Goal: Task Accomplishment & Management: Use online tool/utility

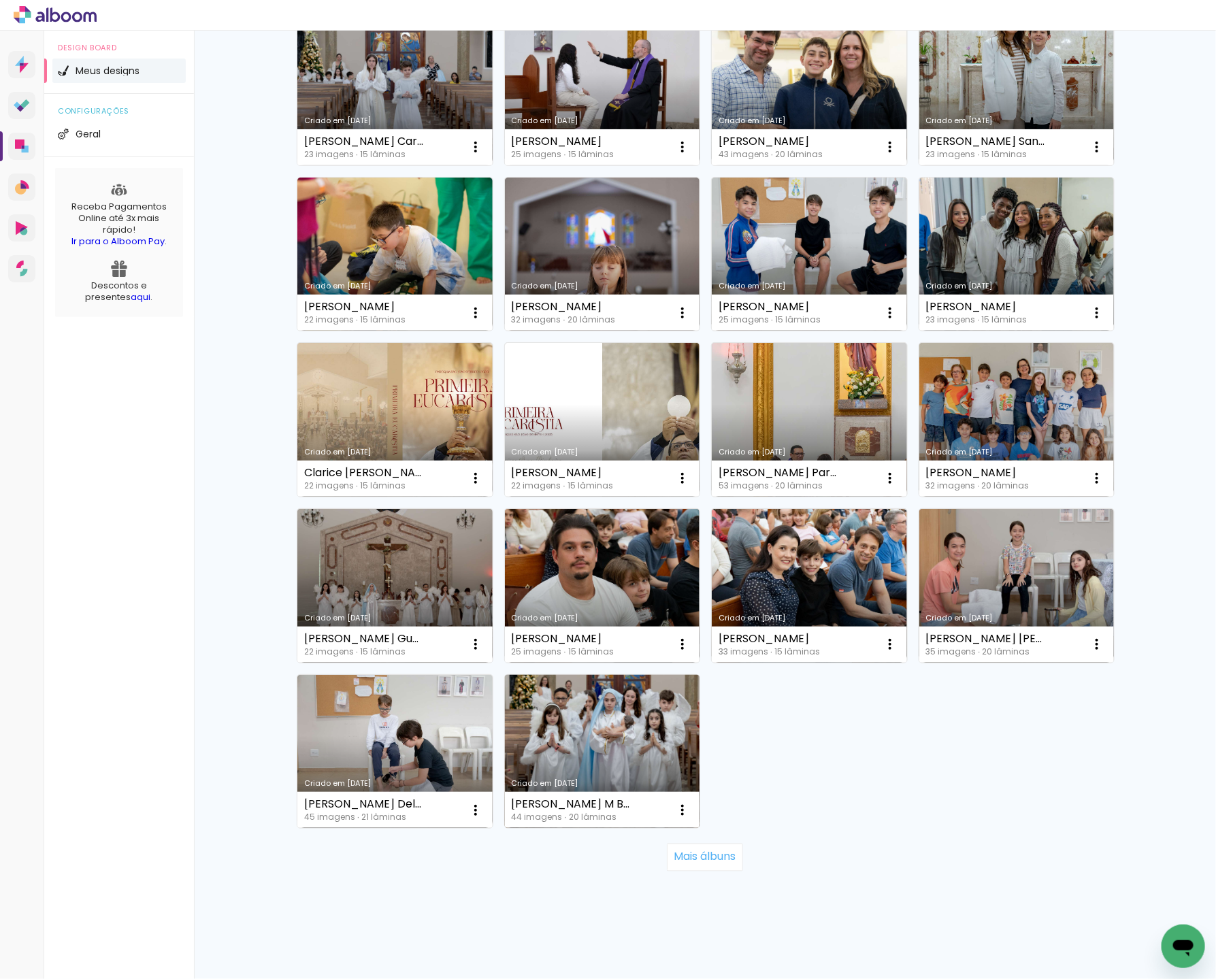
scroll to position [497, 0]
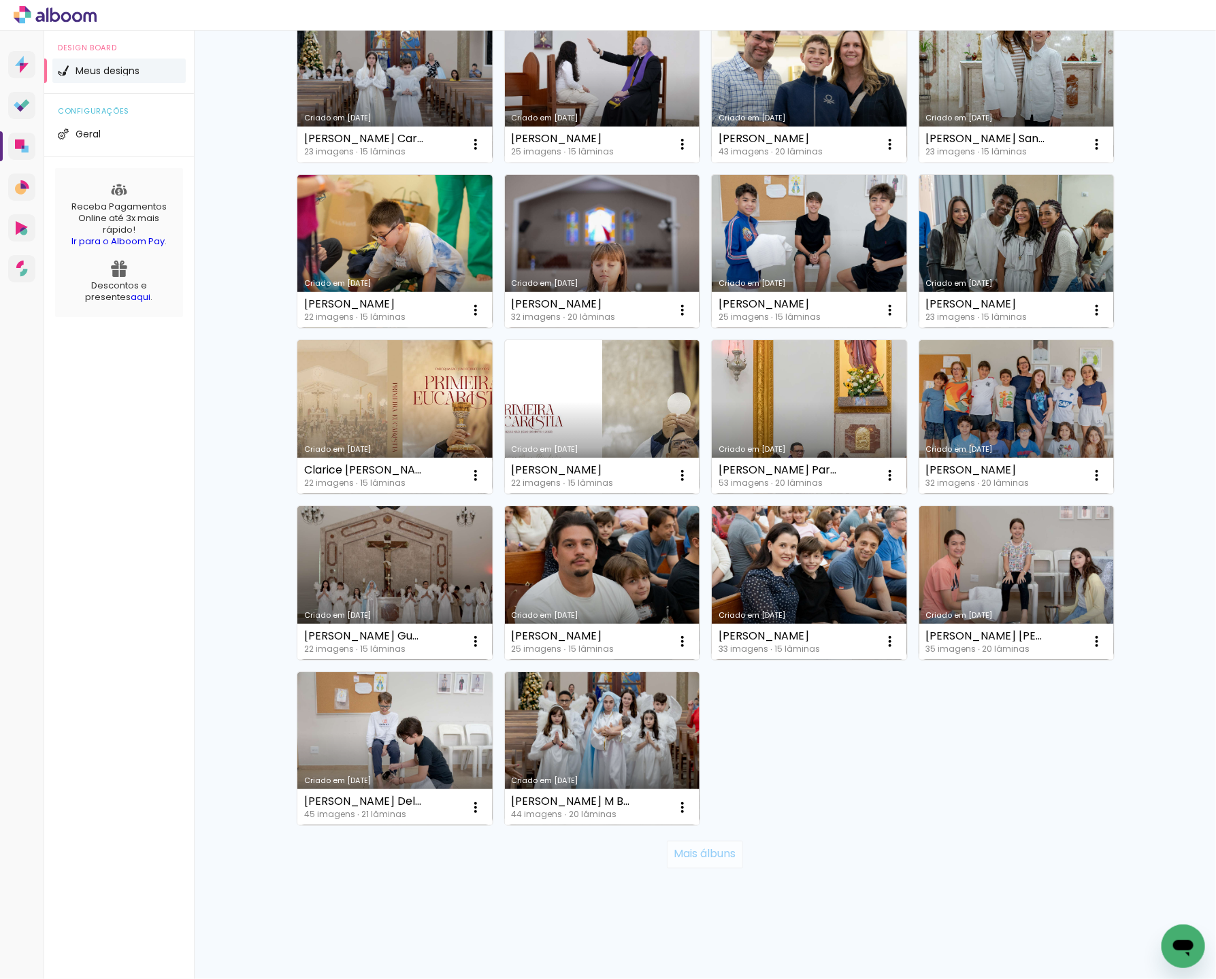
click at [0, 0] on slot "Mais álbuns" at bounding box center [0, 0] width 0 height 0
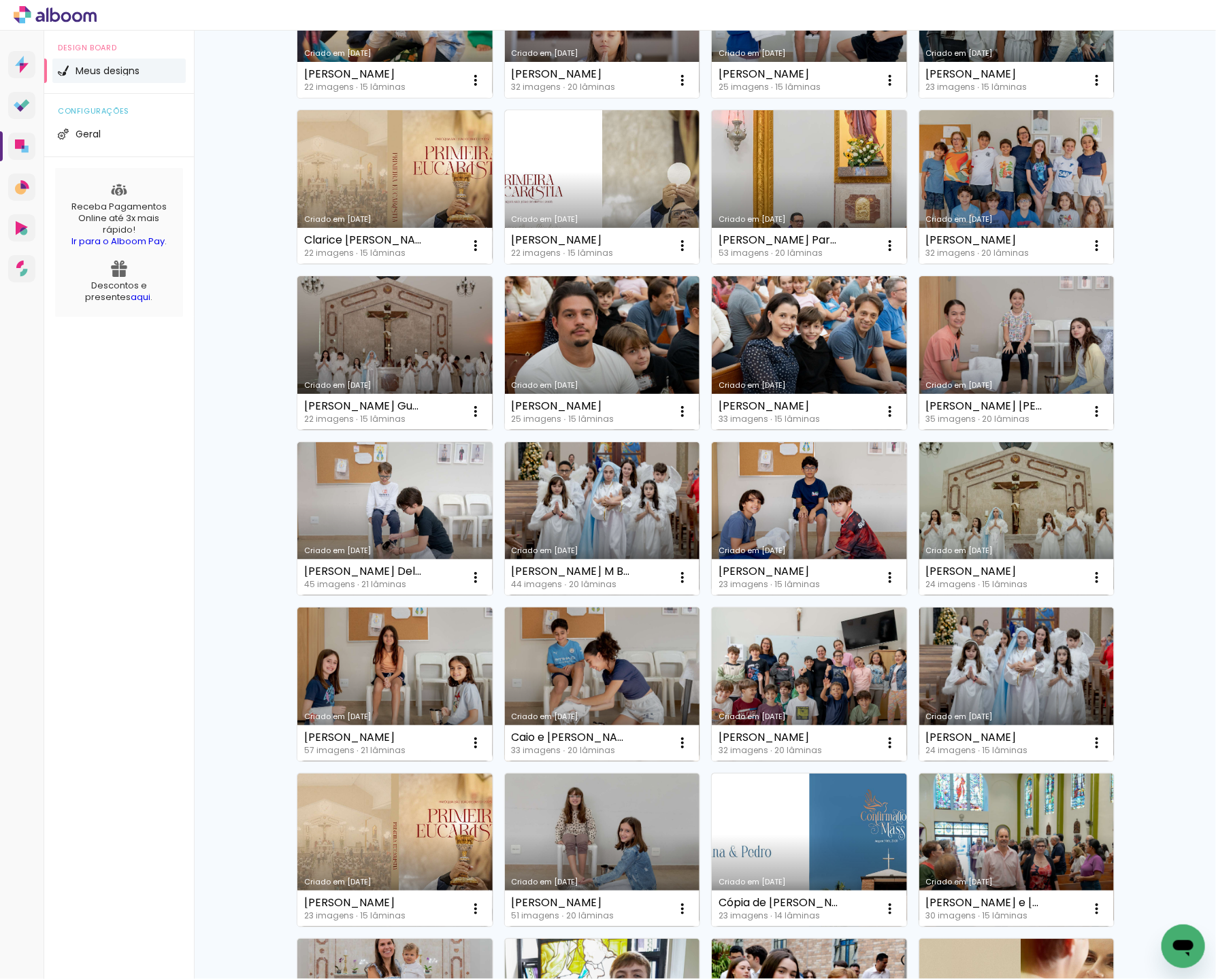
scroll to position [745, 0]
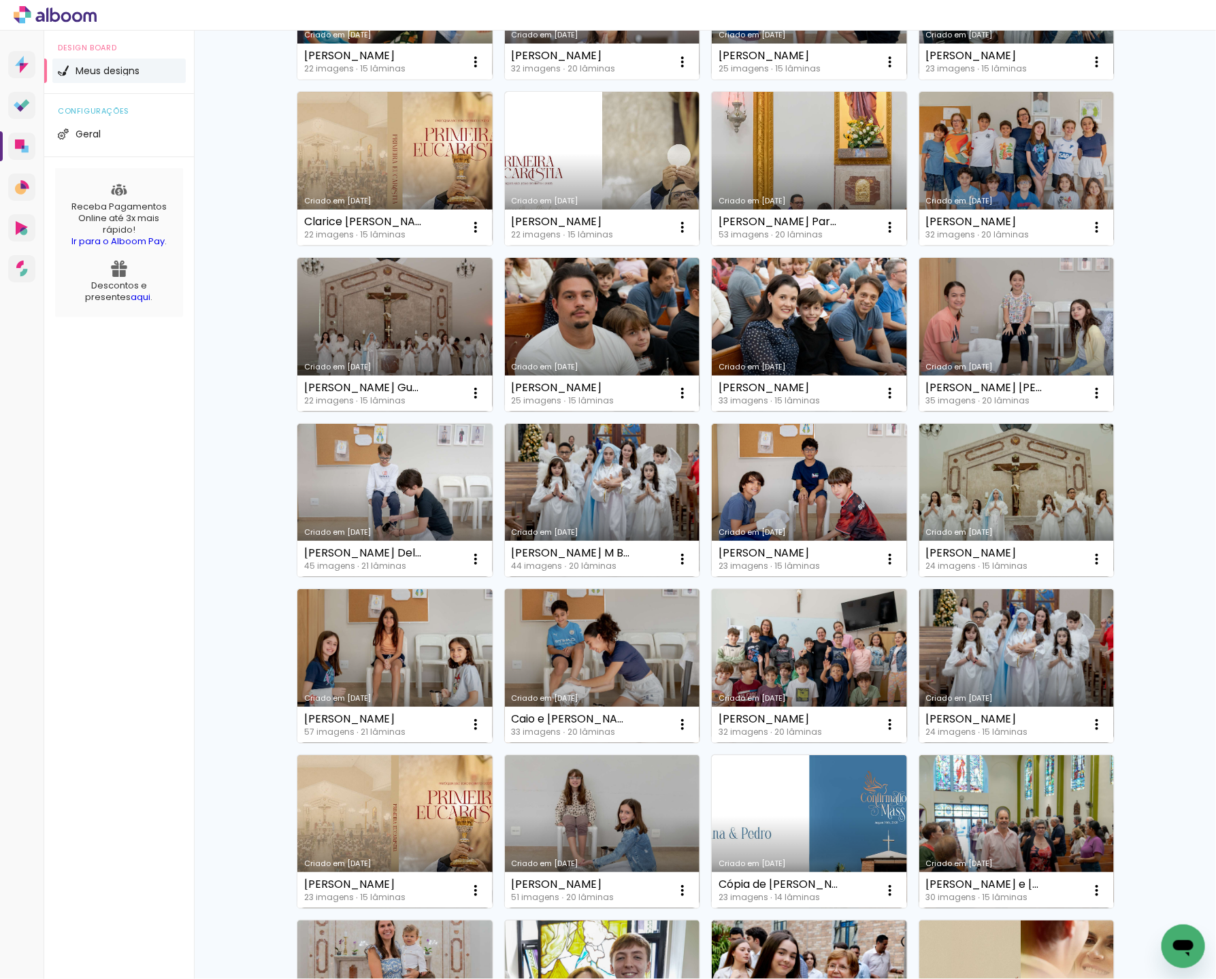
click at [584, 644] on link "Criado em [DATE]" at bounding box center [602, 666] width 195 height 154
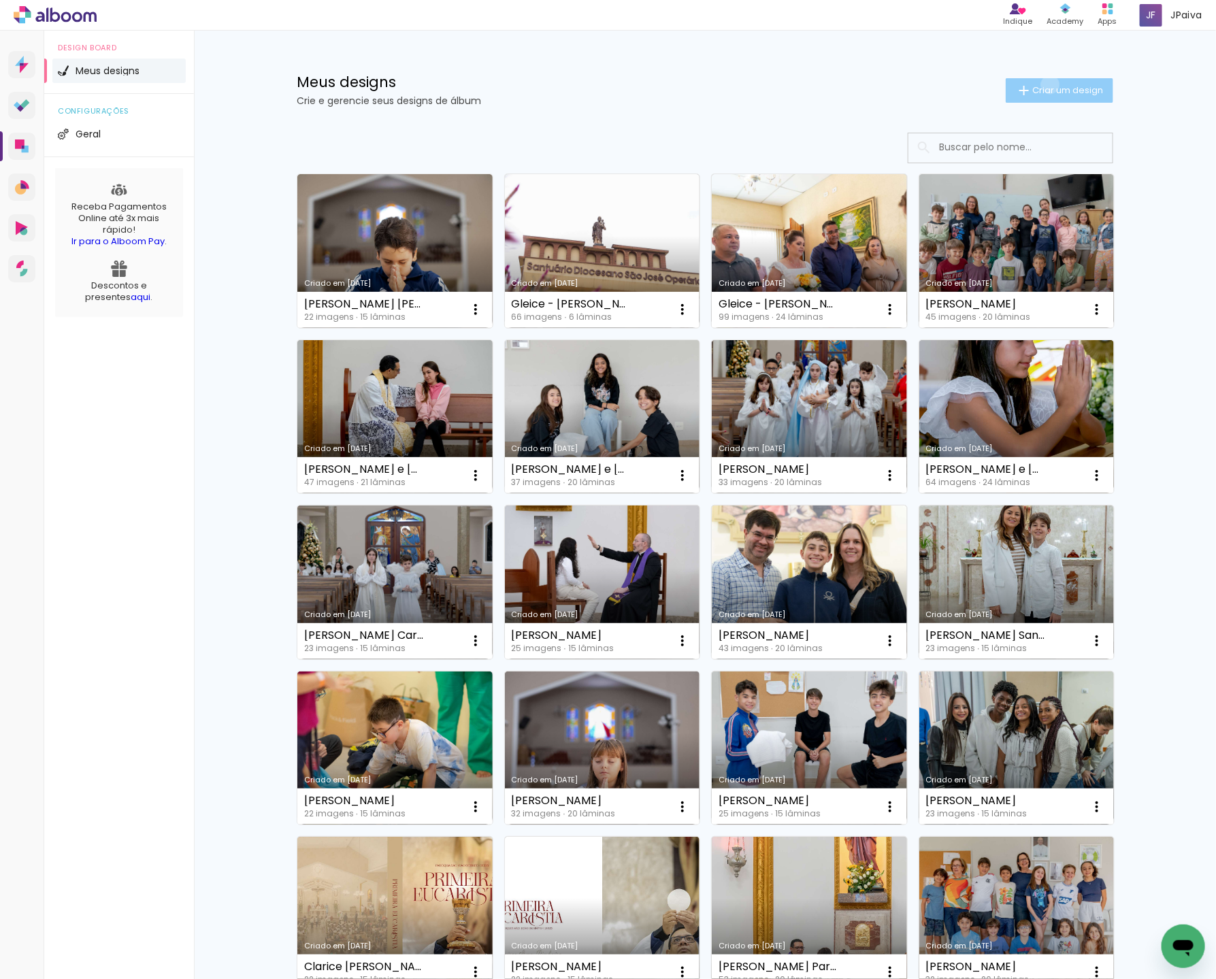
click at [1048, 86] on span "Criar um design" at bounding box center [1067, 90] width 71 height 9
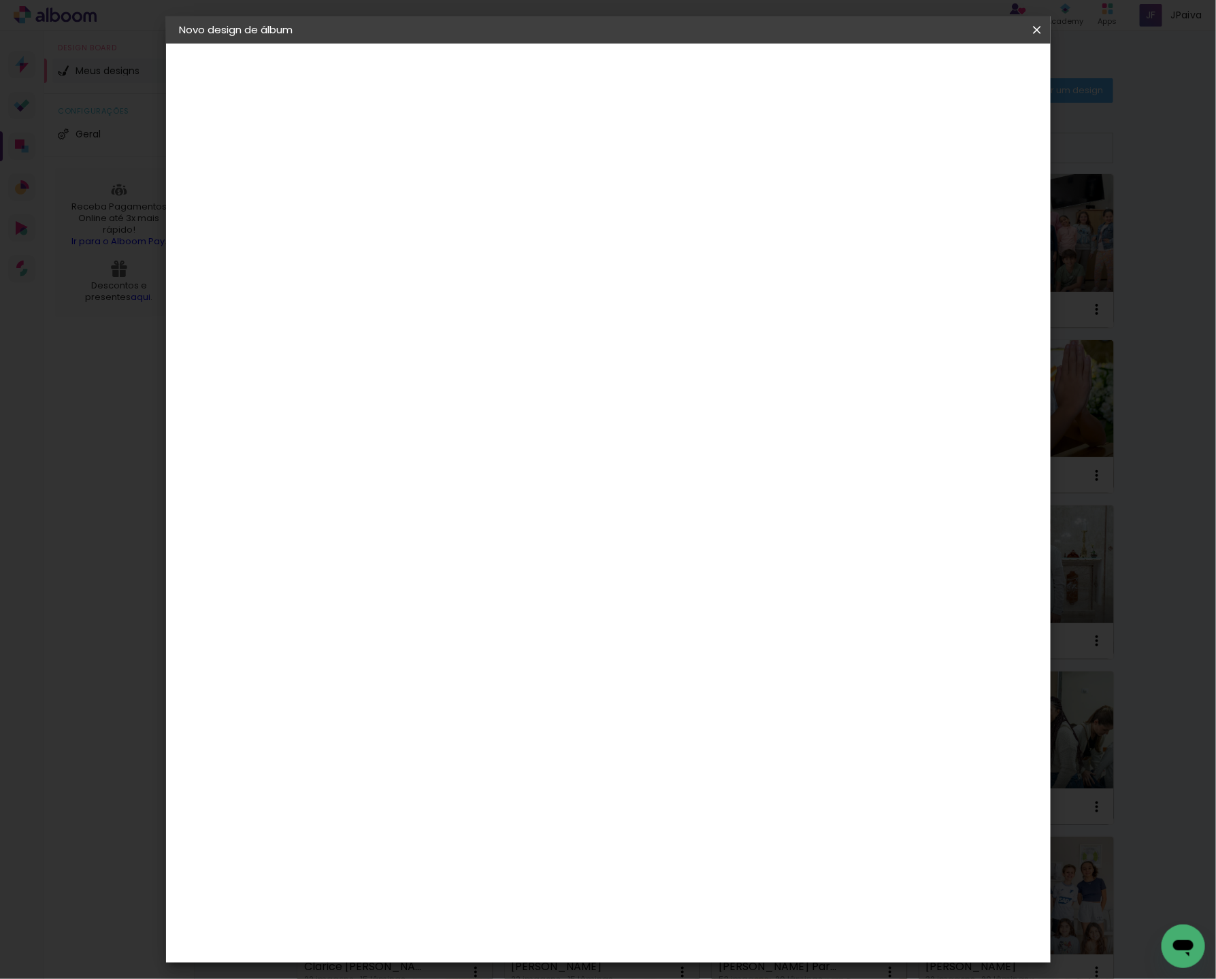
click at [402, 188] on input at bounding box center [402, 182] width 0 height 21
type input "[PERSON_NAME]"
type paper-input "[PERSON_NAME]"
click at [0, 0] on slot "Avançar" at bounding box center [0, 0] width 0 height 0
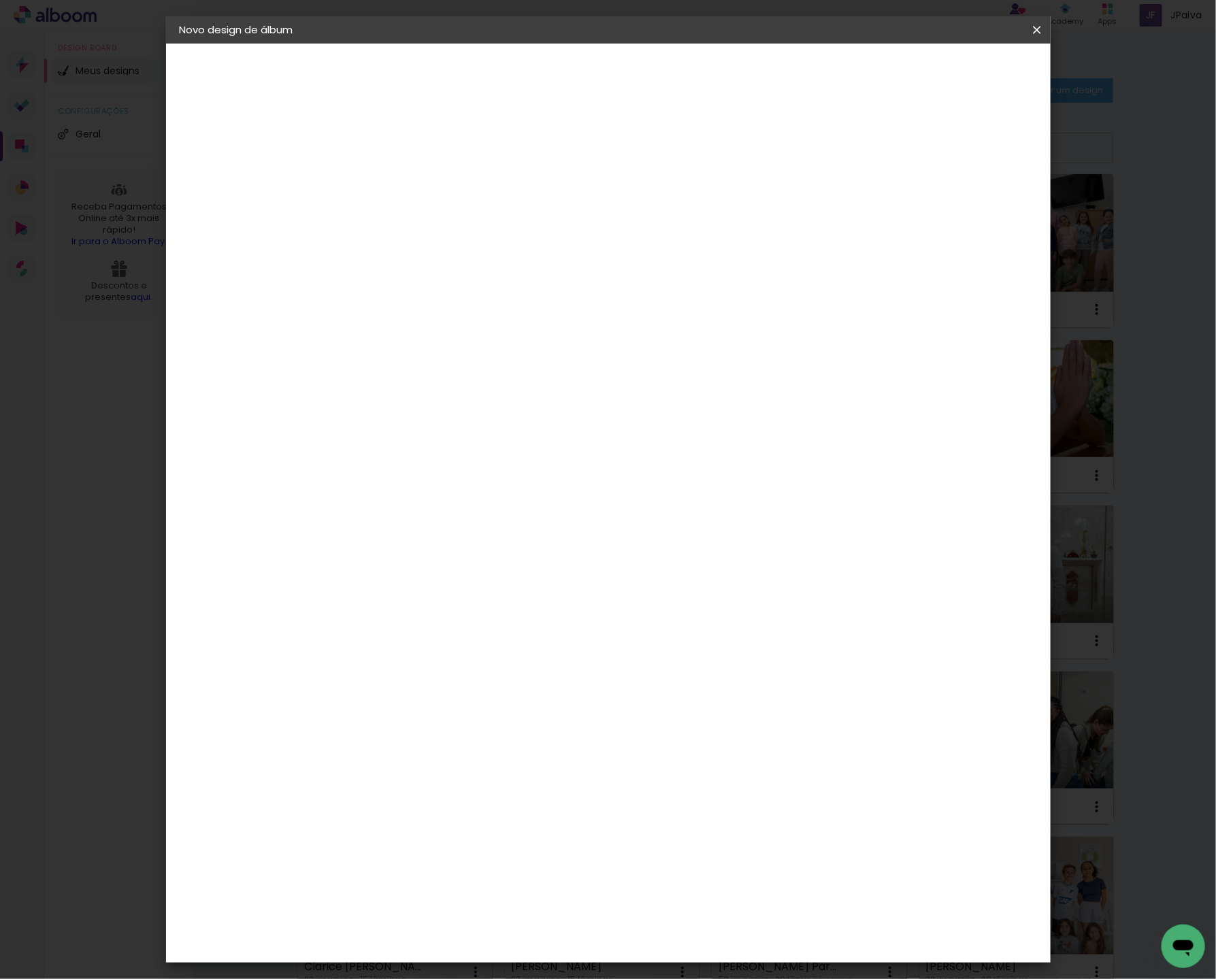
click at [425, 722] on div "Go image" at bounding box center [408, 733] width 33 height 22
click at [0, 0] on slot "Avançar" at bounding box center [0, 0] width 0 height 0
click at [455, 227] on input "text" at bounding box center [428, 237] width 53 height 21
click at [0, 0] on slot "Fastbook 400g" at bounding box center [0, 0] width 0 height 0
type input "Fastbook 400g"
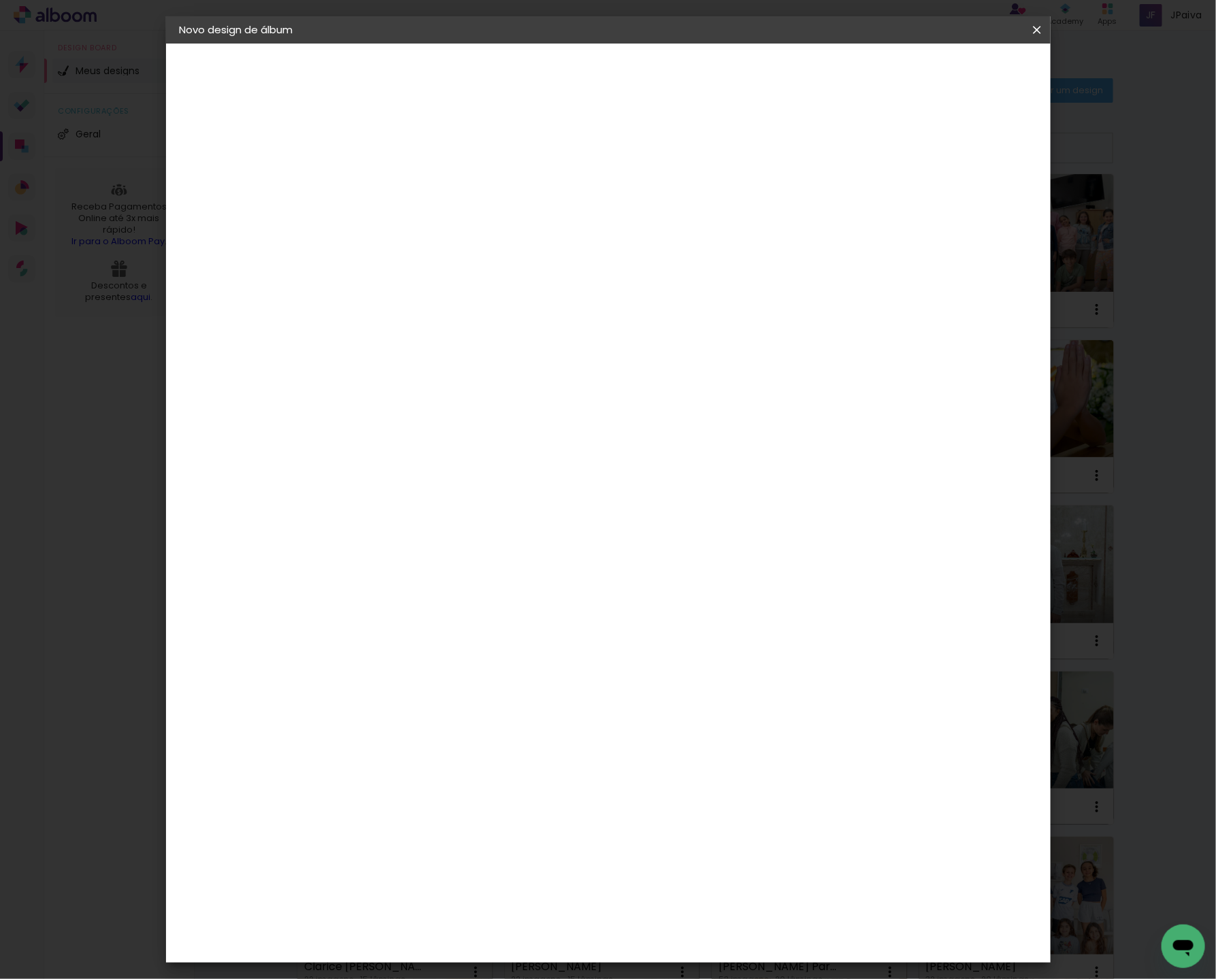
click at [544, 591] on span "15 × 15 cm" at bounding box center [519, 609] width 50 height 36
click at [0, 0] on slot "Avançar" at bounding box center [0, 0] width 0 height 0
click at [885, 148] on div at bounding box center [879, 147] width 12 height 12
type paper-checkbox "on"
click at [962, 69] on span "Iniciar design" at bounding box center [931, 72] width 62 height 10
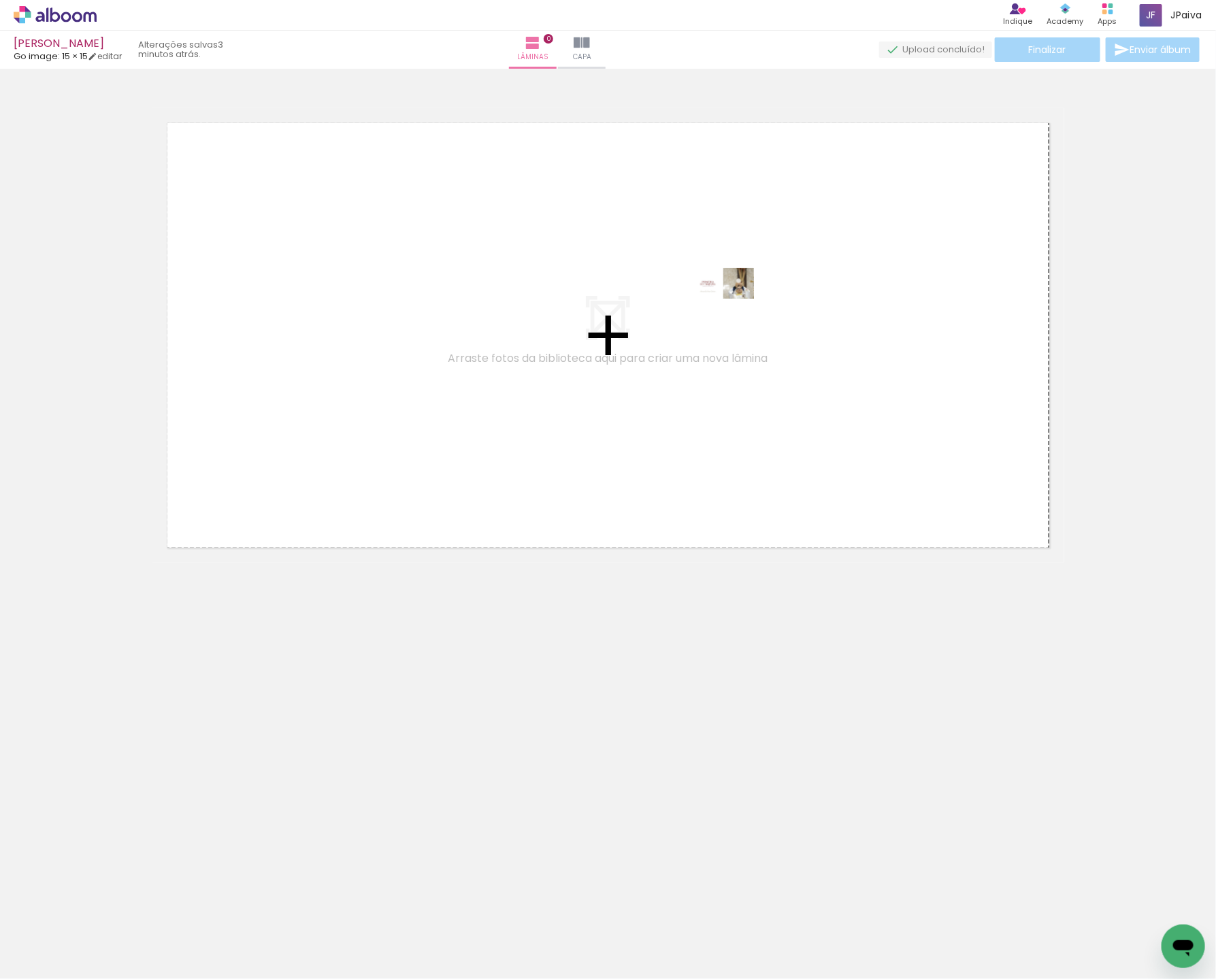
drag, startPoint x: 1150, startPoint y: 929, endPoint x: 729, endPoint y: 314, distance: 744.9
click at [733, 309] on quentale-workspace at bounding box center [608, 489] width 1216 height 979
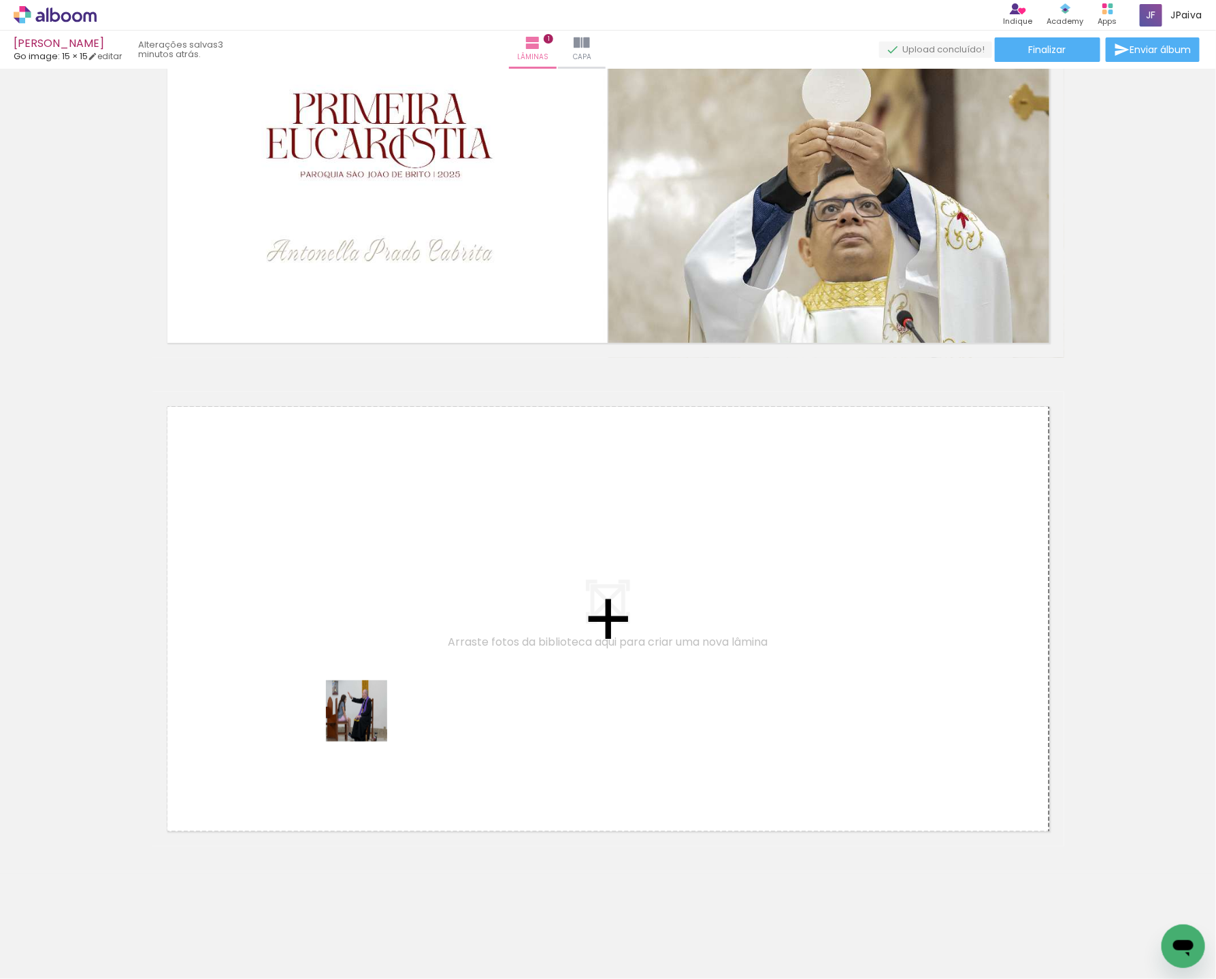
drag, startPoint x: 139, startPoint y: 922, endPoint x: 387, endPoint y: 680, distance: 346.3
click at [387, 680] on quentale-workspace at bounding box center [608, 489] width 1216 height 979
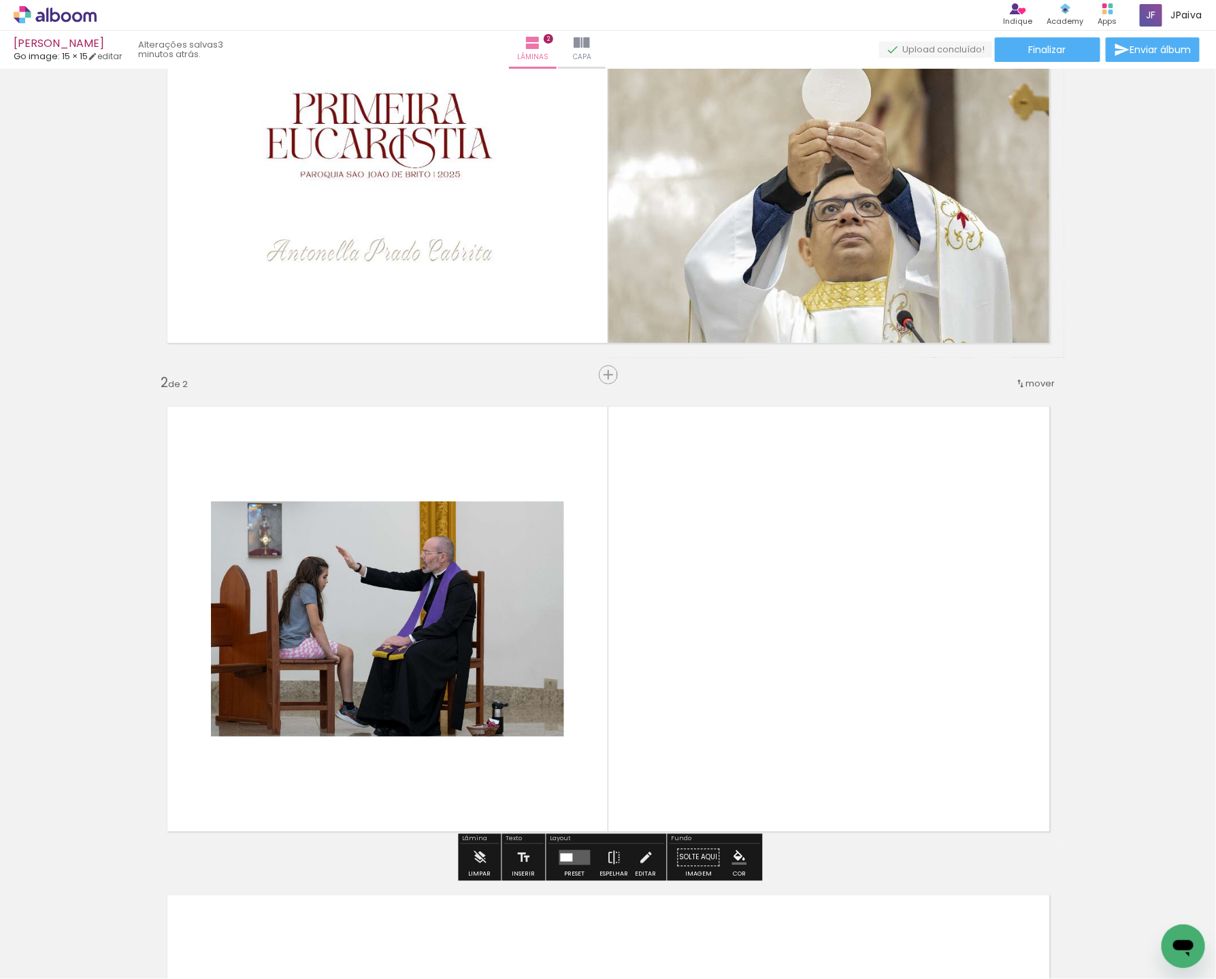
scroll to position [342, 0]
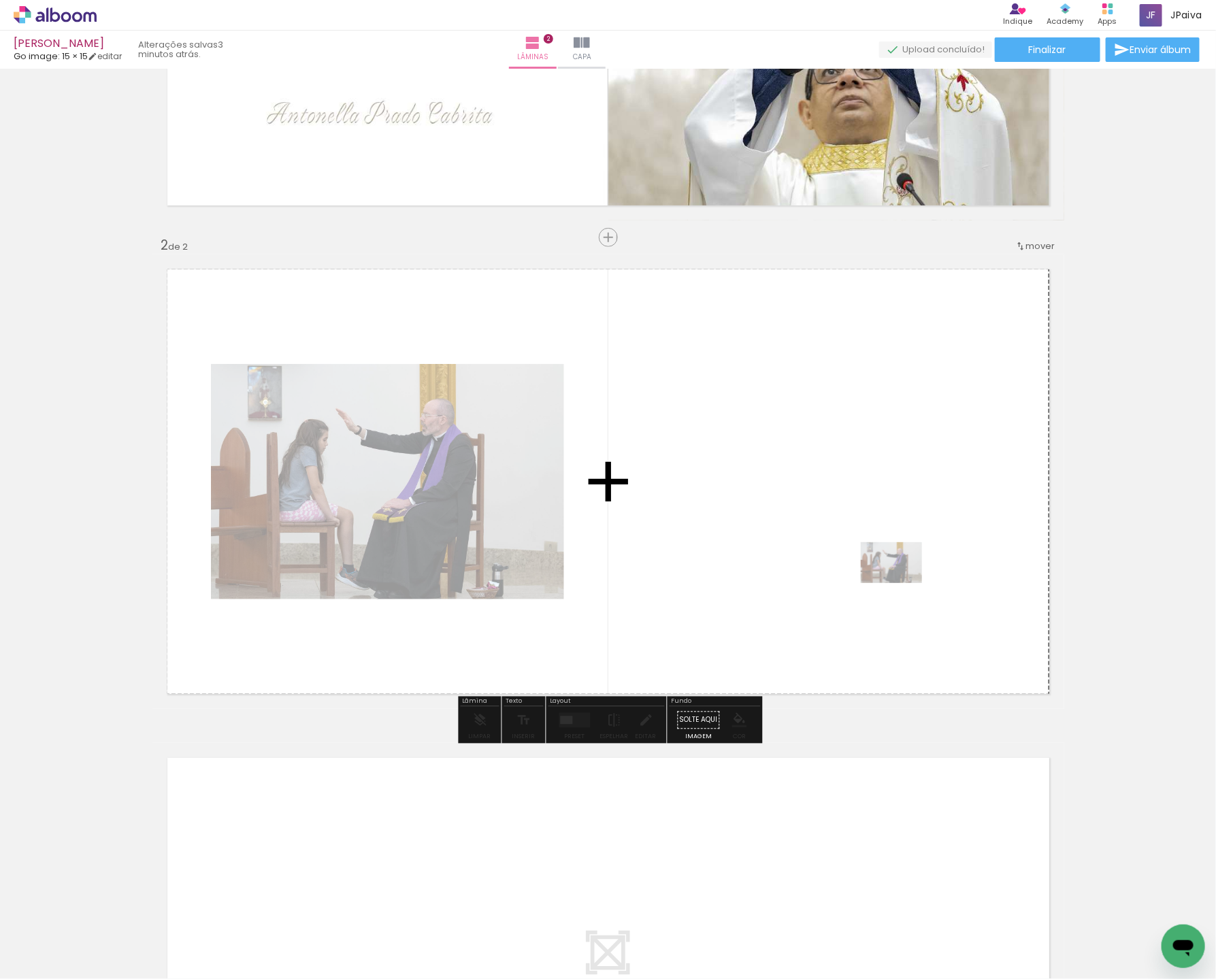
drag, startPoint x: 143, startPoint y: 935, endPoint x: 901, endPoint y: 583, distance: 836.0
click at [901, 583] on quentale-workspace at bounding box center [608, 489] width 1216 height 979
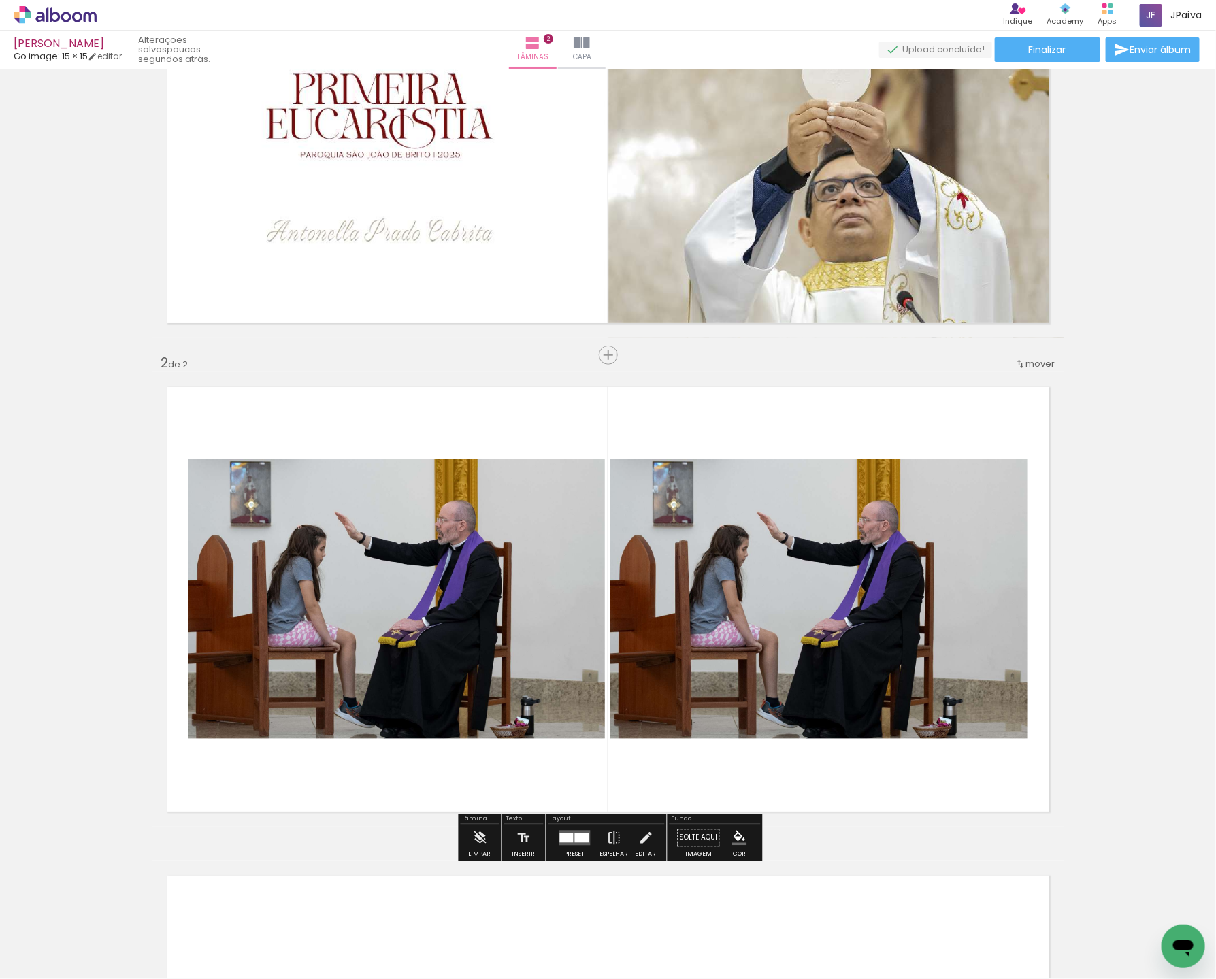
scroll to position [169, 0]
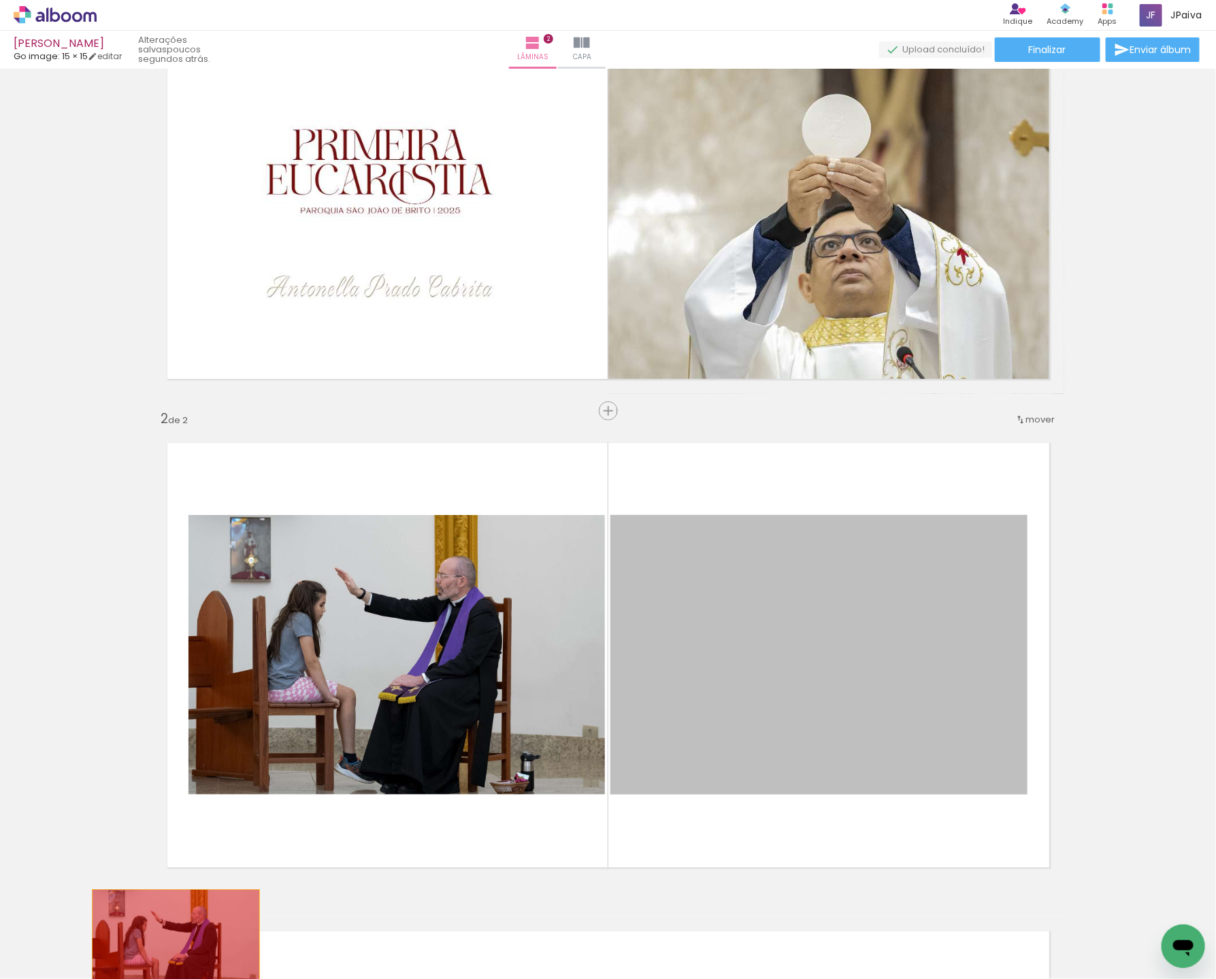
drag, startPoint x: 784, startPoint y: 639, endPoint x: 163, endPoint y: 965, distance: 701.0
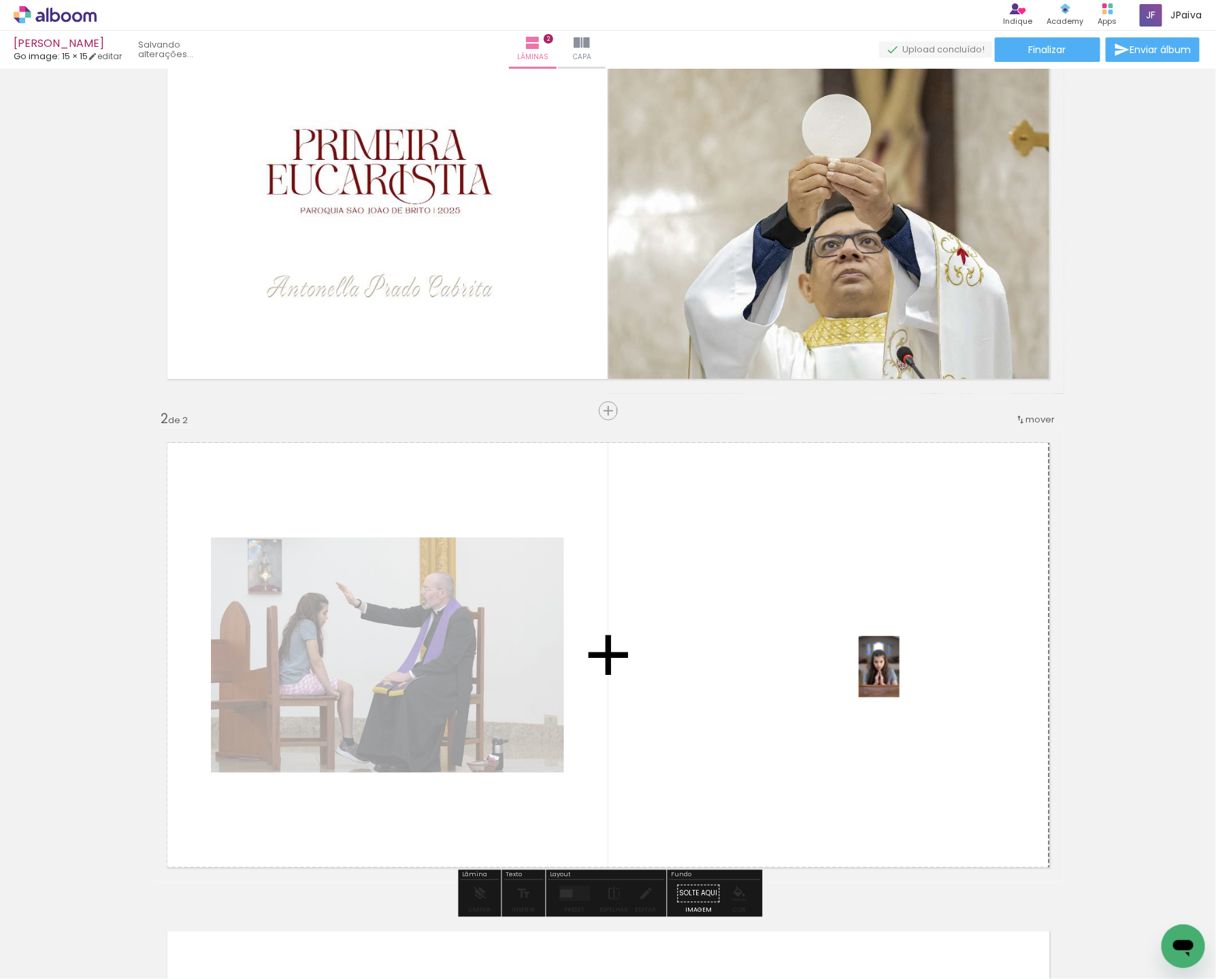
drag, startPoint x: 358, startPoint y: 867, endPoint x: 897, endPoint y: 677, distance: 572.1
click at [900, 677] on quentale-workspace at bounding box center [608, 489] width 1216 height 979
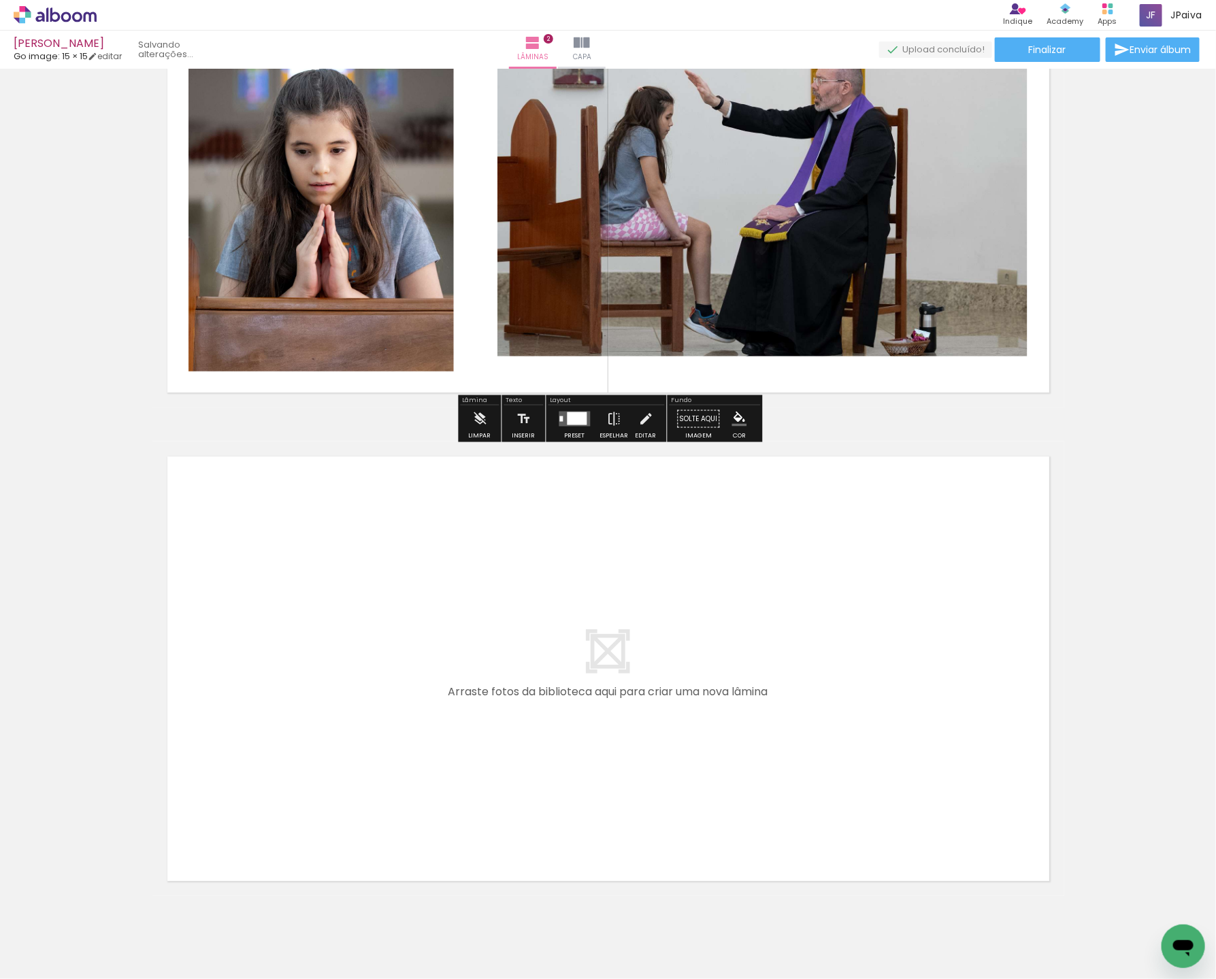
scroll to position [693, 0]
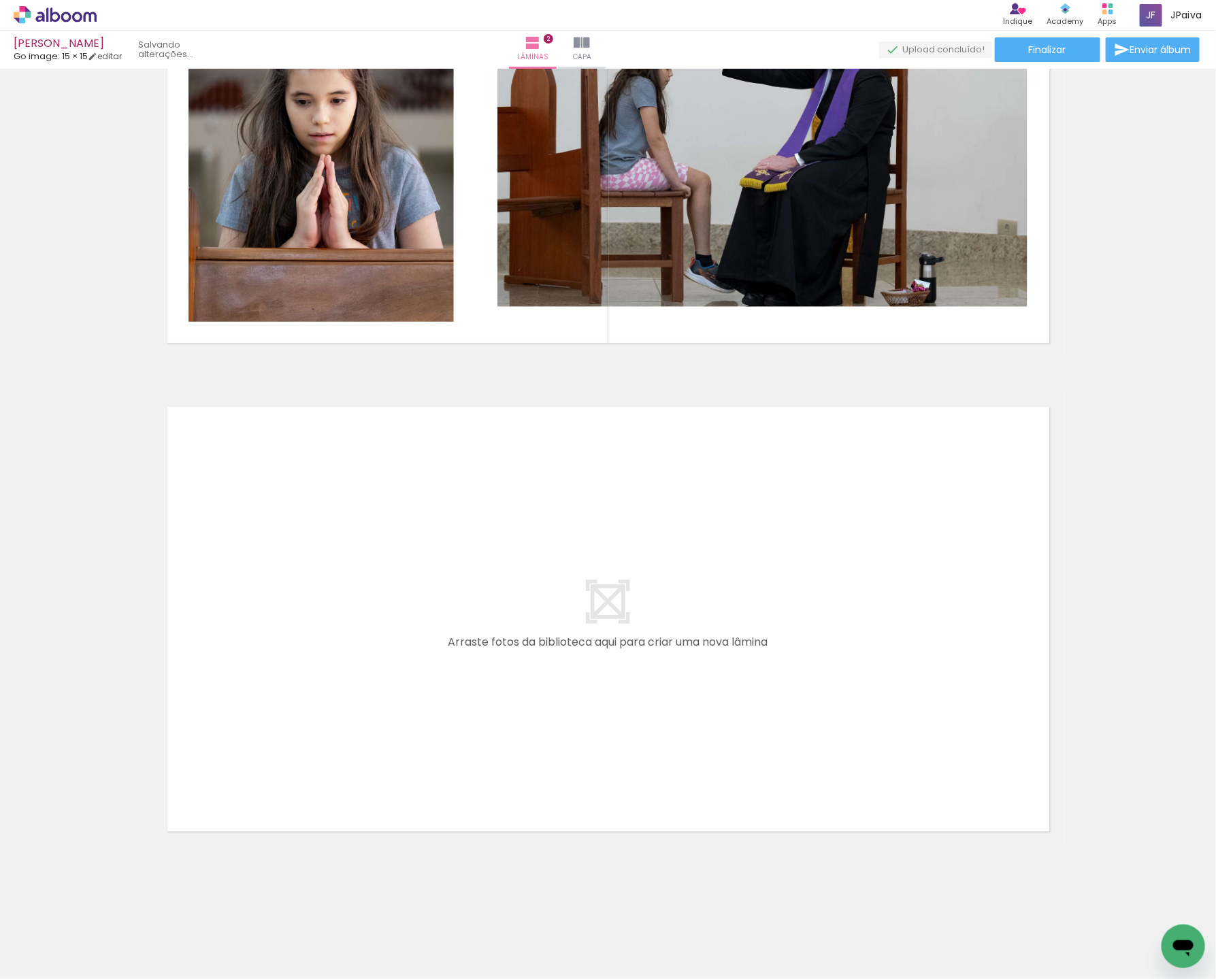
click at [72, 941] on iron-icon at bounding box center [69, 938] width 11 height 11
click at [0, 0] on slot "Não utilizadas" at bounding box center [0, 0] width 0 height 0
type input "Não utilizadas"
click at [750, 713] on quentale-workspace at bounding box center [608, 489] width 1216 height 979
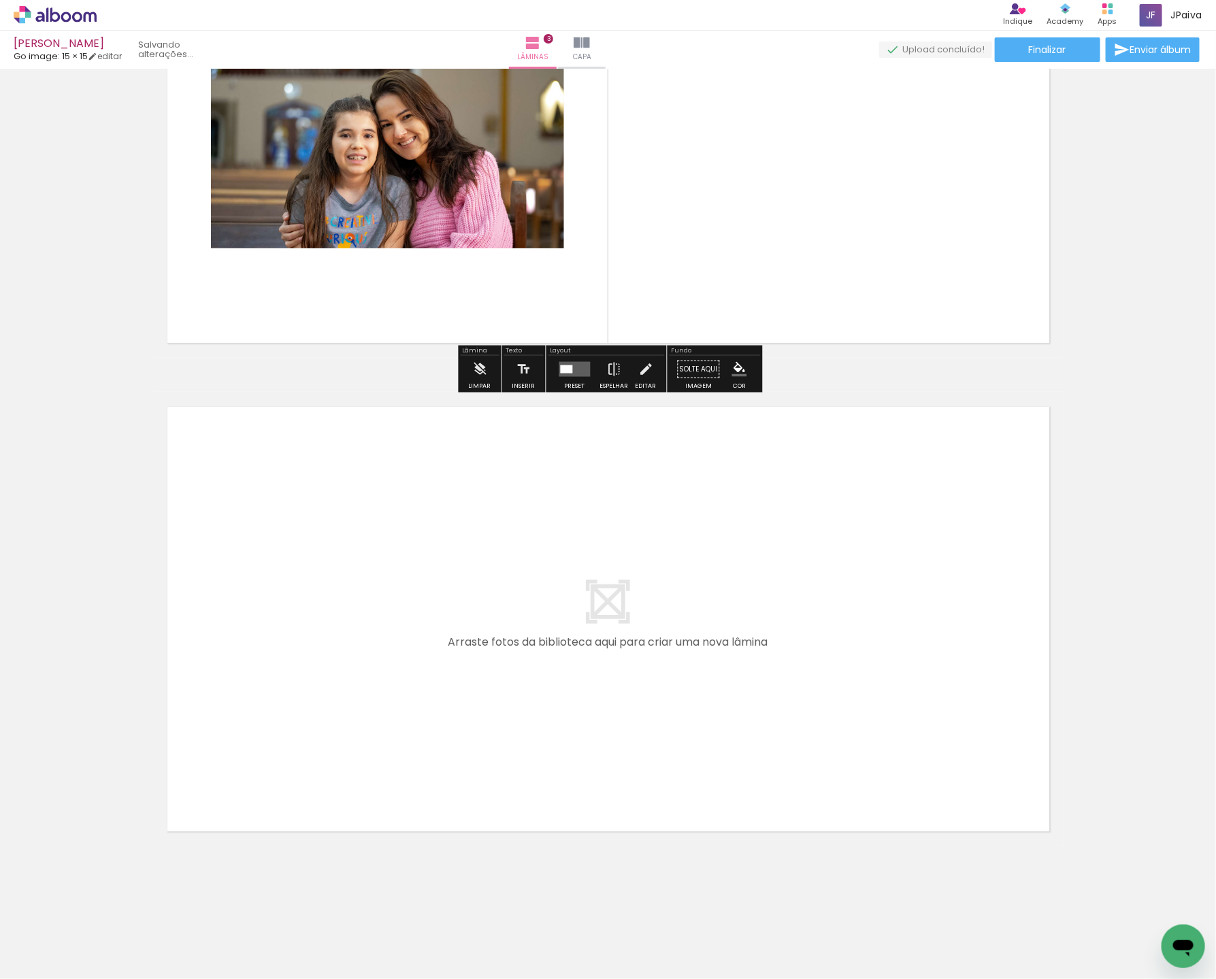
scroll to position [1181, 0]
click at [553, 362] on paper-button "Preset" at bounding box center [575, 373] width 44 height 35
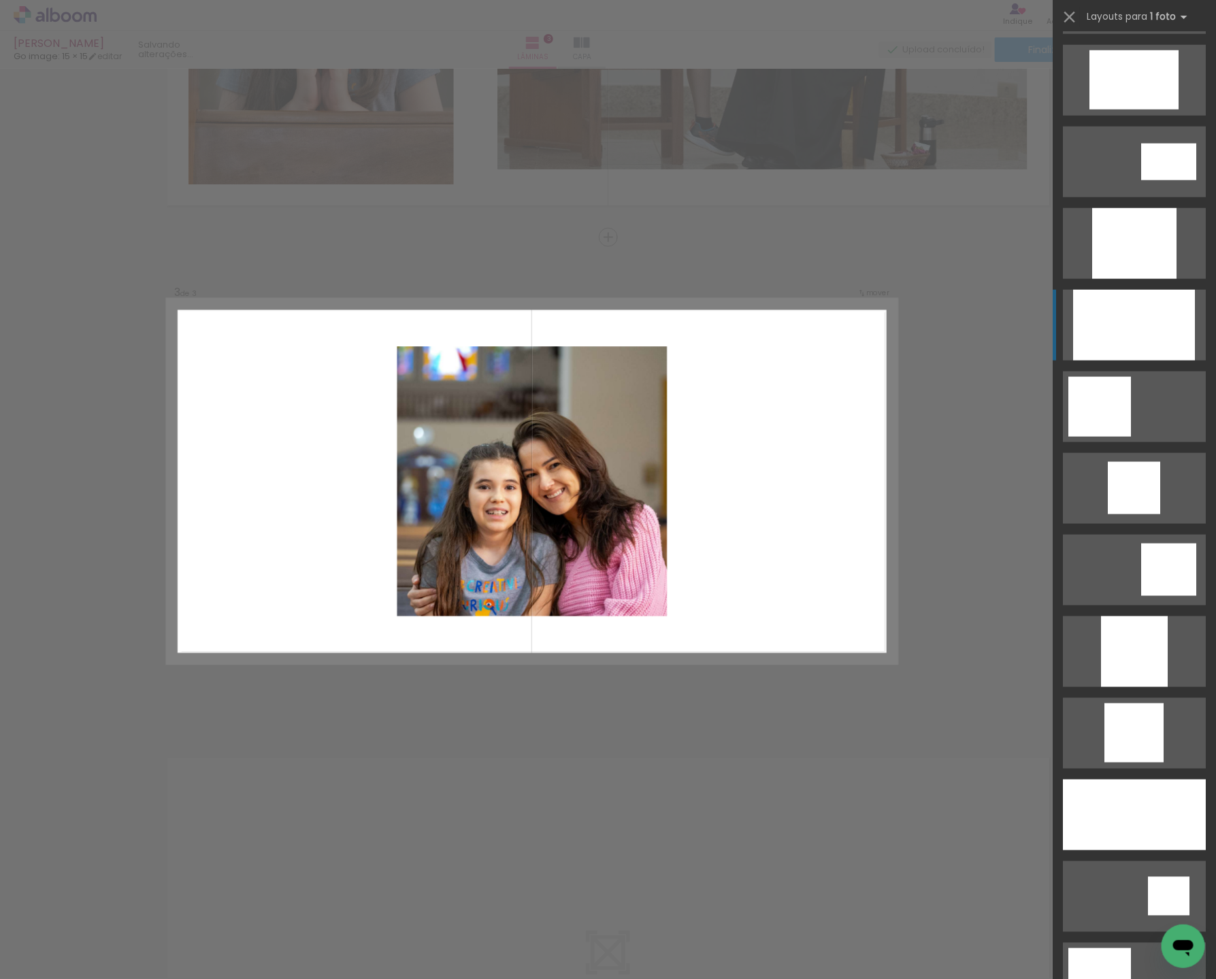
scroll to position [658, 0]
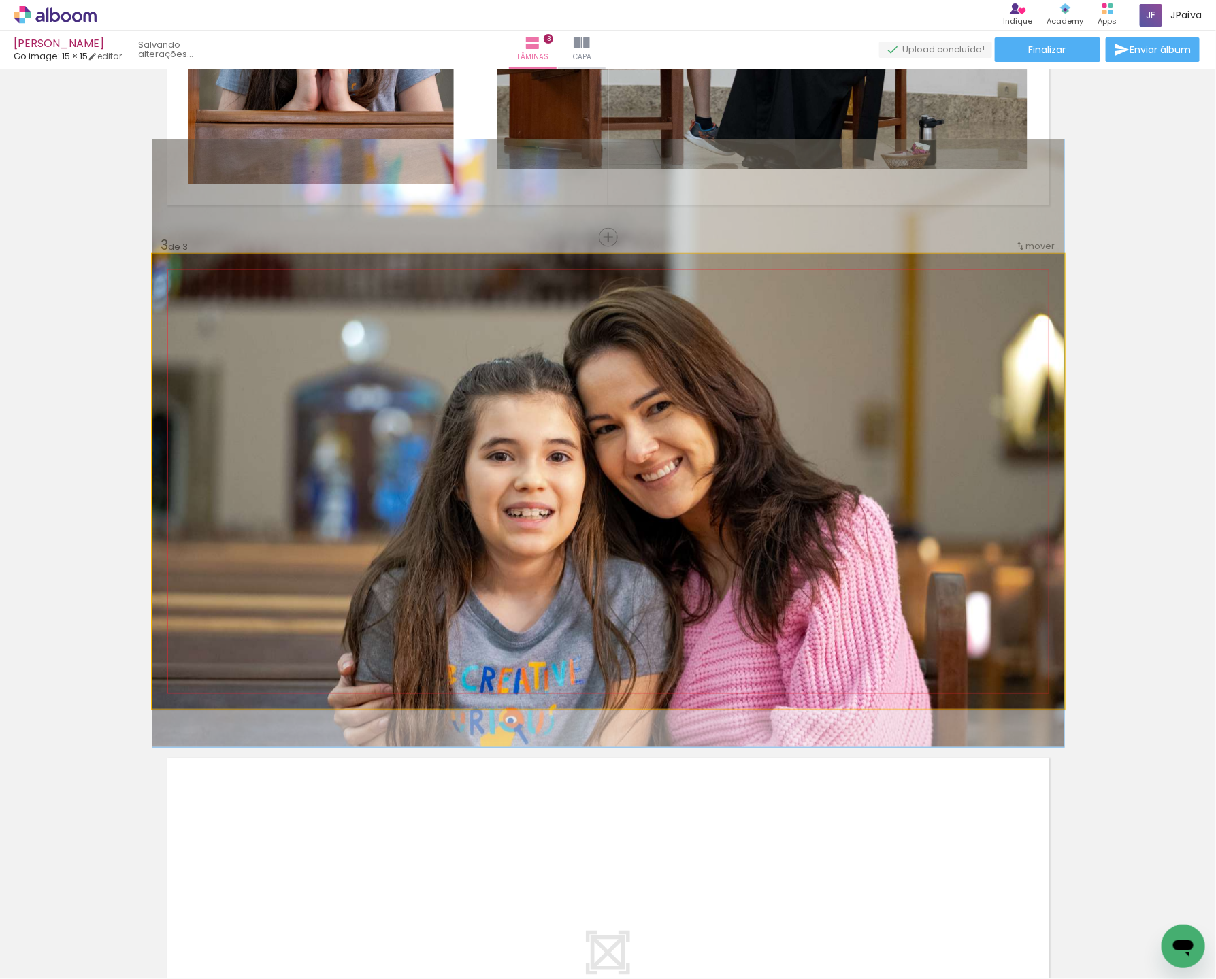
drag, startPoint x: 763, startPoint y: 637, endPoint x: 765, endPoint y: 599, distance: 38.1
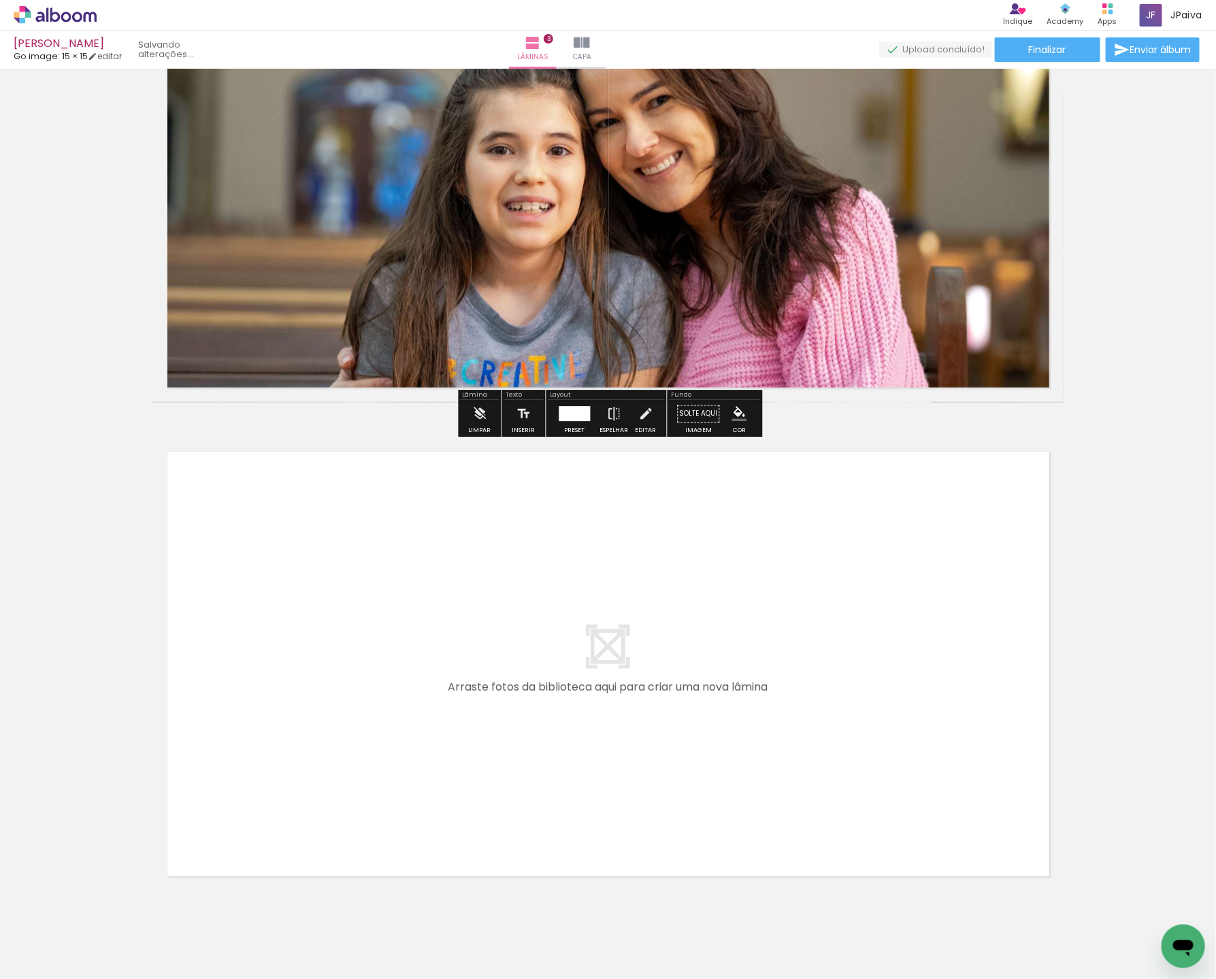
scroll to position [1139, 0]
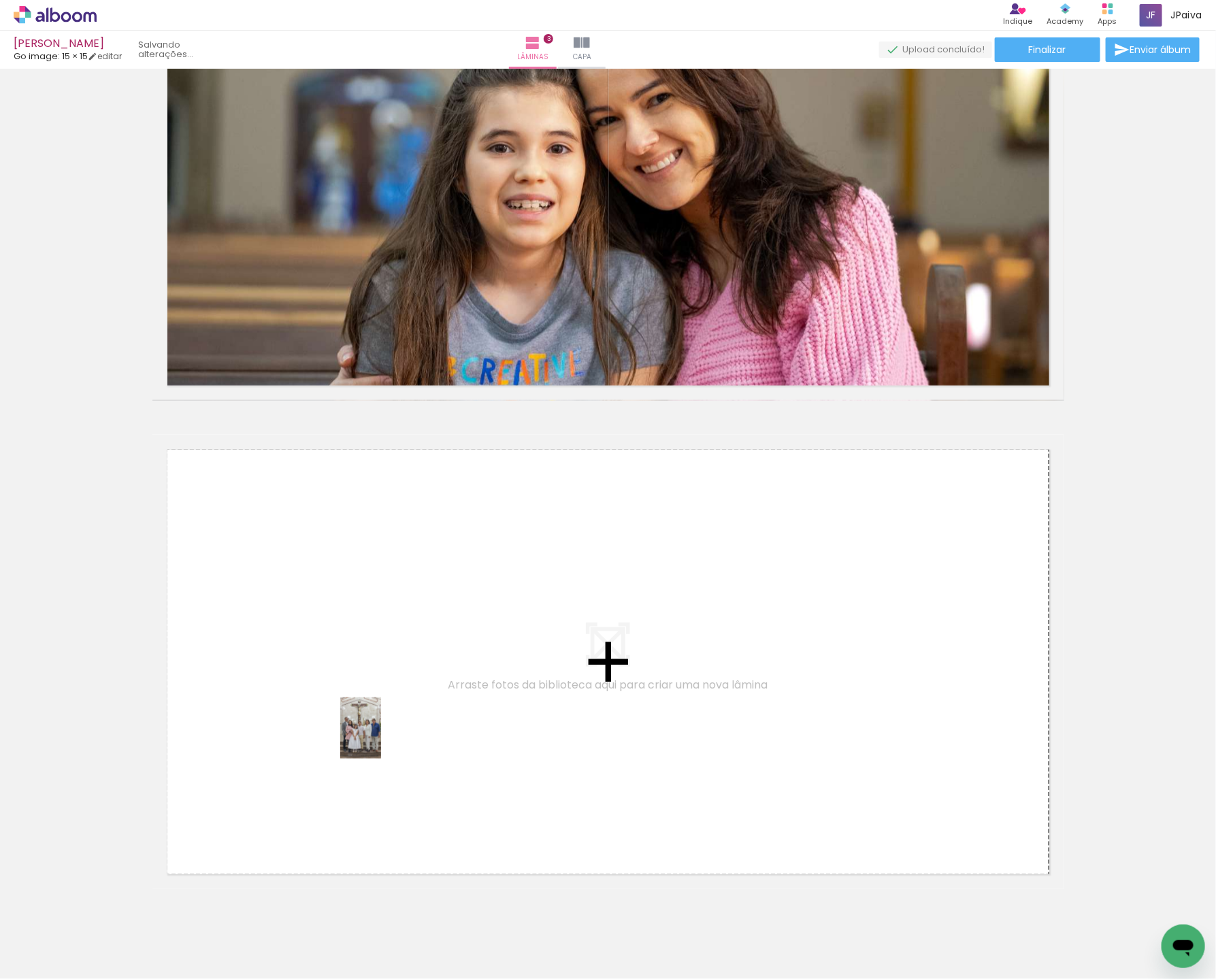
drag, startPoint x: 150, startPoint y: 937, endPoint x: 386, endPoint y: 730, distance: 313.7
click at [386, 730] on quentale-workspace at bounding box center [608, 489] width 1216 height 979
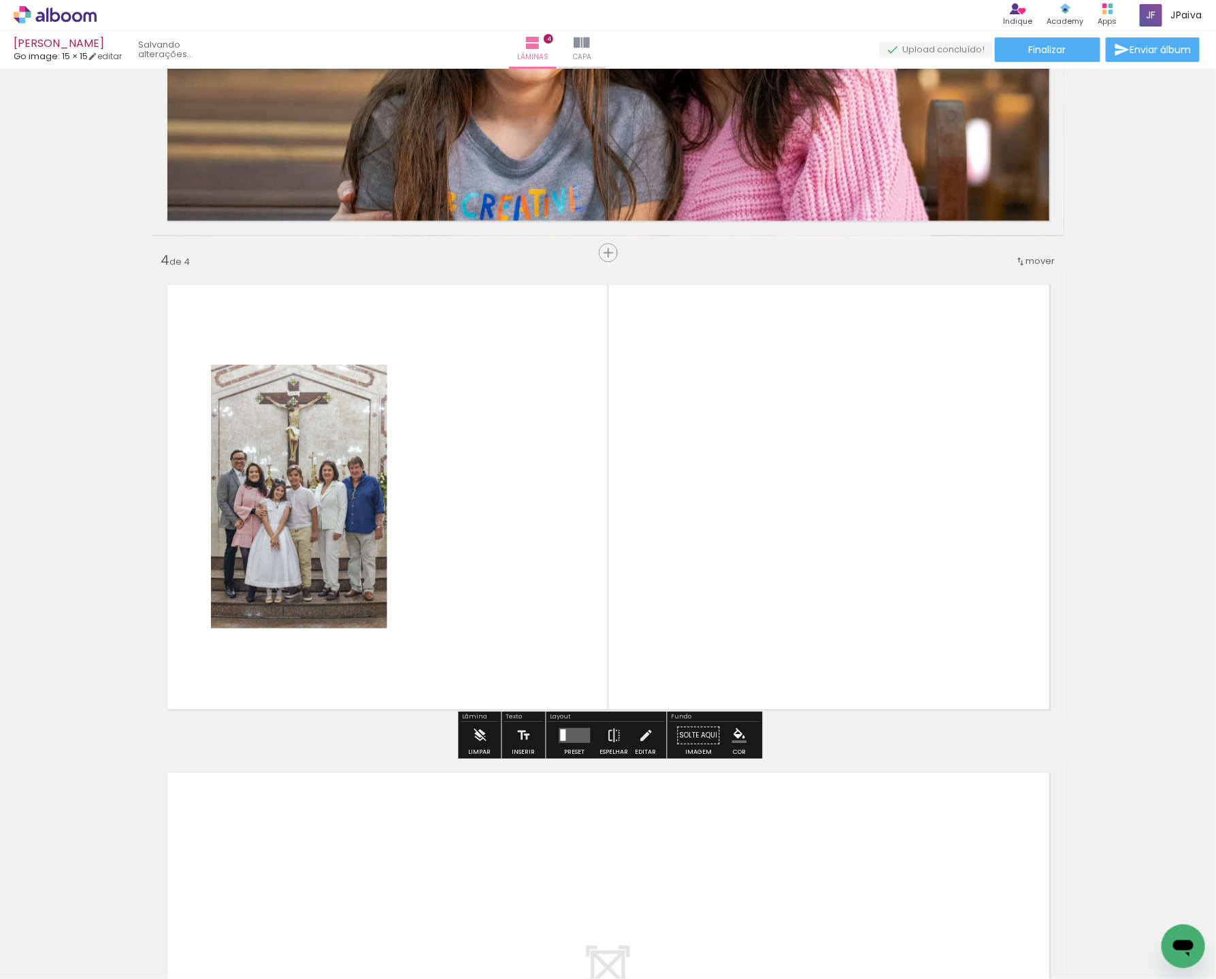
scroll to position [1319, 0]
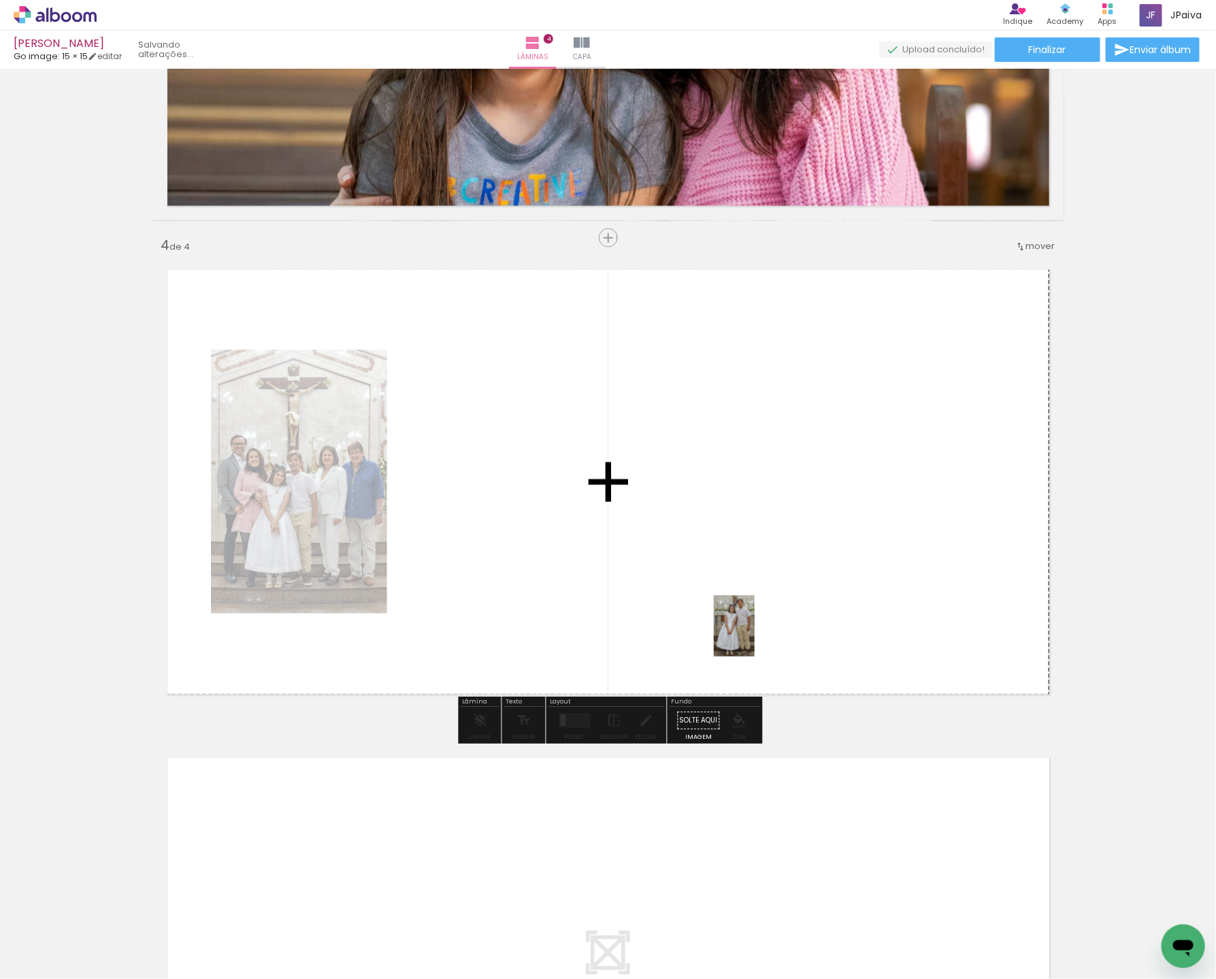
drag, startPoint x: 145, startPoint y: 918, endPoint x: 756, endPoint y: 635, distance: 673.8
click at [756, 635] on quentale-workspace at bounding box center [608, 489] width 1216 height 979
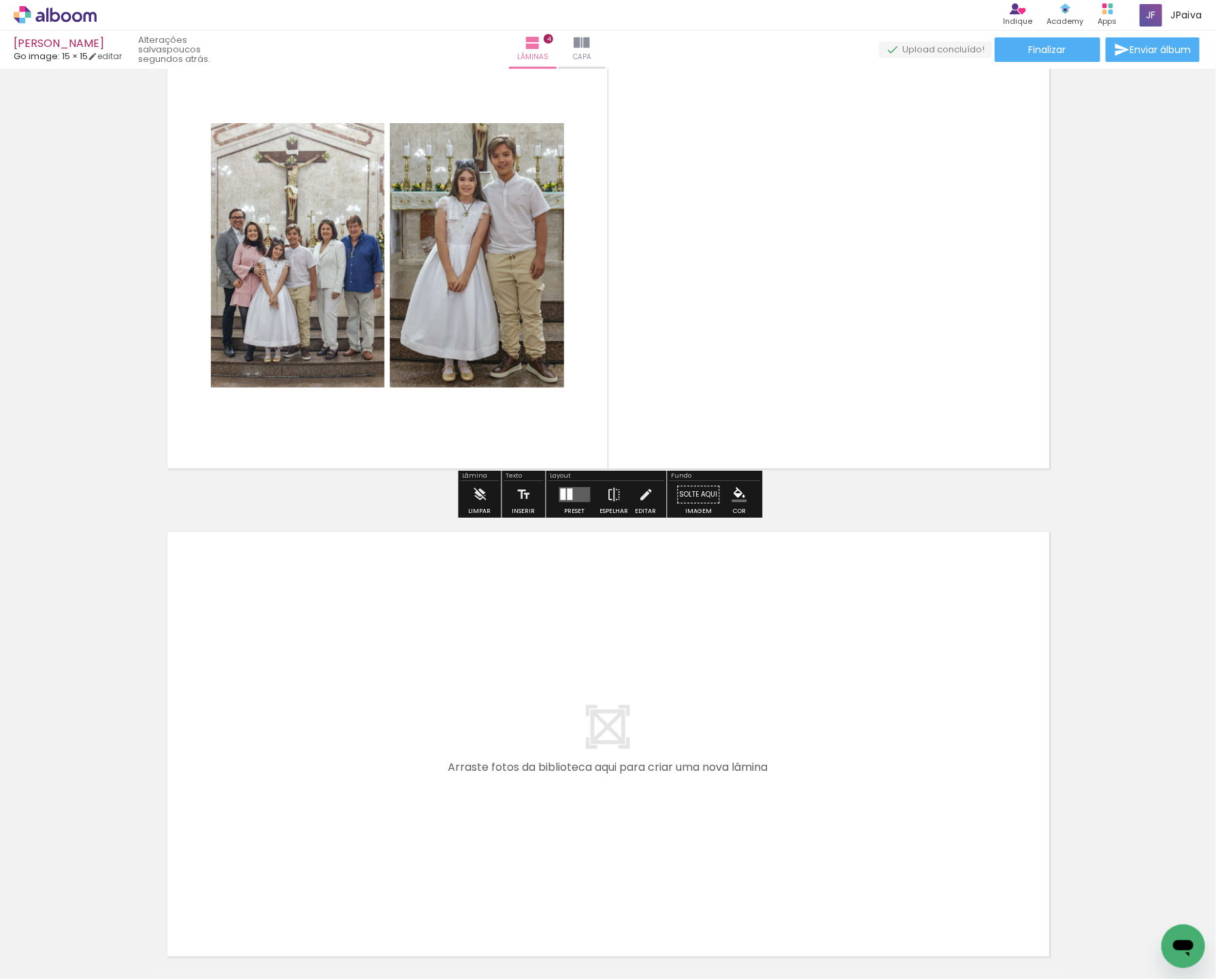
scroll to position [1557, 0]
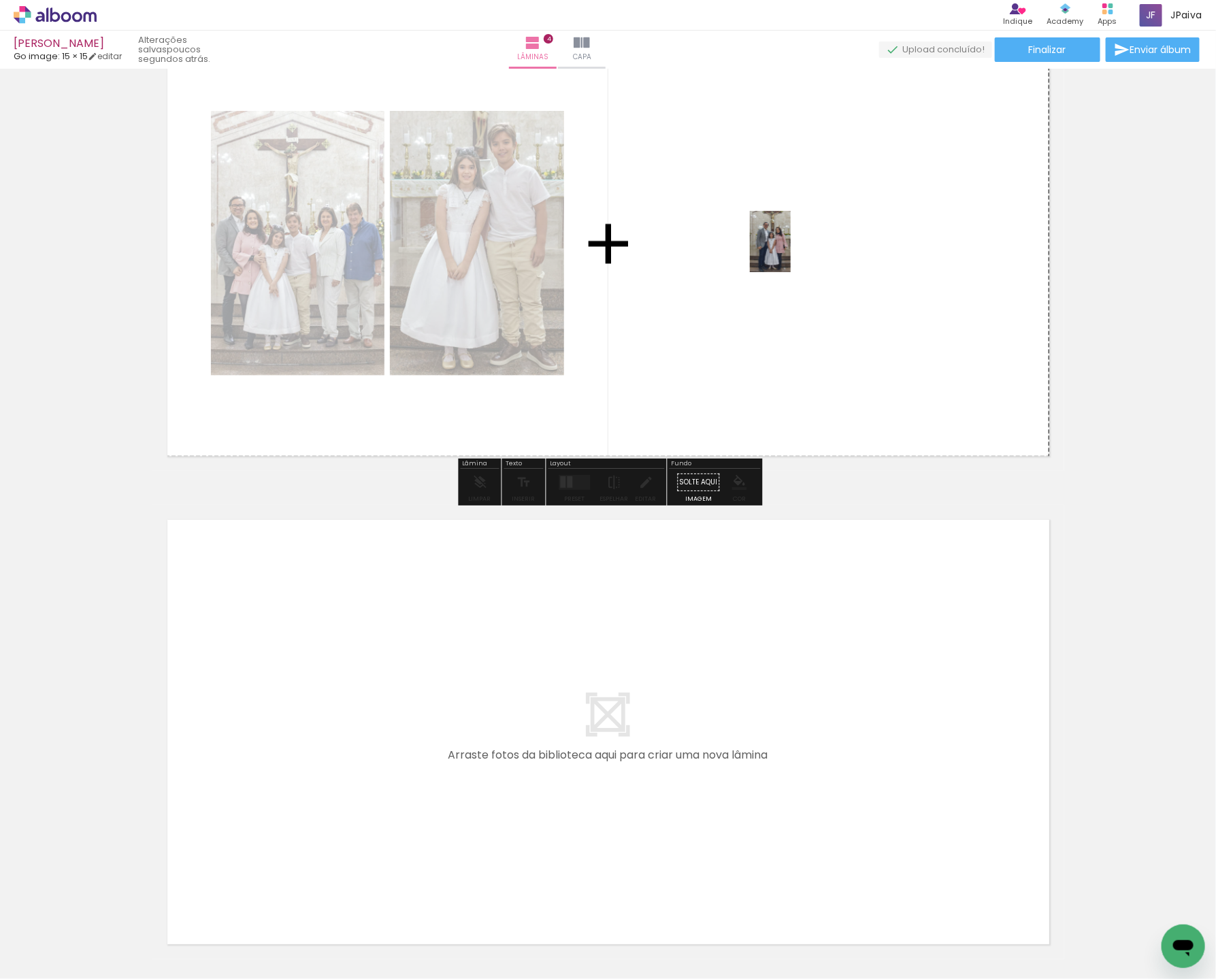
drag, startPoint x: 135, startPoint y: 929, endPoint x: 791, endPoint y: 247, distance: 946.8
click at [792, 247] on quentale-workspace at bounding box center [608, 489] width 1216 height 979
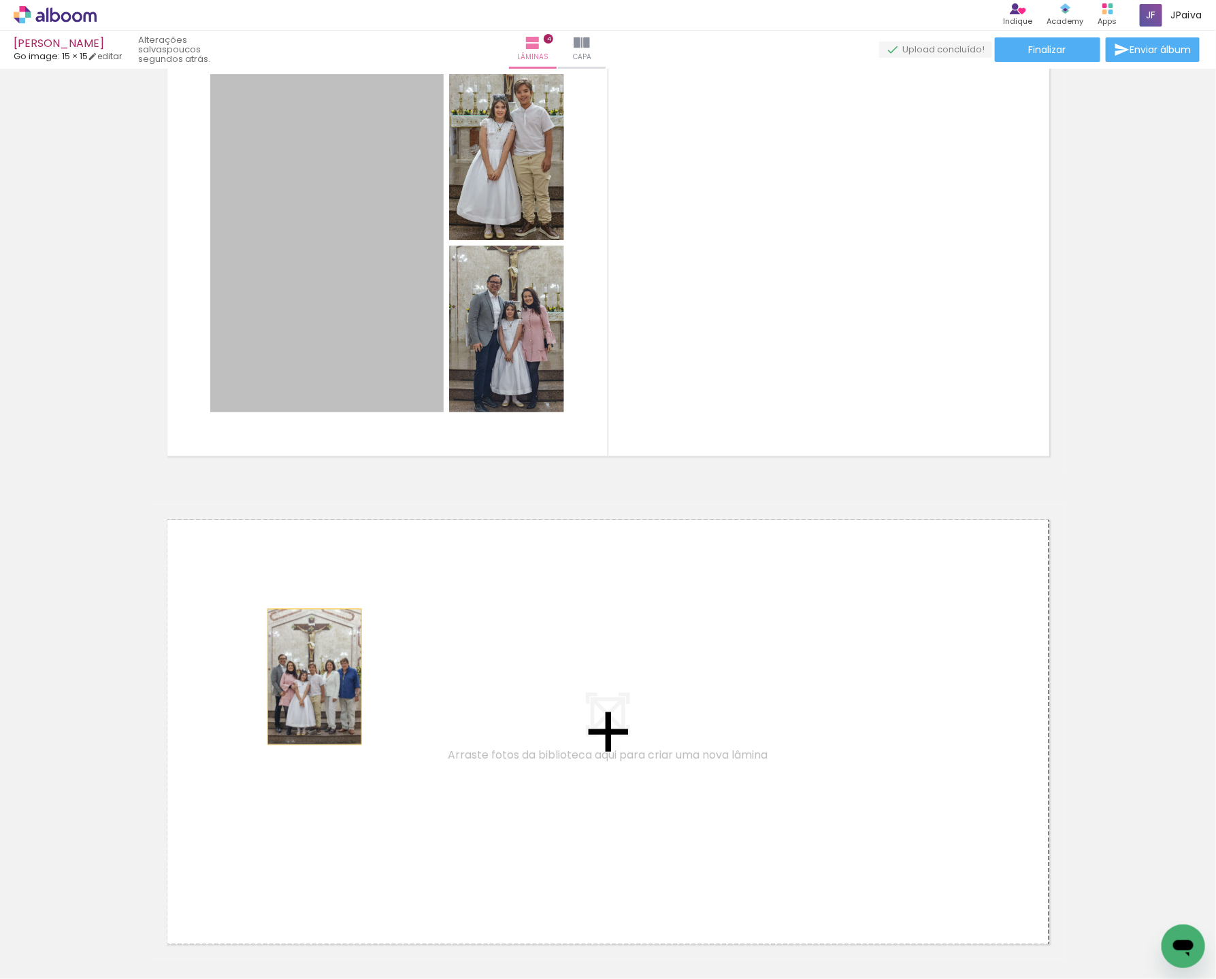
drag, startPoint x: 310, startPoint y: 239, endPoint x: 318, endPoint y: 693, distance: 454.5
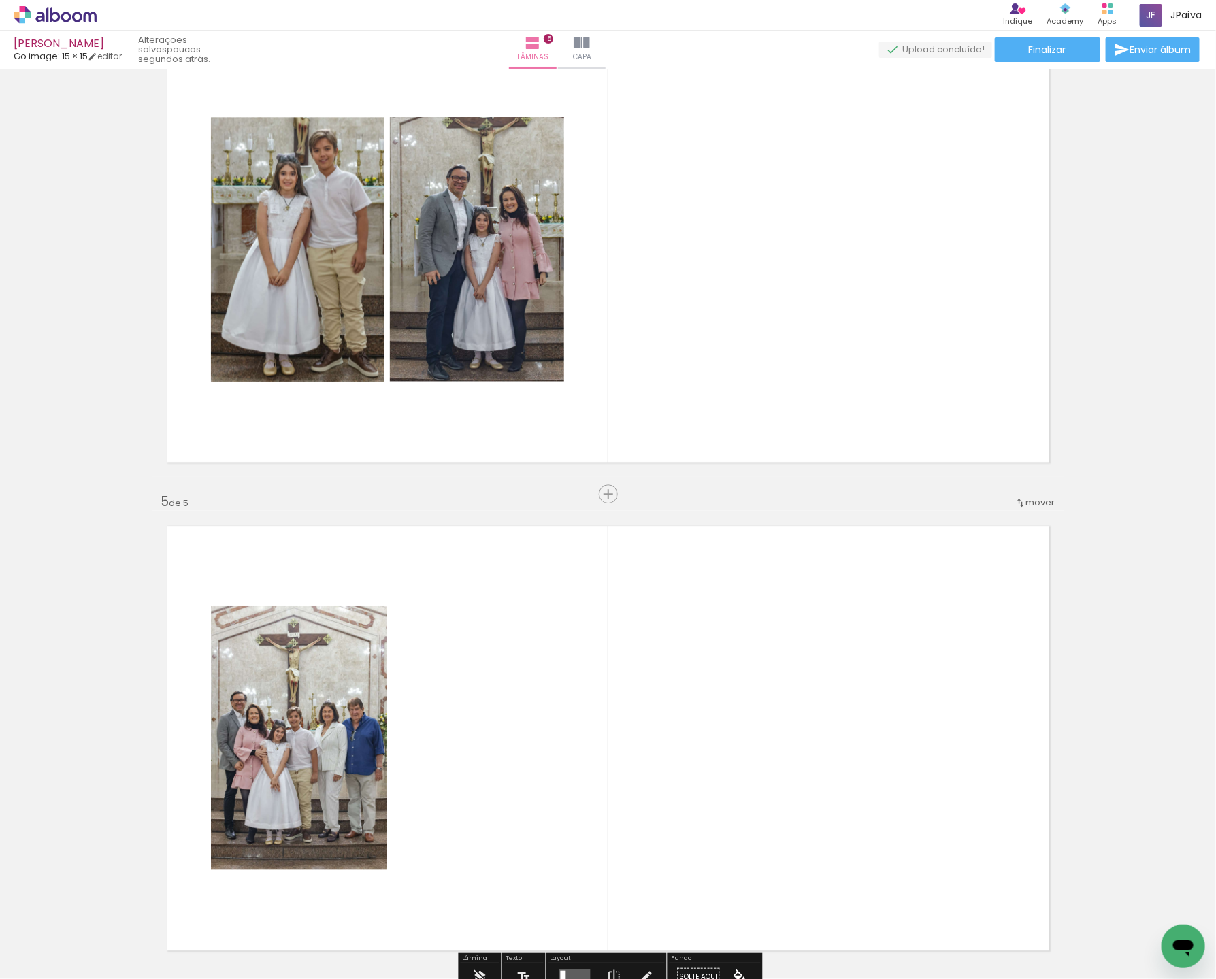
scroll to position [1549, 0]
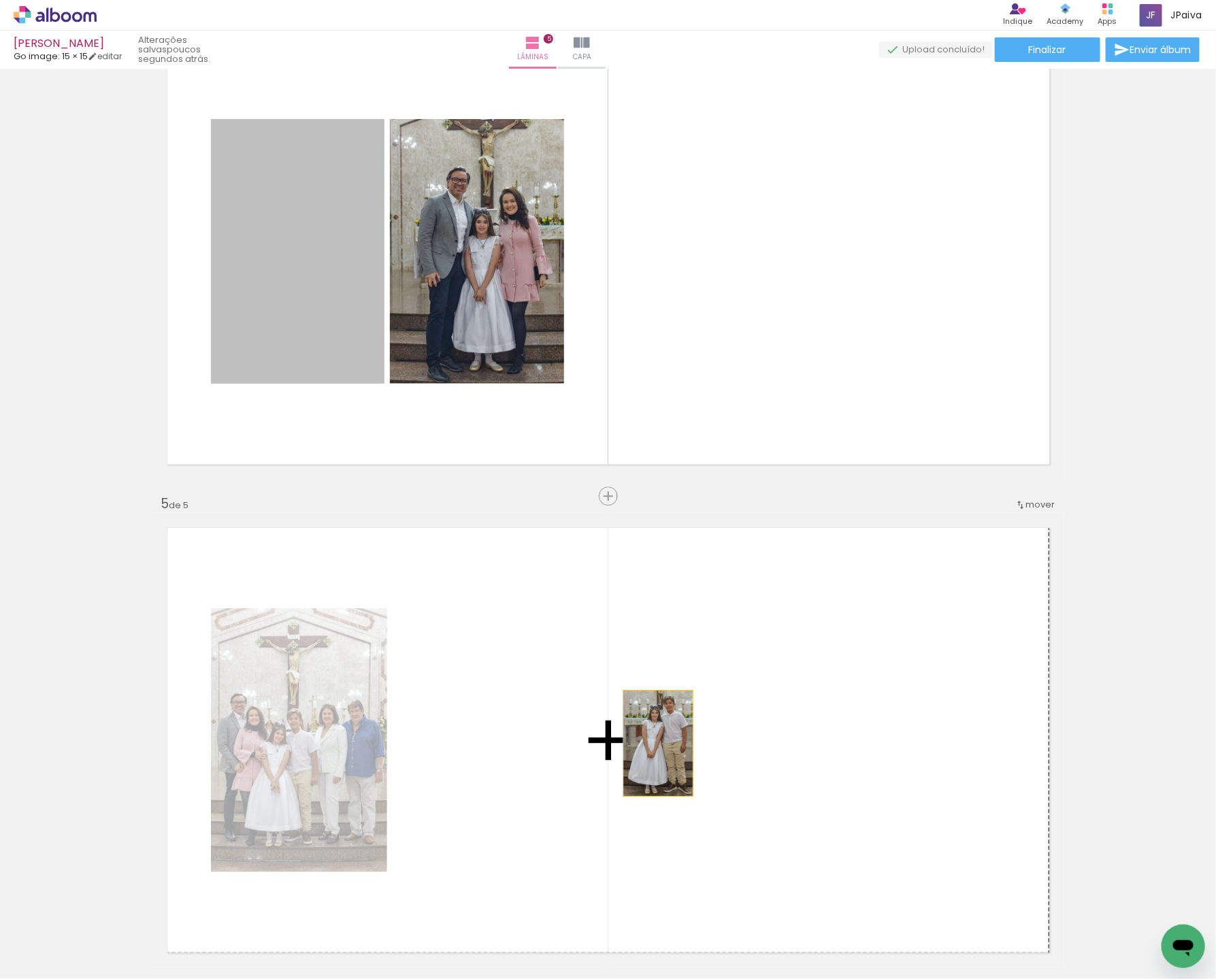
drag, startPoint x: 295, startPoint y: 207, endPoint x: 648, endPoint y: 747, distance: 645.2
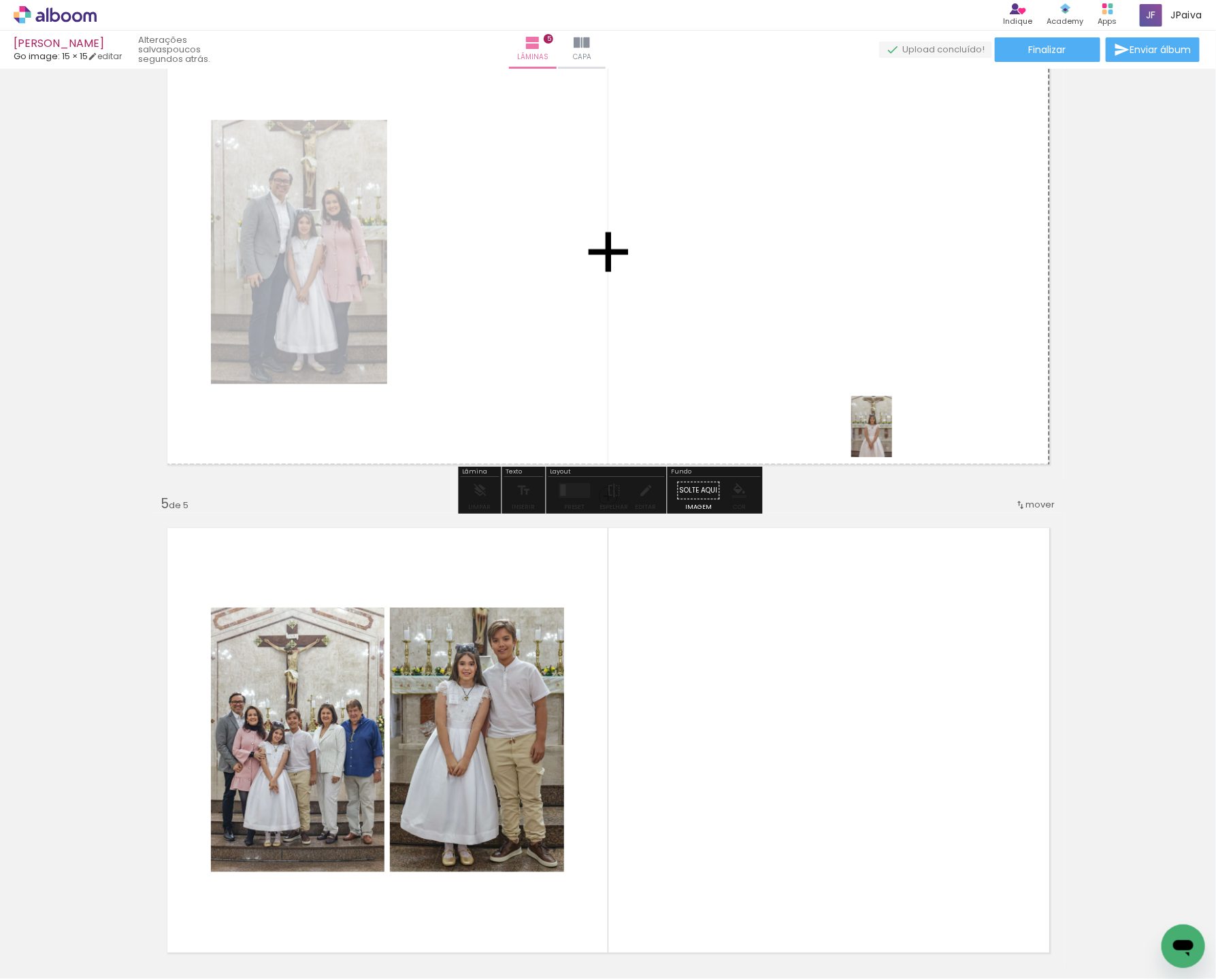
drag, startPoint x: 214, startPoint y: 938, endPoint x: 841, endPoint y: 396, distance: 829.5
click at [841, 396] on quentale-workspace at bounding box center [608, 489] width 1216 height 979
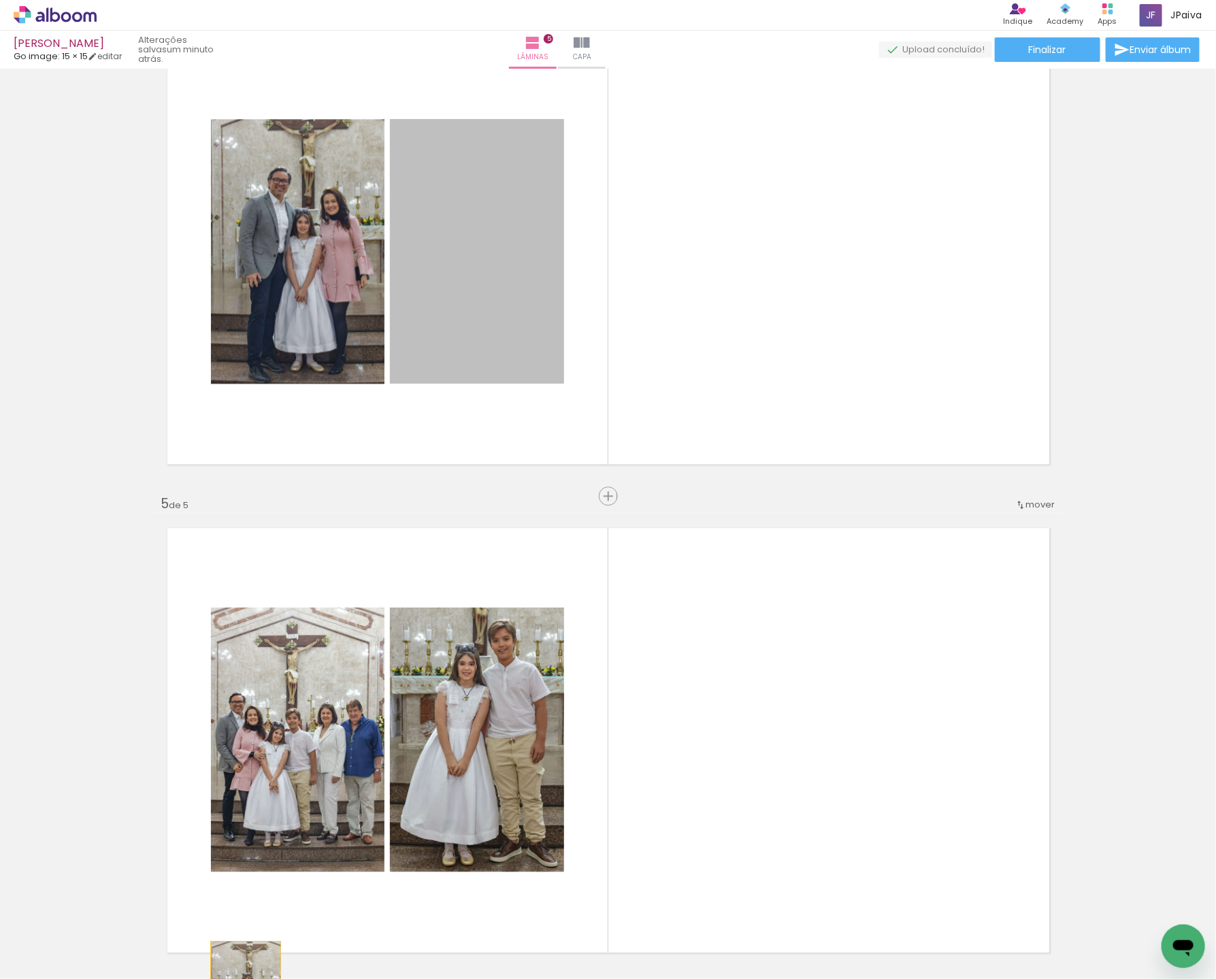
drag, startPoint x: 485, startPoint y: 317, endPoint x: 250, endPoint y: 997, distance: 719.8
click at [250, 978] on html "link( href="../../bower_components/polymer/polymer.html" rel="import" ) picture…" at bounding box center [608, 489] width 1216 height 979
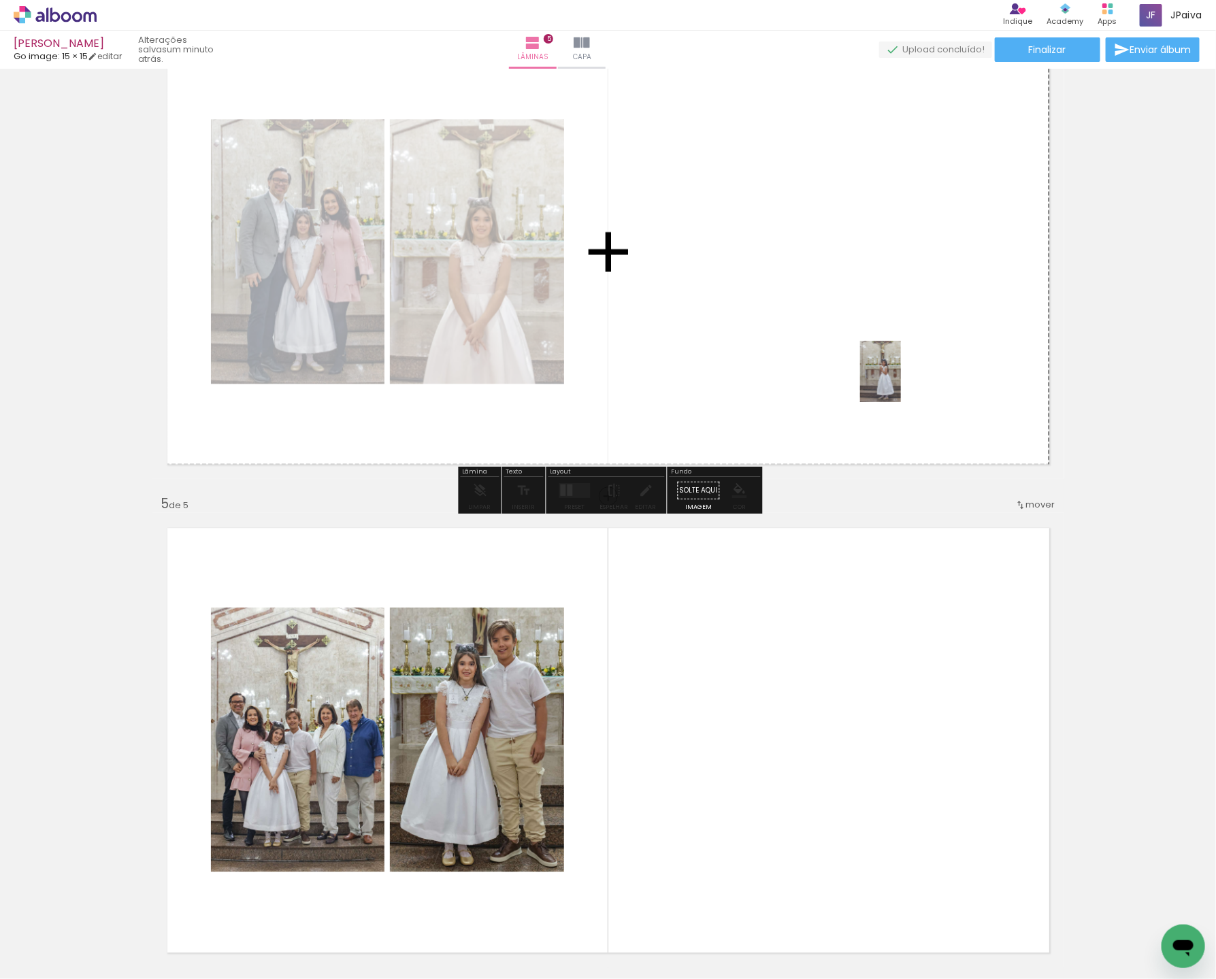
drag, startPoint x: 227, startPoint y: 943, endPoint x: 680, endPoint y: 307, distance: 781.3
click at [841, 325] on quentale-workspace at bounding box center [608, 489] width 1216 height 979
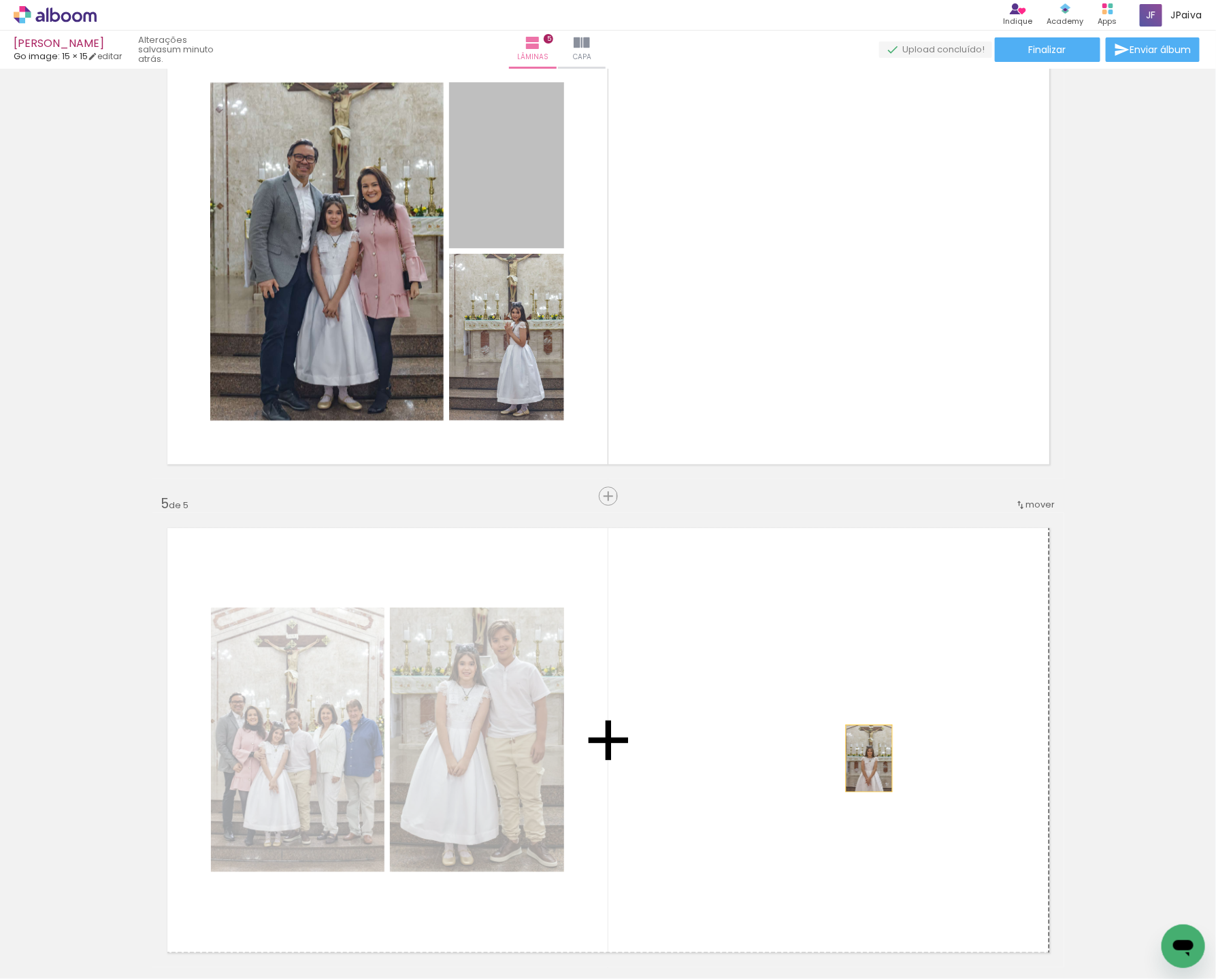
drag, startPoint x: 534, startPoint y: 199, endPoint x: 896, endPoint y: 724, distance: 638.3
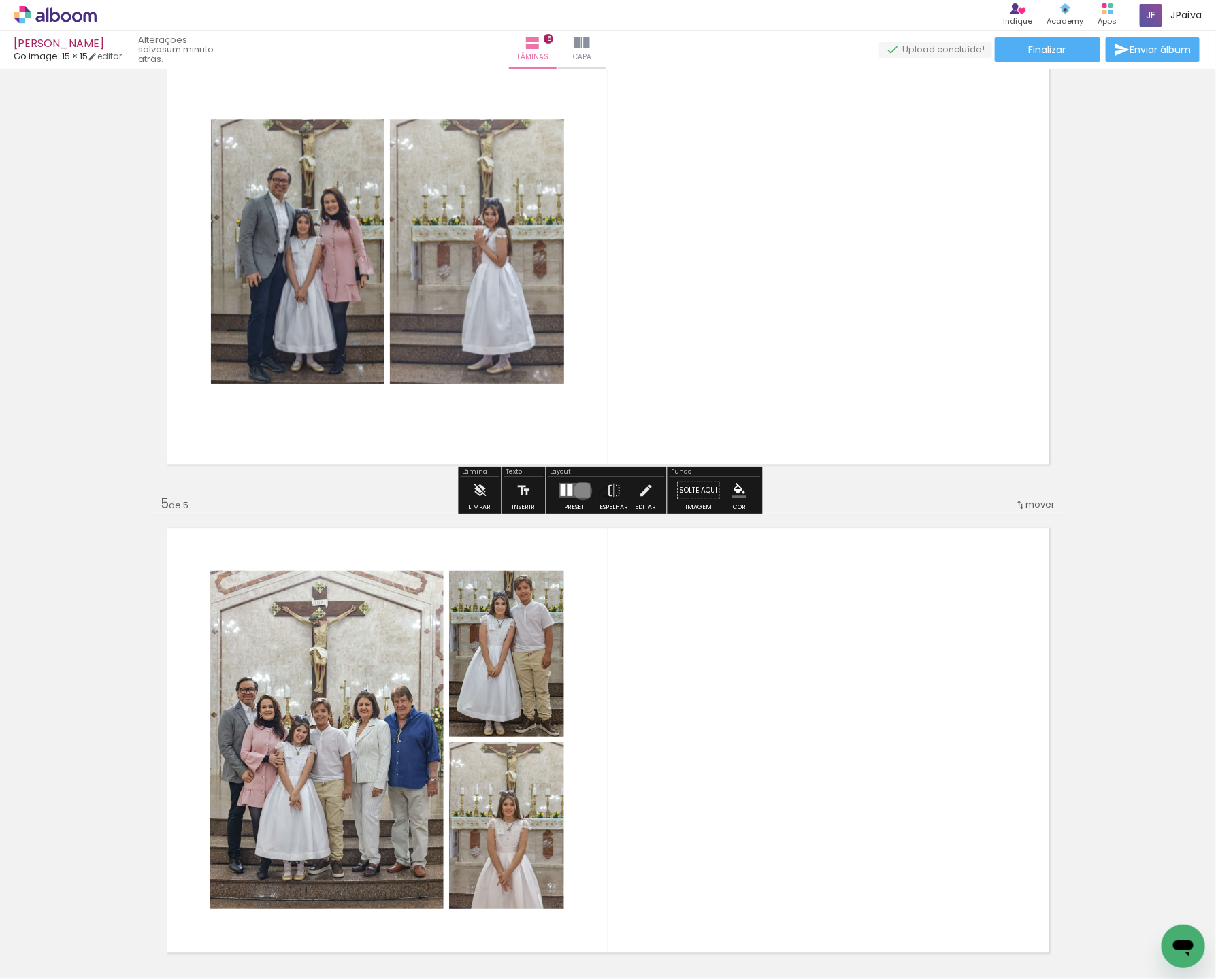
drag, startPoint x: 580, startPoint y: 490, endPoint x: 590, endPoint y: 486, distance: 11.0
click at [580, 490] on quentale-layouter at bounding box center [574, 490] width 31 height 15
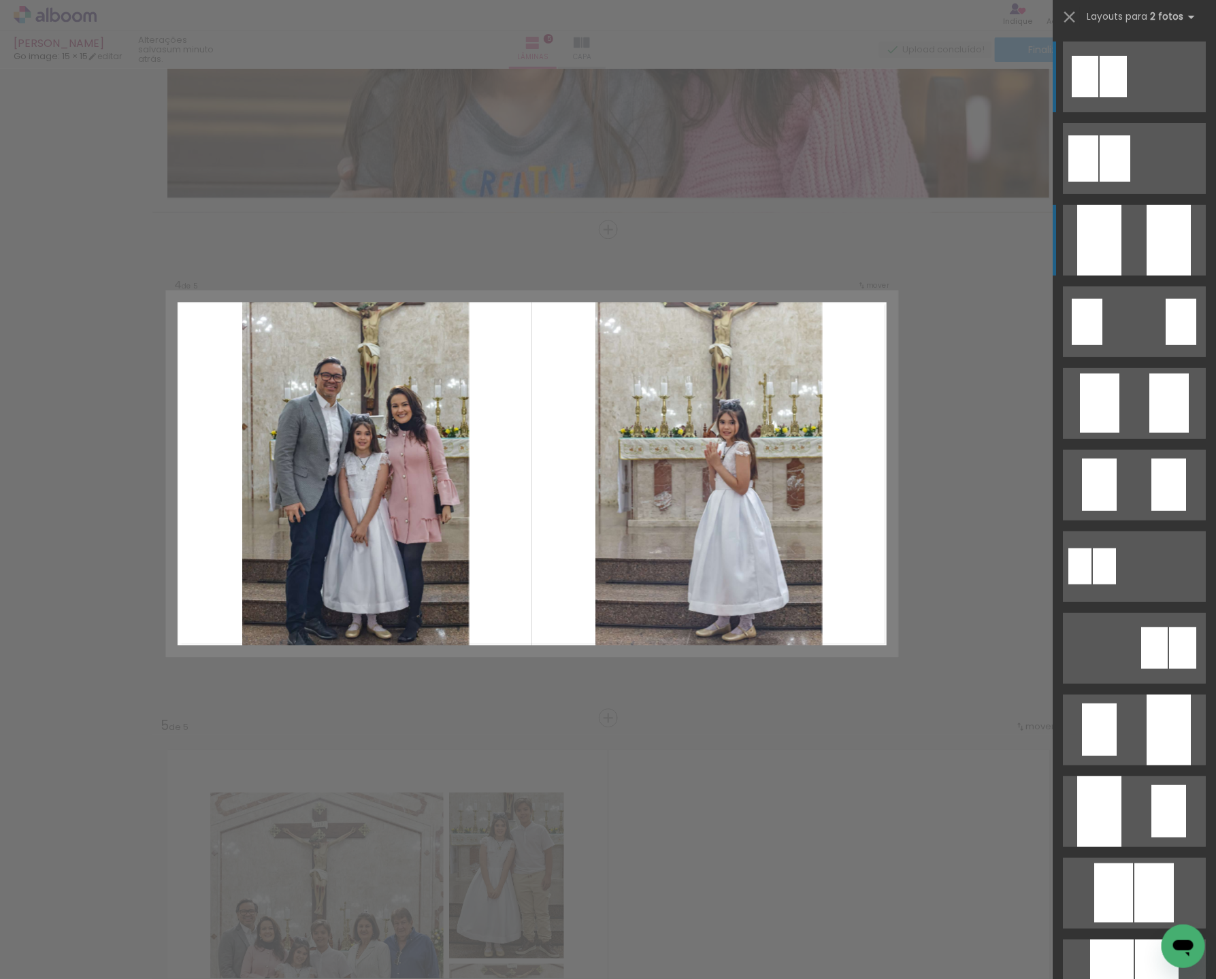
scroll to position [1319, 0]
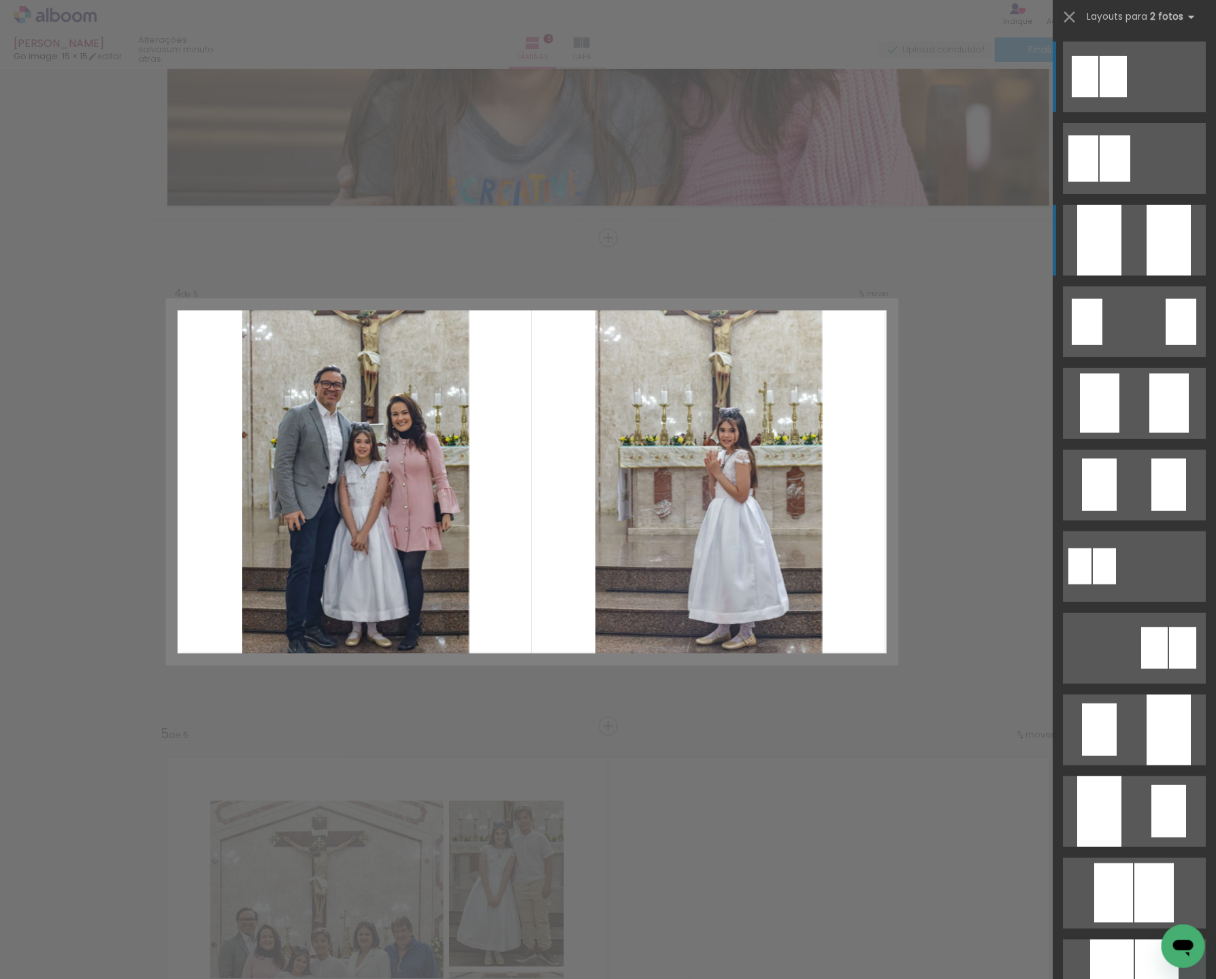
click at [1164, 231] on div at bounding box center [1168, 240] width 44 height 71
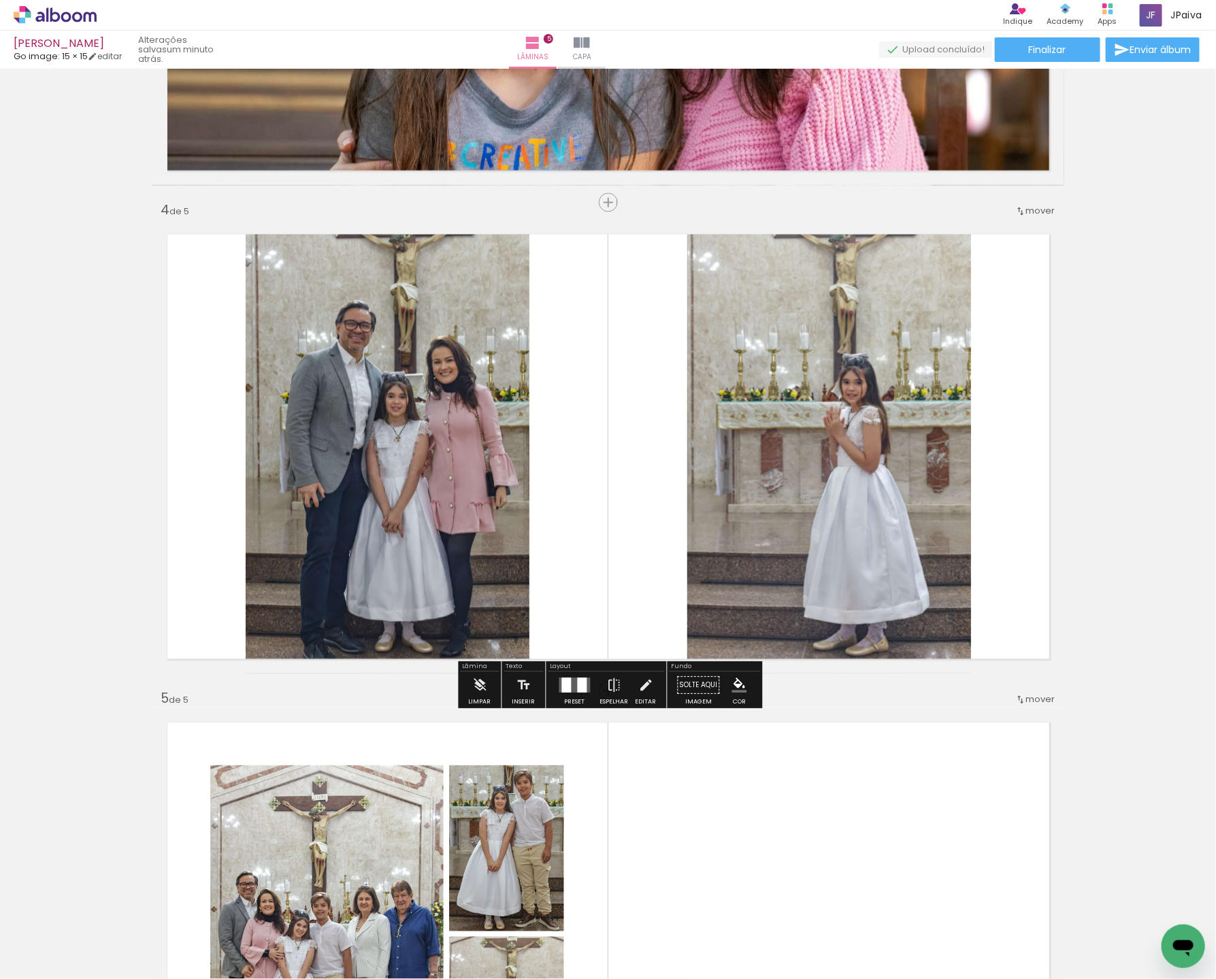
scroll to position [1360, 0]
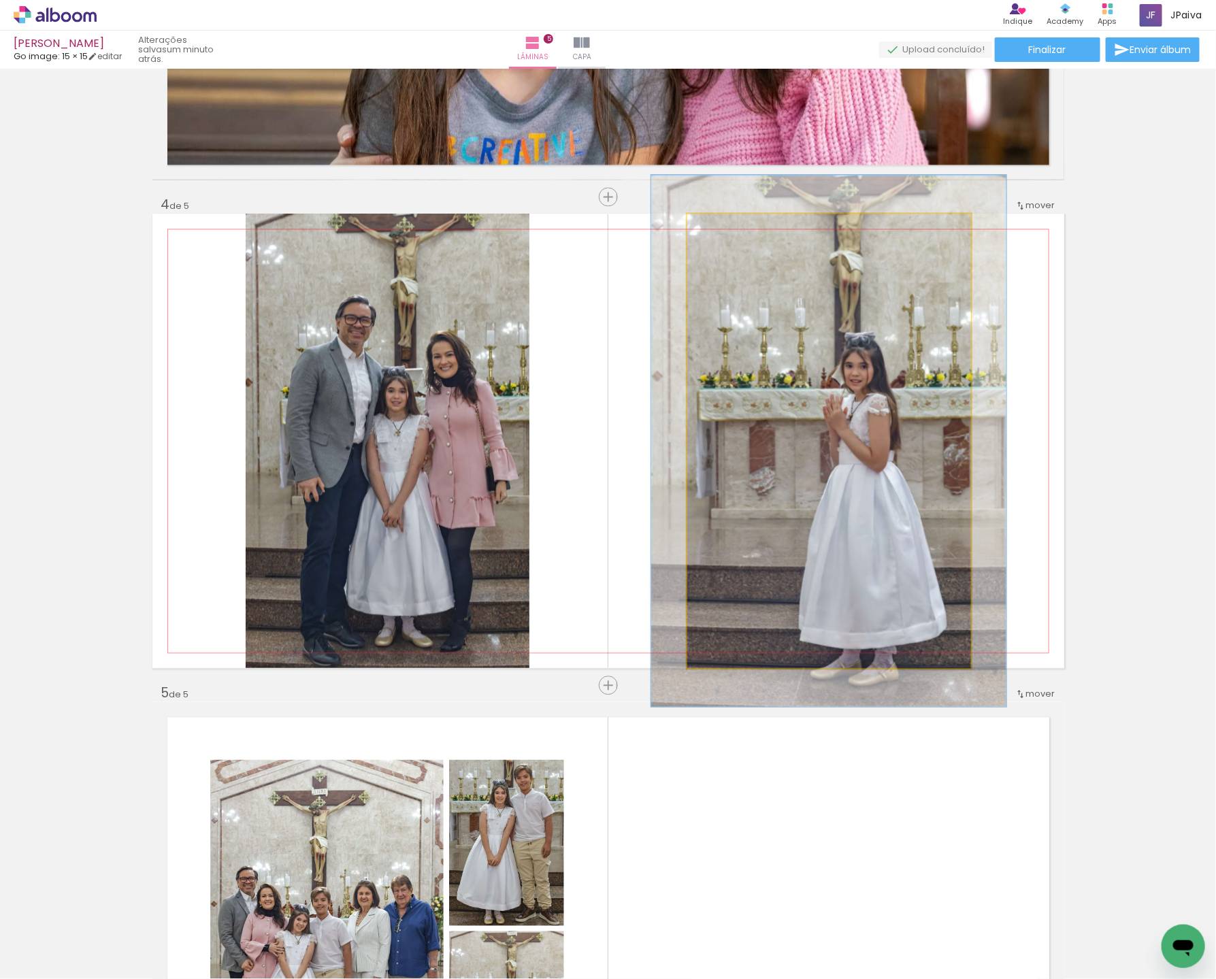
drag, startPoint x: 720, startPoint y: 229, endPoint x: 760, endPoint y: 250, distance: 45.7
click at [729, 228] on div at bounding box center [726, 228] width 12 height 12
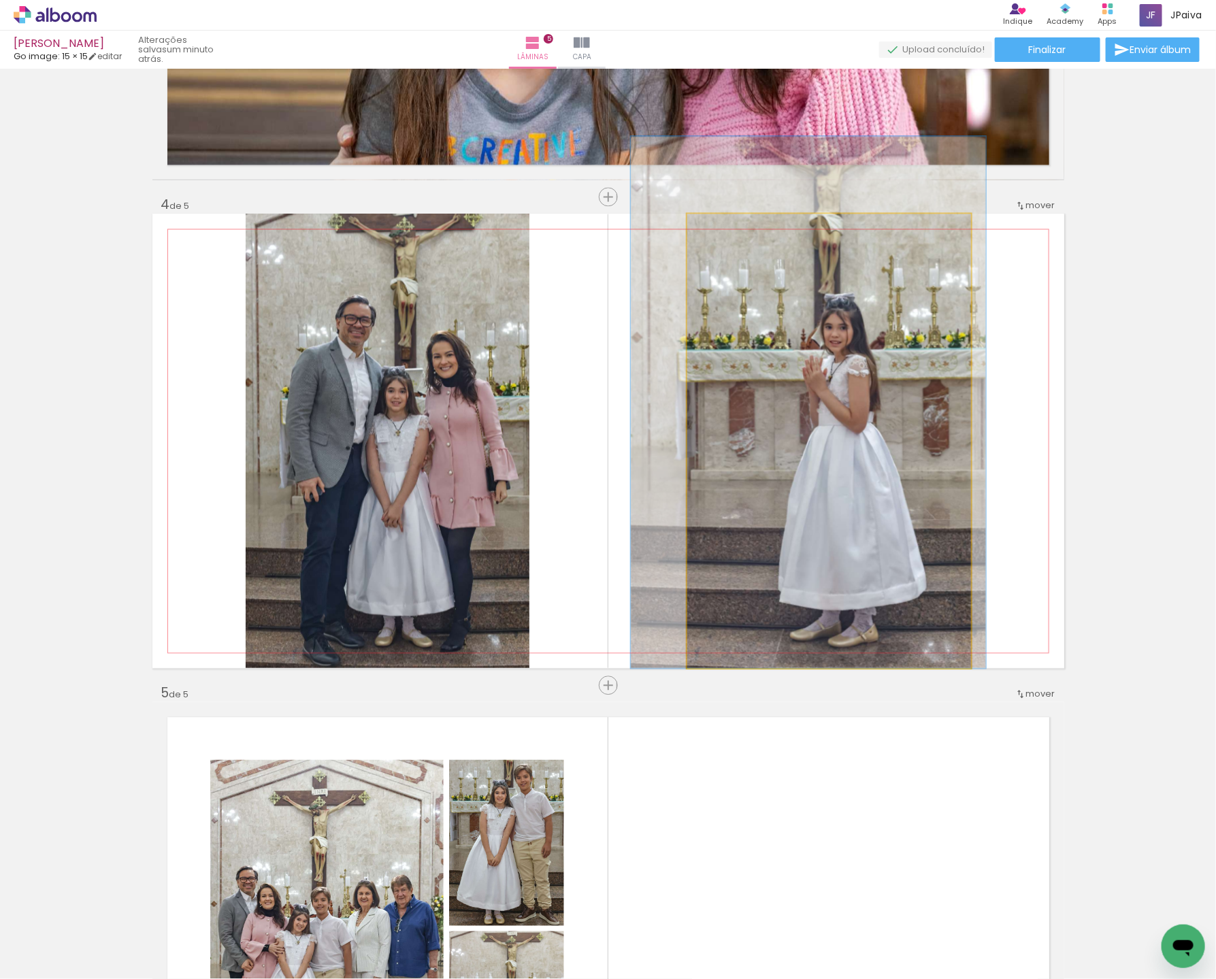
drag, startPoint x: 899, startPoint y: 388, endPoint x: 878, endPoint y: 312, distance: 78.4
click at [879, 312] on div at bounding box center [808, 402] width 355 height 532
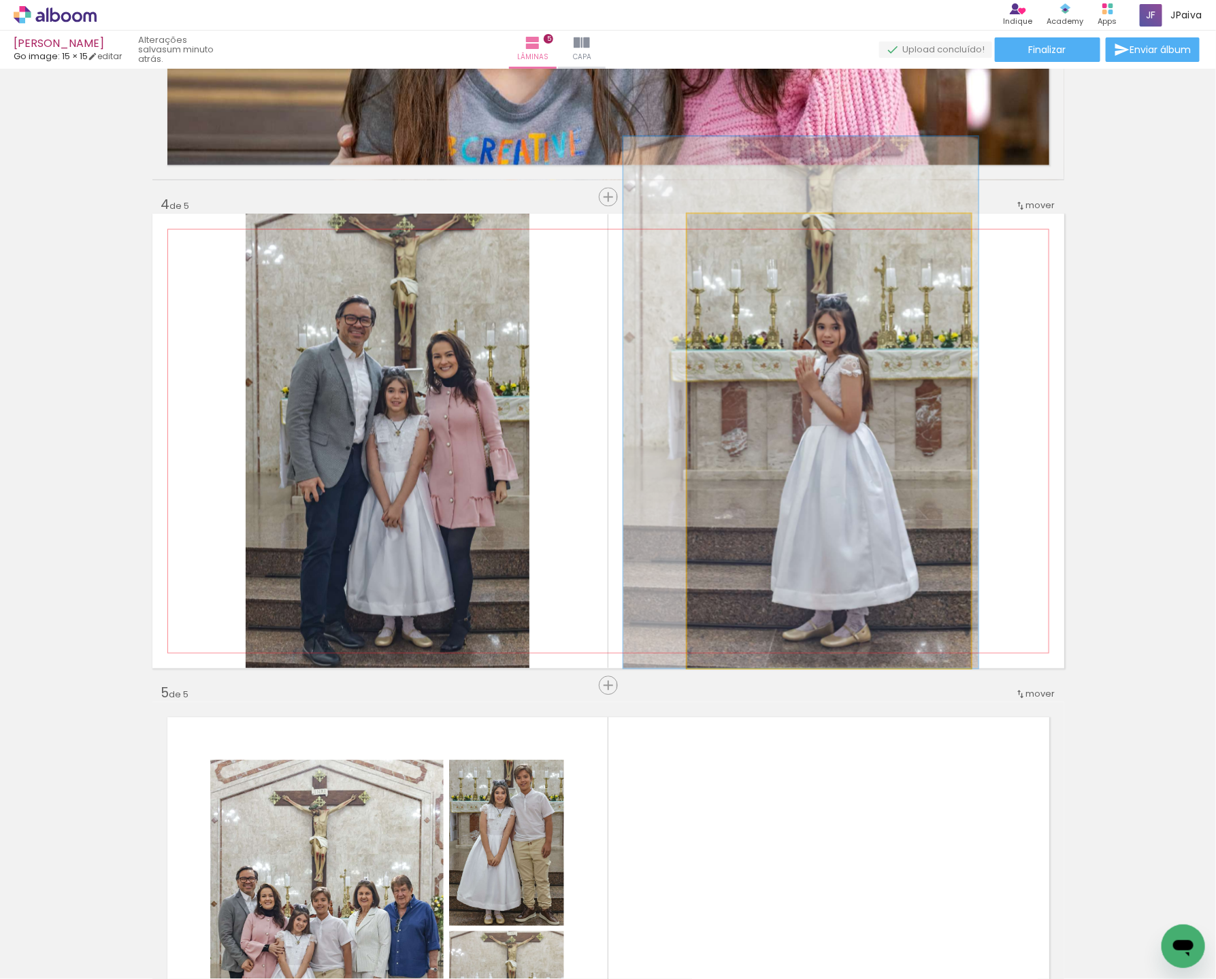
drag, startPoint x: 782, startPoint y: 233, endPoint x: 756, endPoint y: 233, distance: 25.8
click at [765, 230] on quentale-photo at bounding box center [829, 441] width 284 height 454
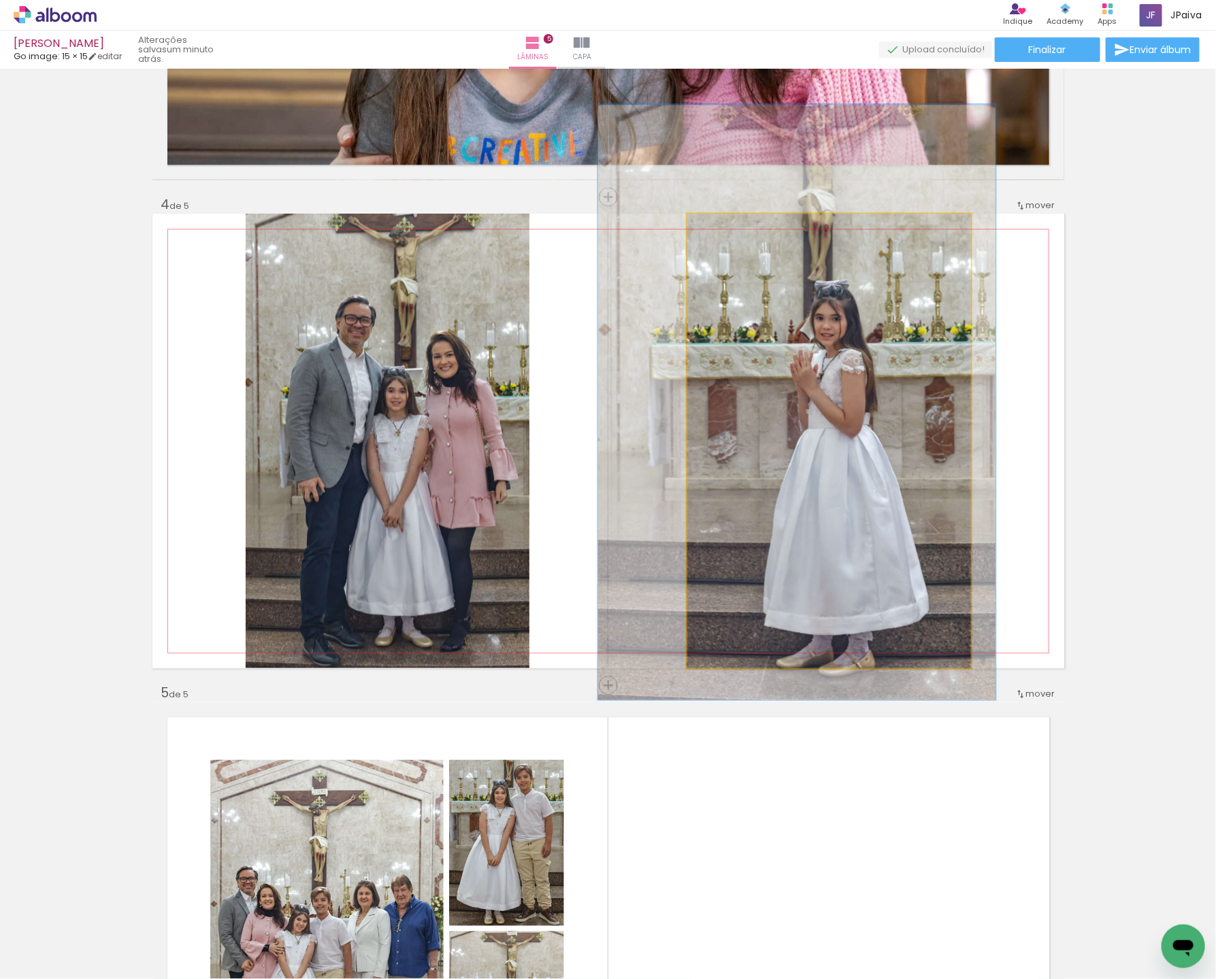
drag, startPoint x: 729, startPoint y: 230, endPoint x: 773, endPoint y: 277, distance: 64.5
click at [737, 232] on div at bounding box center [735, 228] width 12 height 12
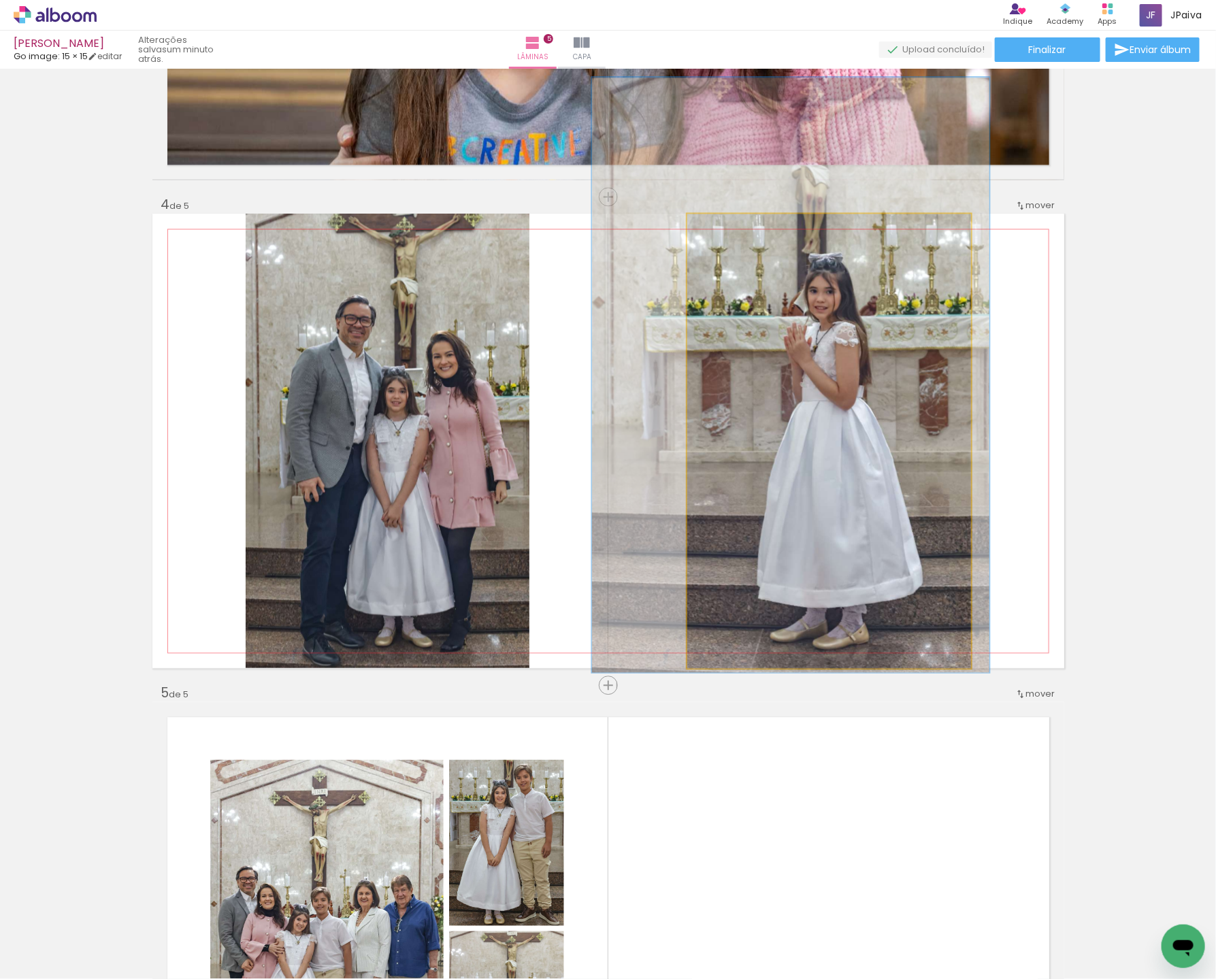
drag, startPoint x: 844, startPoint y: 422, endPoint x: 838, endPoint y: 395, distance: 27.9
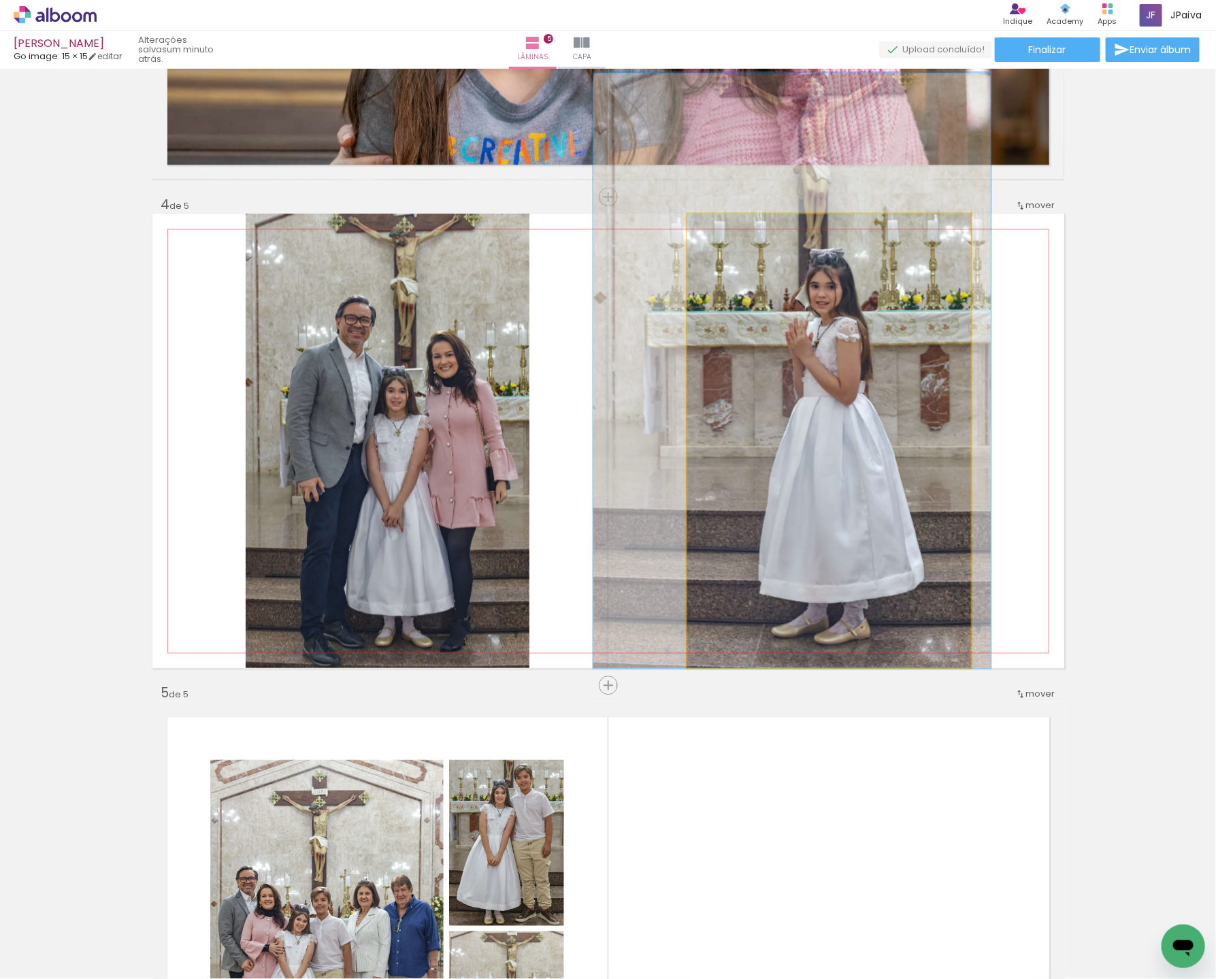
drag, startPoint x: 835, startPoint y: 390, endPoint x: 834, endPoint y: 383, distance: 6.8
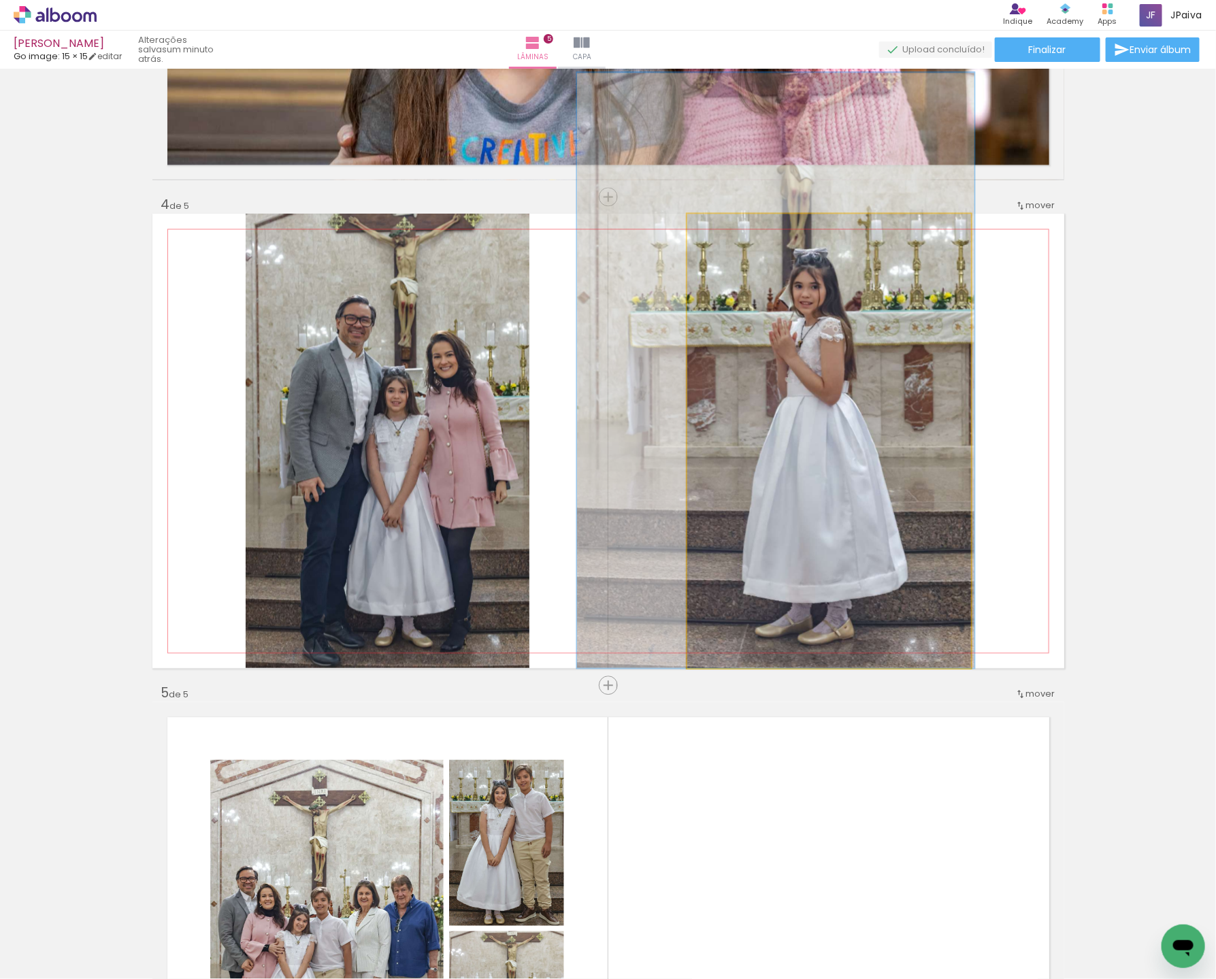
drag, startPoint x: 845, startPoint y: 399, endPoint x: 830, endPoint y: 395, distance: 15.5
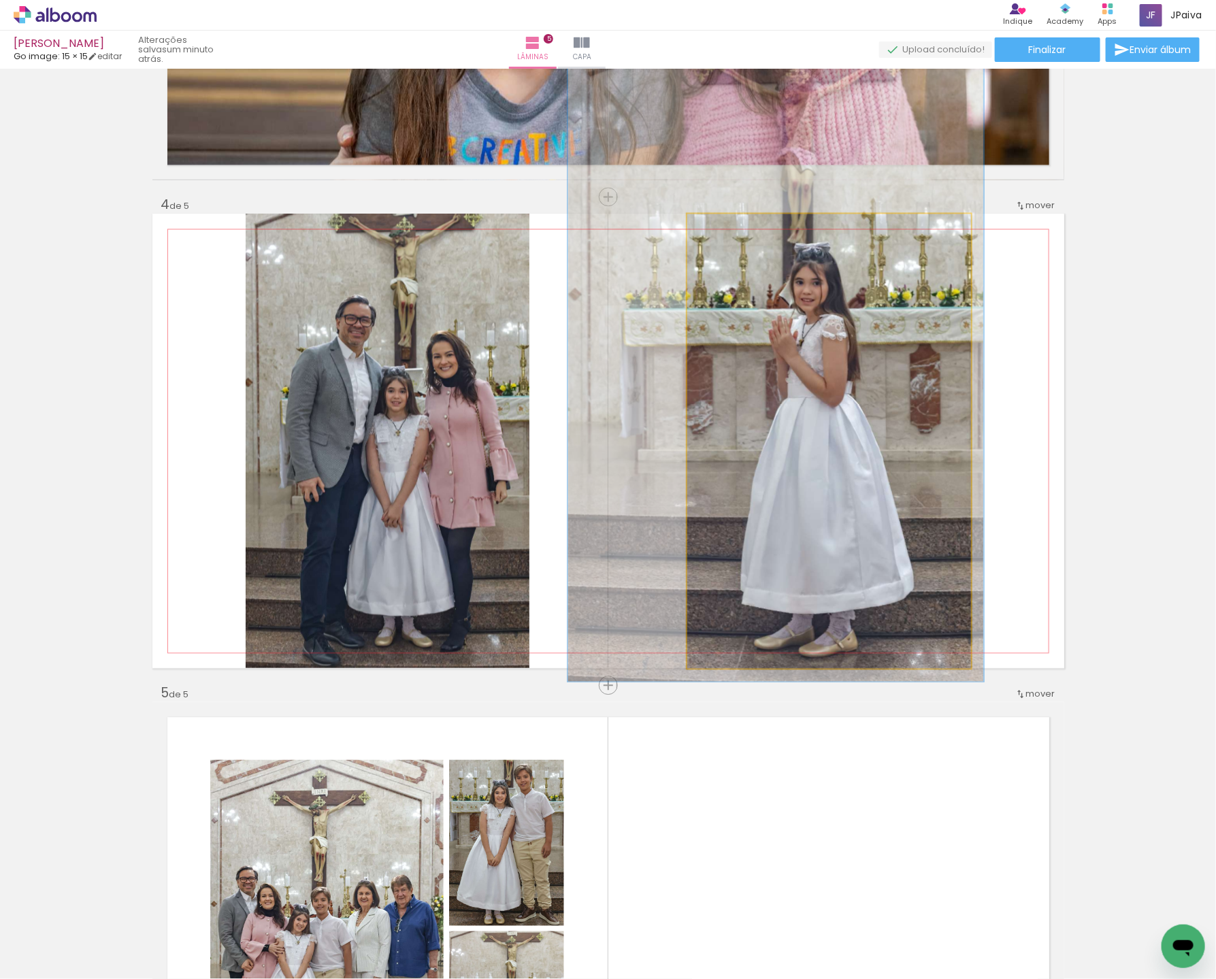
drag, startPoint x: 736, startPoint y: 228, endPoint x: 760, endPoint y: 252, distance: 34.2
click at [739, 229] on div at bounding box center [738, 228] width 12 height 12
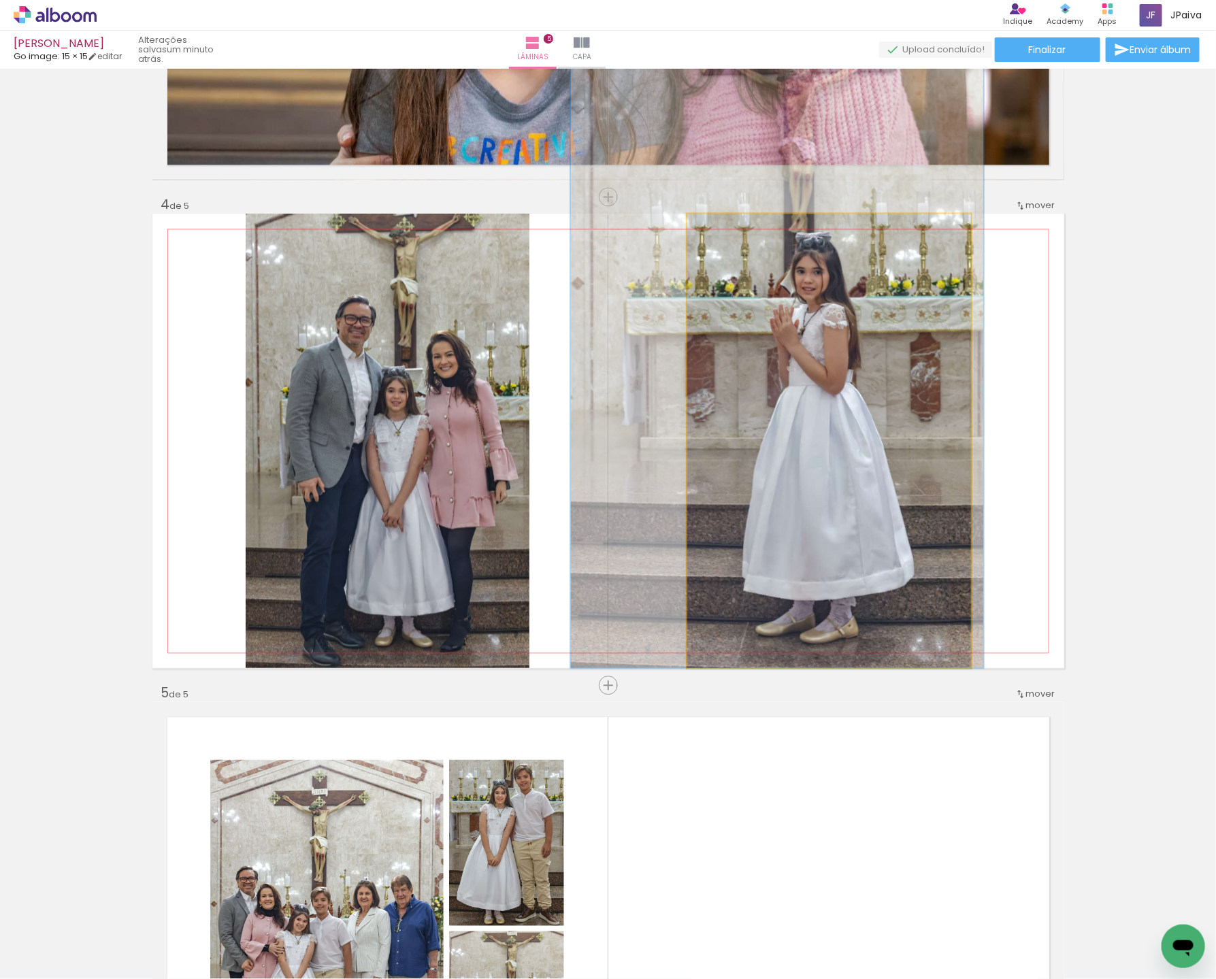
drag, startPoint x: 859, startPoint y: 458, endPoint x: 860, endPoint y: 446, distance: 12.3
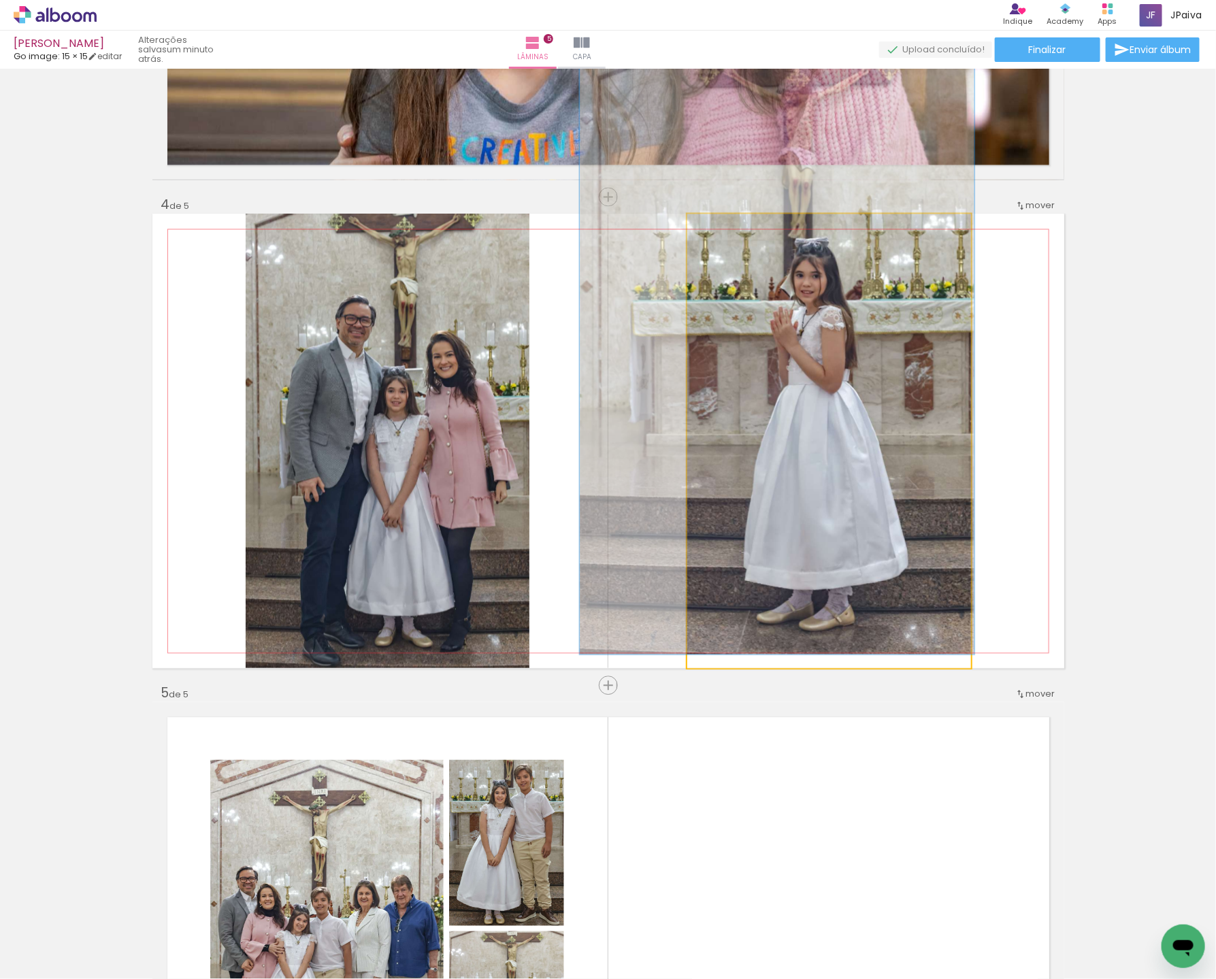
drag, startPoint x: 743, startPoint y: 231, endPoint x: 719, endPoint y: 238, distance: 25.6
click at [739, 231] on div at bounding box center [735, 228] width 22 height 22
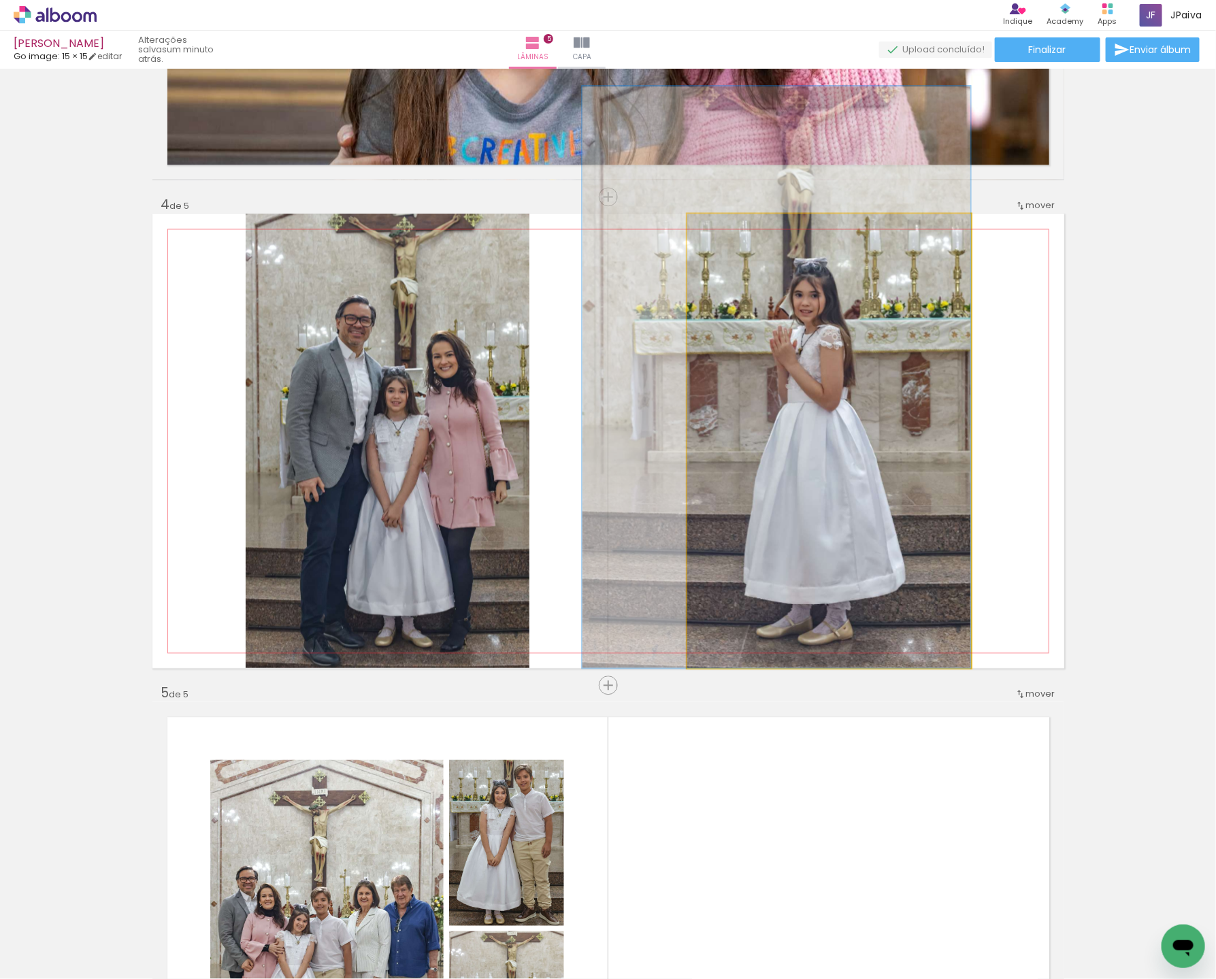
drag, startPoint x: 795, startPoint y: 526, endPoint x: 792, endPoint y: 517, distance: 9.9
click at [792, 517] on div at bounding box center [776, 377] width 388 height 582
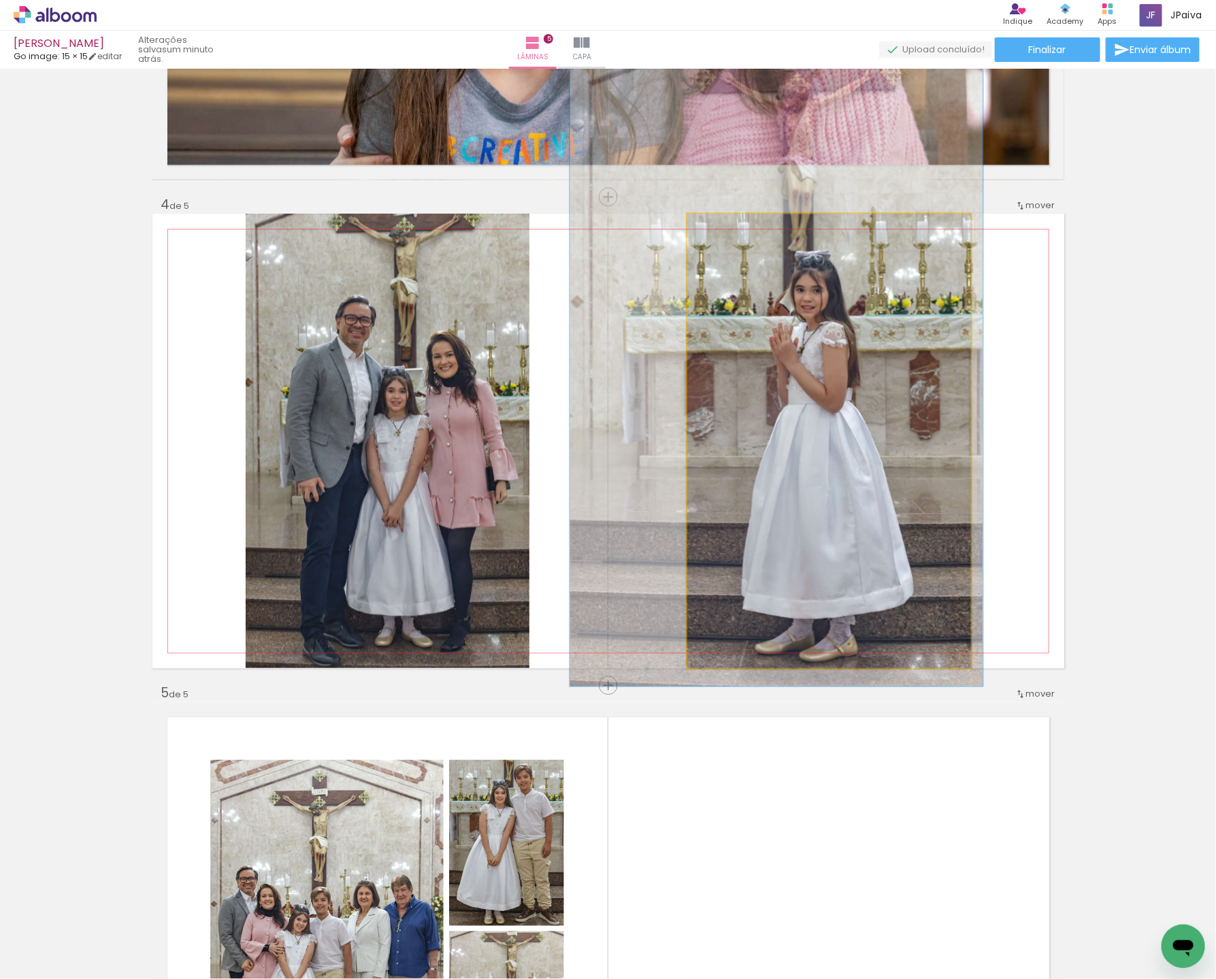
type paper-slider "136"
click at [747, 229] on div at bounding box center [738, 228] width 22 height 22
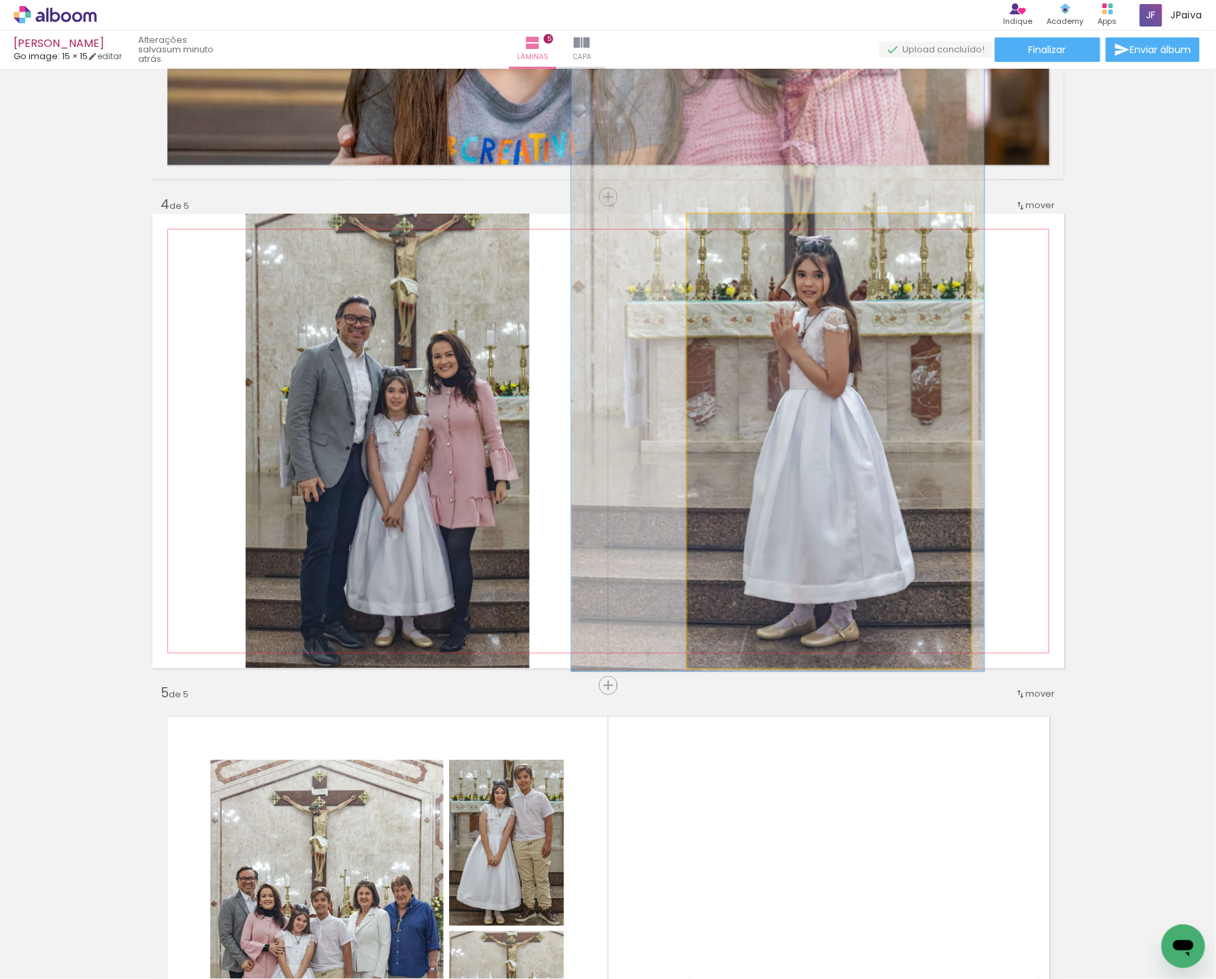
drag, startPoint x: 815, startPoint y: 409, endPoint x: 816, endPoint y: 395, distance: 15.0
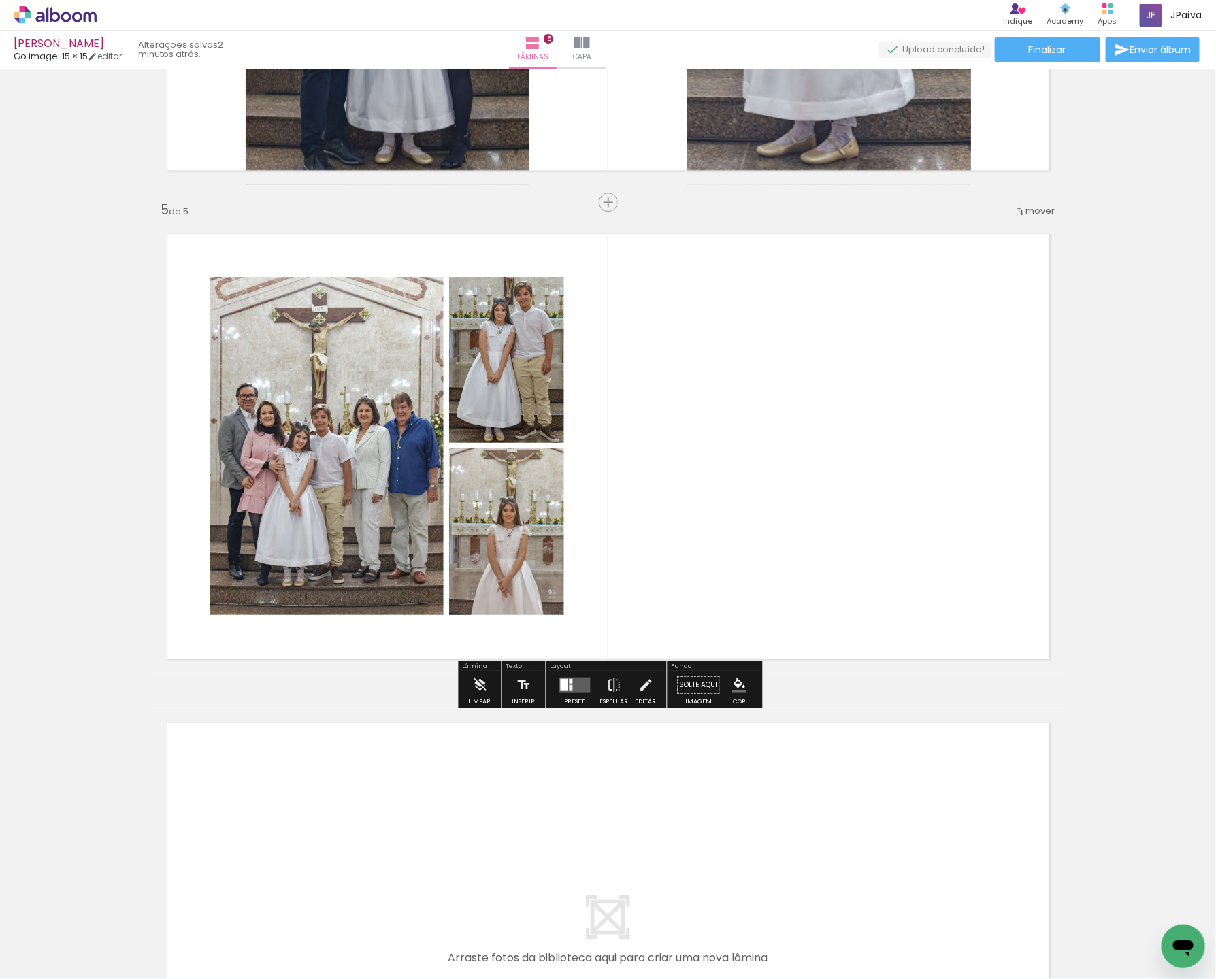
scroll to position [1845, 0]
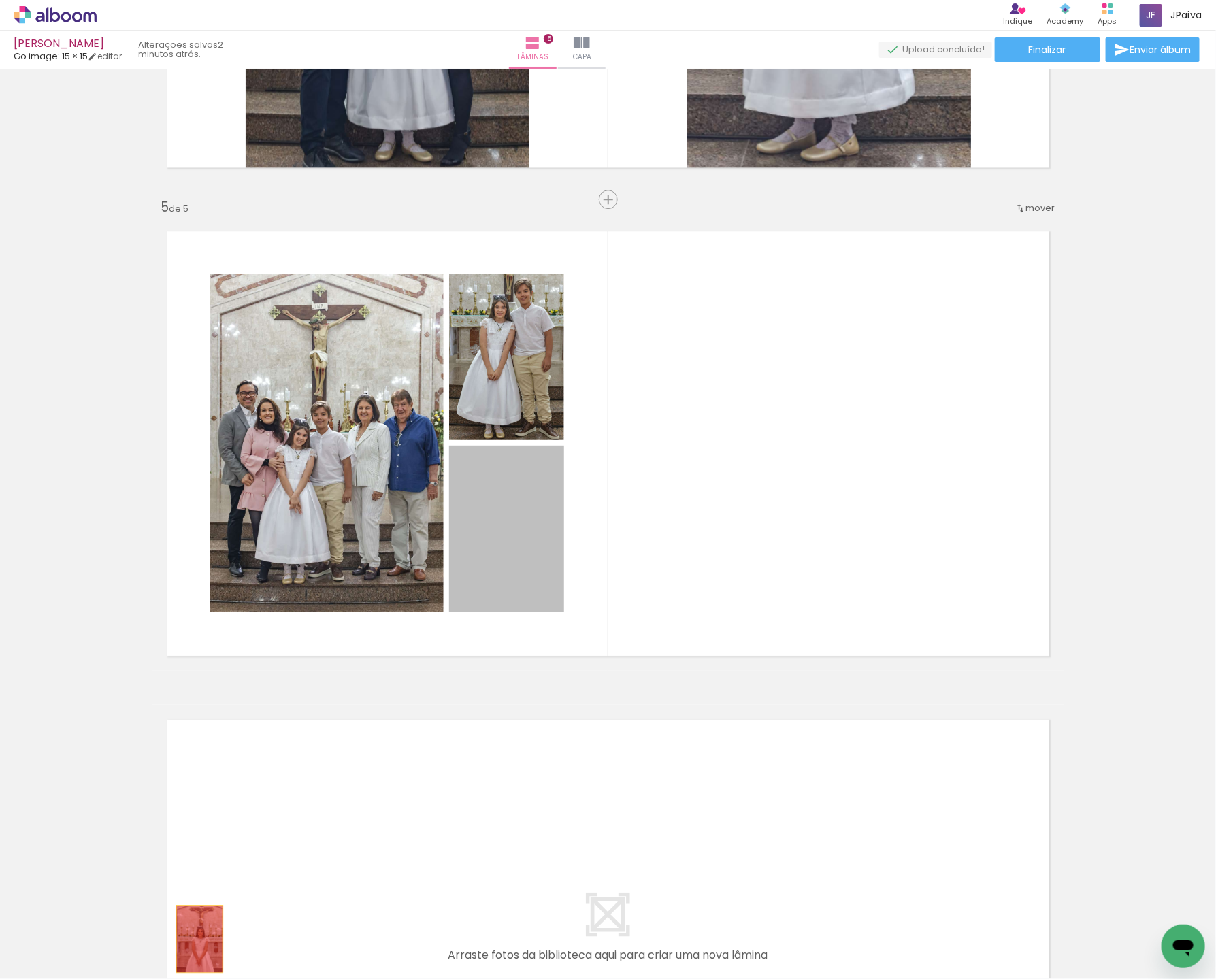
drag, startPoint x: 516, startPoint y: 554, endPoint x: 203, endPoint y: 937, distance: 495.1
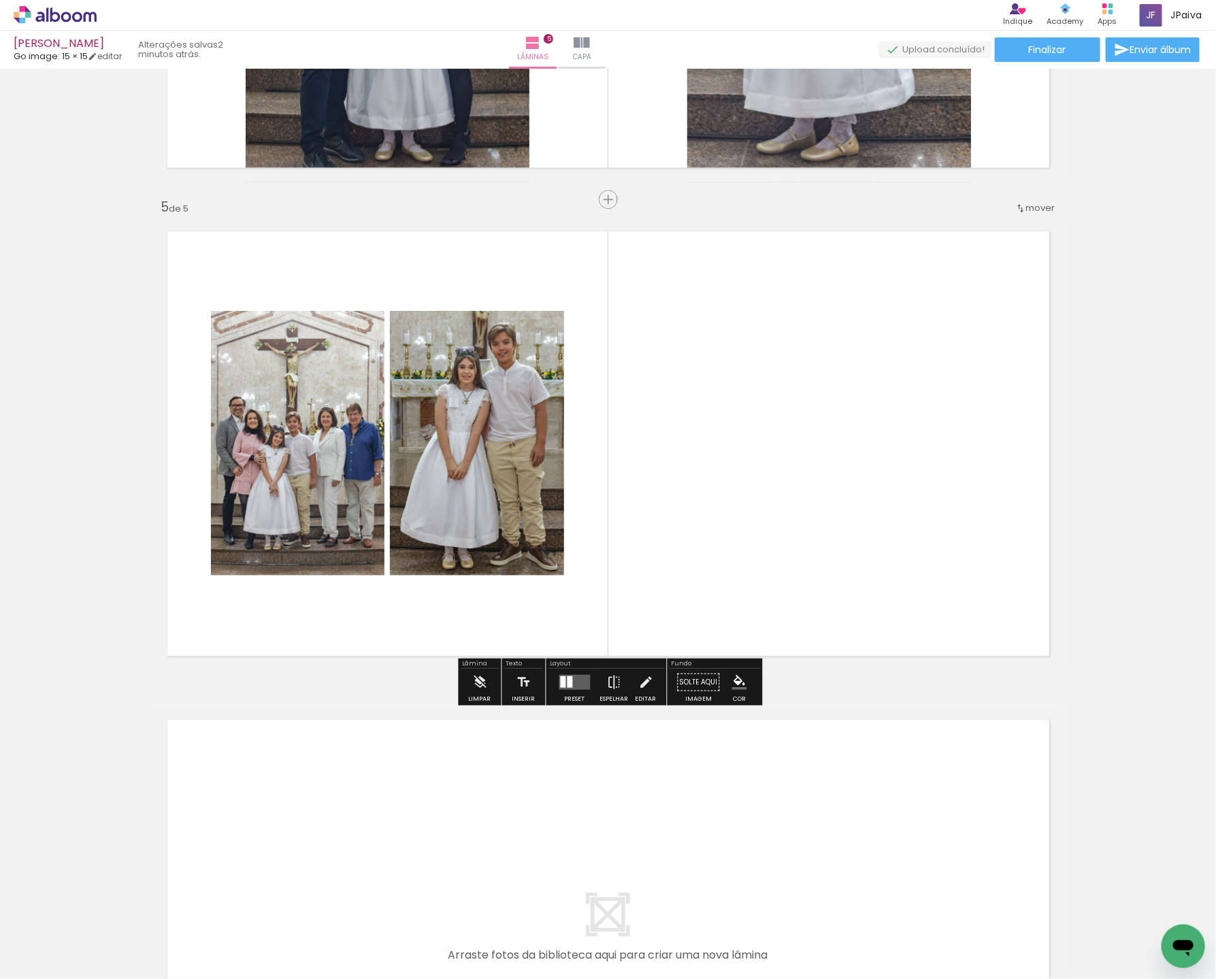
click at [559, 672] on div at bounding box center [574, 682] width 37 height 27
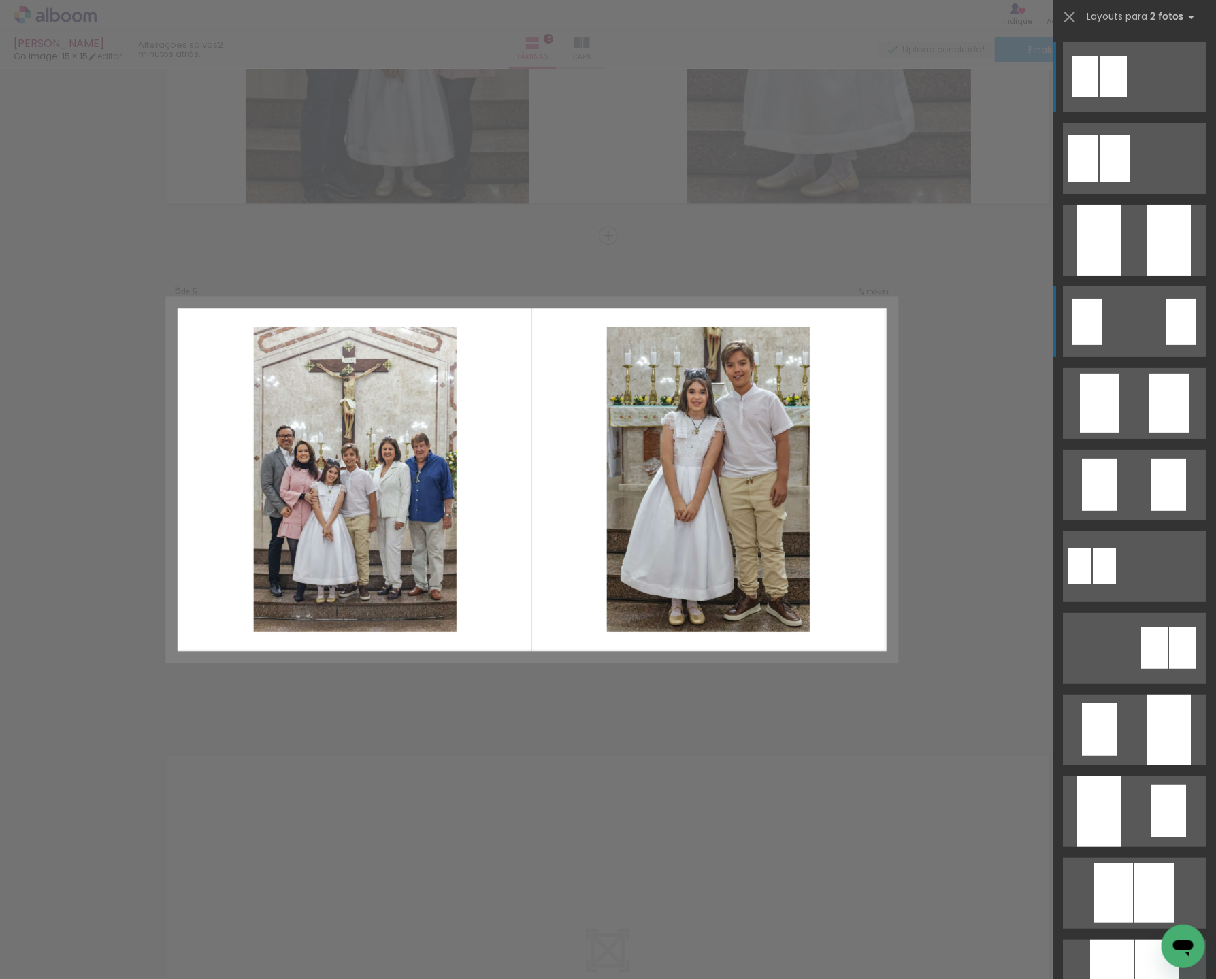
scroll to position [1807, 0]
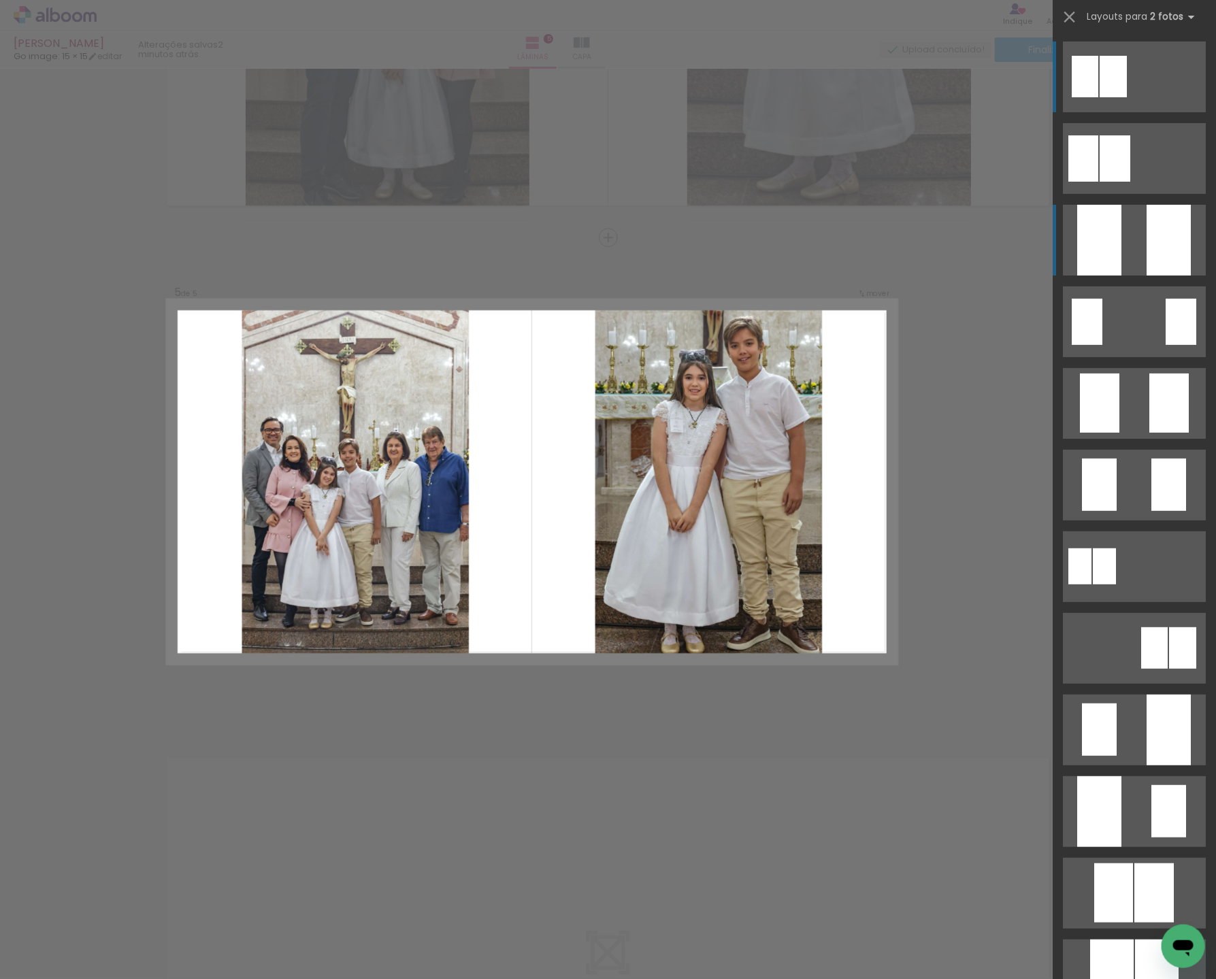
click at [1171, 234] on div at bounding box center [1168, 240] width 44 height 71
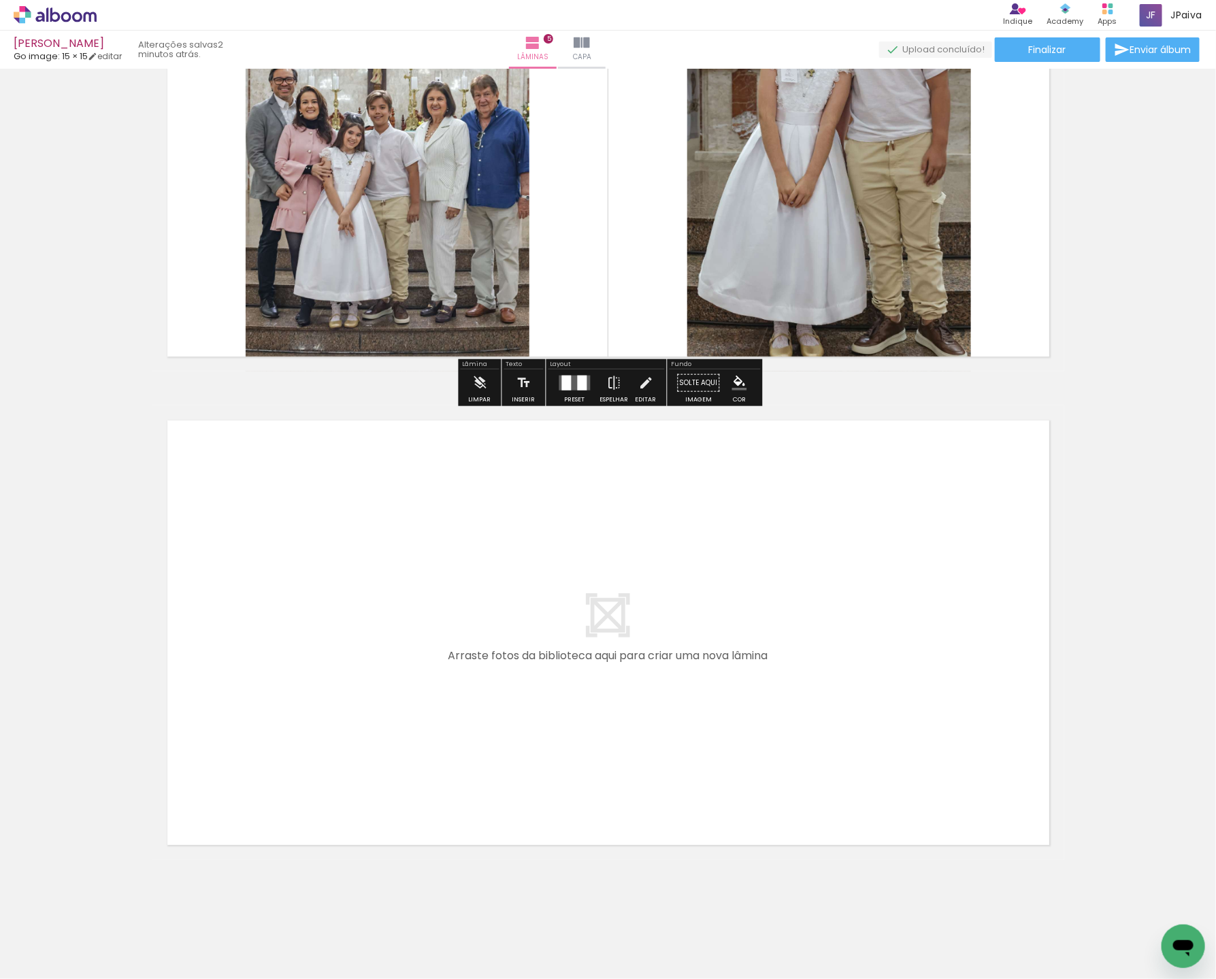
scroll to position [2158, 0]
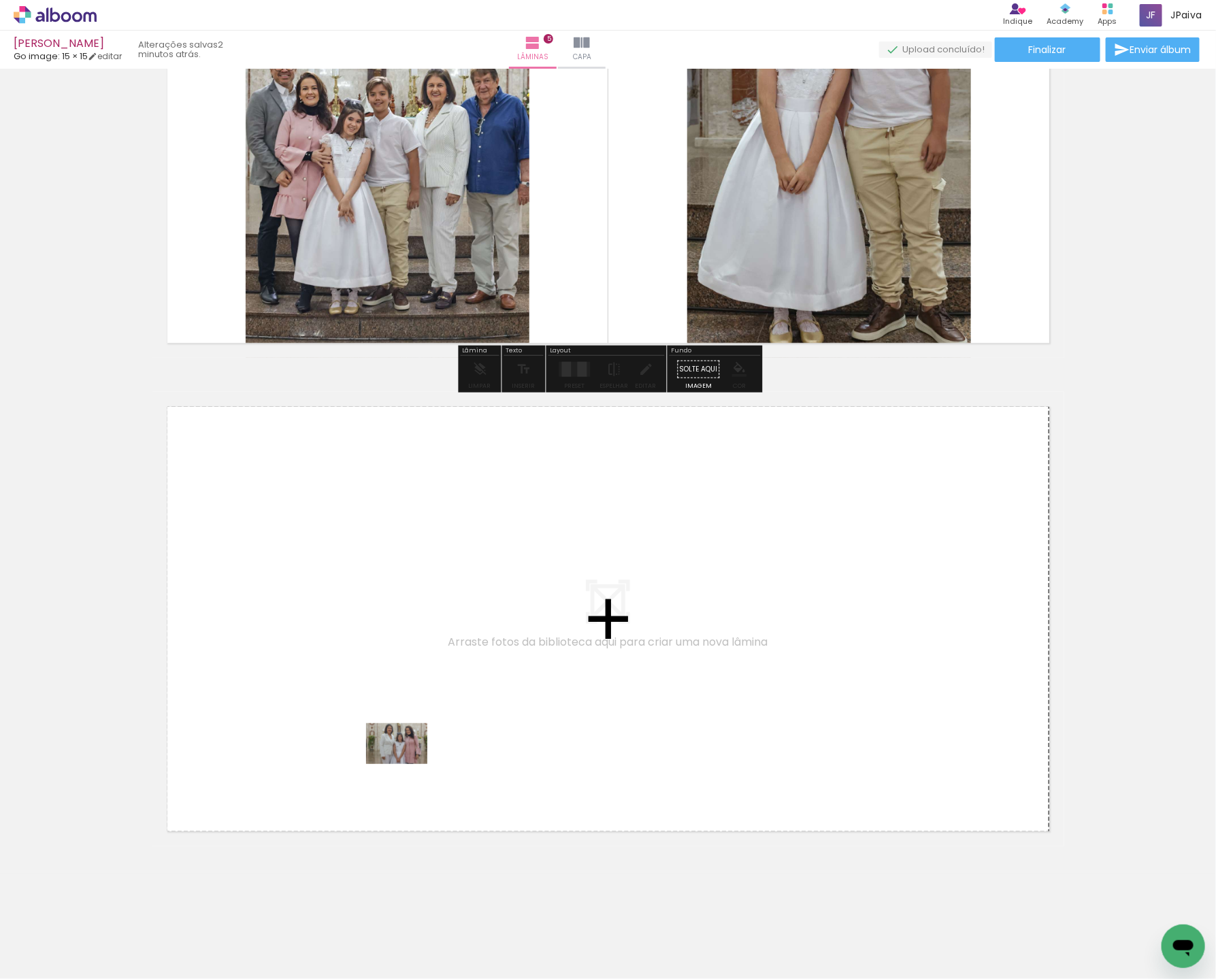
click at [437, 738] on quentale-workspace at bounding box center [608, 489] width 1216 height 979
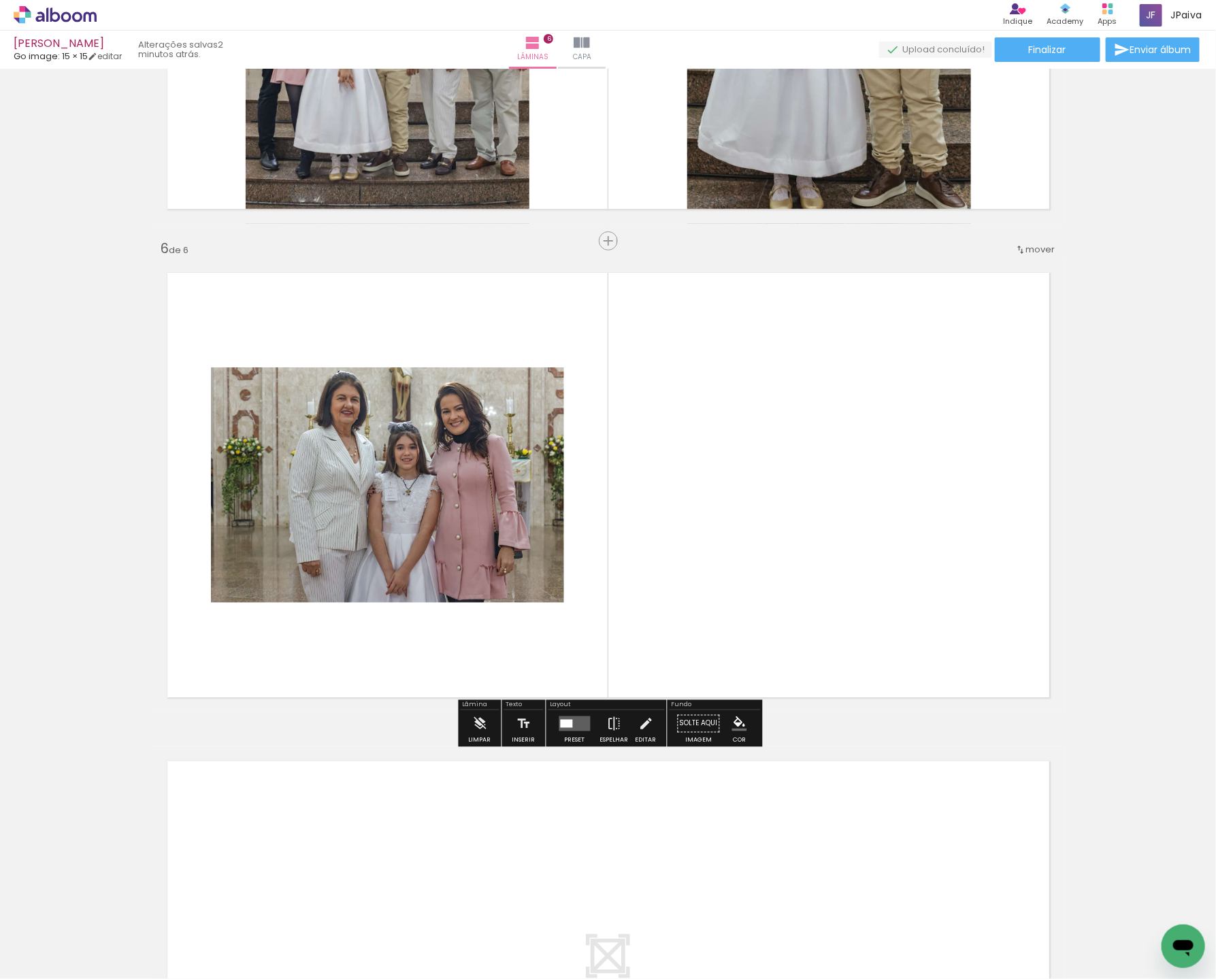
scroll to position [2296, 0]
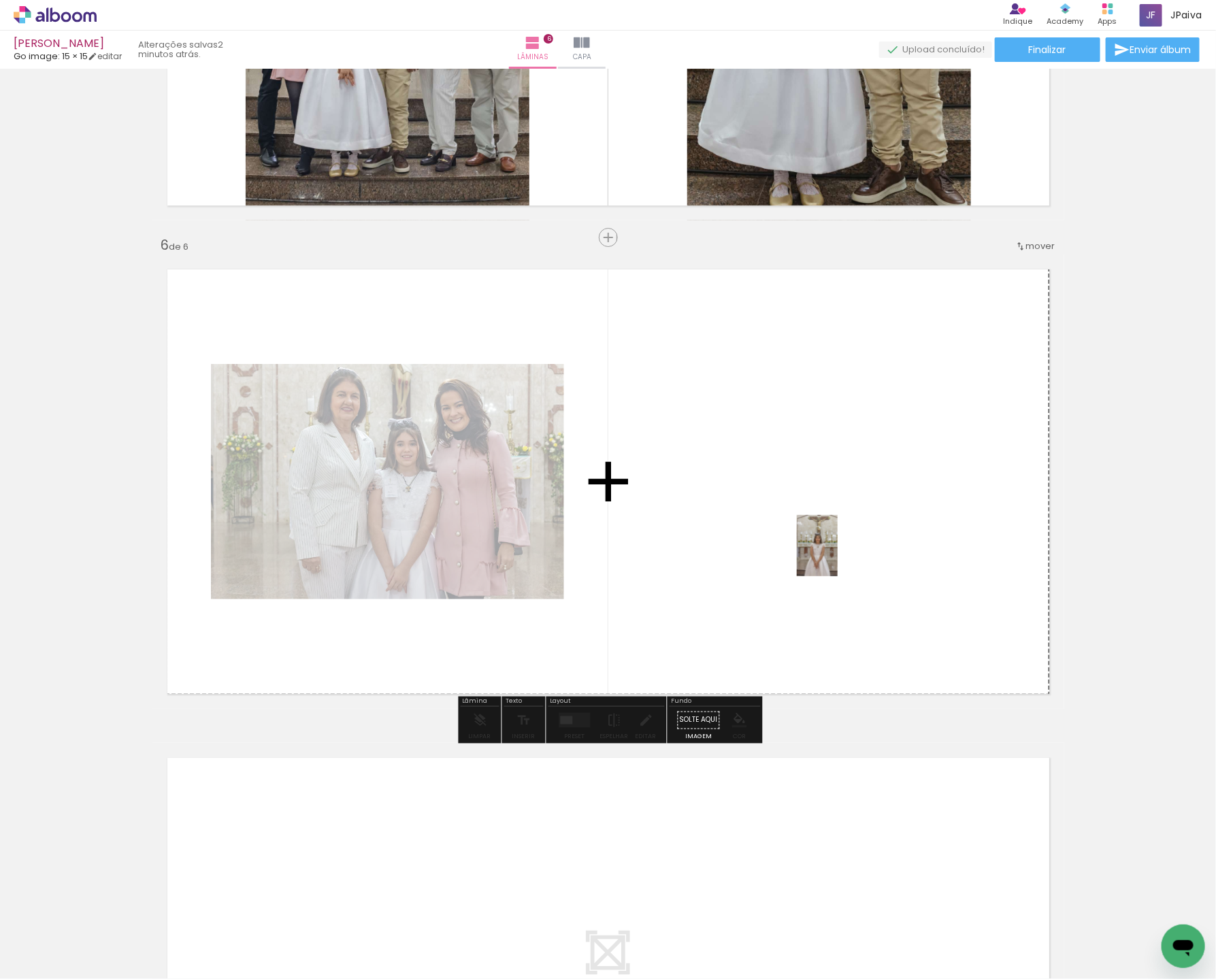
drag, startPoint x: 146, startPoint y: 931, endPoint x: 848, endPoint y: 550, distance: 798.4
click at [848, 550] on quentale-workspace at bounding box center [608, 489] width 1216 height 979
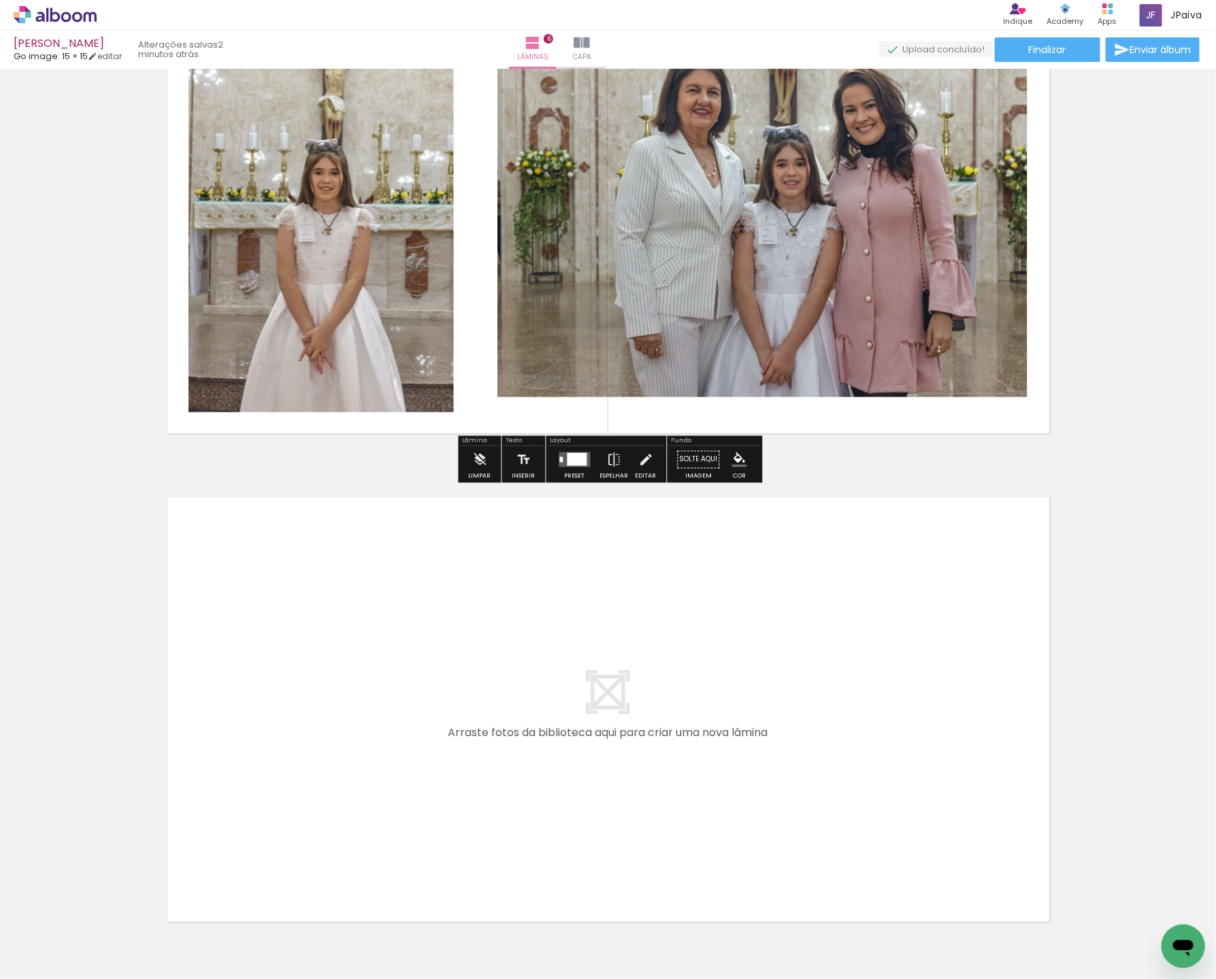
scroll to position [2647, 0]
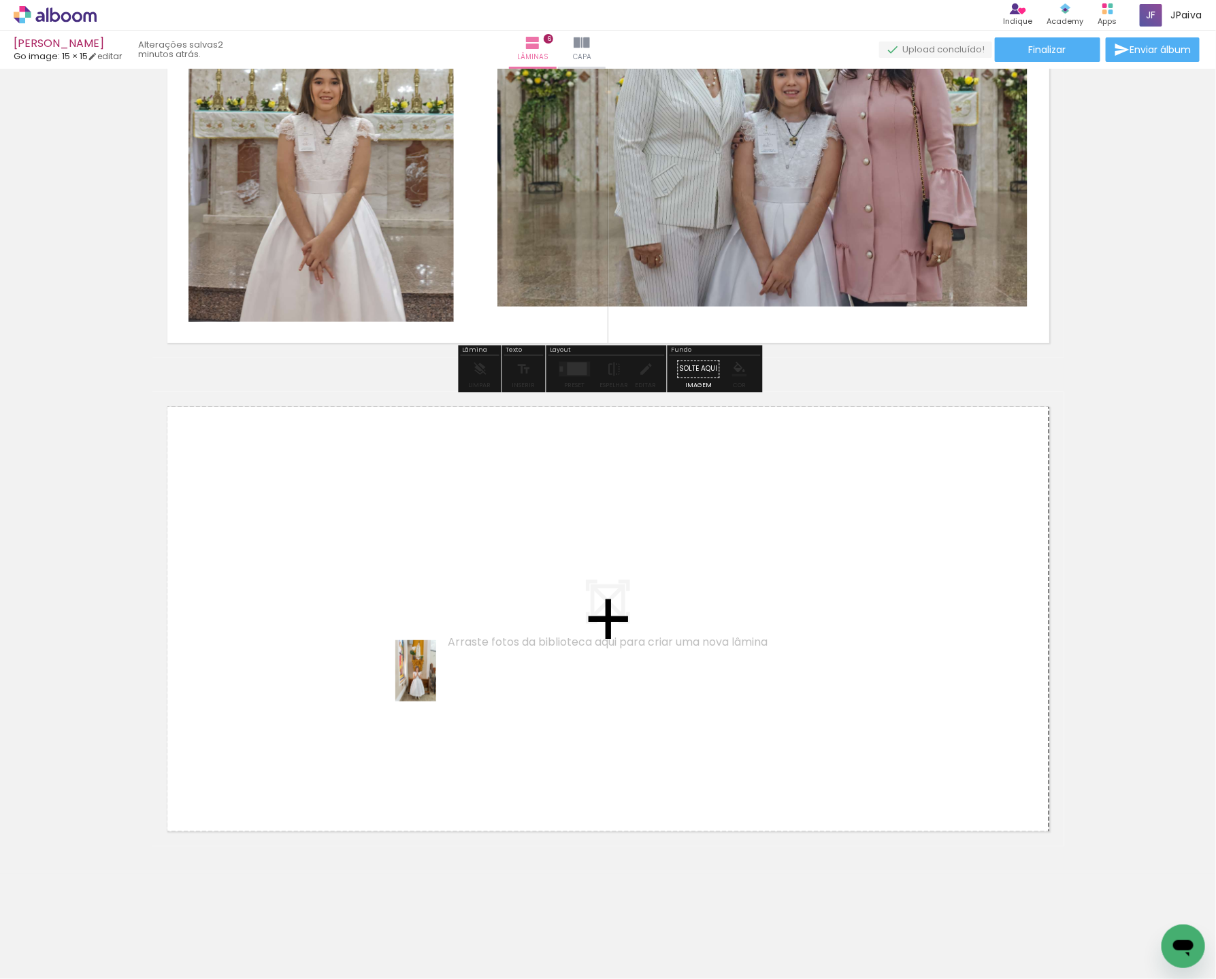
drag, startPoint x: 148, startPoint y: 929, endPoint x: 436, endPoint y: 681, distance: 380.6
click at [436, 681] on quentale-workspace at bounding box center [608, 489] width 1216 height 979
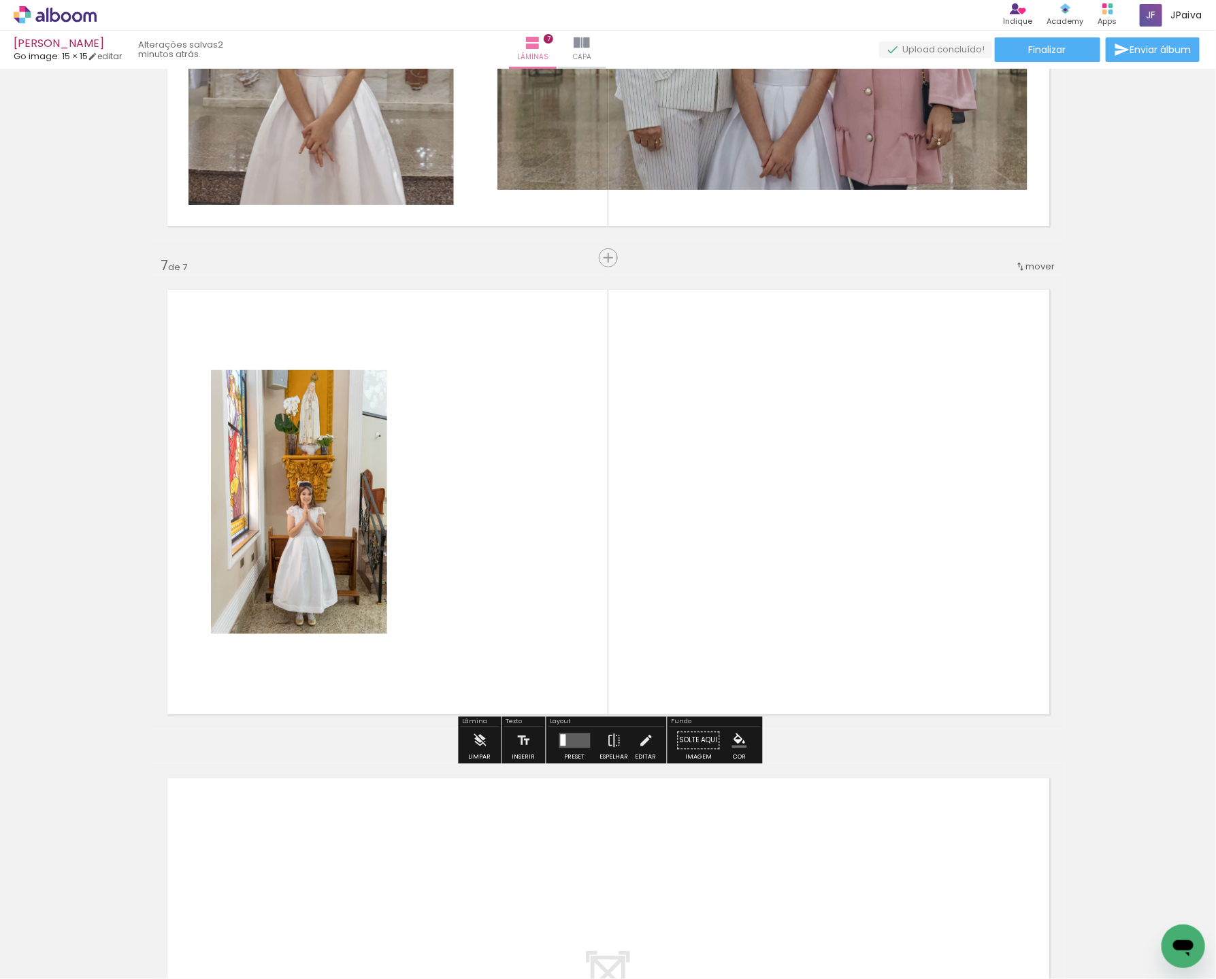
scroll to position [2784, 0]
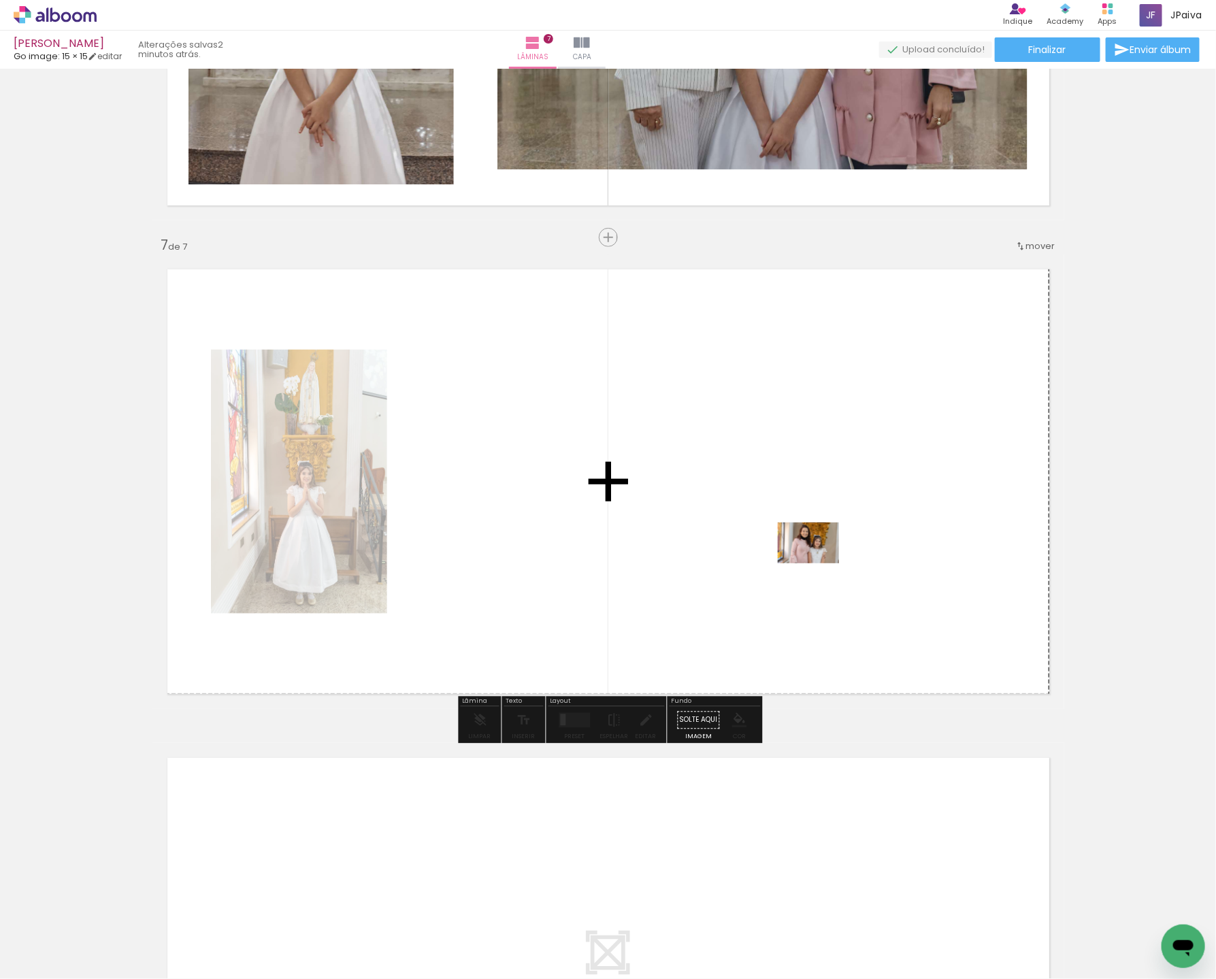
click at [818, 563] on quentale-workspace at bounding box center [608, 489] width 1216 height 979
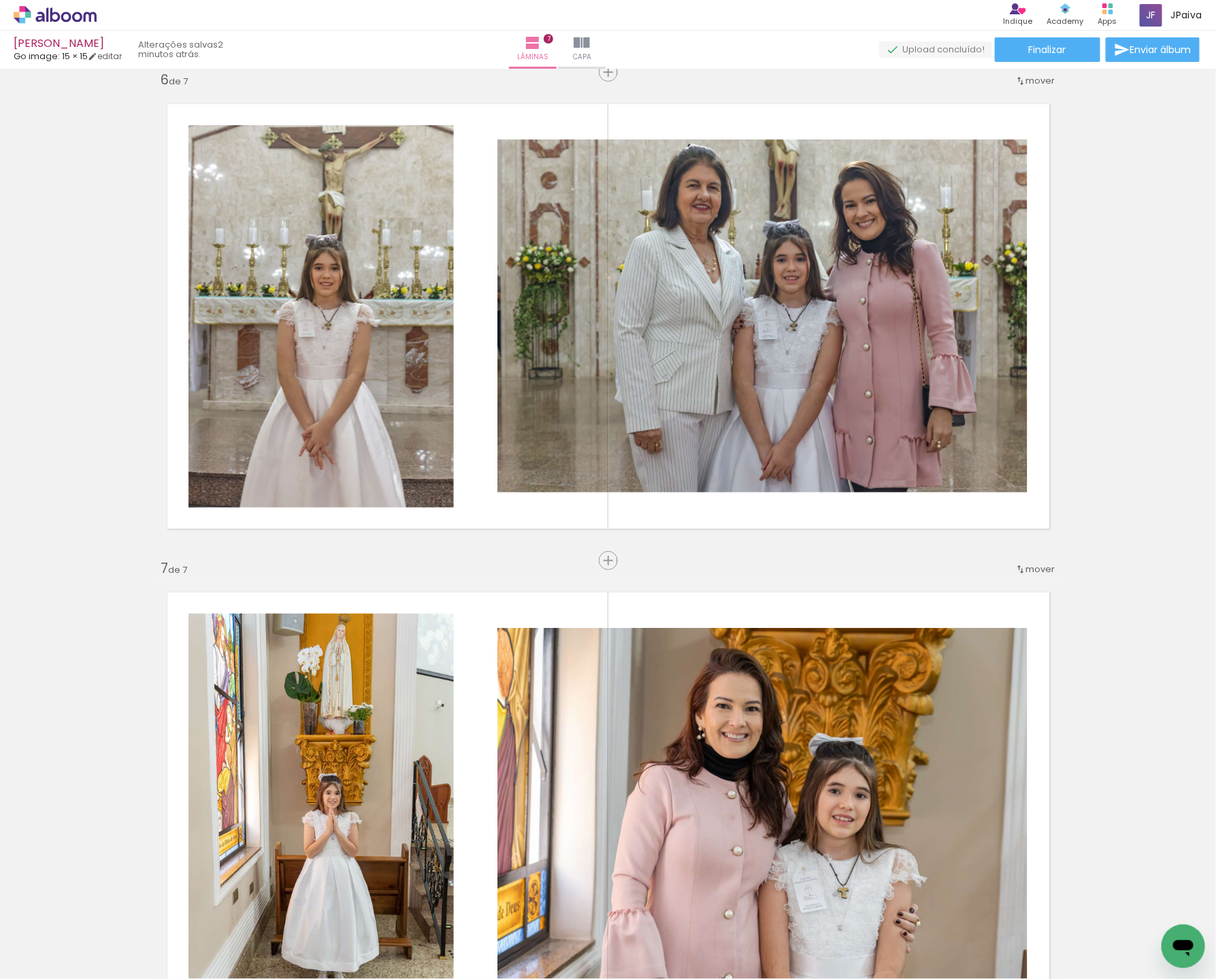
scroll to position [2327, 0]
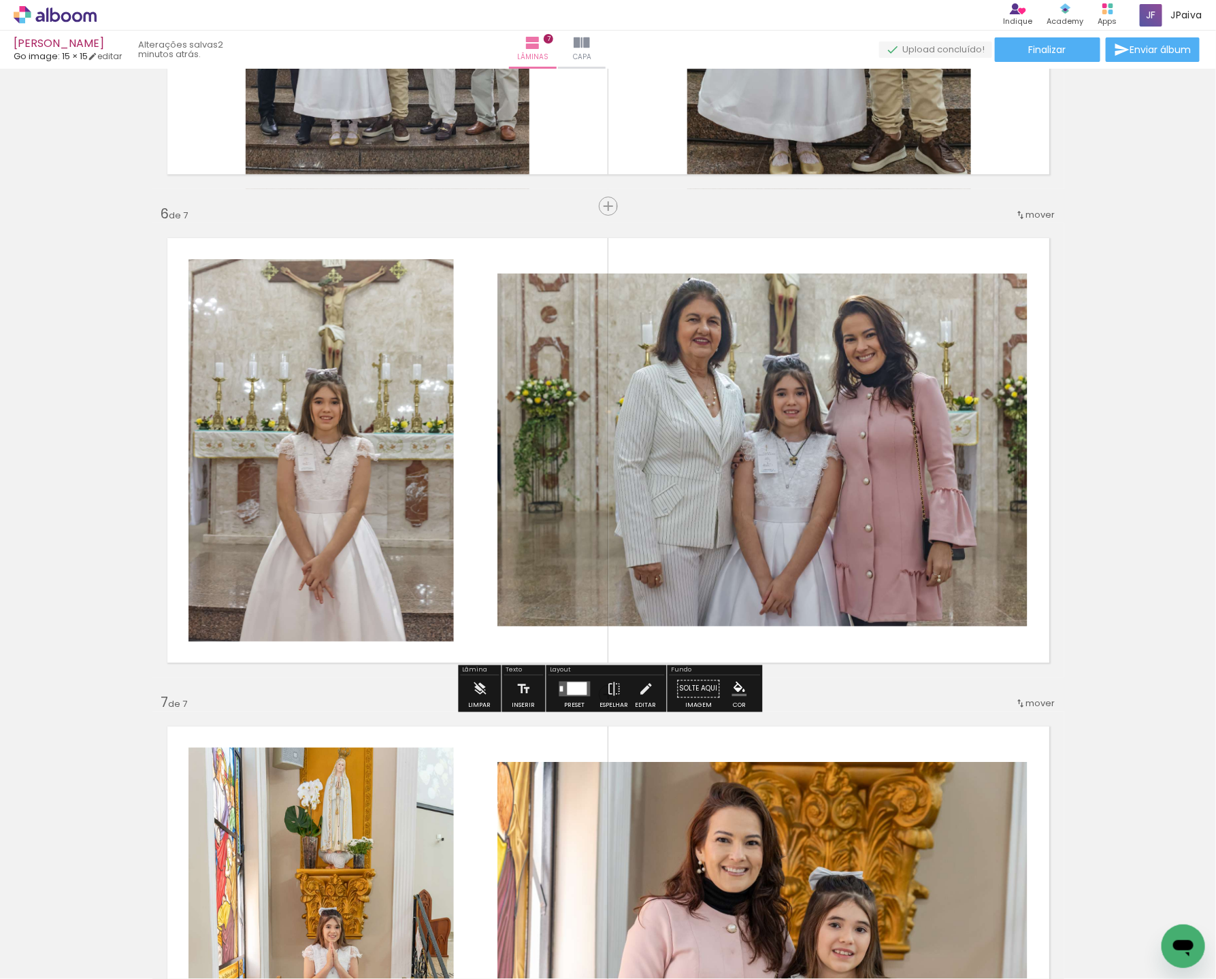
click at [572, 688] on div at bounding box center [577, 688] width 20 height 13
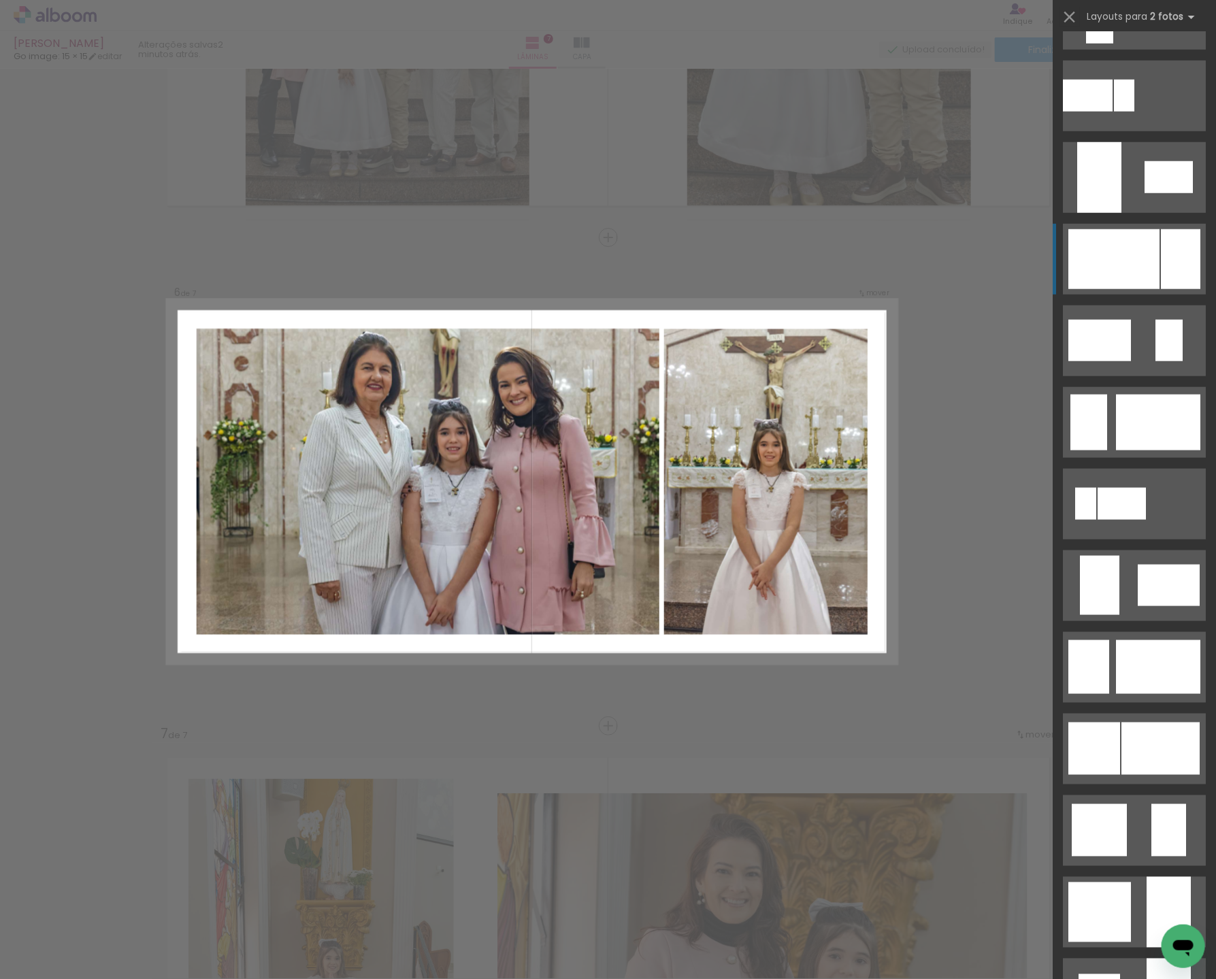
scroll to position [620, 0]
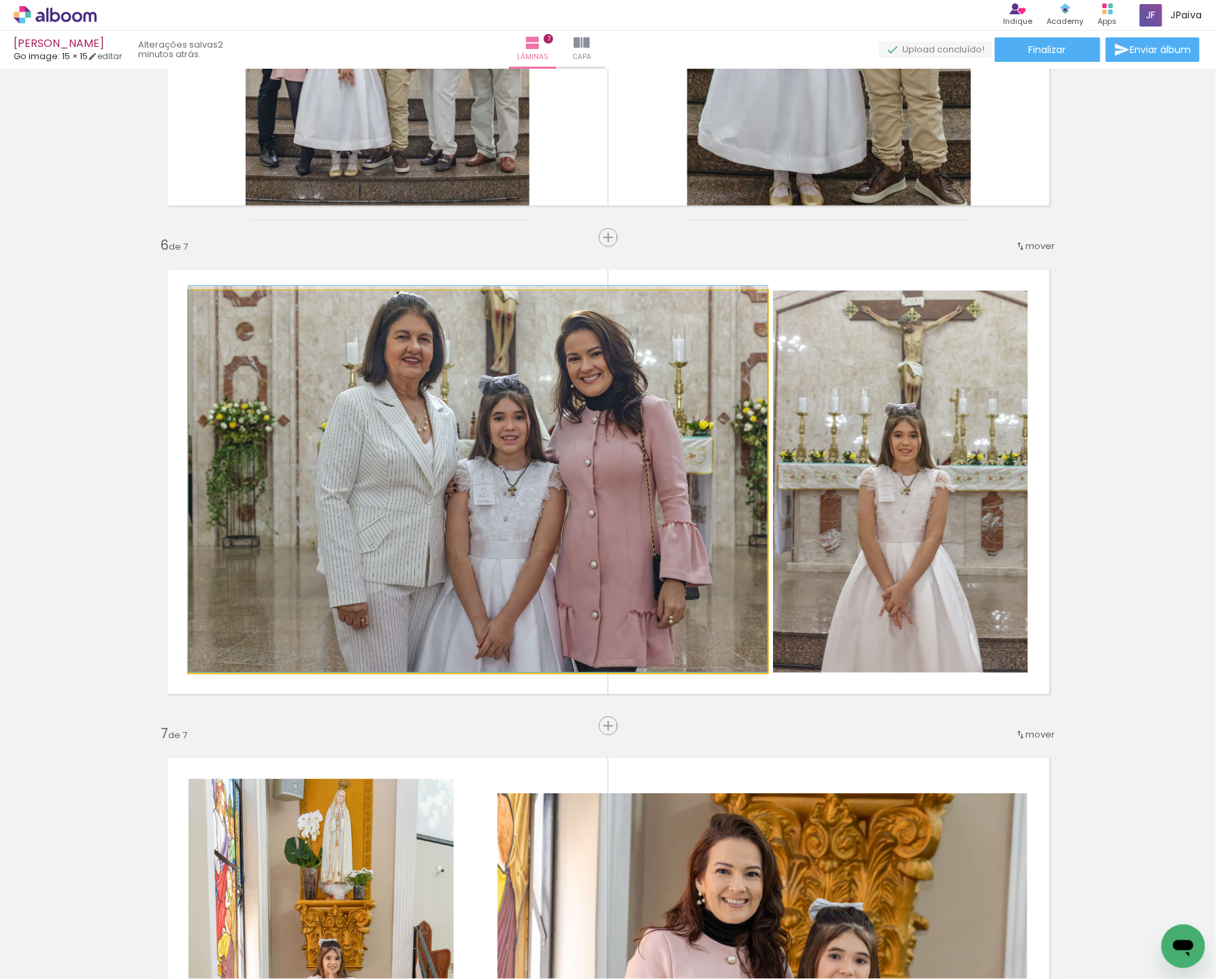
drag, startPoint x: 550, startPoint y: 419, endPoint x: 526, endPoint y: 414, distance: 24.3
click at [527, 414] on div at bounding box center [477, 479] width 579 height 386
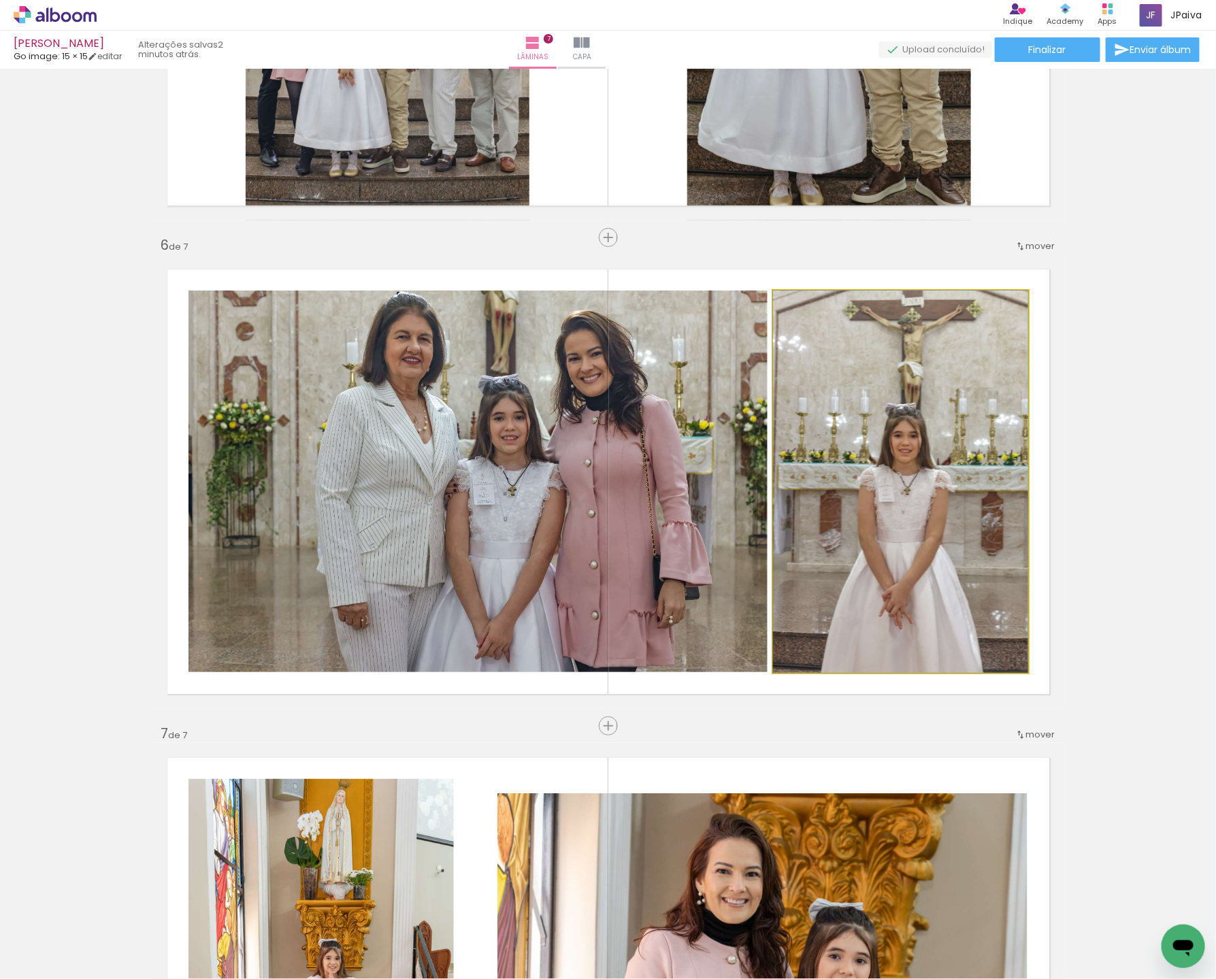
drag, startPoint x: 925, startPoint y: 509, endPoint x: 922, endPoint y: 490, distance: 19.9
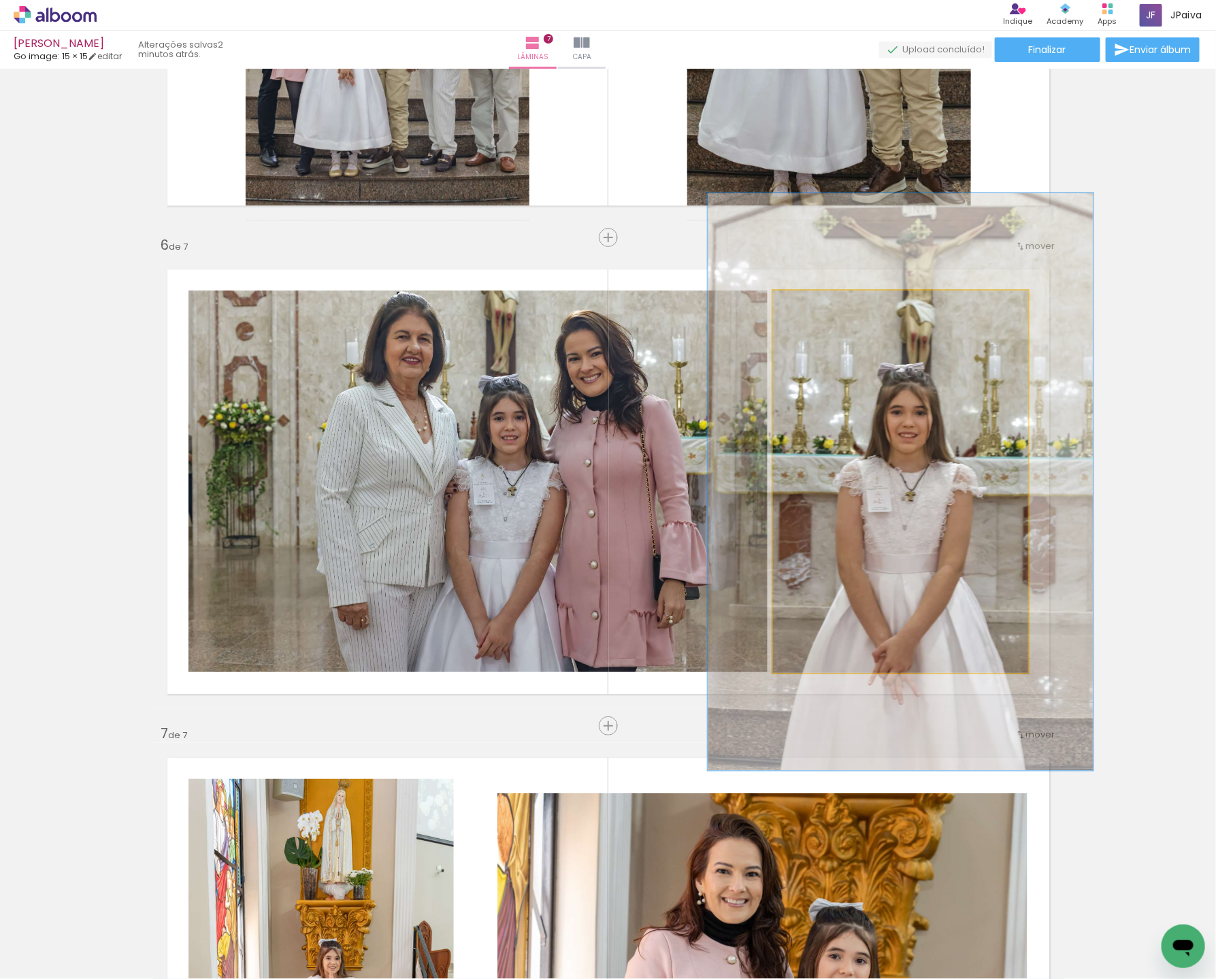
drag, startPoint x: 811, startPoint y: 303, endPoint x: 835, endPoint y: 305, distance: 24.6
click at [835, 305] on div at bounding box center [829, 305] width 22 height 22
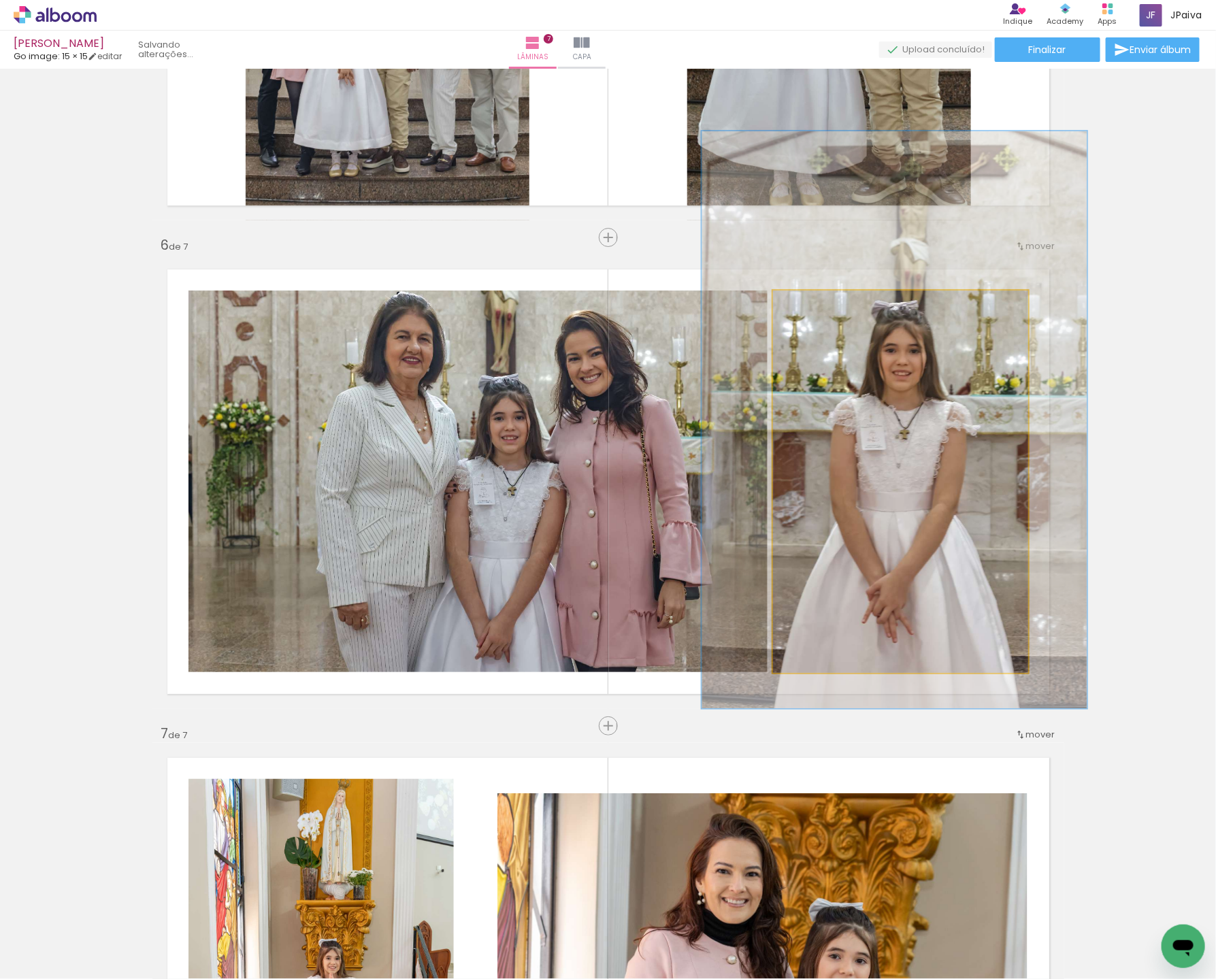
drag, startPoint x: 926, startPoint y: 495, endPoint x: 920, endPoint y: 433, distance: 61.6
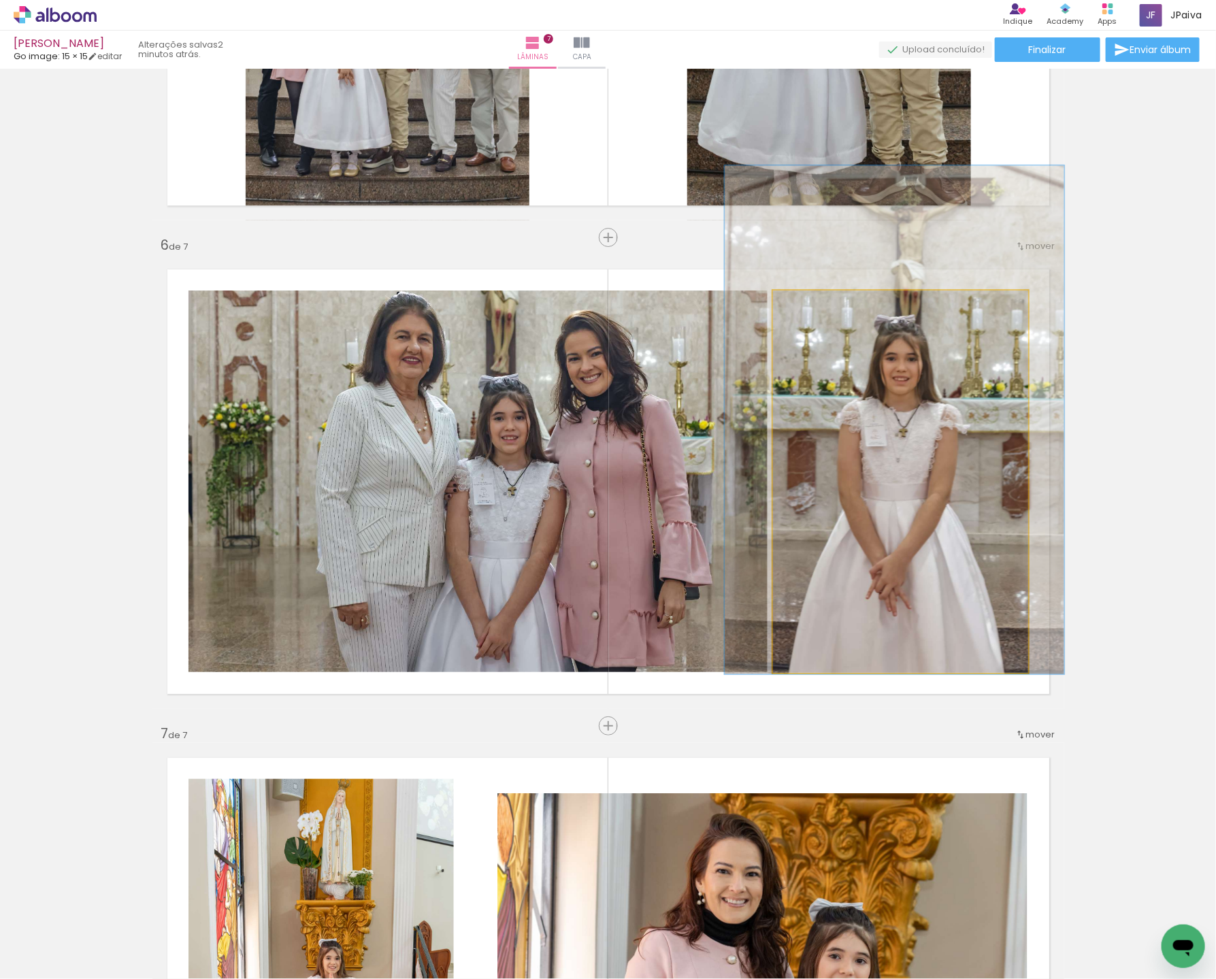
click at [818, 310] on div at bounding box center [822, 305] width 22 height 22
drag, startPoint x: 971, startPoint y: 473, endPoint x: 972, endPoint y: 463, distance: 11.0
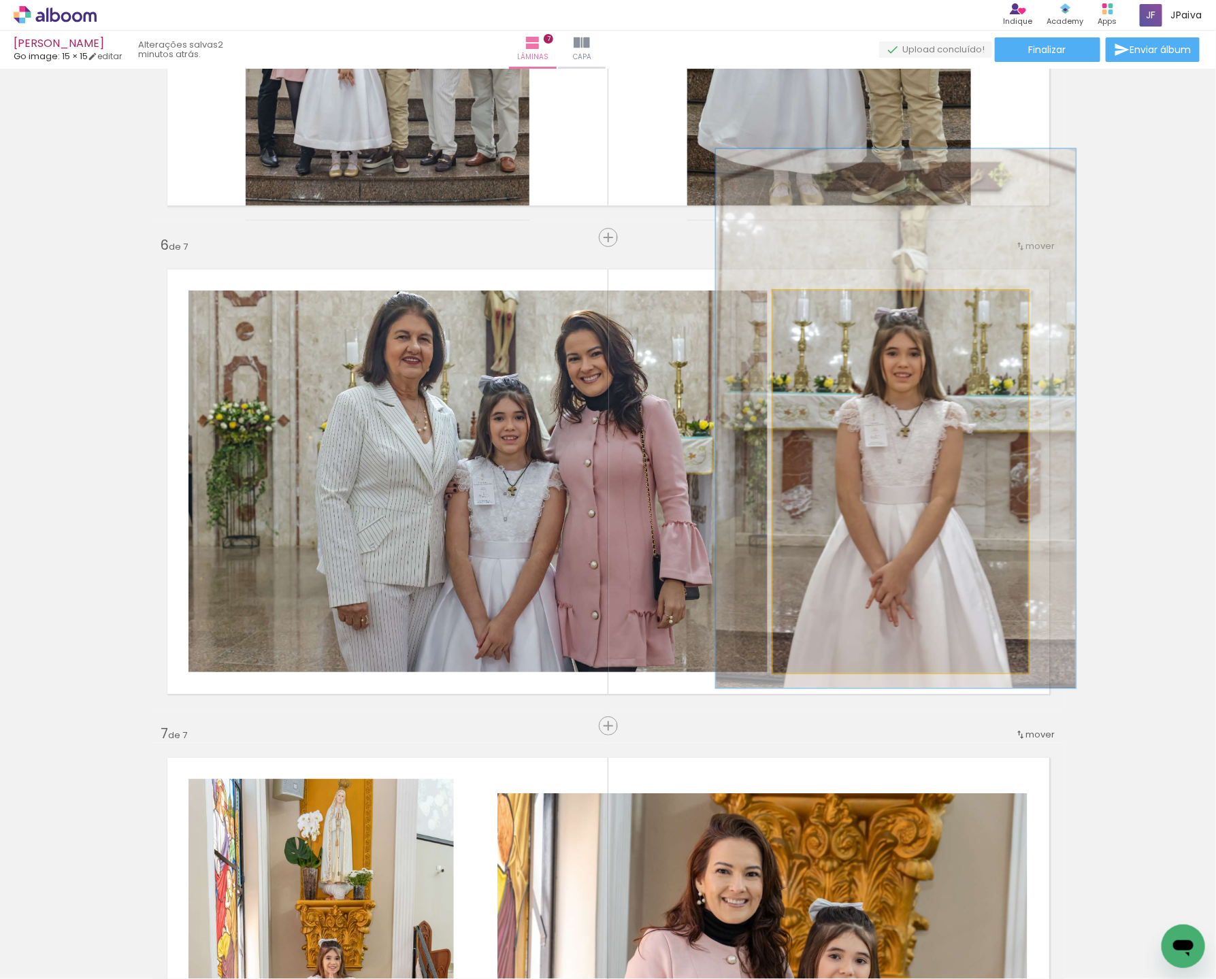
type paper-slider "141"
click at [829, 309] on div at bounding box center [826, 305] width 22 height 22
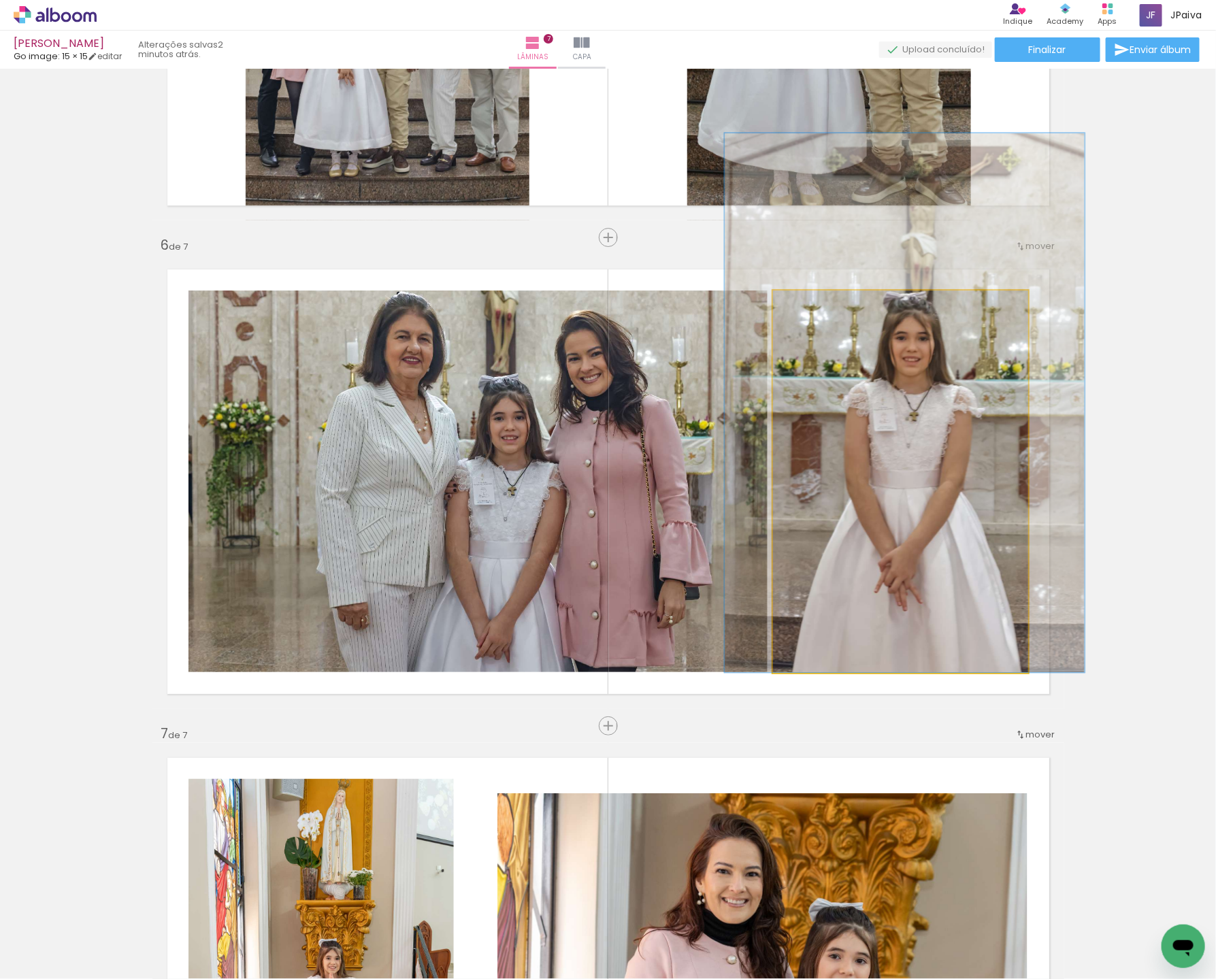
drag, startPoint x: 964, startPoint y: 484, endPoint x: 971, endPoint y: 458, distance: 26.9
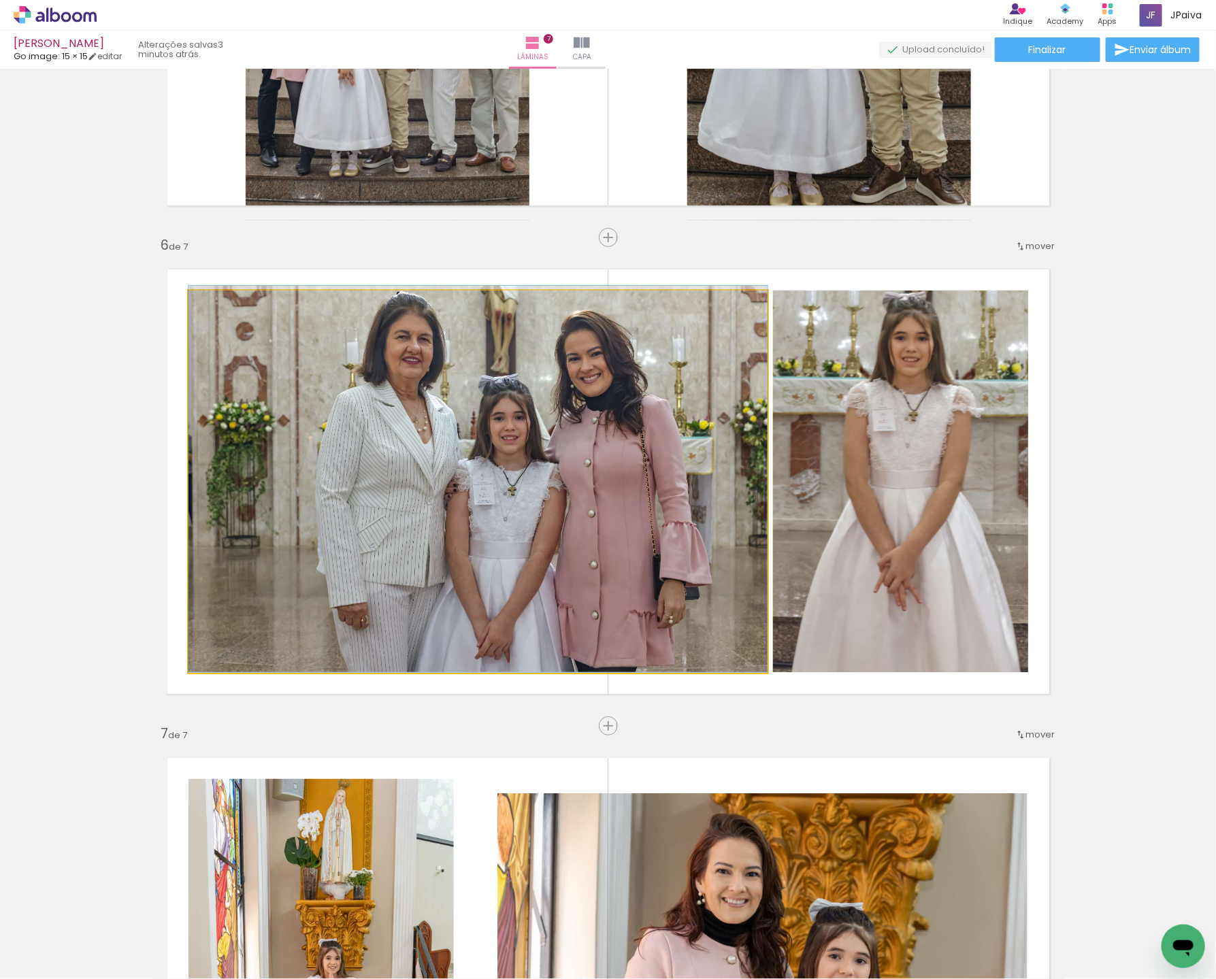
click at [392, 505] on quentale-photo at bounding box center [477, 481] width 579 height 382
drag, startPoint x: 462, startPoint y: 505, endPoint x: 438, endPoint y: 506, distance: 23.8
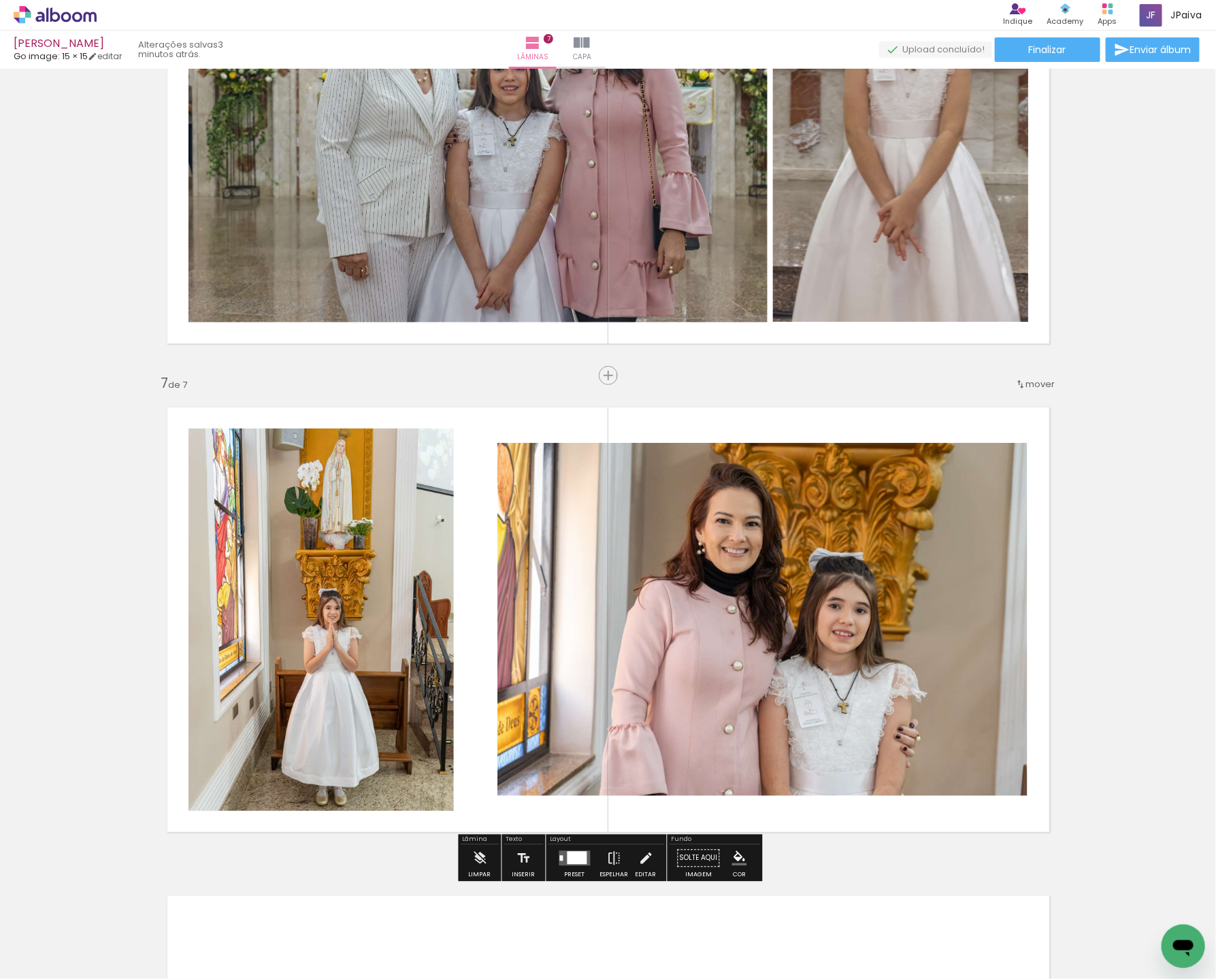
scroll to position [2655, 0]
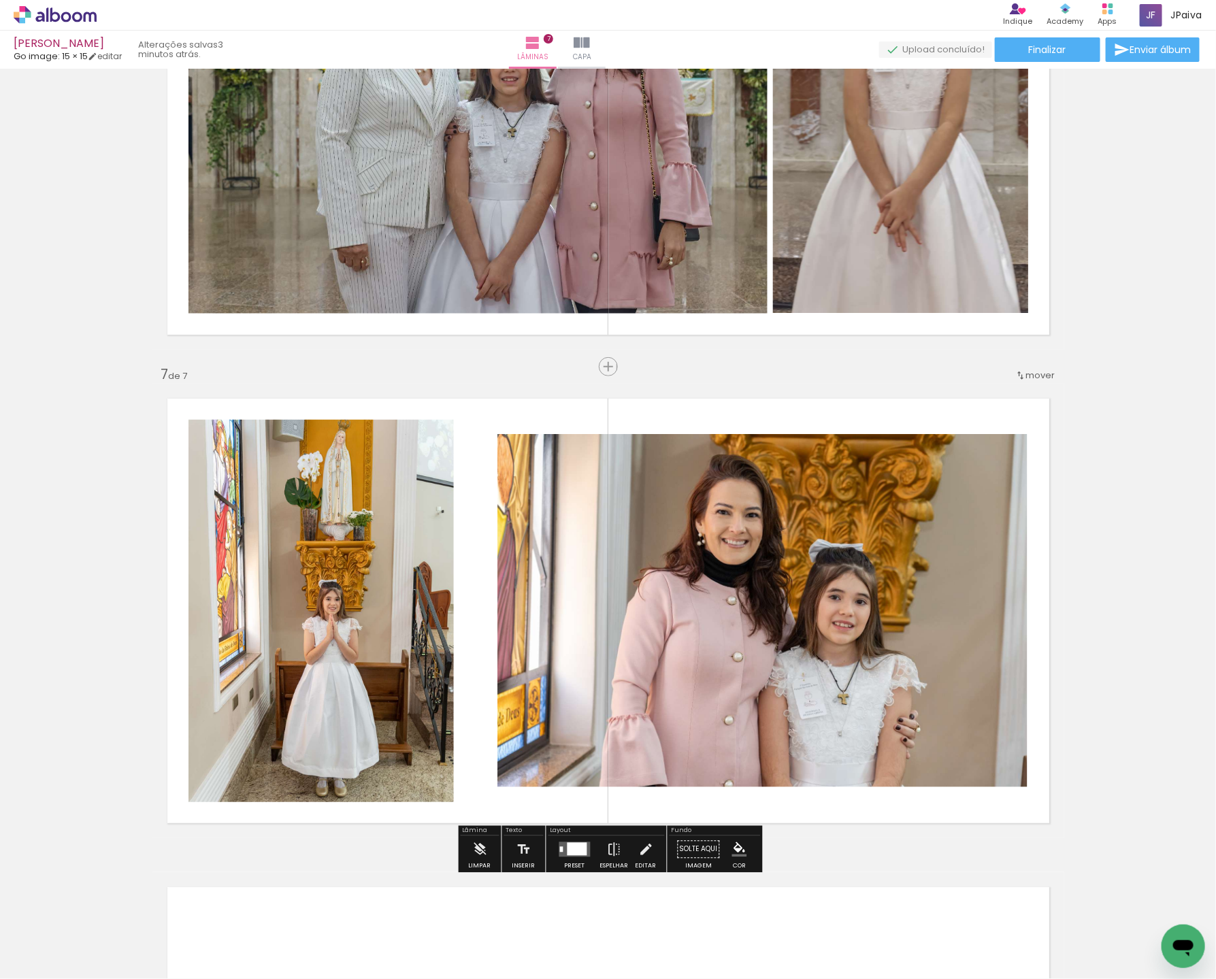
drag, startPoint x: 583, startPoint y: 848, endPoint x: 670, endPoint y: 835, distance: 88.0
click at [583, 848] on quentale-layouter at bounding box center [574, 849] width 31 height 15
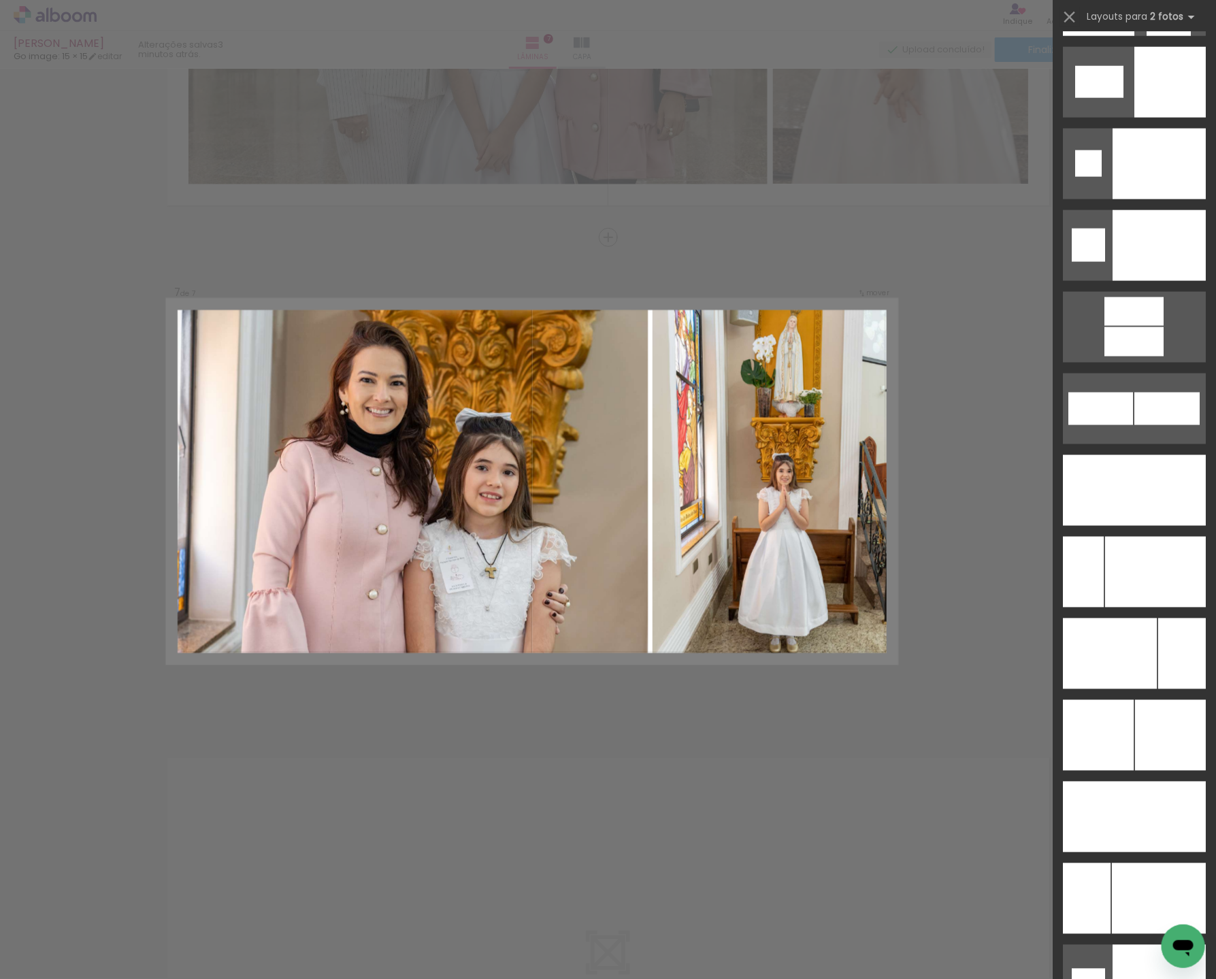
scroll to position [5714, 0]
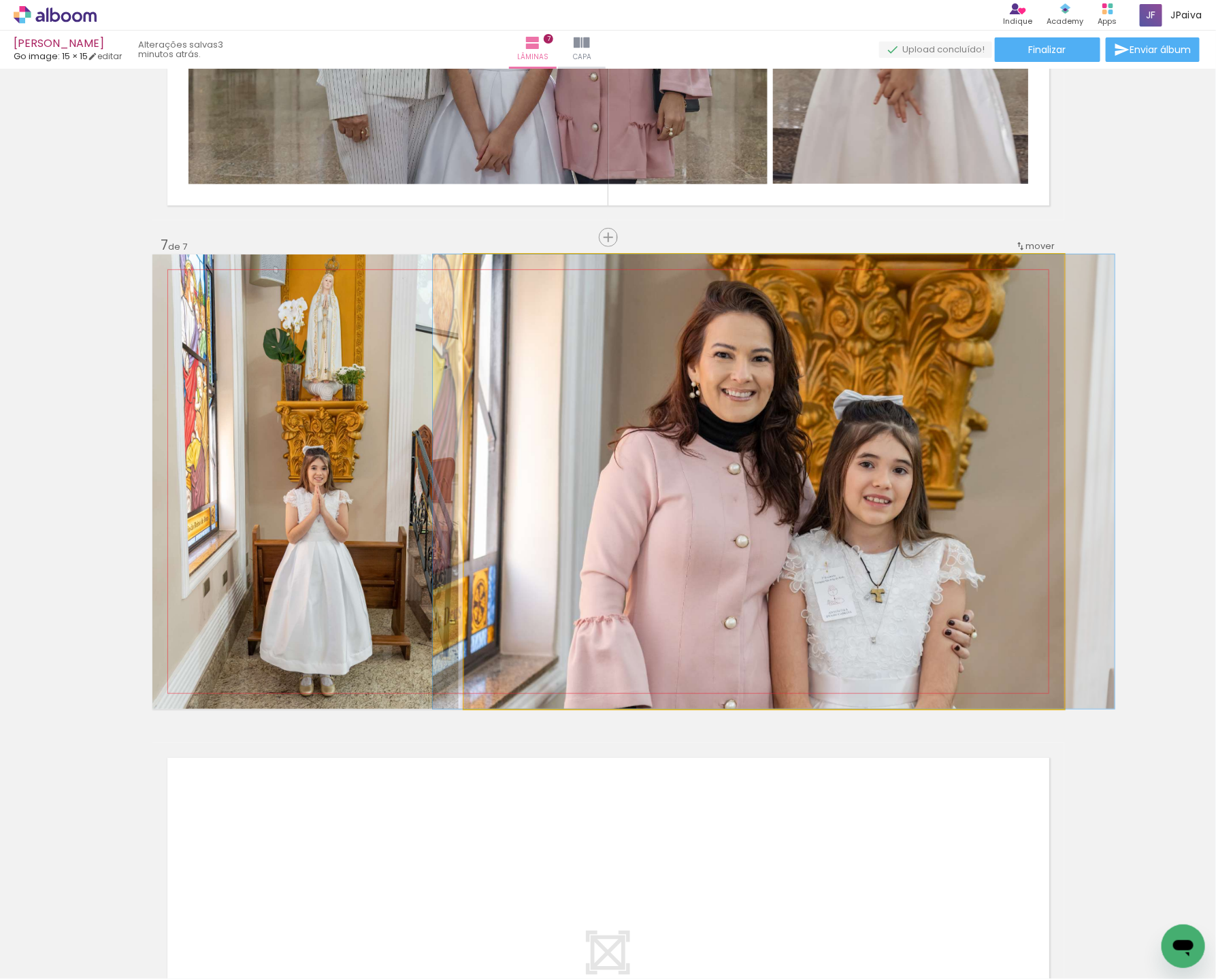
drag, startPoint x: 833, startPoint y: 593, endPoint x: 842, endPoint y: 588, distance: 11.0
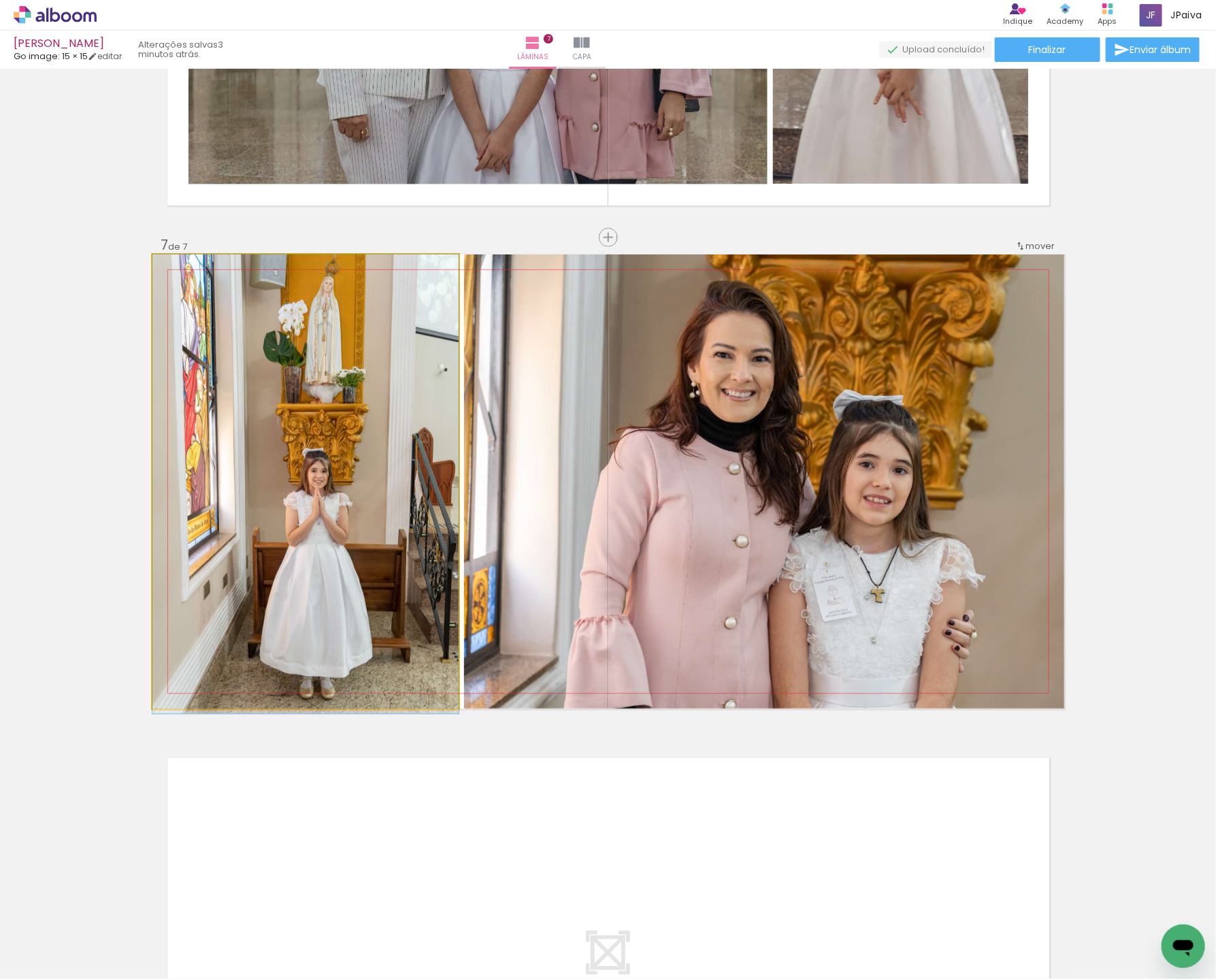
drag, startPoint x: 329, startPoint y: 394, endPoint x: 320, endPoint y: 397, distance: 8.8
drag, startPoint x: 288, startPoint y: 404, endPoint x: 282, endPoint y: 421, distance: 18.1
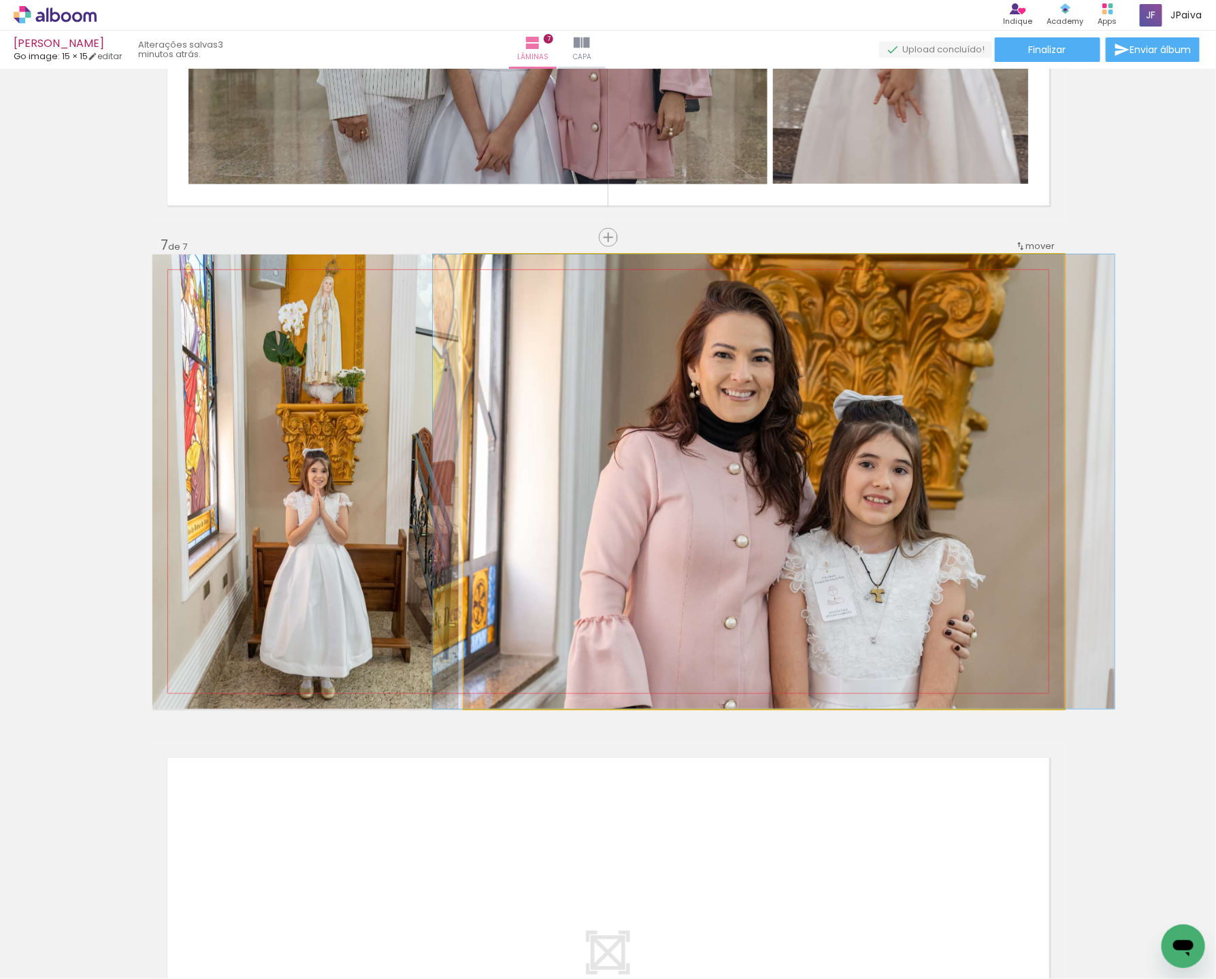
drag, startPoint x: 635, startPoint y: 427, endPoint x: 626, endPoint y: 424, distance: 9.1
click at [633, 425] on quentale-photo at bounding box center [764, 481] width 600 height 454
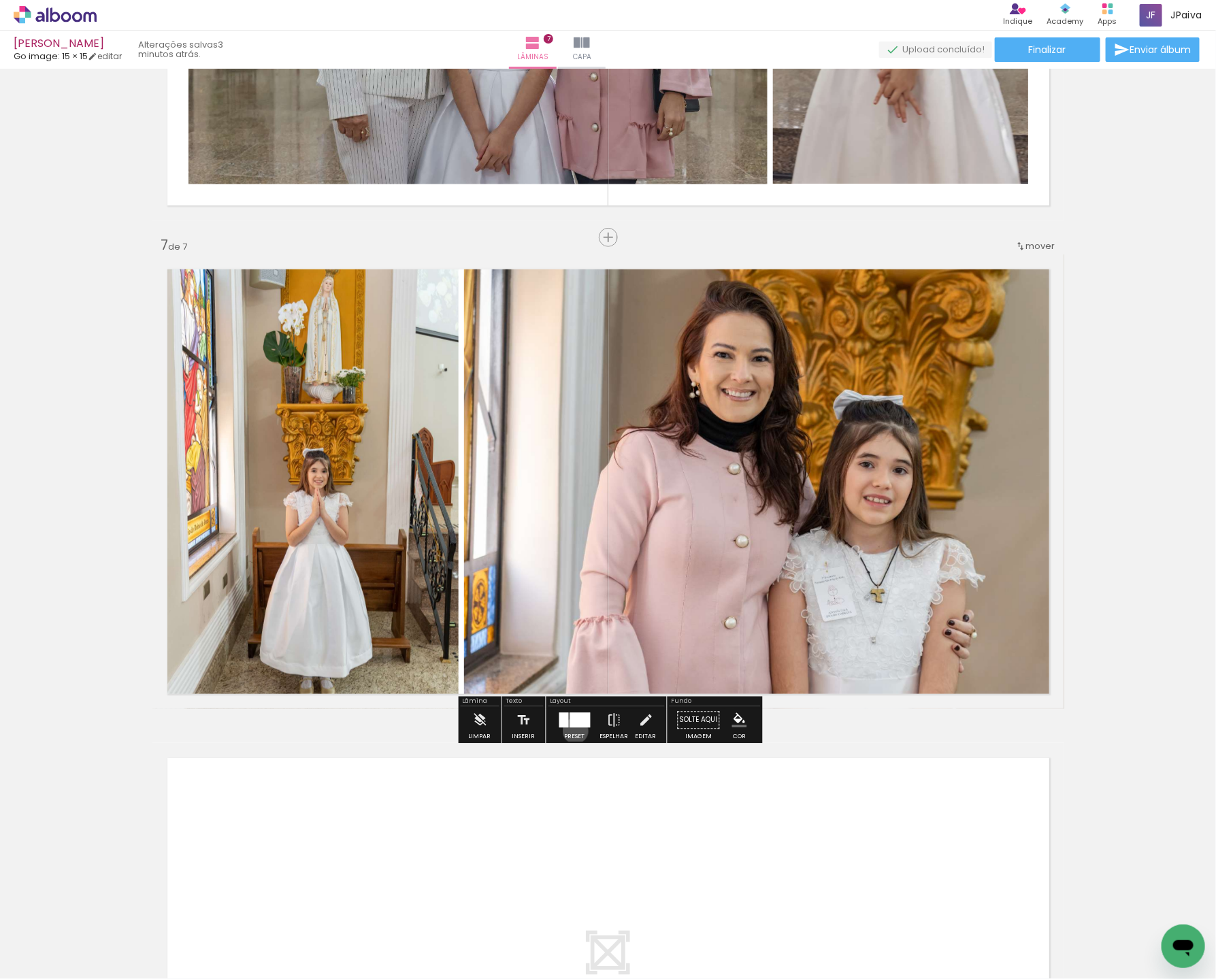
click at [572, 730] on div at bounding box center [574, 720] width 37 height 27
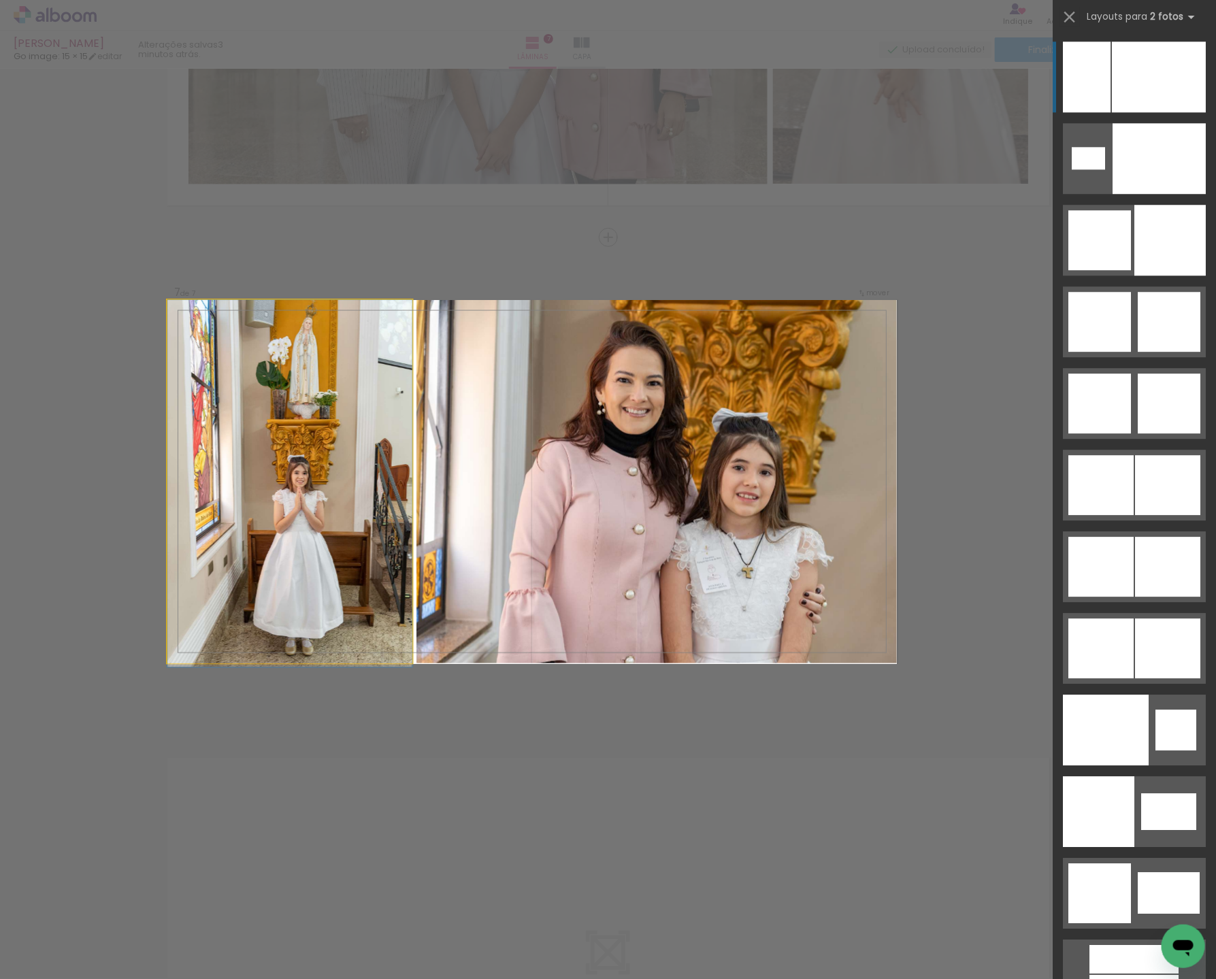
drag, startPoint x: 275, startPoint y: 359, endPoint x: 275, endPoint y: 399, distance: 39.5
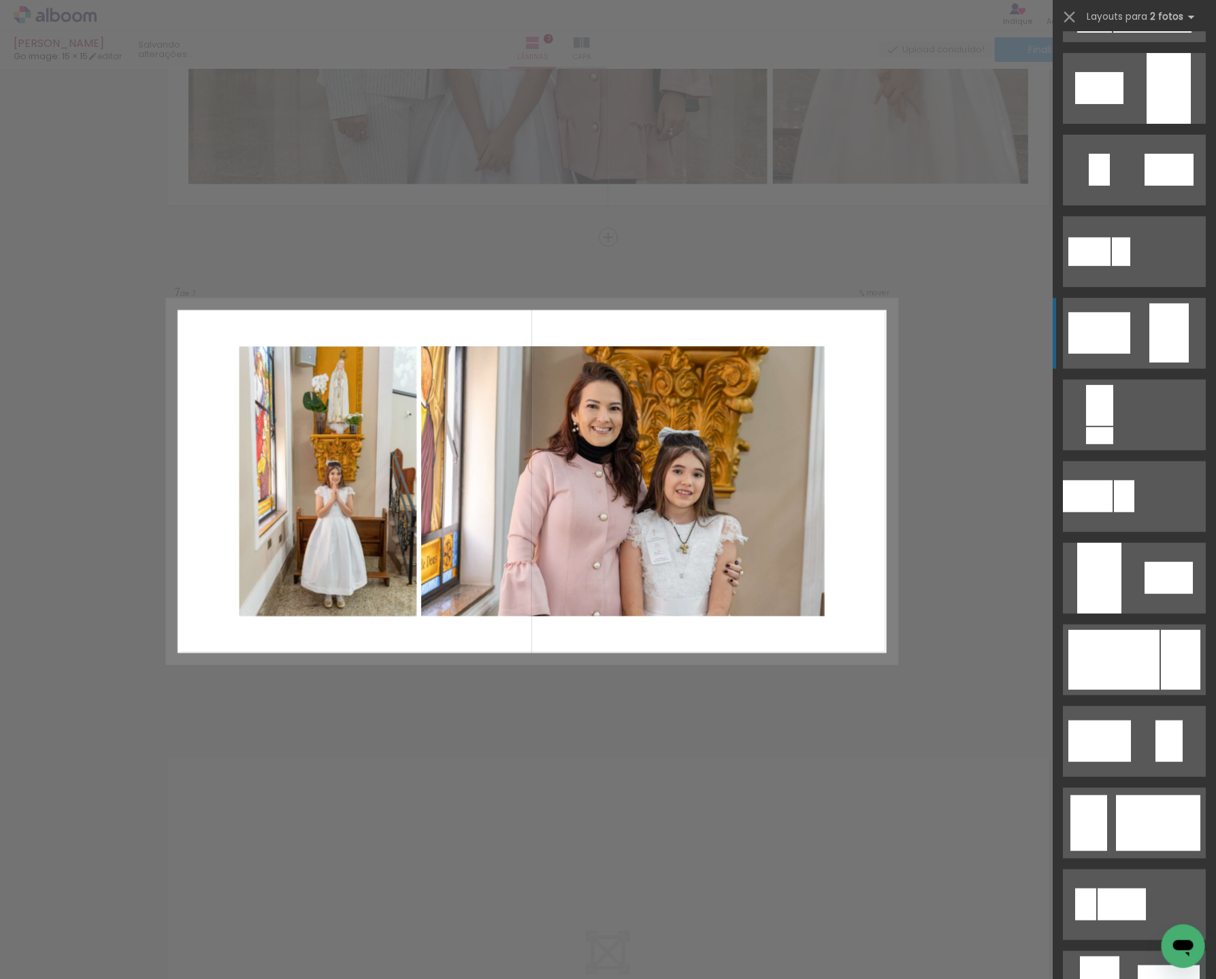
scroll to position [0, 0]
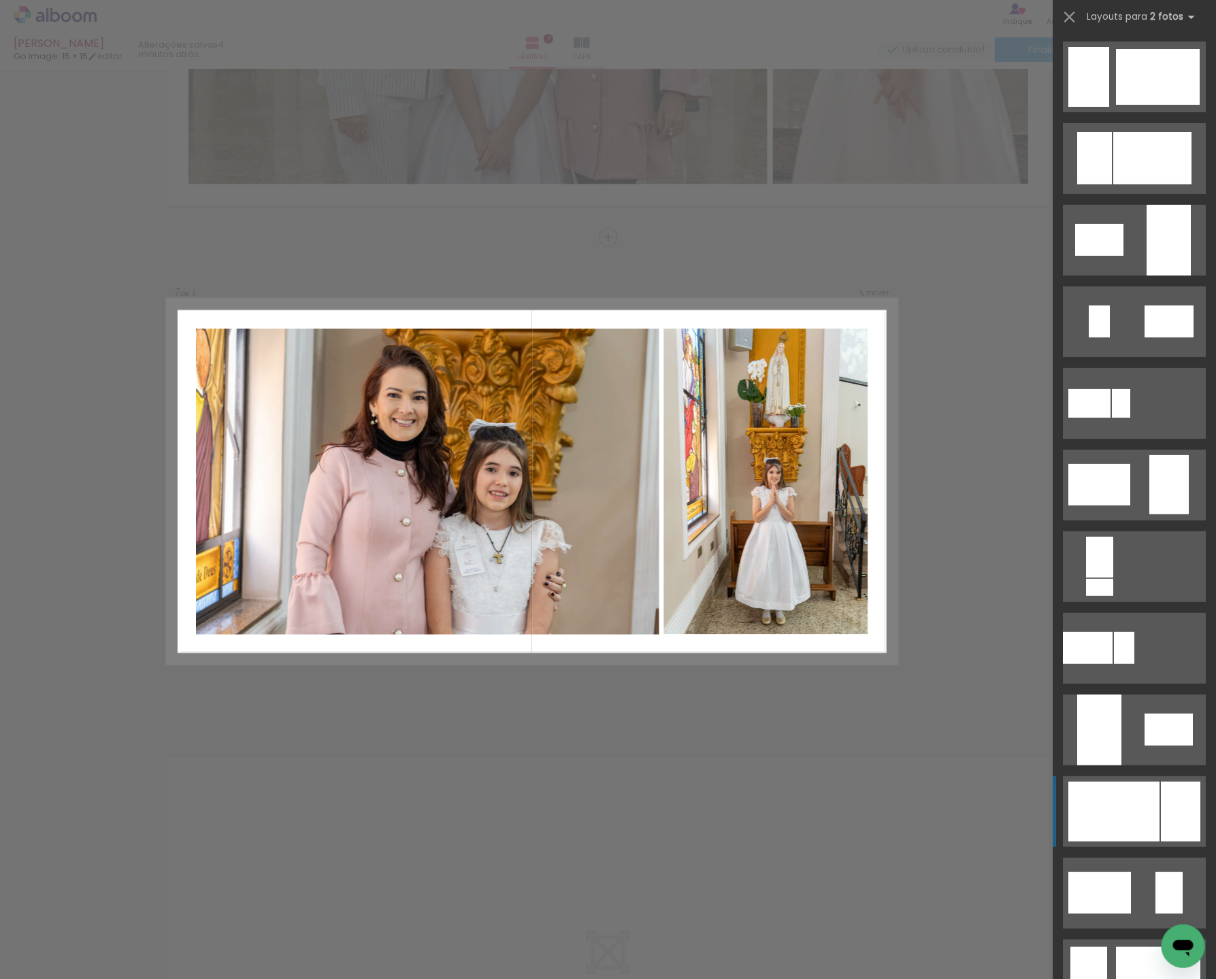
click at [1139, 799] on div at bounding box center [1113, 812] width 91 height 60
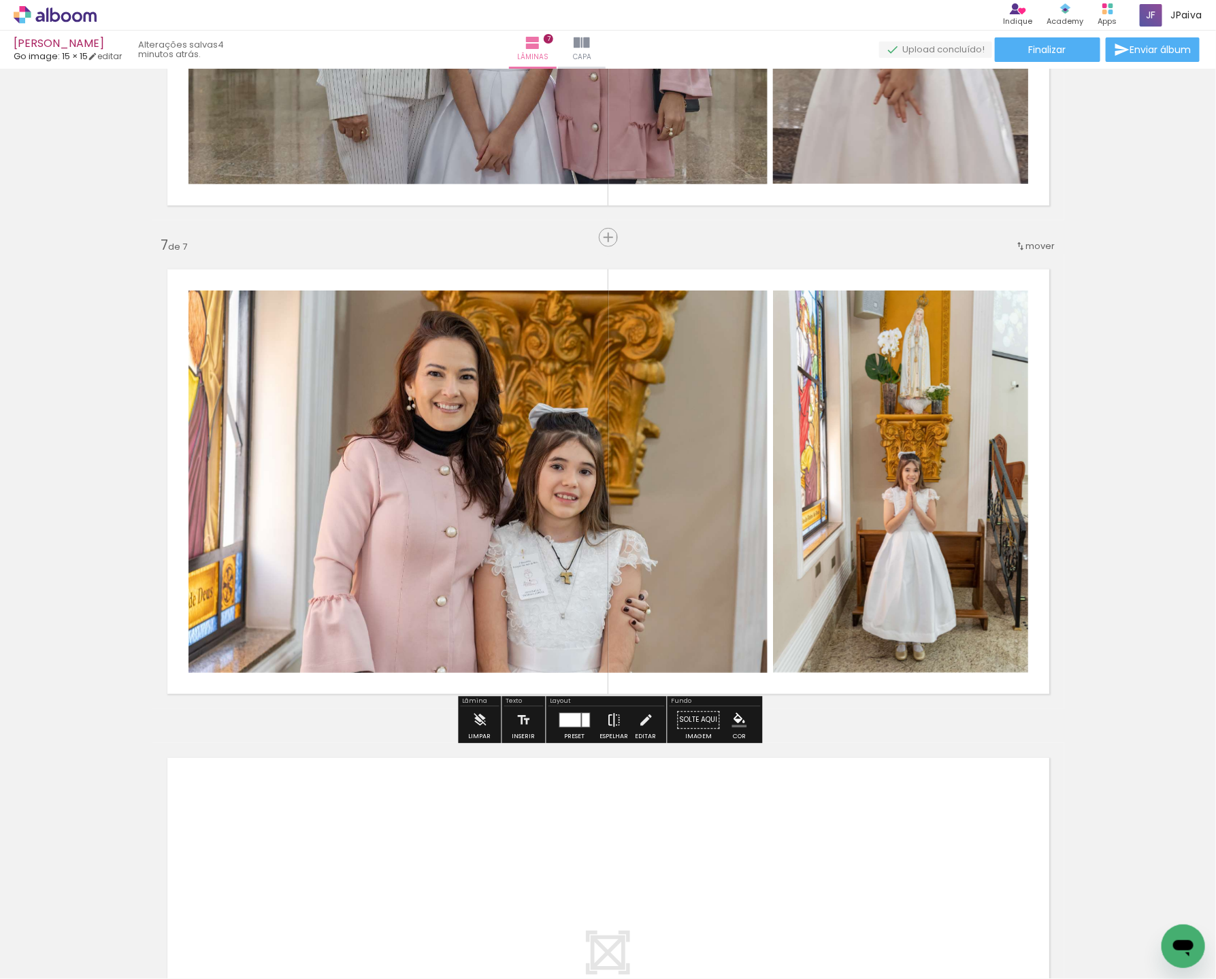
click at [616, 721] on iron-icon at bounding box center [614, 720] width 15 height 27
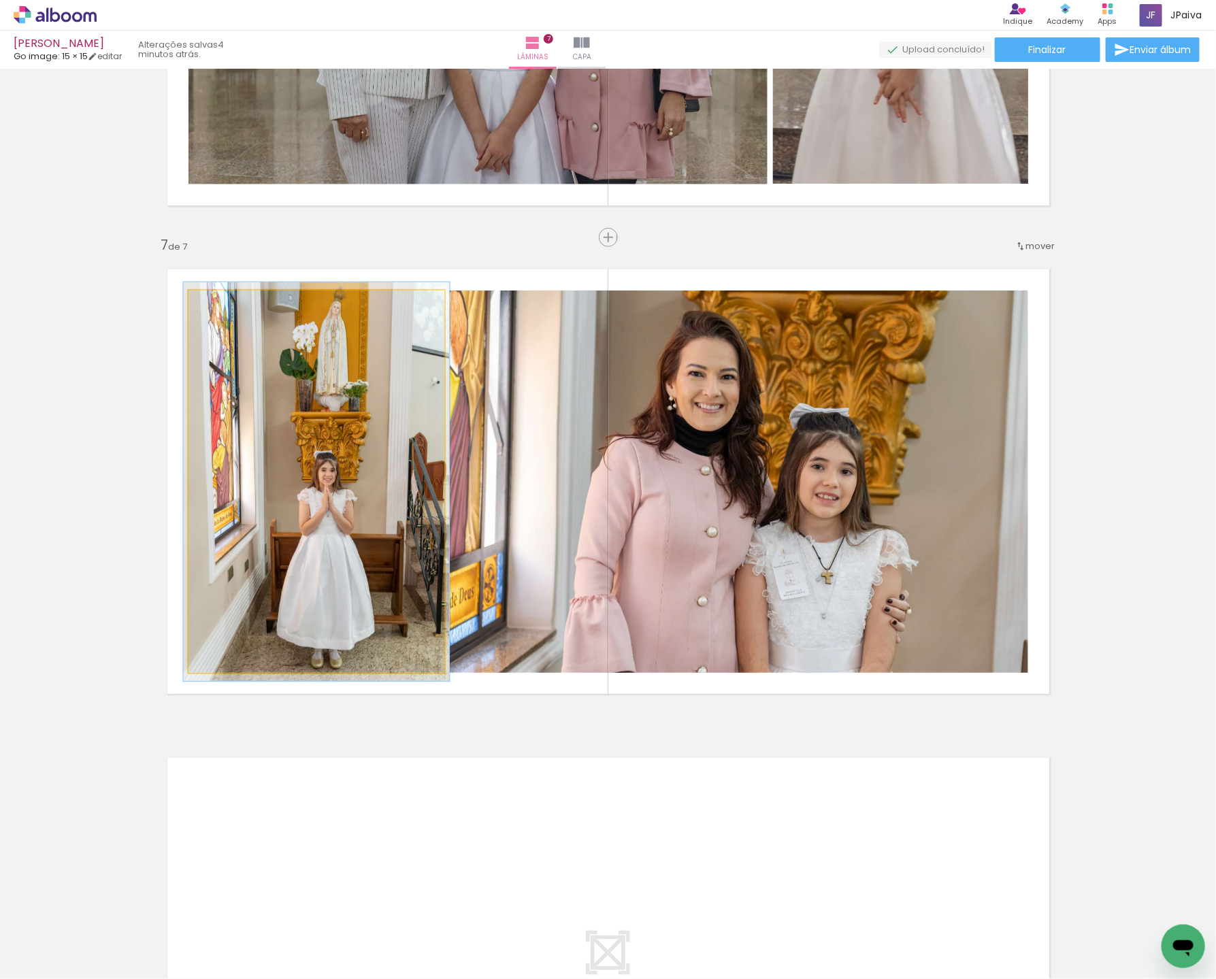
click at [223, 305] on div at bounding box center [222, 305] width 12 height 12
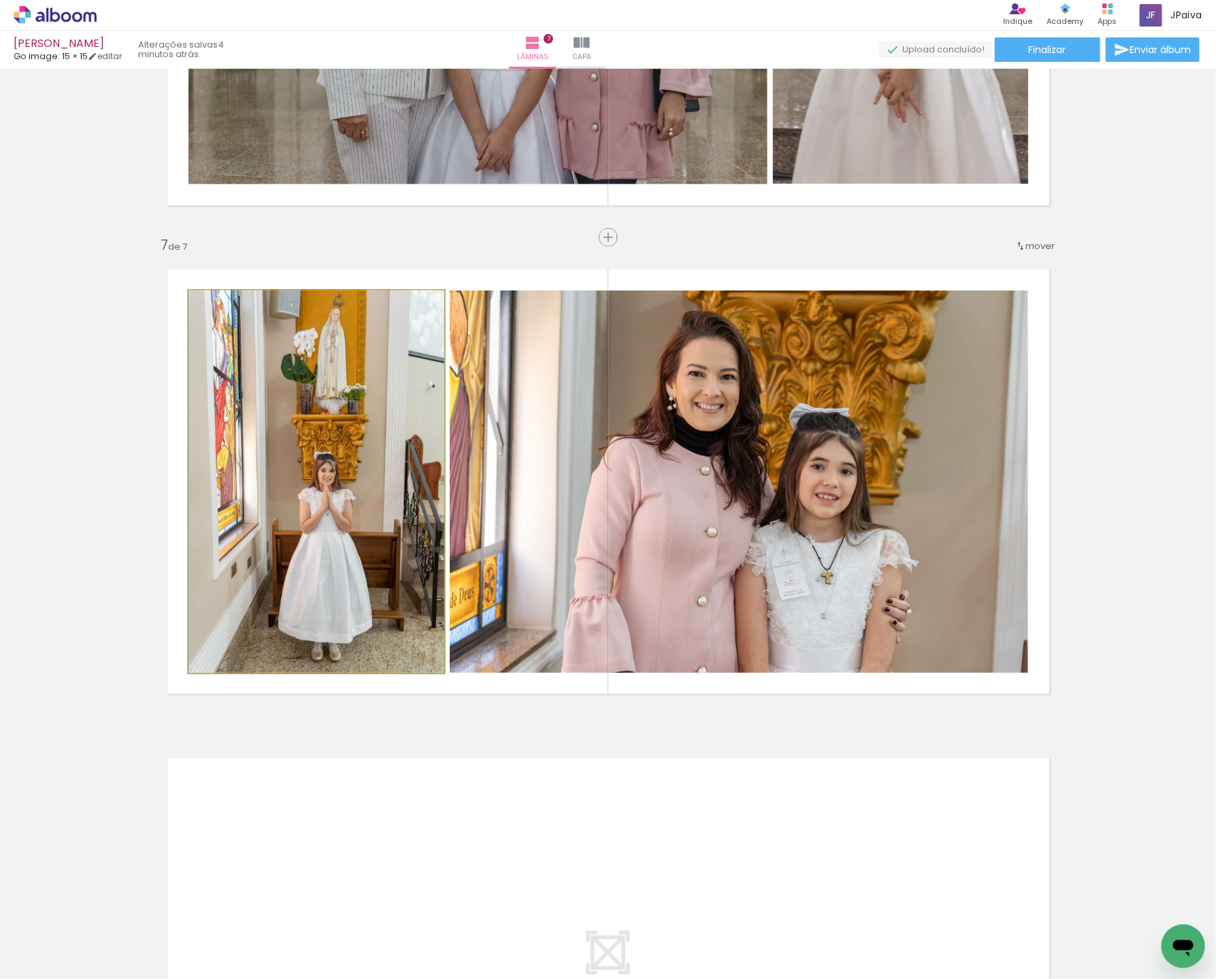
type paper-slider "100"
click at [222, 304] on div at bounding box center [220, 305] width 22 height 22
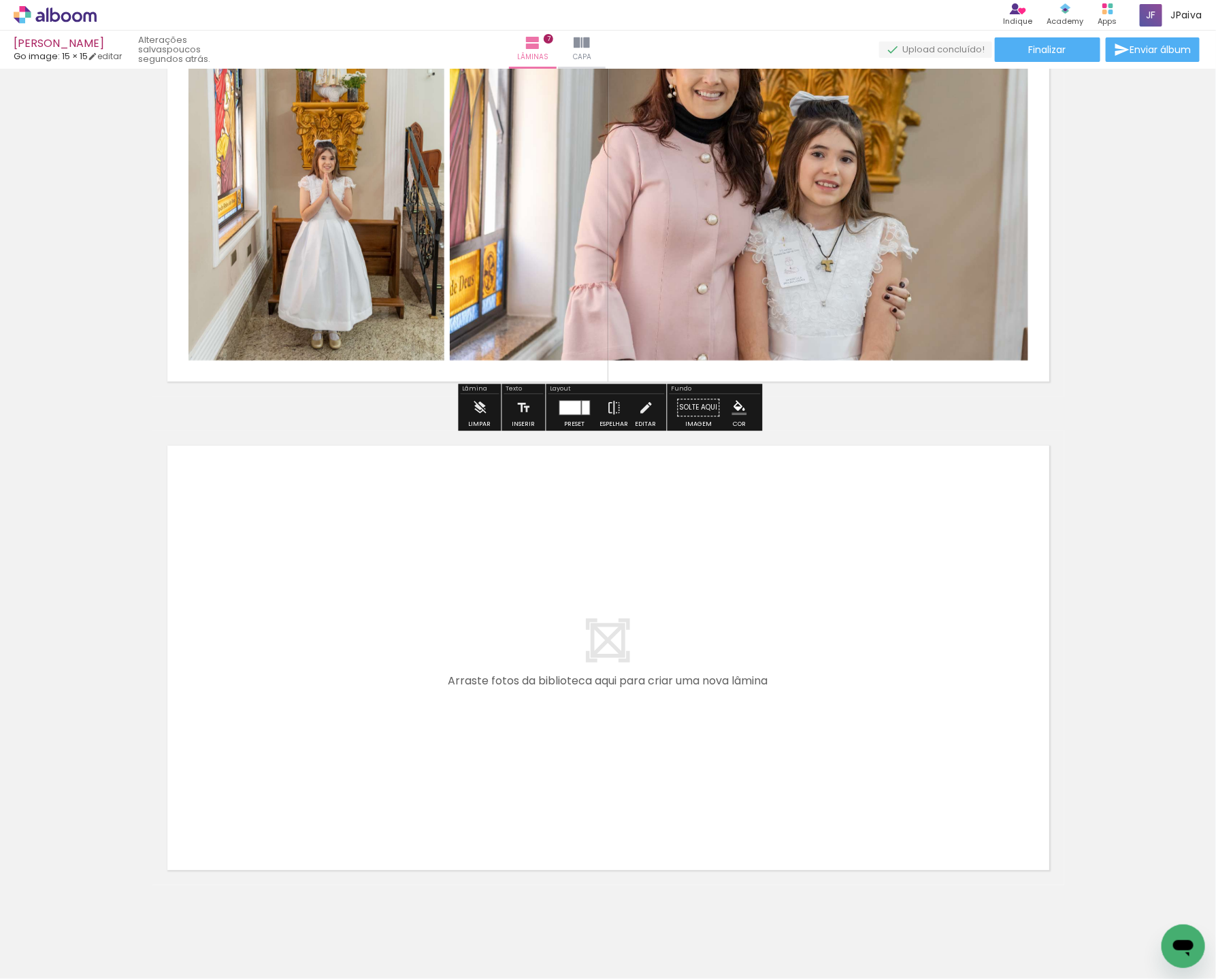
scroll to position [3098, 0]
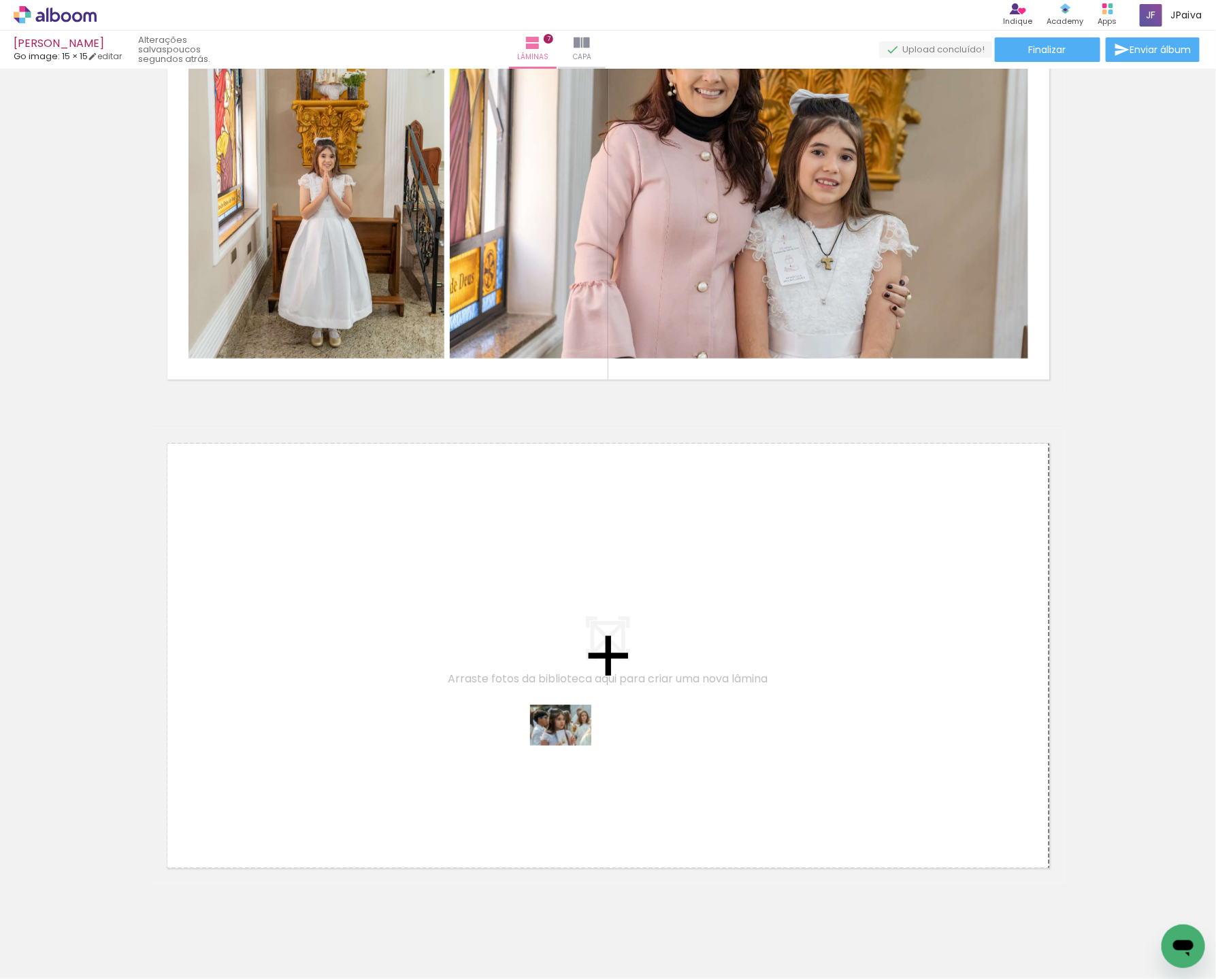
click at [586, 741] on quentale-workspace at bounding box center [608, 489] width 1216 height 979
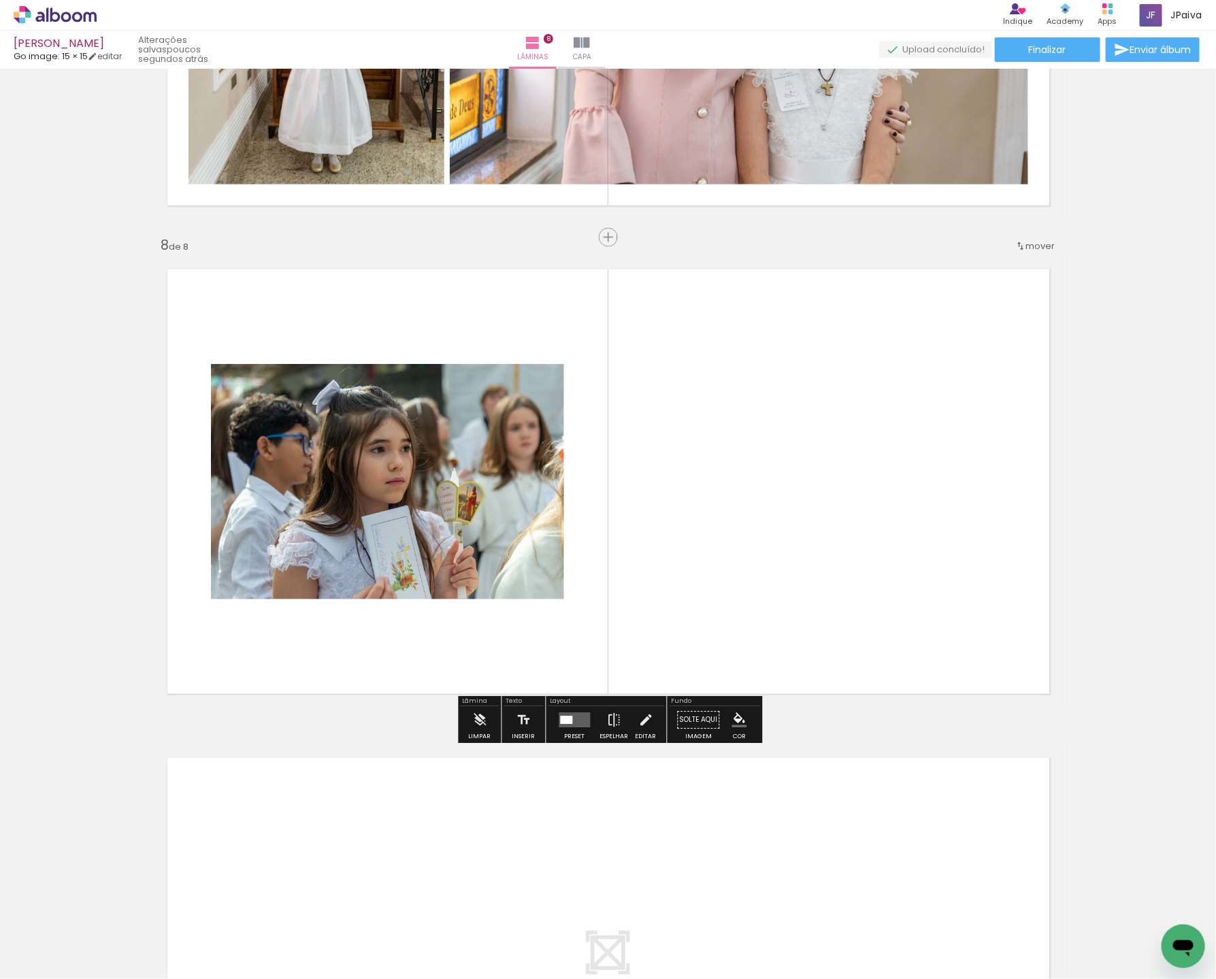
scroll to position [3273, 0]
click at [560, 711] on div at bounding box center [574, 720] width 37 height 27
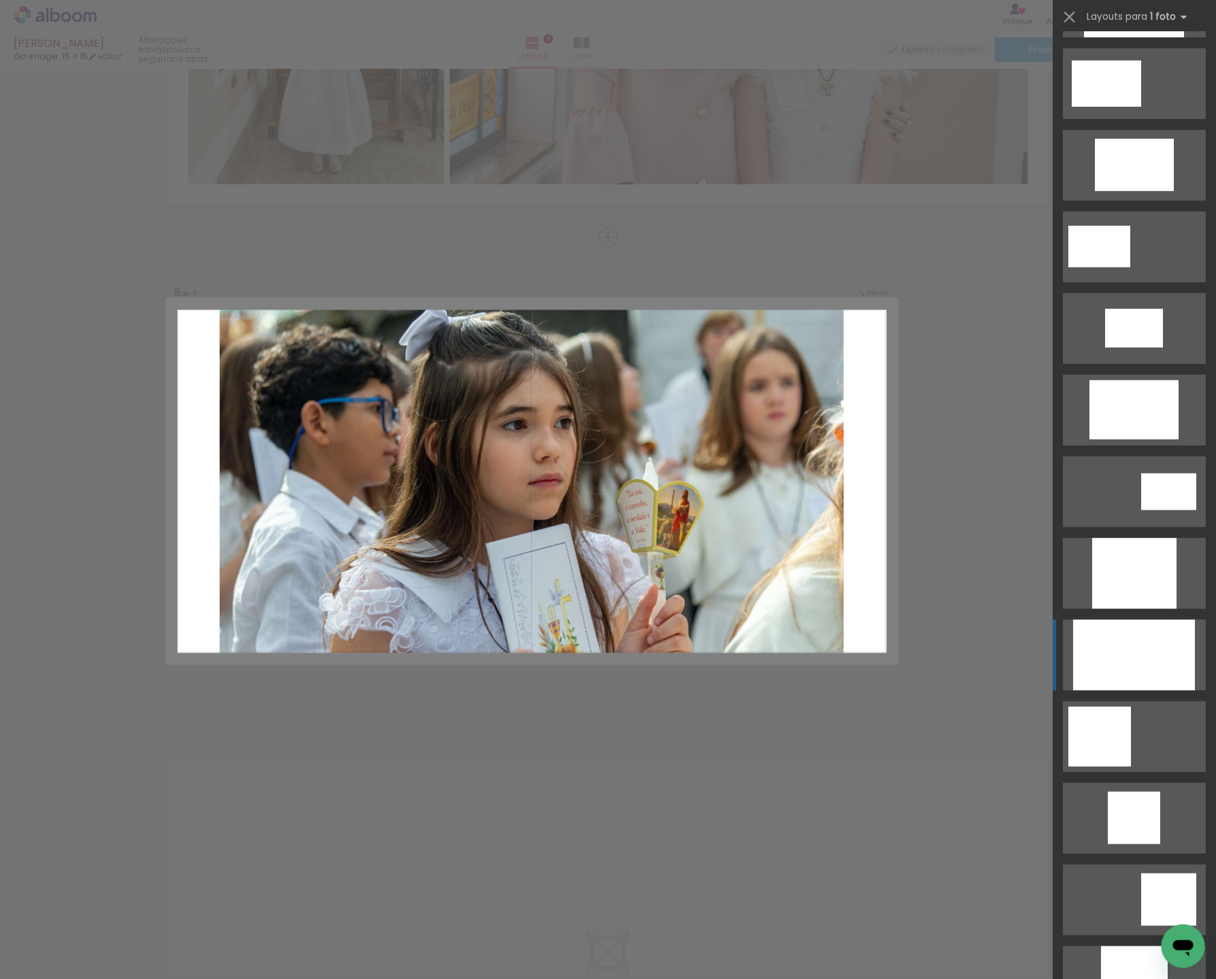
scroll to position [324, 0]
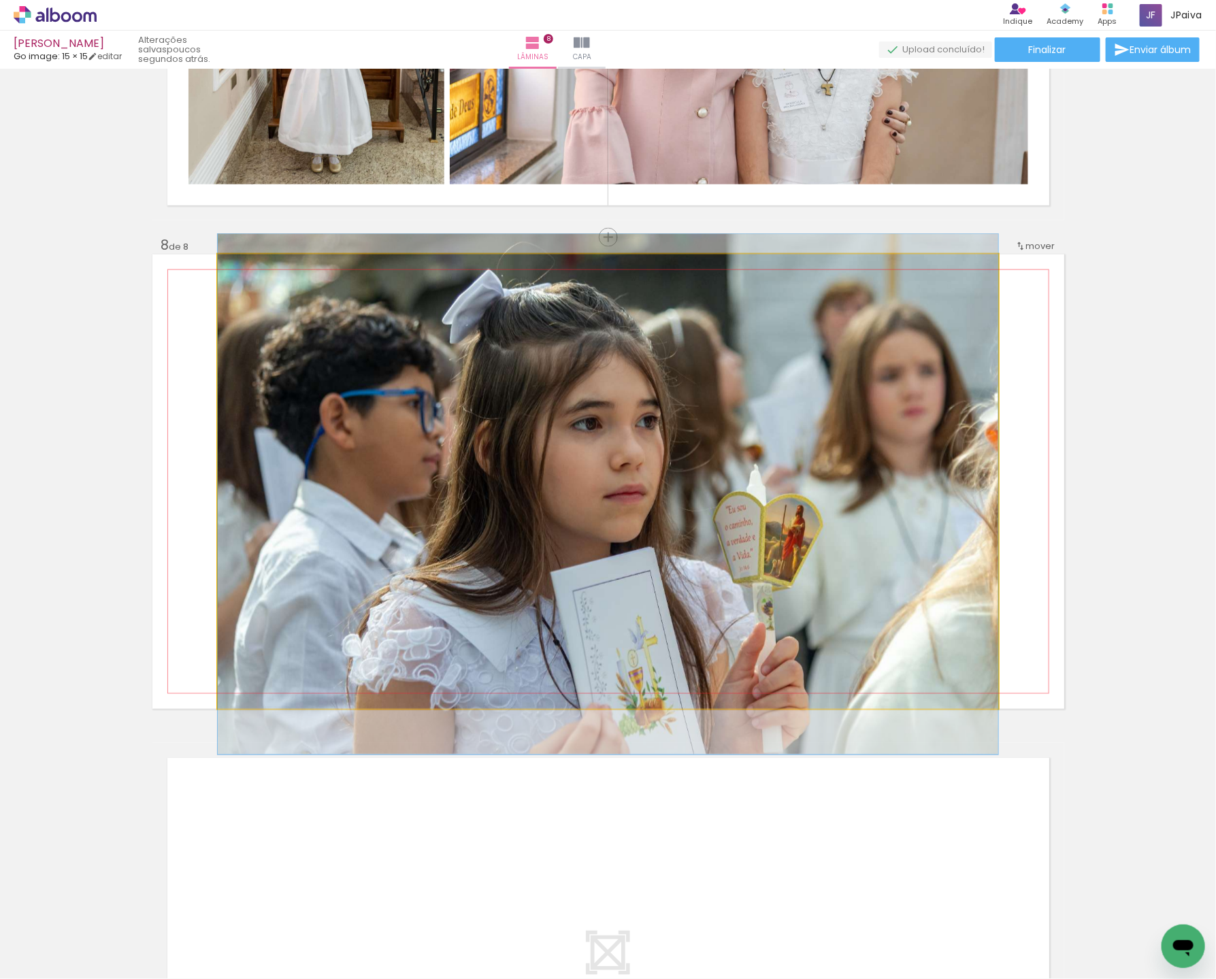
drag, startPoint x: 731, startPoint y: 555, endPoint x: 733, endPoint y: 568, distance: 13.1
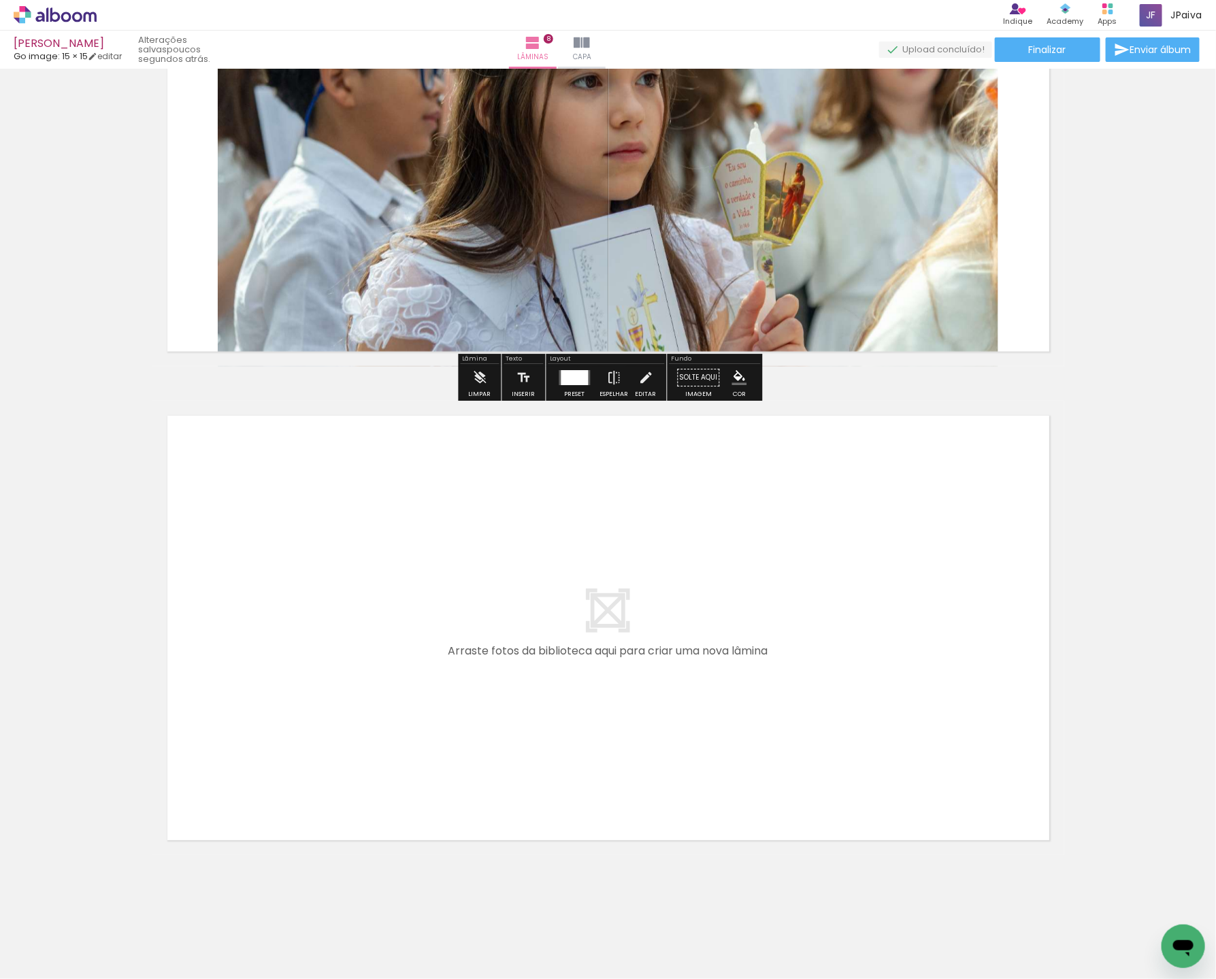
scroll to position [3624, 0]
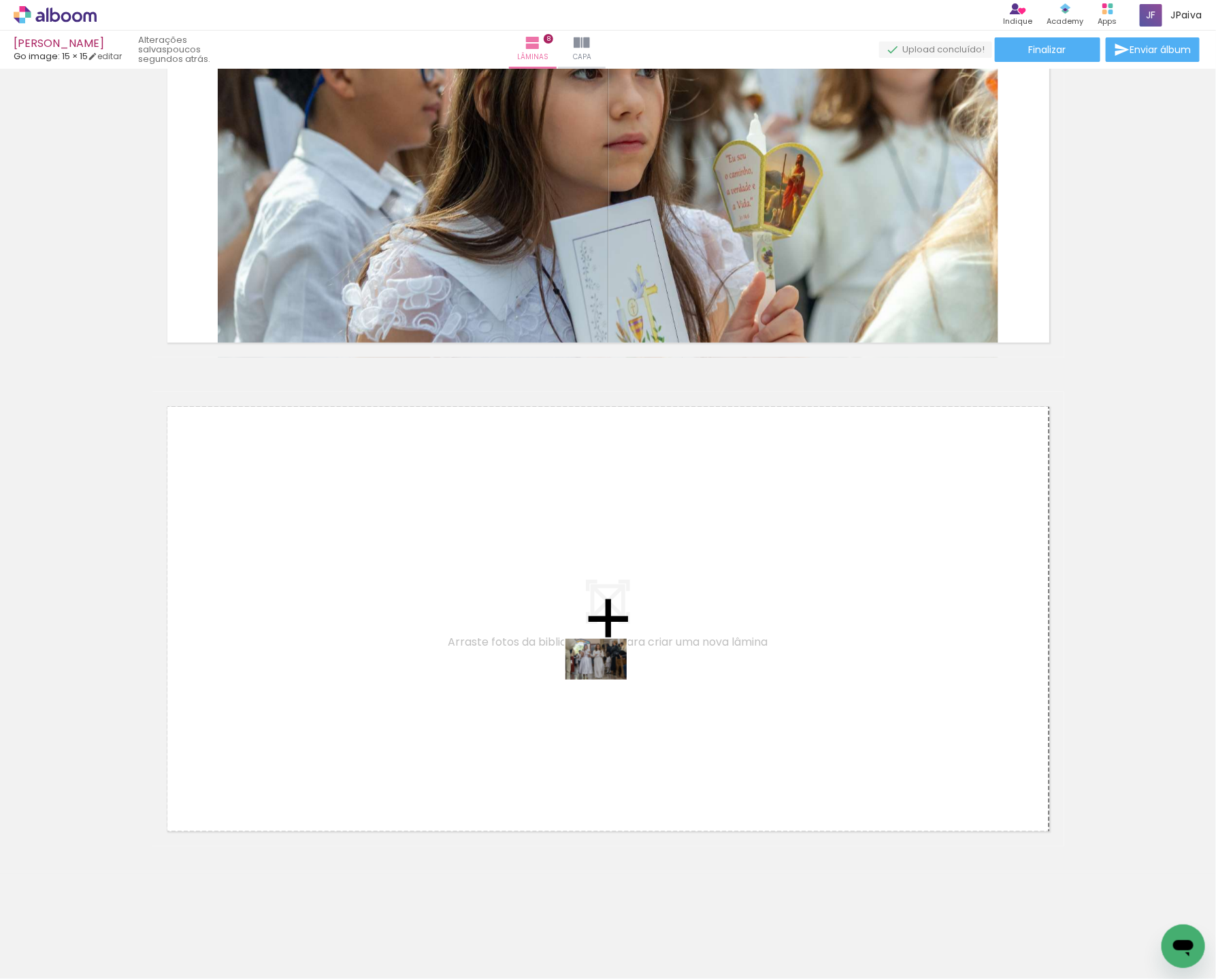
click at [610, 680] on quentale-workspace at bounding box center [608, 489] width 1216 height 979
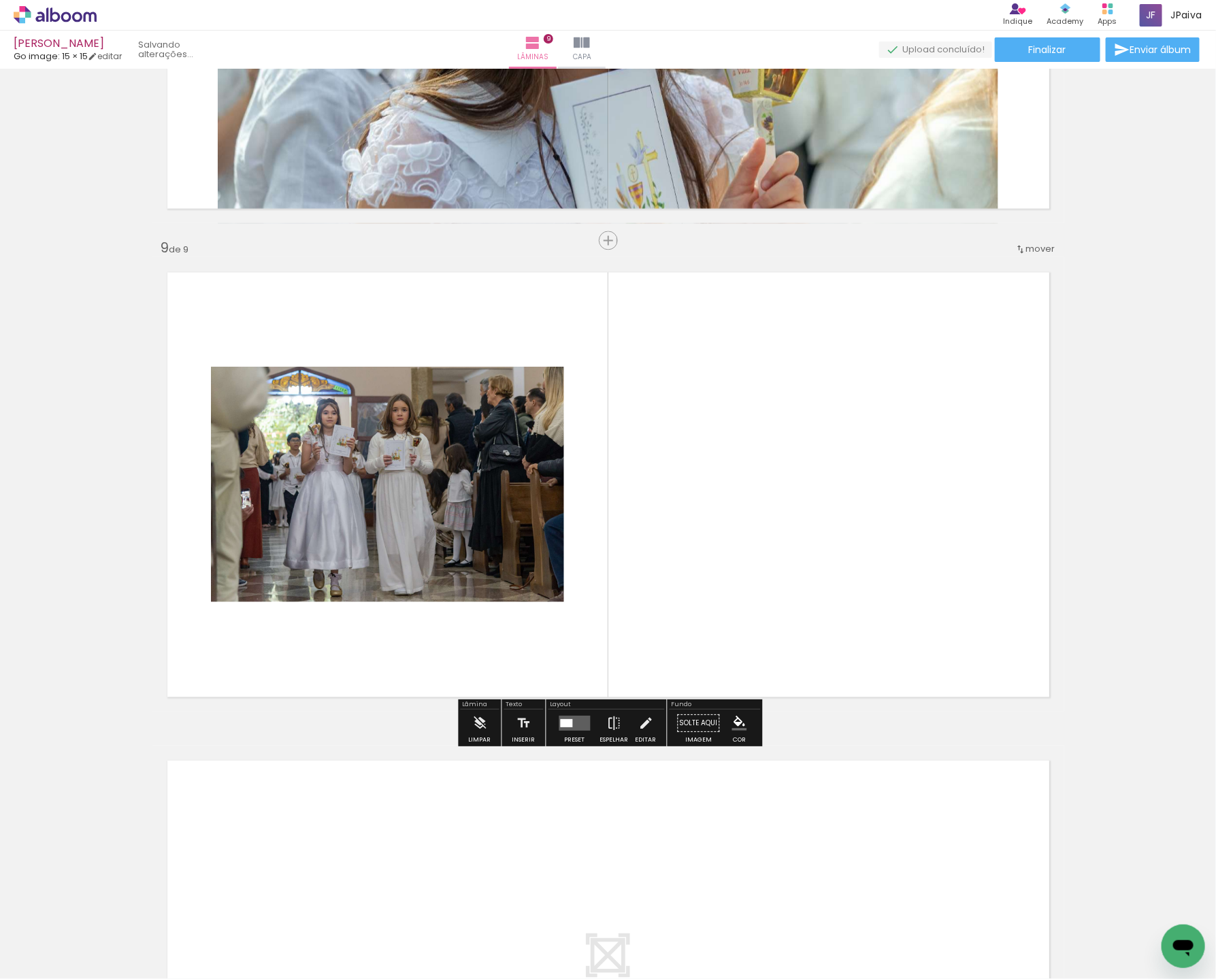
scroll to position [3761, 0]
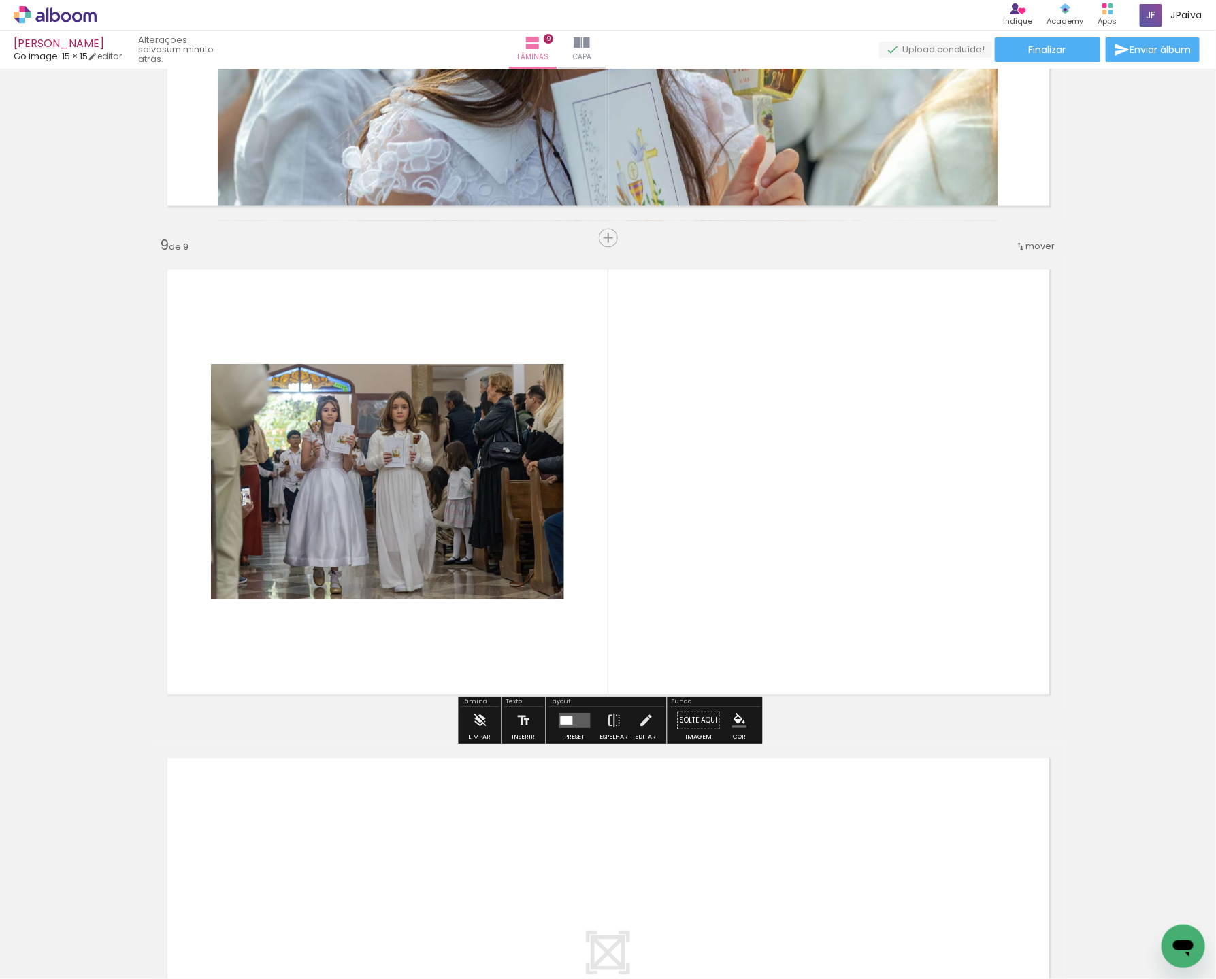
click at [573, 721] on quentale-layouter at bounding box center [574, 720] width 31 height 15
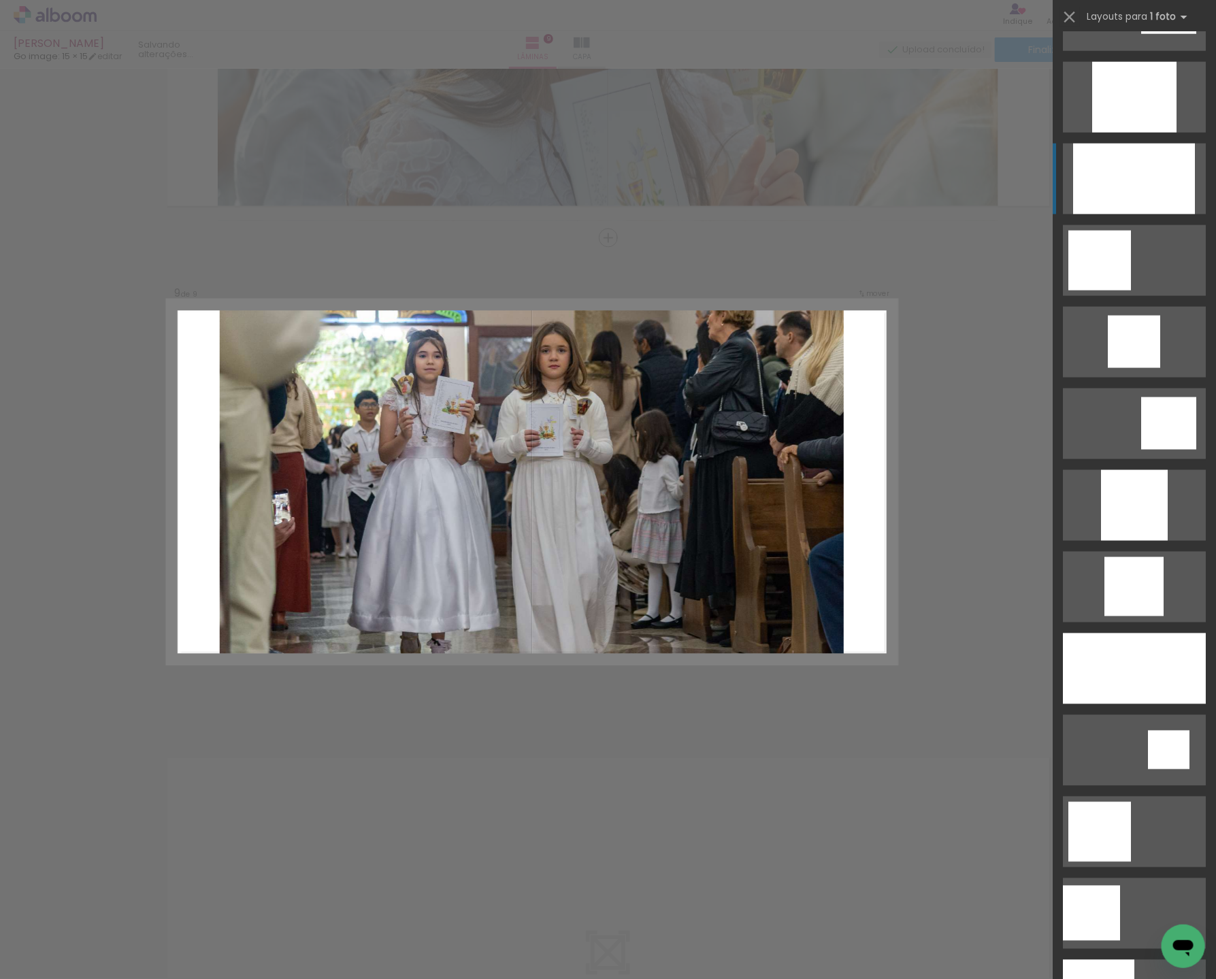
scroll to position [801, 0]
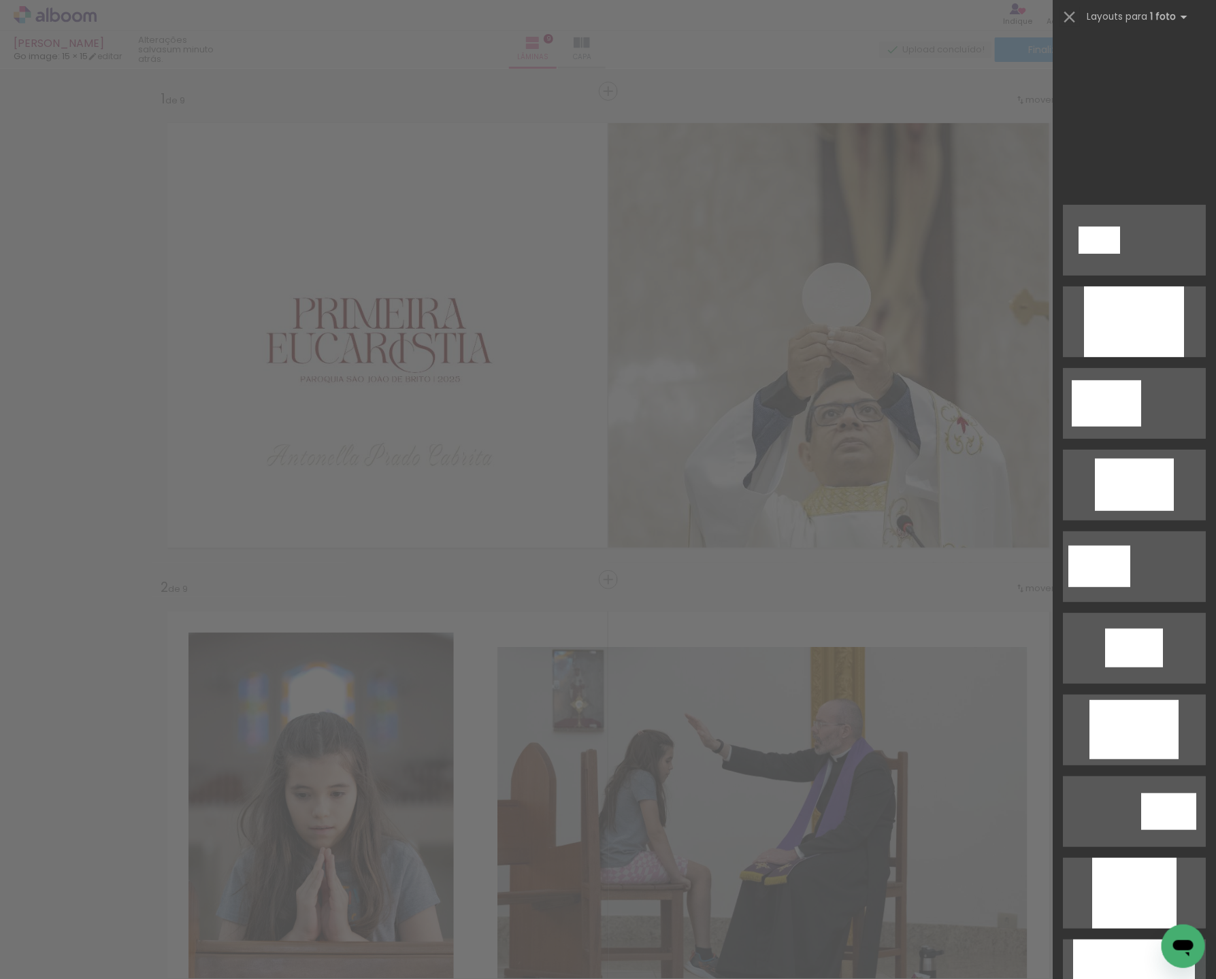
scroll to position [801, 0]
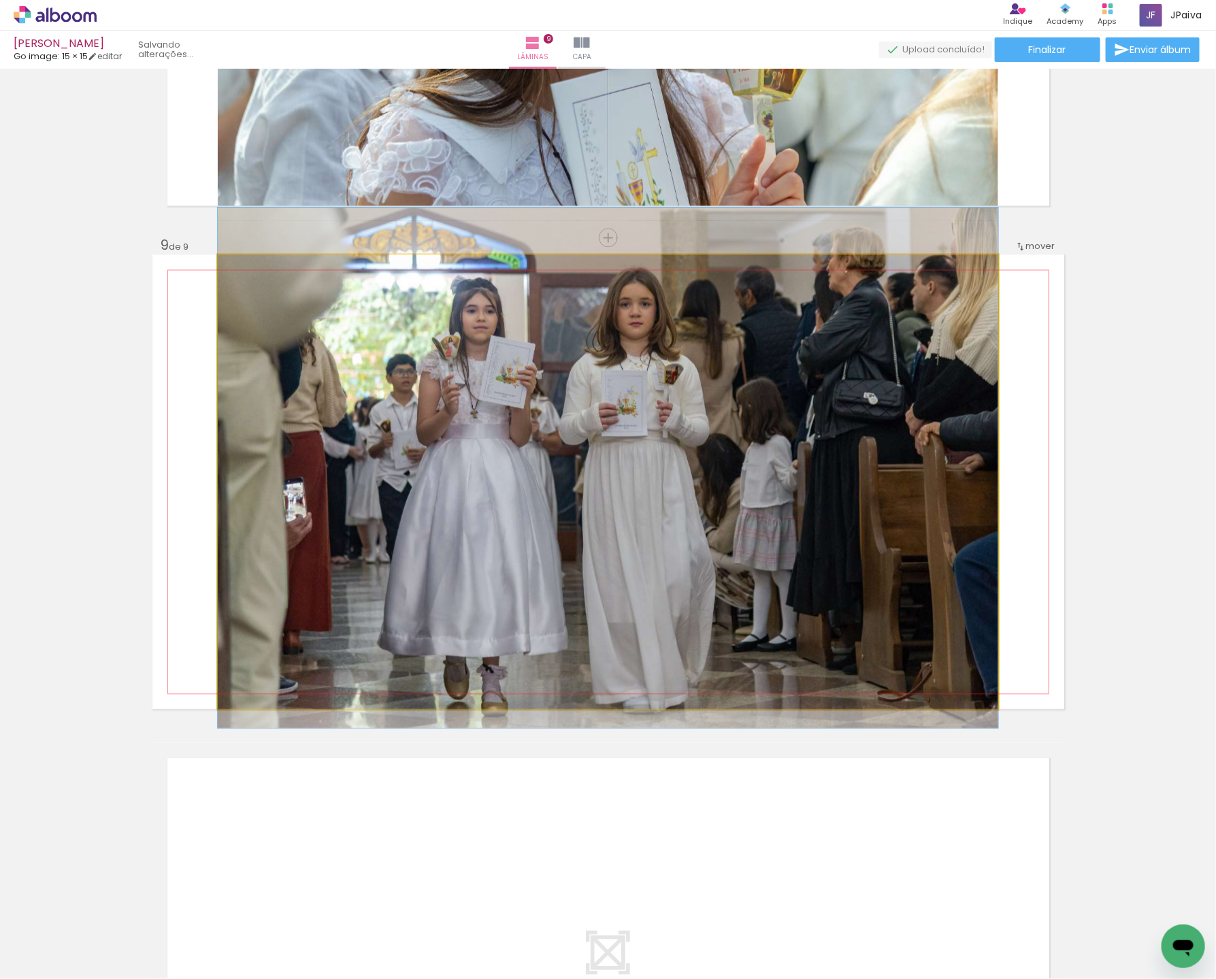
drag, startPoint x: 754, startPoint y: 441, endPoint x: 797, endPoint y: 427, distance: 44.3
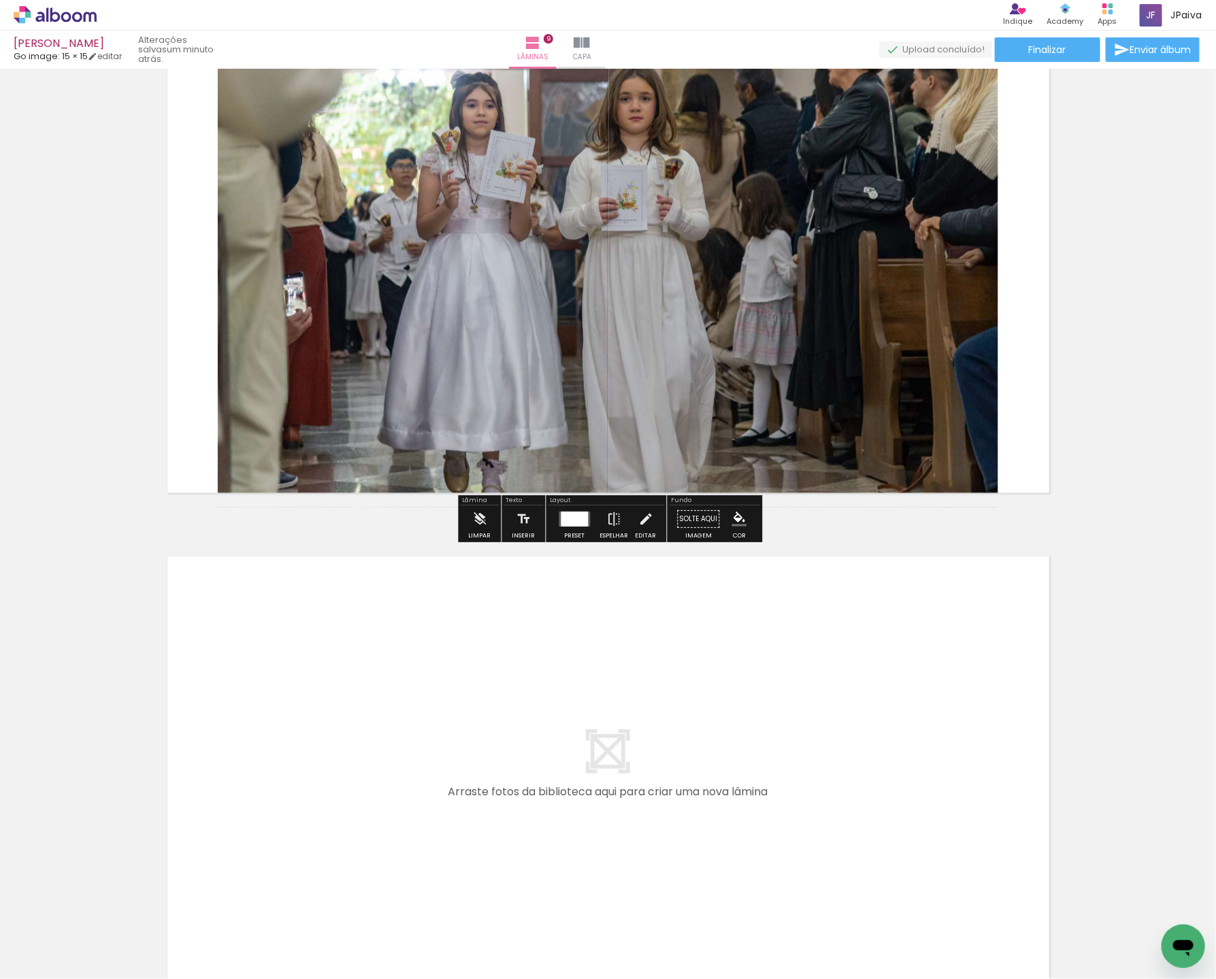
scroll to position [3966, 0]
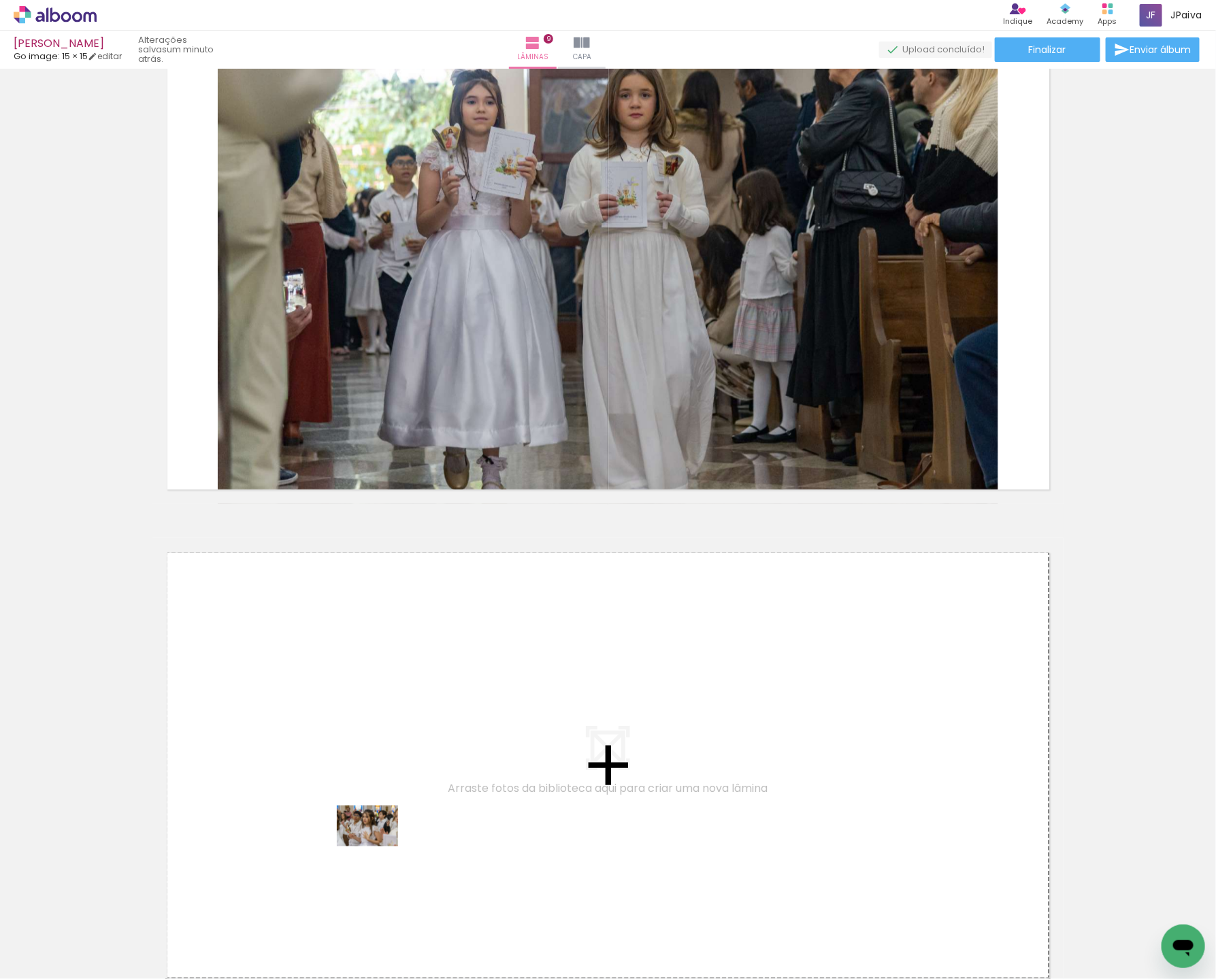
drag, startPoint x: 141, startPoint y: 935, endPoint x: 378, endPoint y: 846, distance: 252.3
click at [378, 847] on quentale-workspace at bounding box center [608, 489] width 1216 height 979
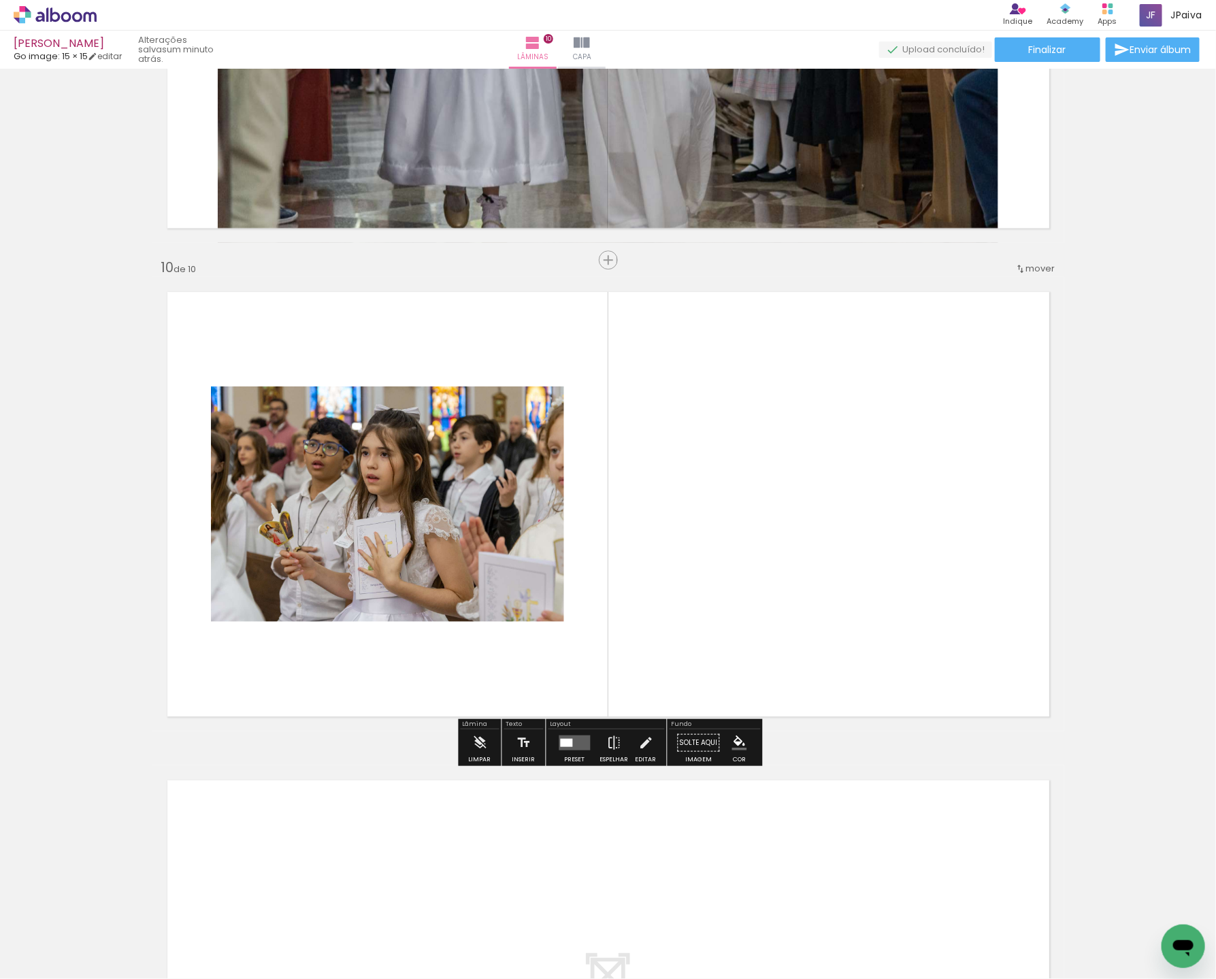
scroll to position [4249, 0]
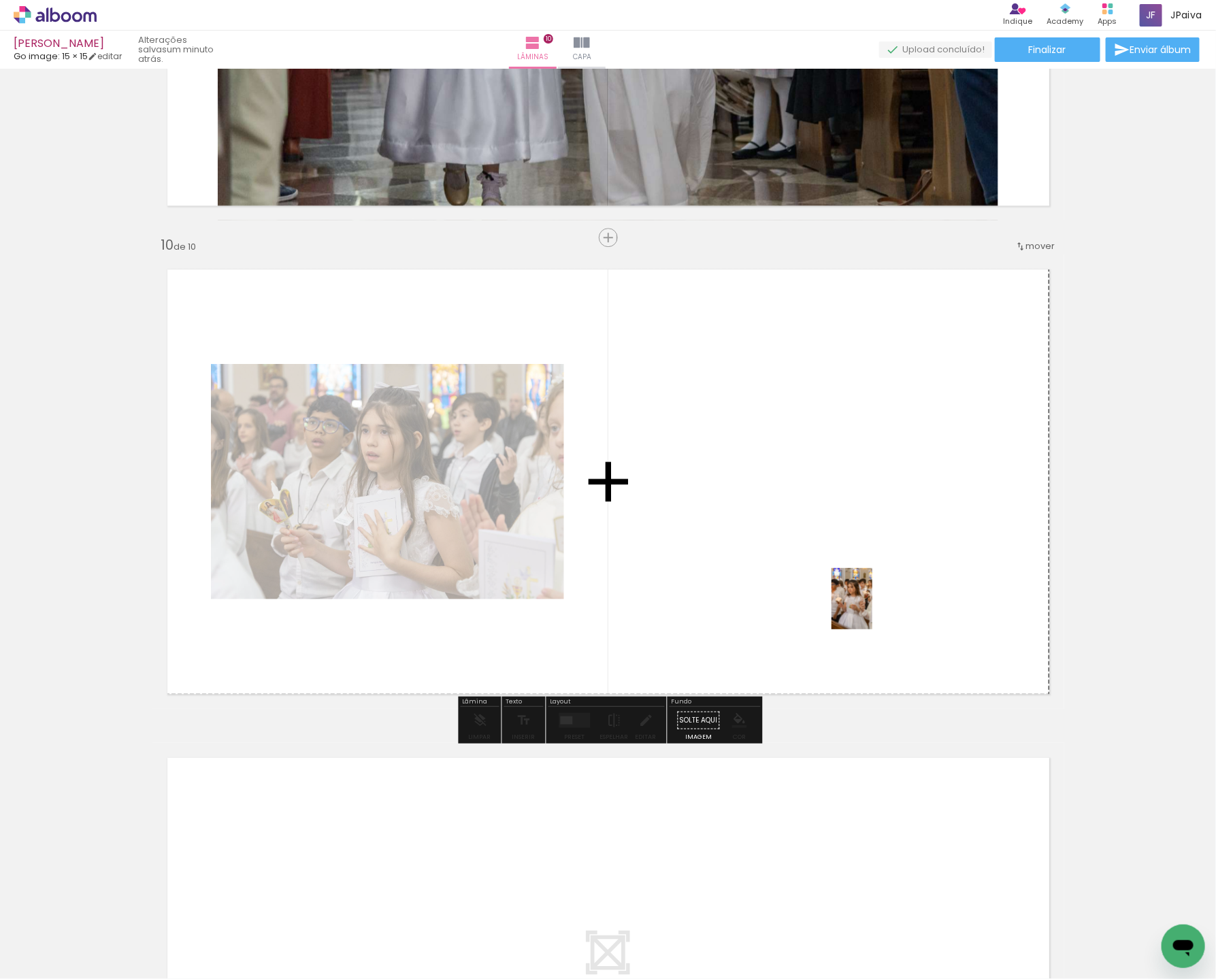
drag, startPoint x: 144, startPoint y: 933, endPoint x: 872, endPoint y: 609, distance: 796.9
click at [872, 609] on quentale-workspace at bounding box center [608, 489] width 1216 height 979
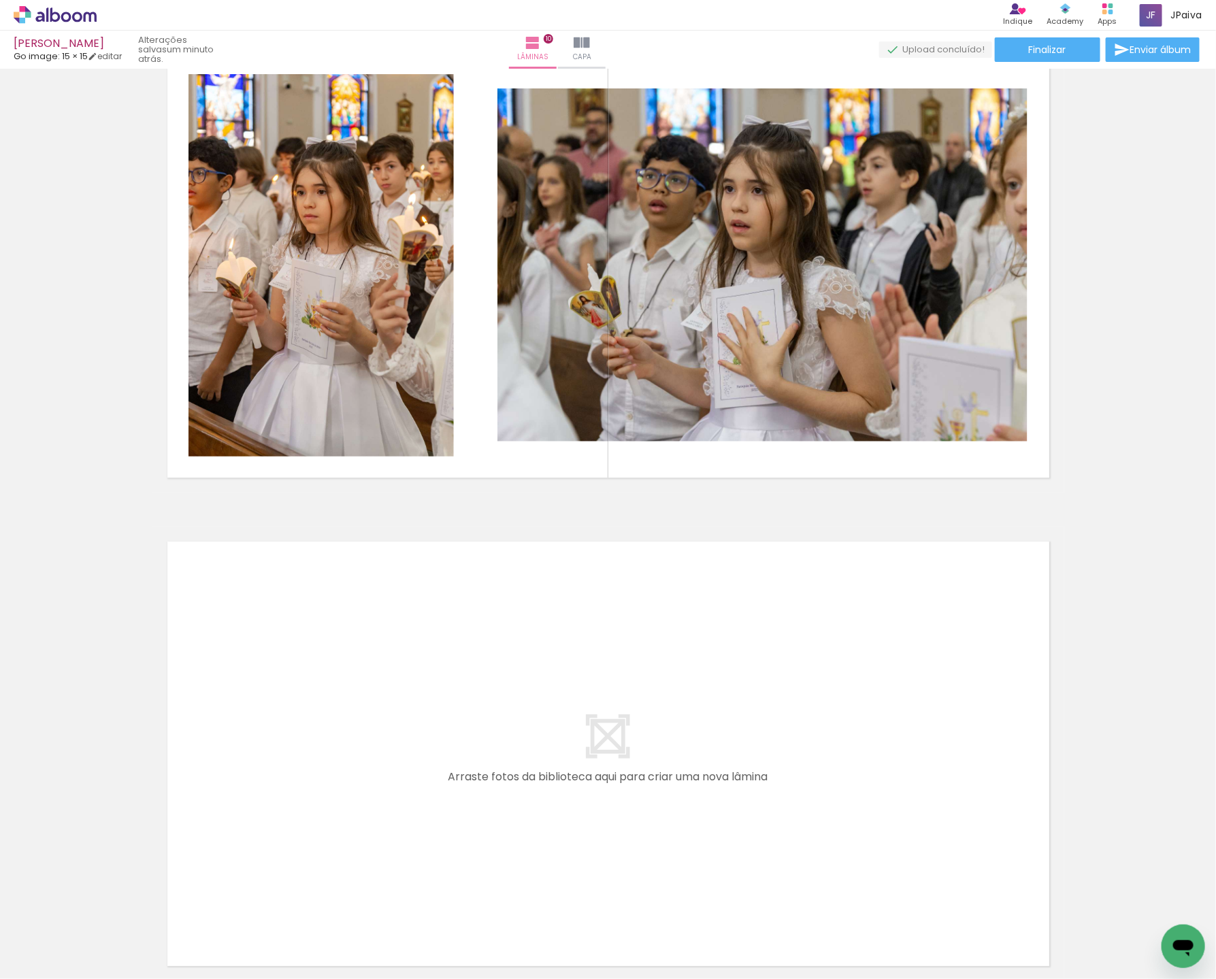
scroll to position [4473, 0]
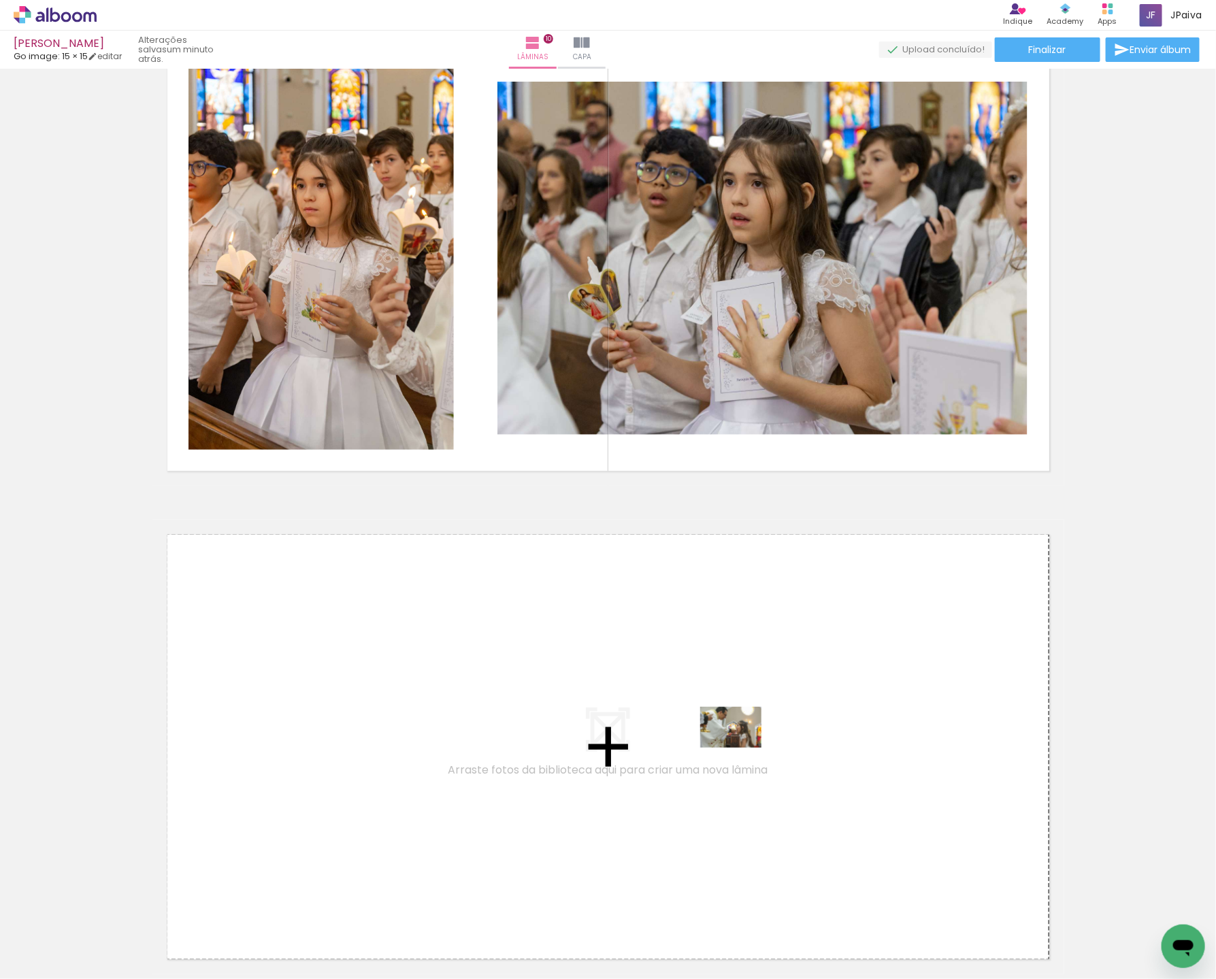
drag, startPoint x: 167, startPoint y: 923, endPoint x: 741, endPoint y: 748, distance: 600.3
click at [741, 748] on quentale-workspace at bounding box center [608, 489] width 1216 height 979
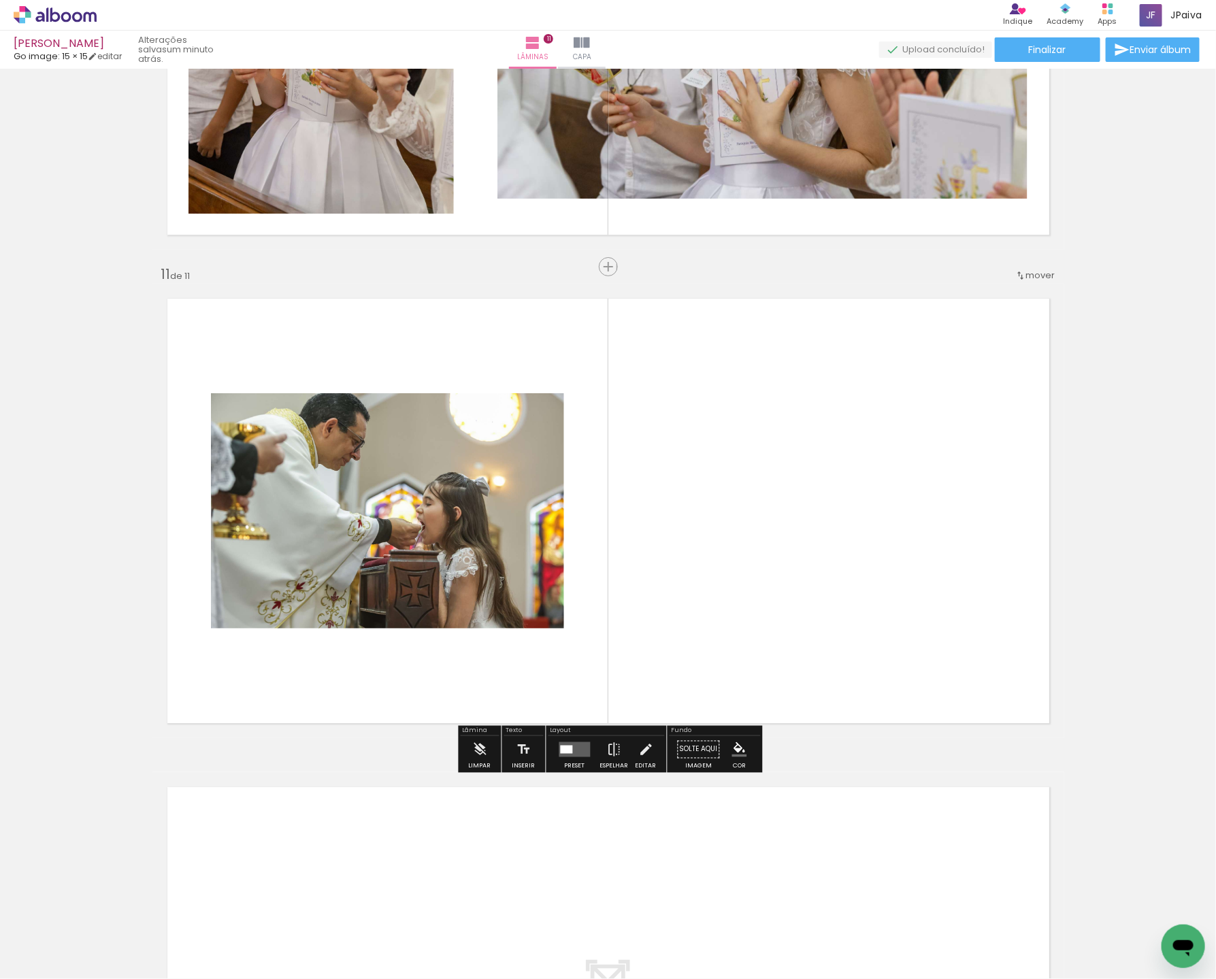
scroll to position [4738, 0]
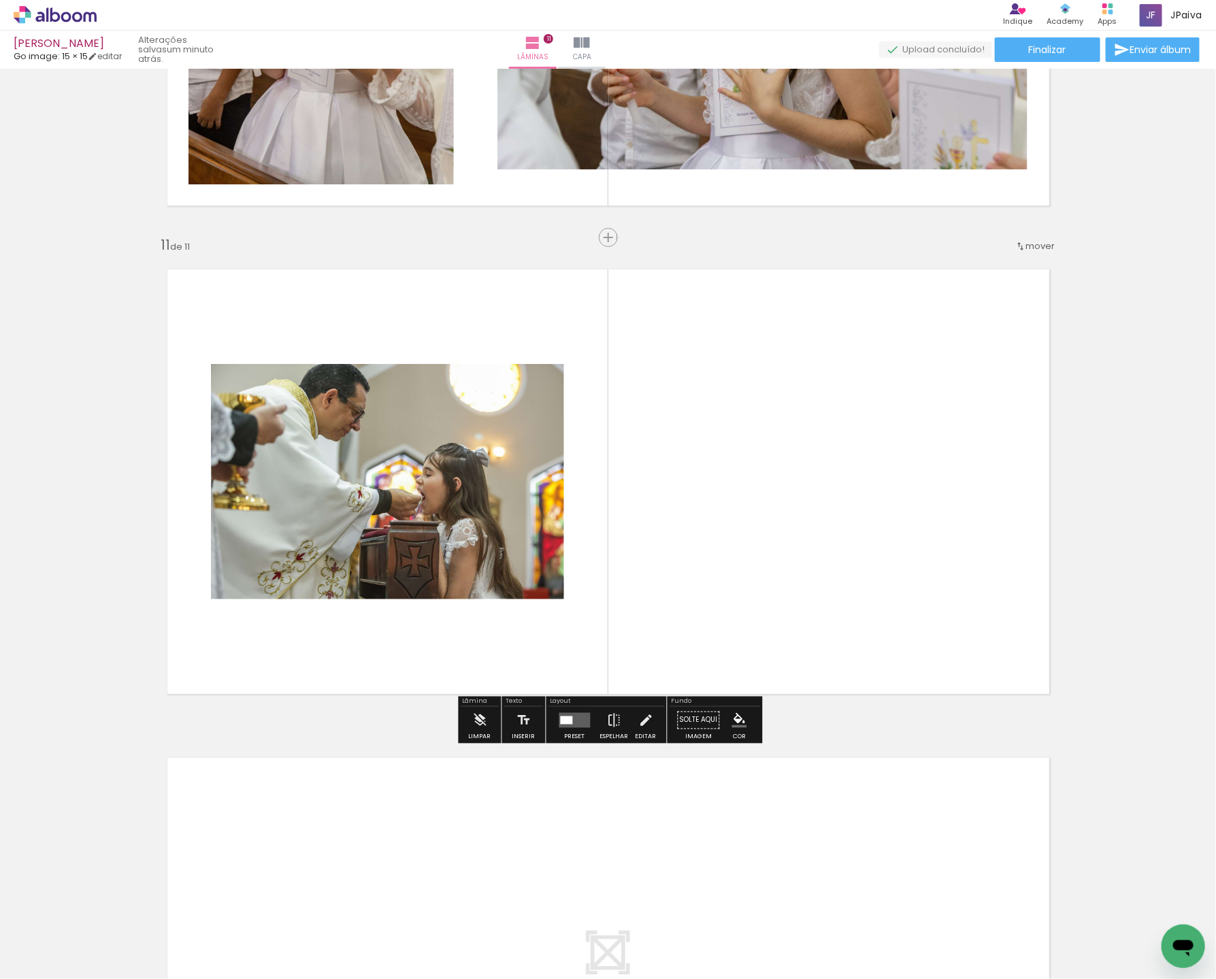
click at [574, 716] on quentale-layouter at bounding box center [574, 720] width 31 height 15
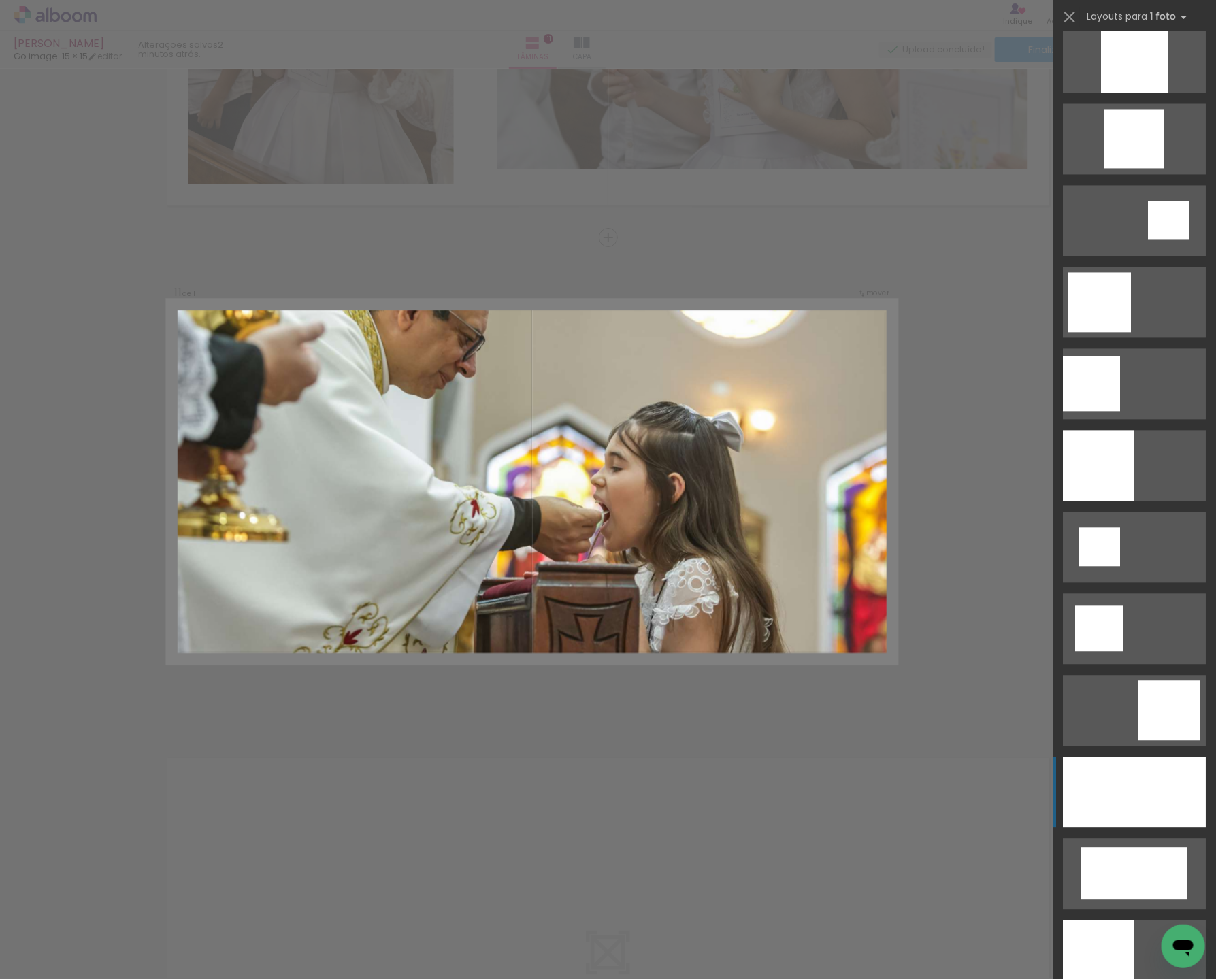
scroll to position [1246, 0]
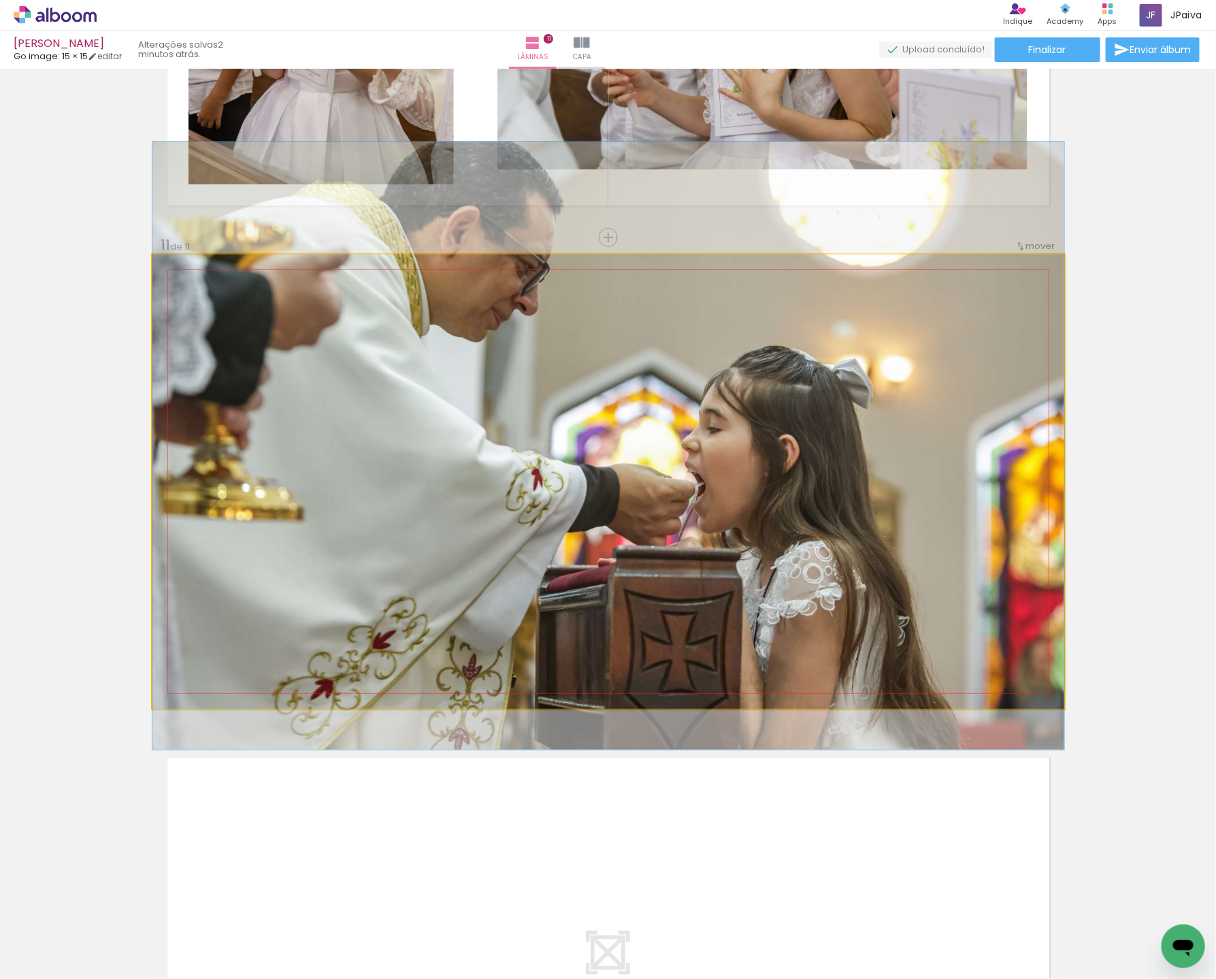
drag, startPoint x: 753, startPoint y: 591, endPoint x: 763, endPoint y: 555, distance: 37.3
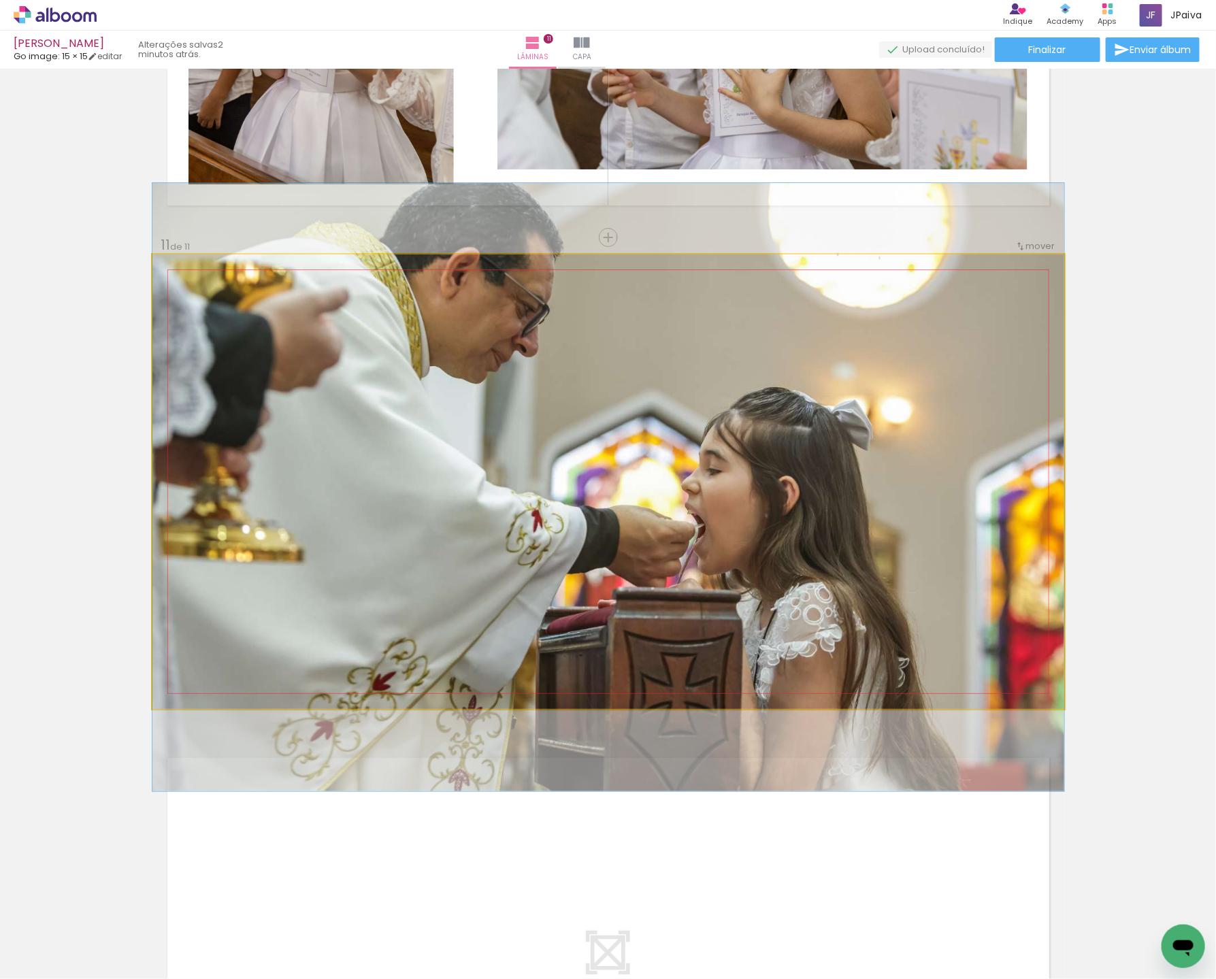
drag, startPoint x: 763, startPoint y: 554, endPoint x: 748, endPoint y: 596, distance: 43.9
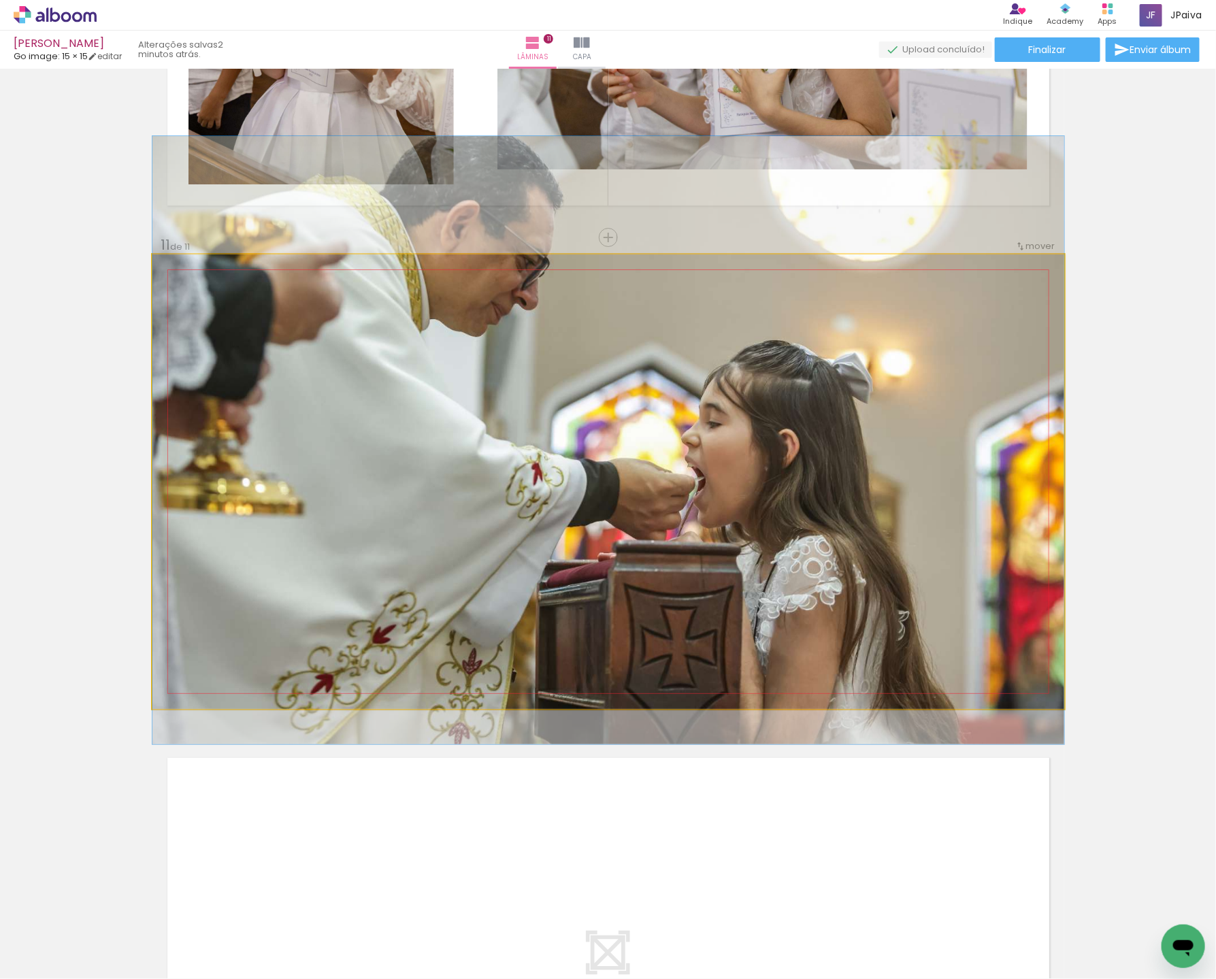
drag, startPoint x: 750, startPoint y: 590, endPoint x: 754, endPoint y: 547, distance: 43.0
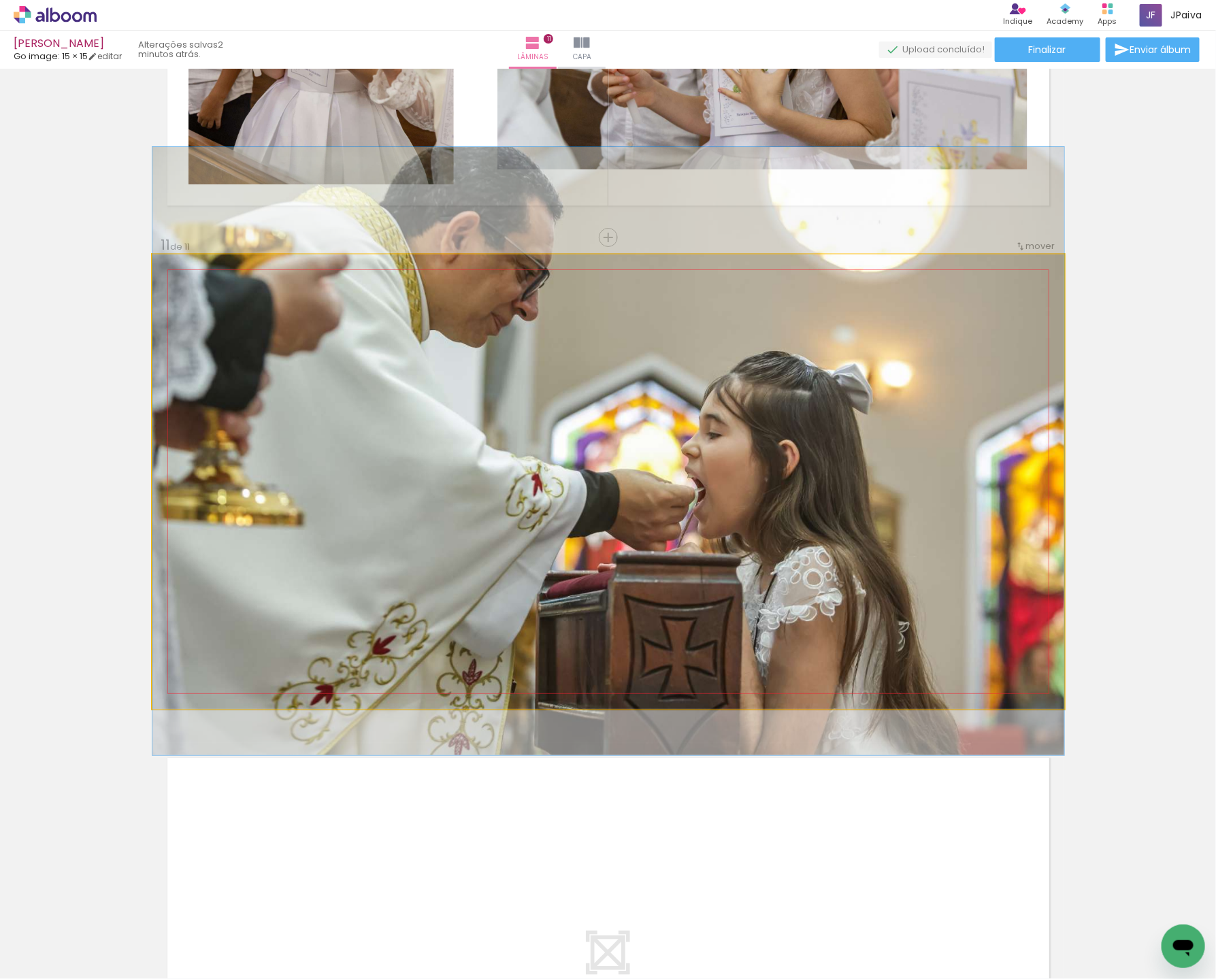
drag, startPoint x: 754, startPoint y: 548, endPoint x: 754, endPoint y: 558, distance: 10.9
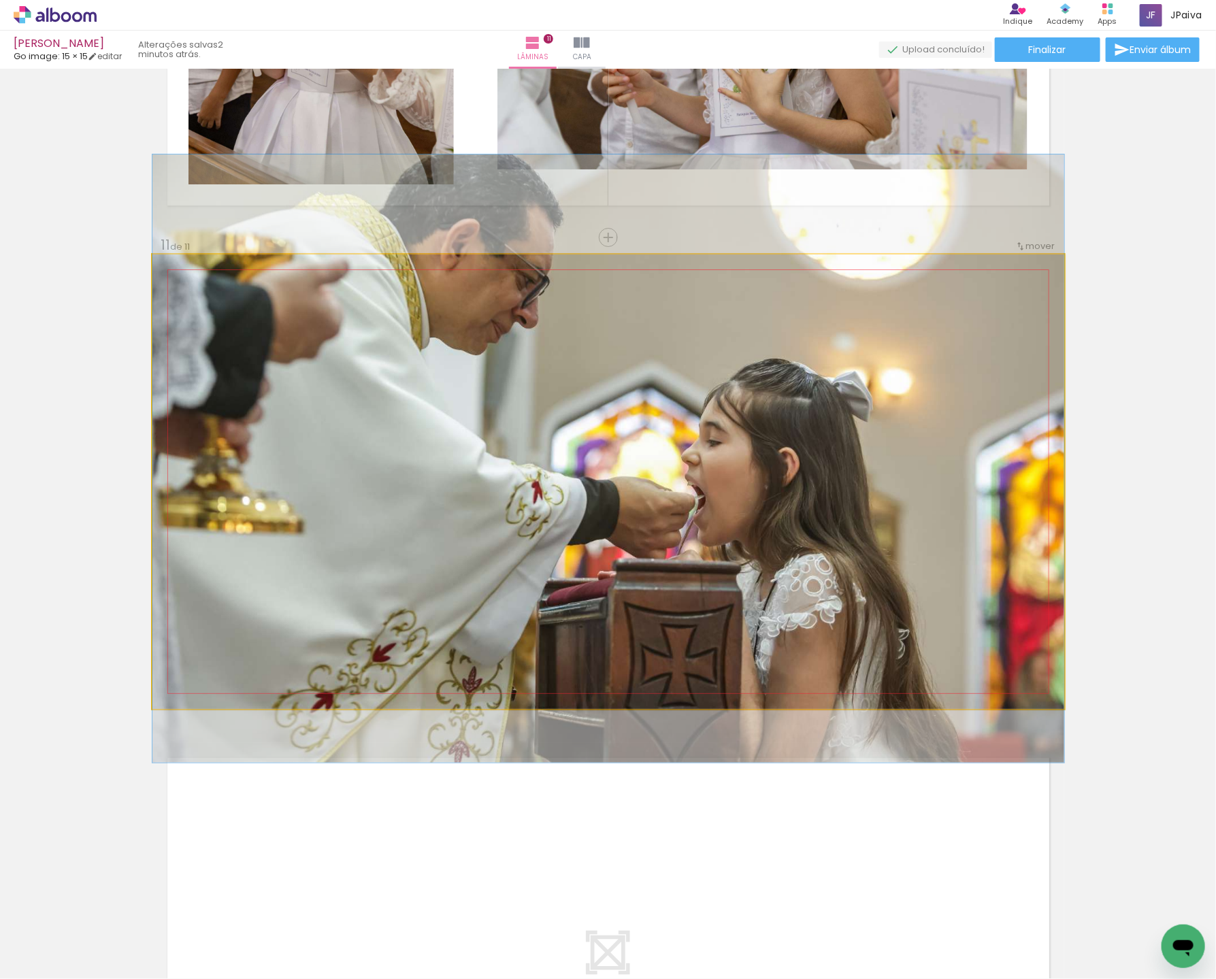
drag, startPoint x: 754, startPoint y: 558, endPoint x: 753, endPoint y: 566, distance: 7.5
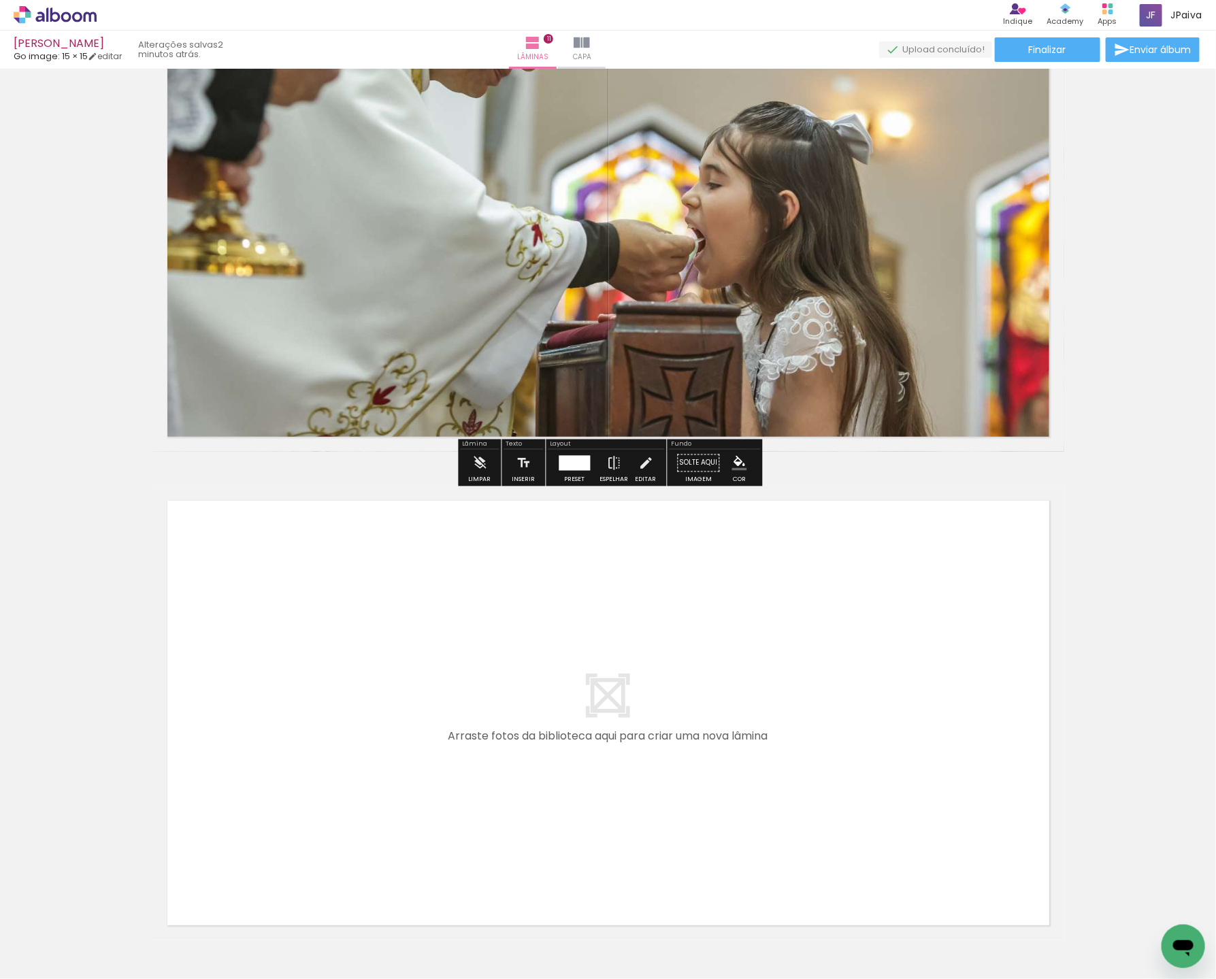
scroll to position [5089, 0]
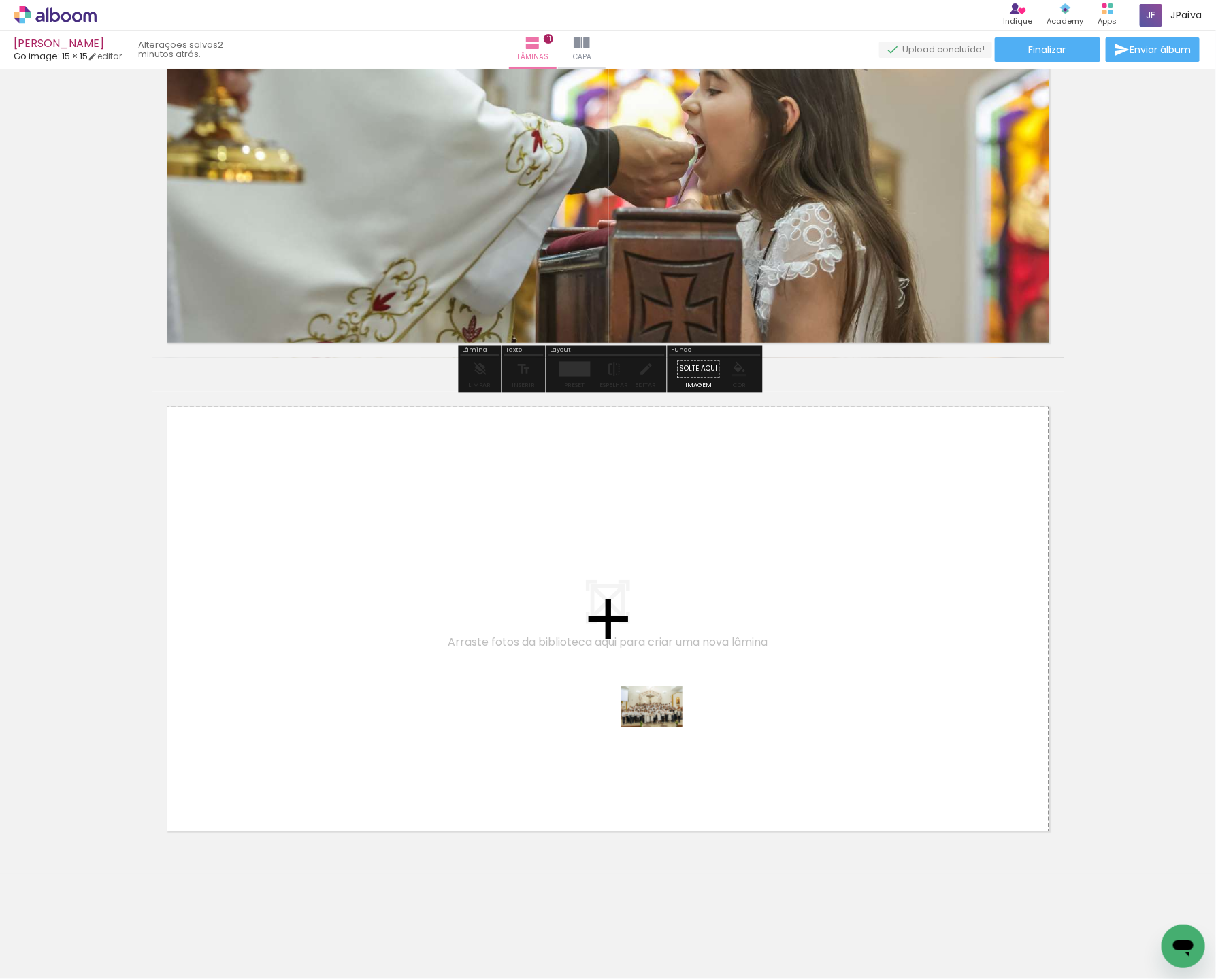
click at [663, 726] on quentale-workspace at bounding box center [608, 489] width 1216 height 979
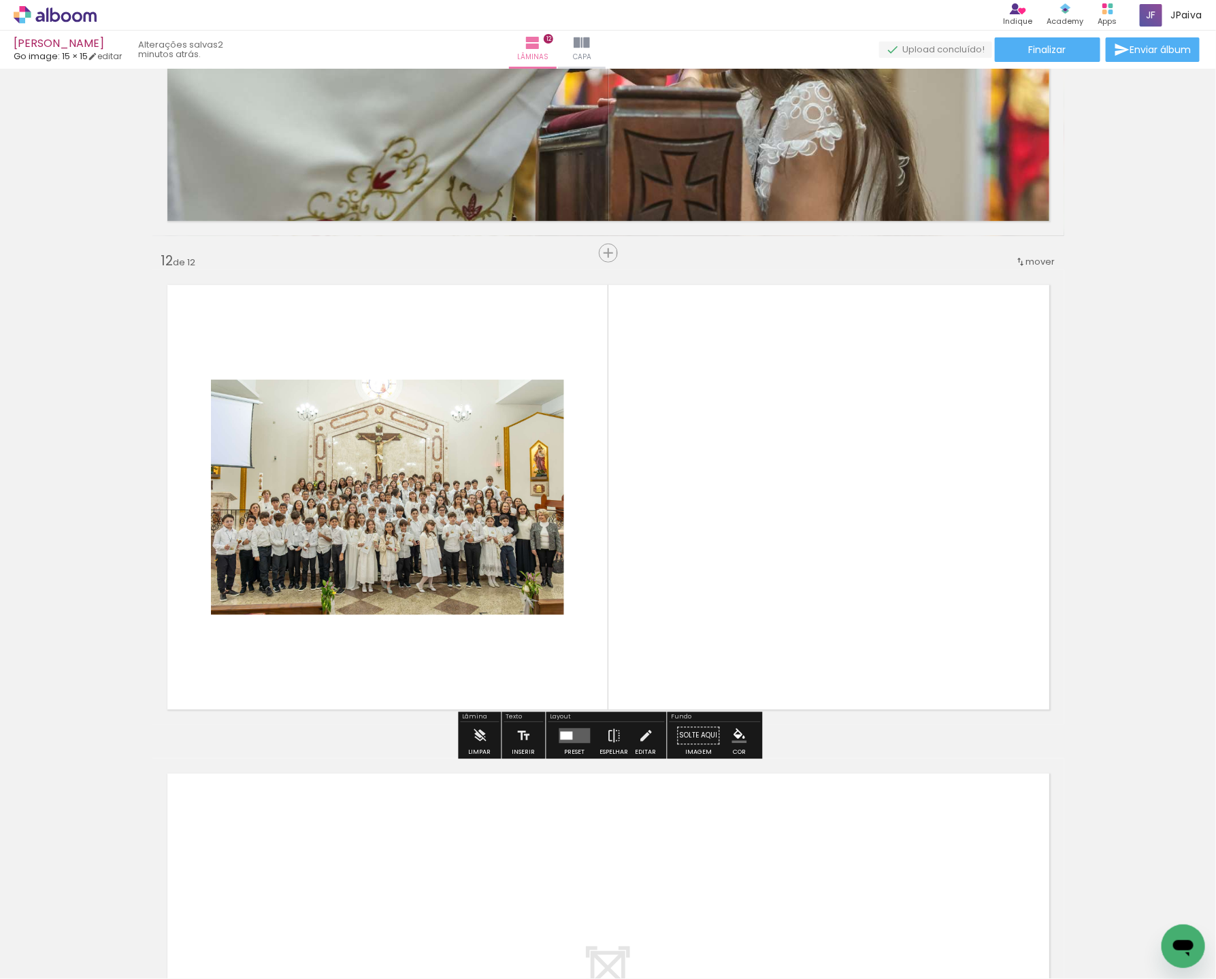
scroll to position [5226, 0]
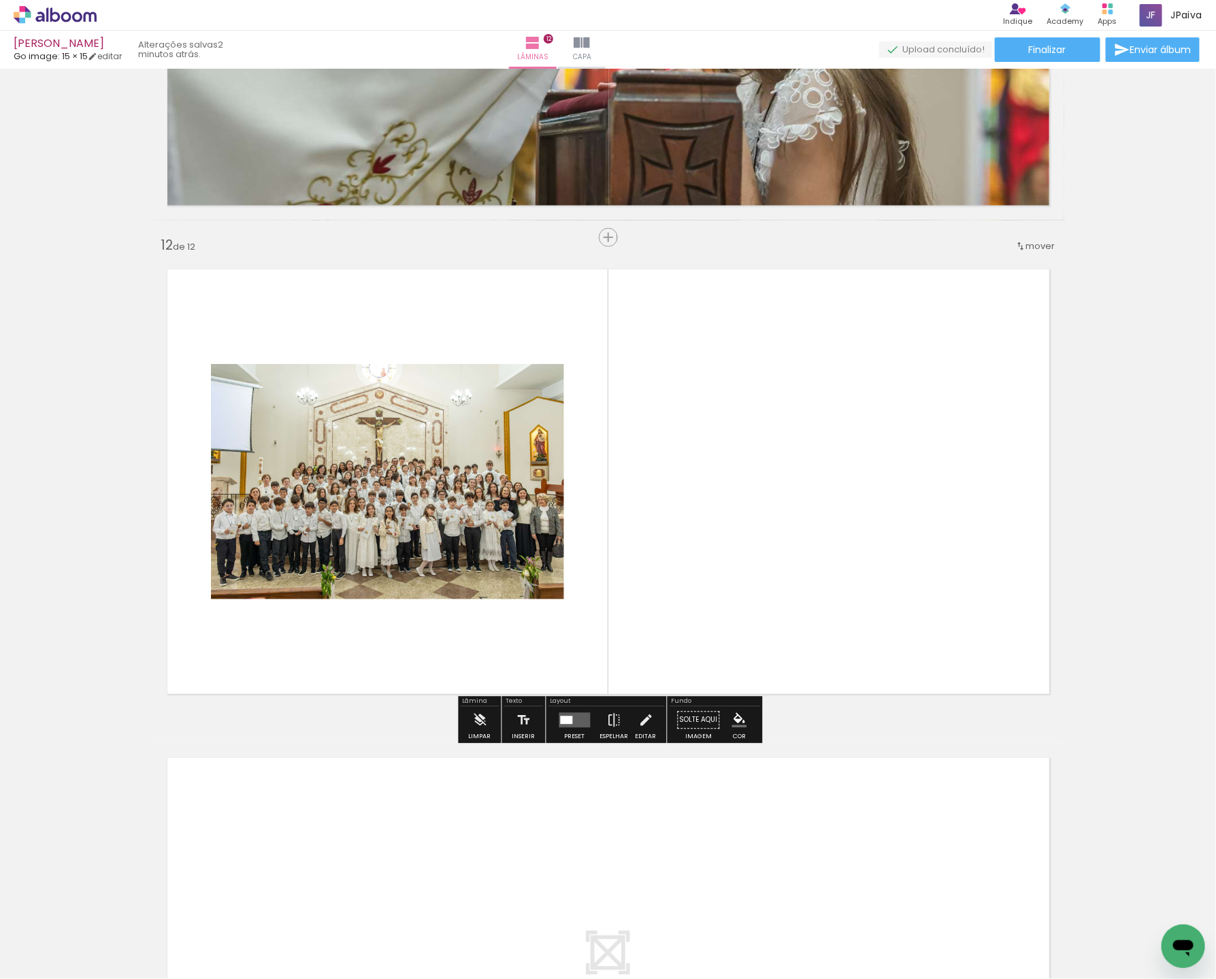
drag, startPoint x: 565, startPoint y: 720, endPoint x: 583, endPoint y: 709, distance: 20.4
click at [567, 719] on div at bounding box center [567, 720] width 12 height 8
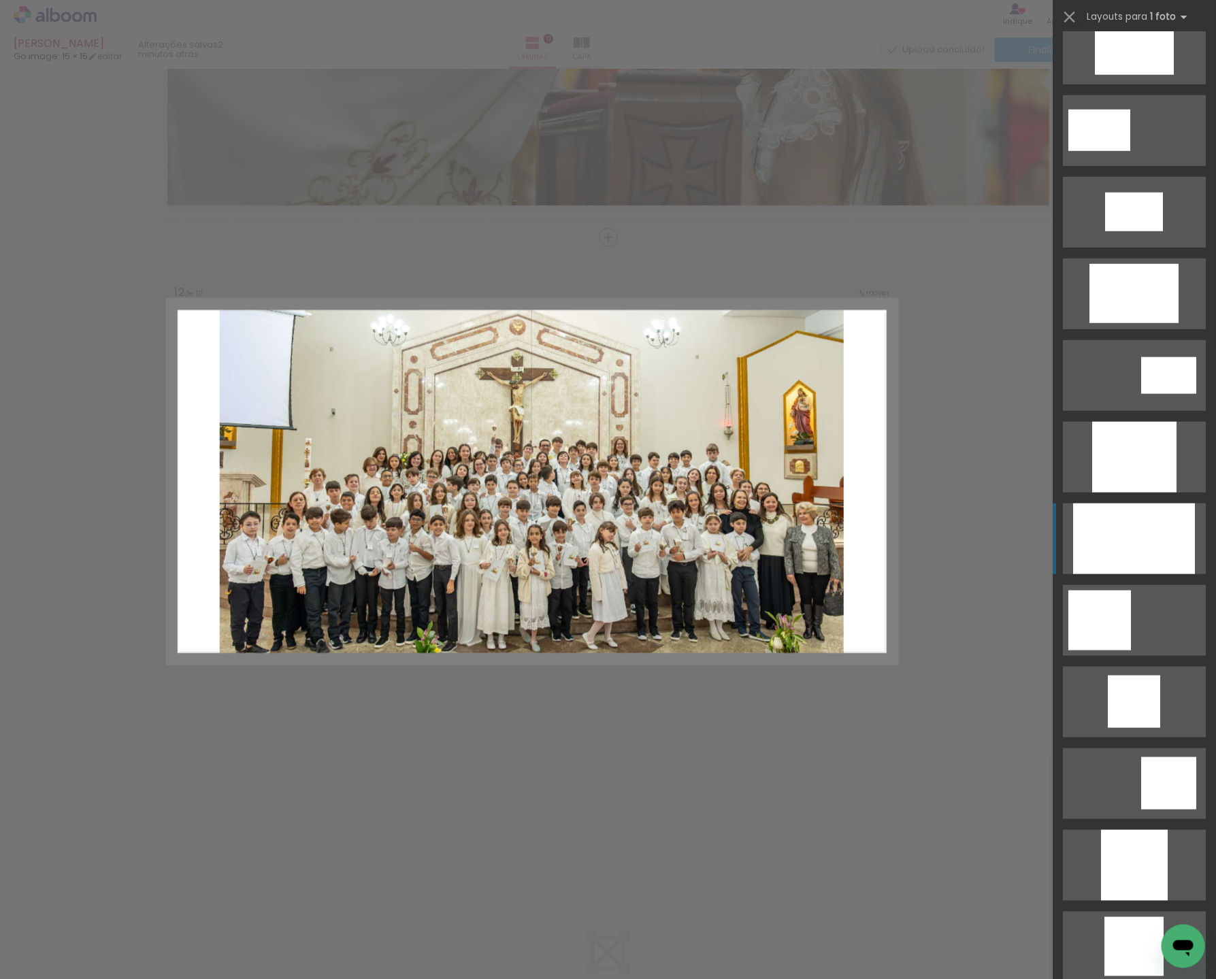
scroll to position [439, 0]
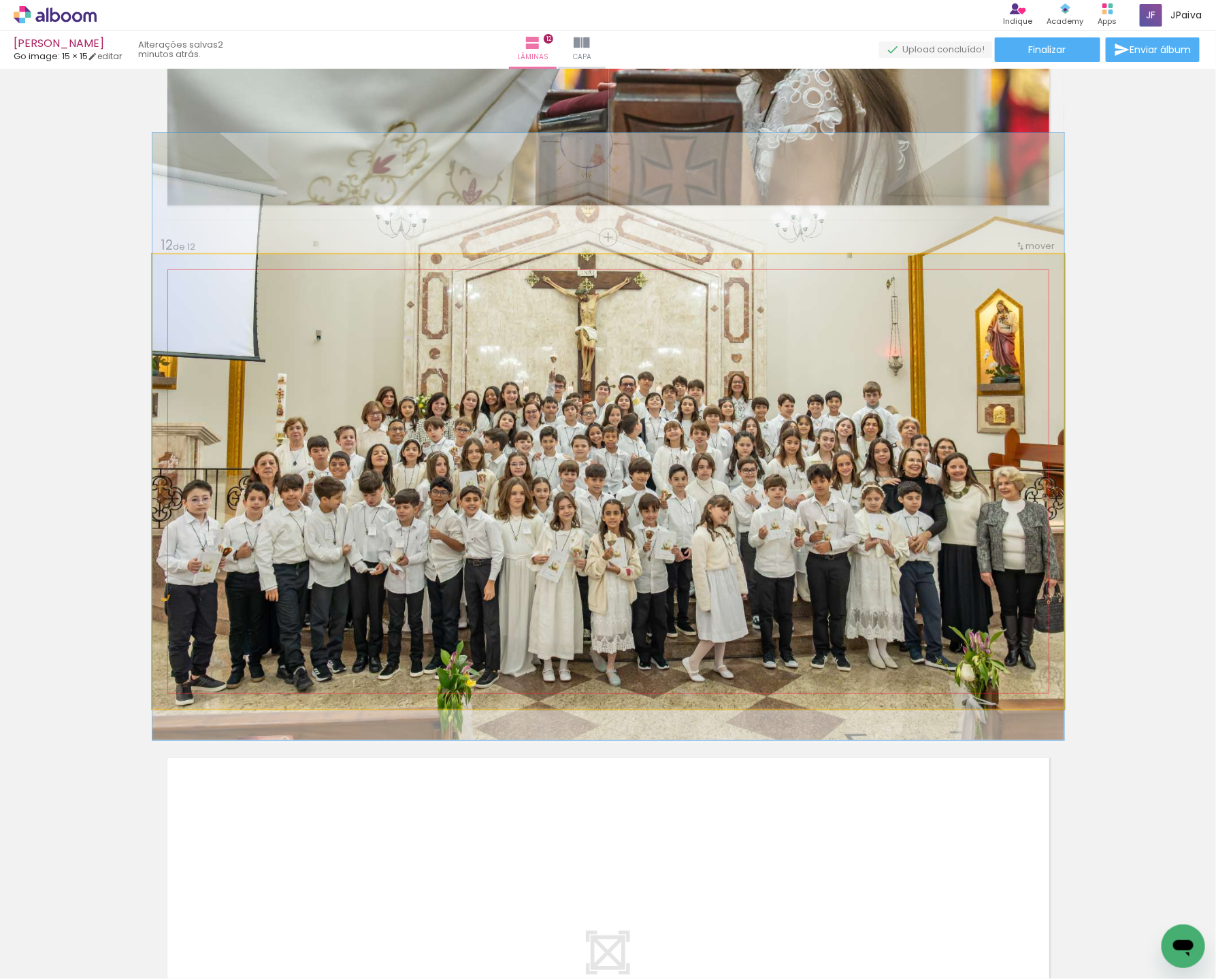
drag, startPoint x: 741, startPoint y: 545, endPoint x: 754, endPoint y: 500, distance: 46.5
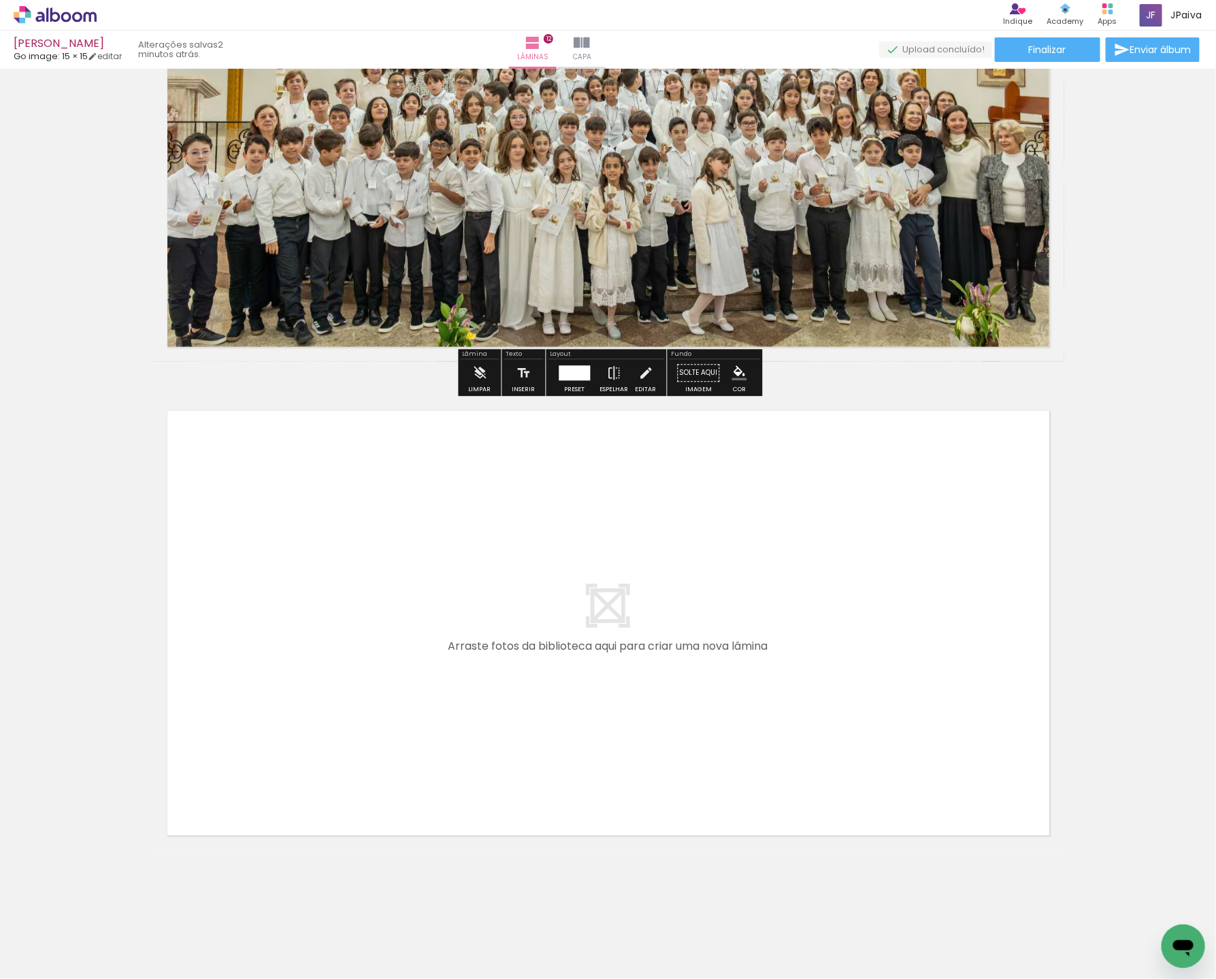
scroll to position [5577, 0]
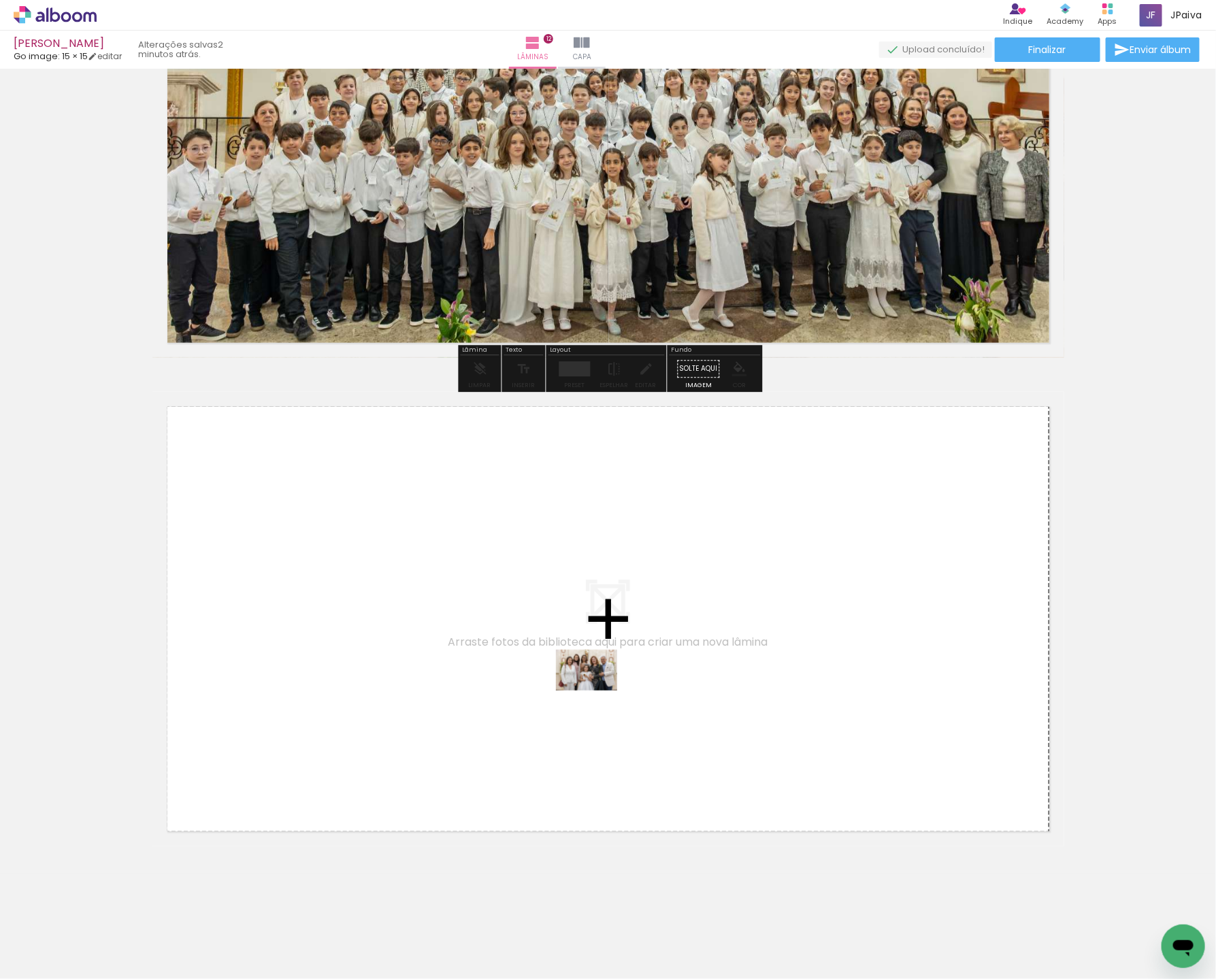
drag, startPoint x: 126, startPoint y: 941, endPoint x: 598, endPoint y: 689, distance: 535.3
click at [598, 689] on quentale-workspace at bounding box center [608, 489] width 1216 height 979
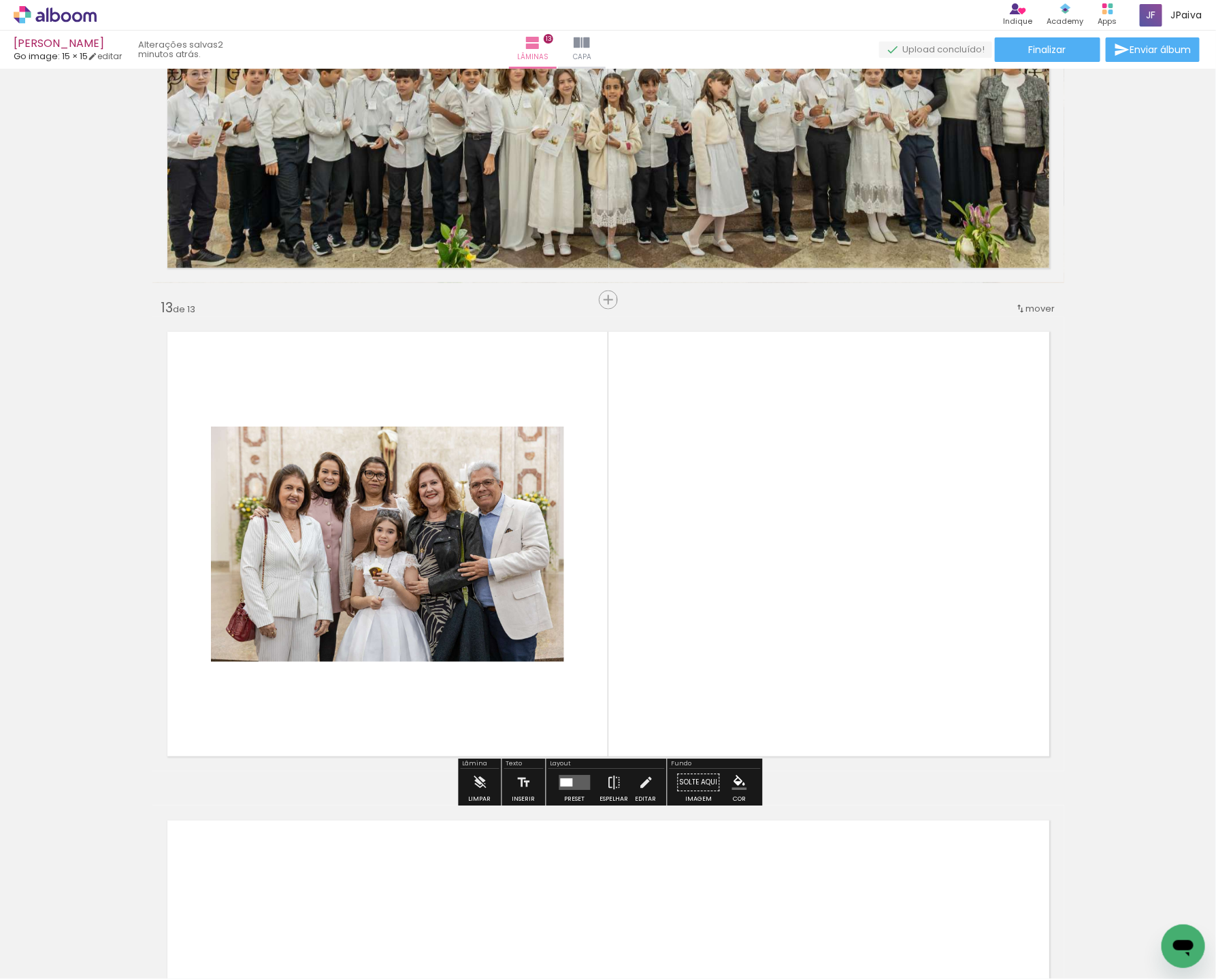
scroll to position [5715, 0]
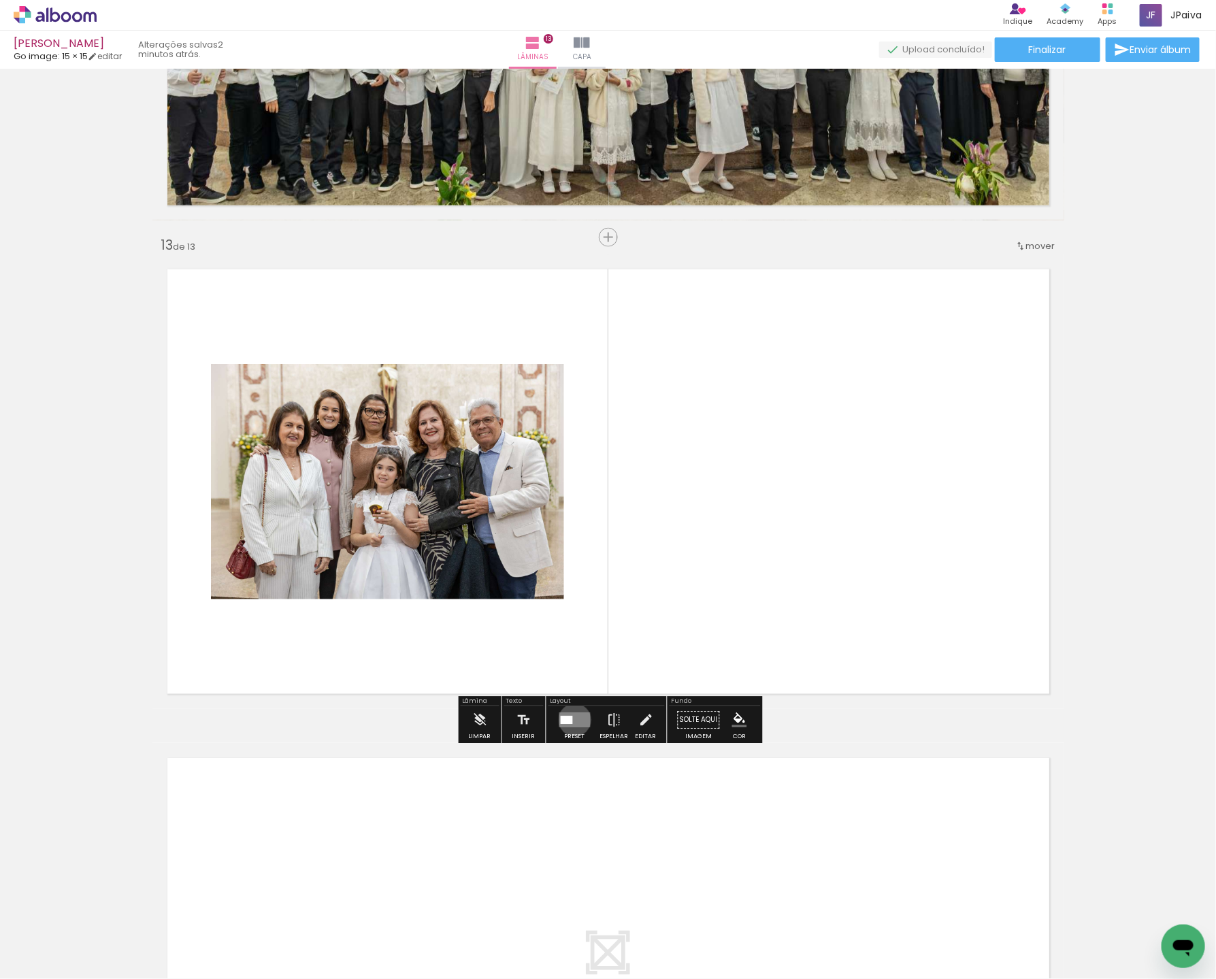
click at [571, 719] on quentale-layouter at bounding box center [574, 720] width 31 height 15
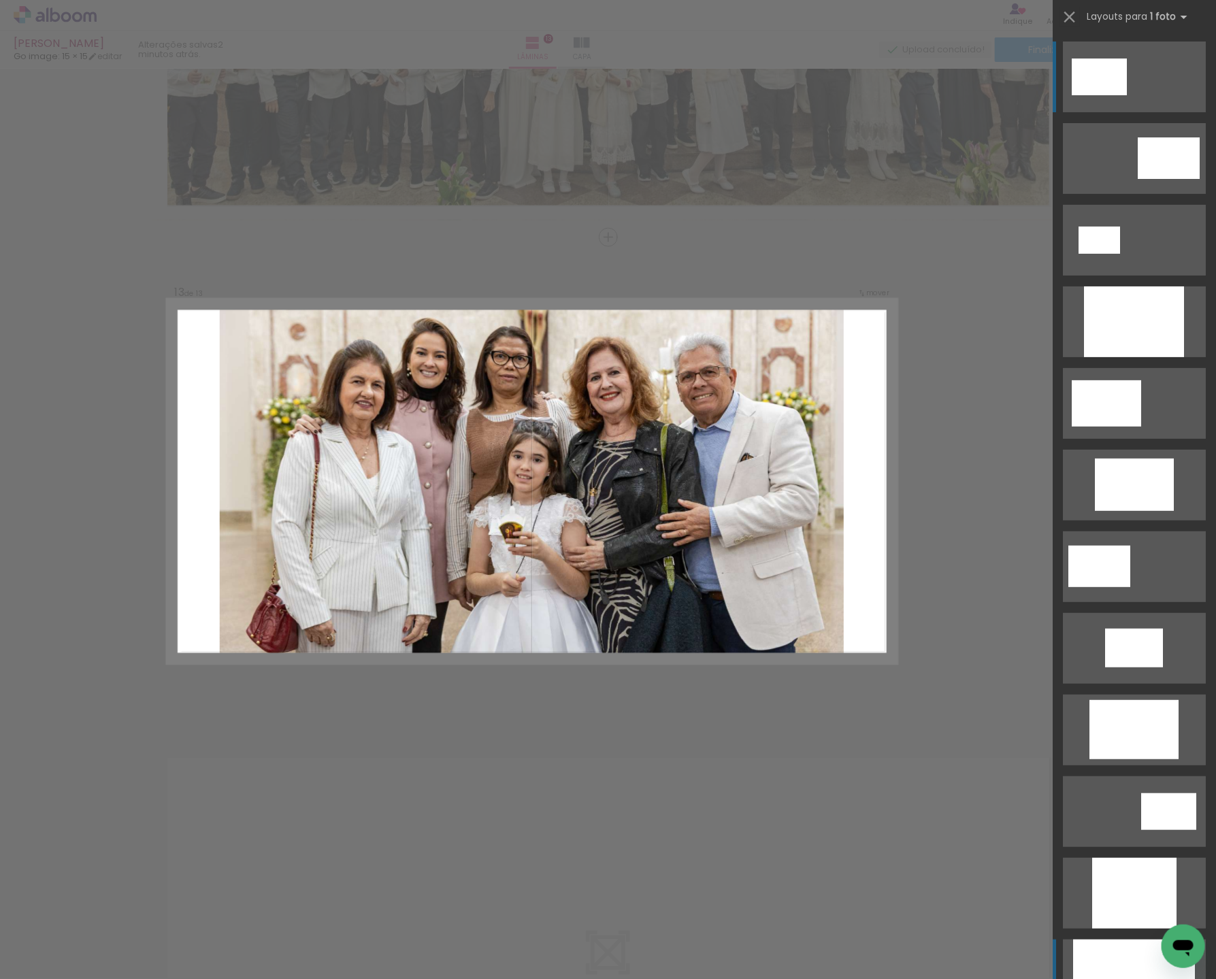
click at [1124, 357] on div at bounding box center [1134, 321] width 100 height 71
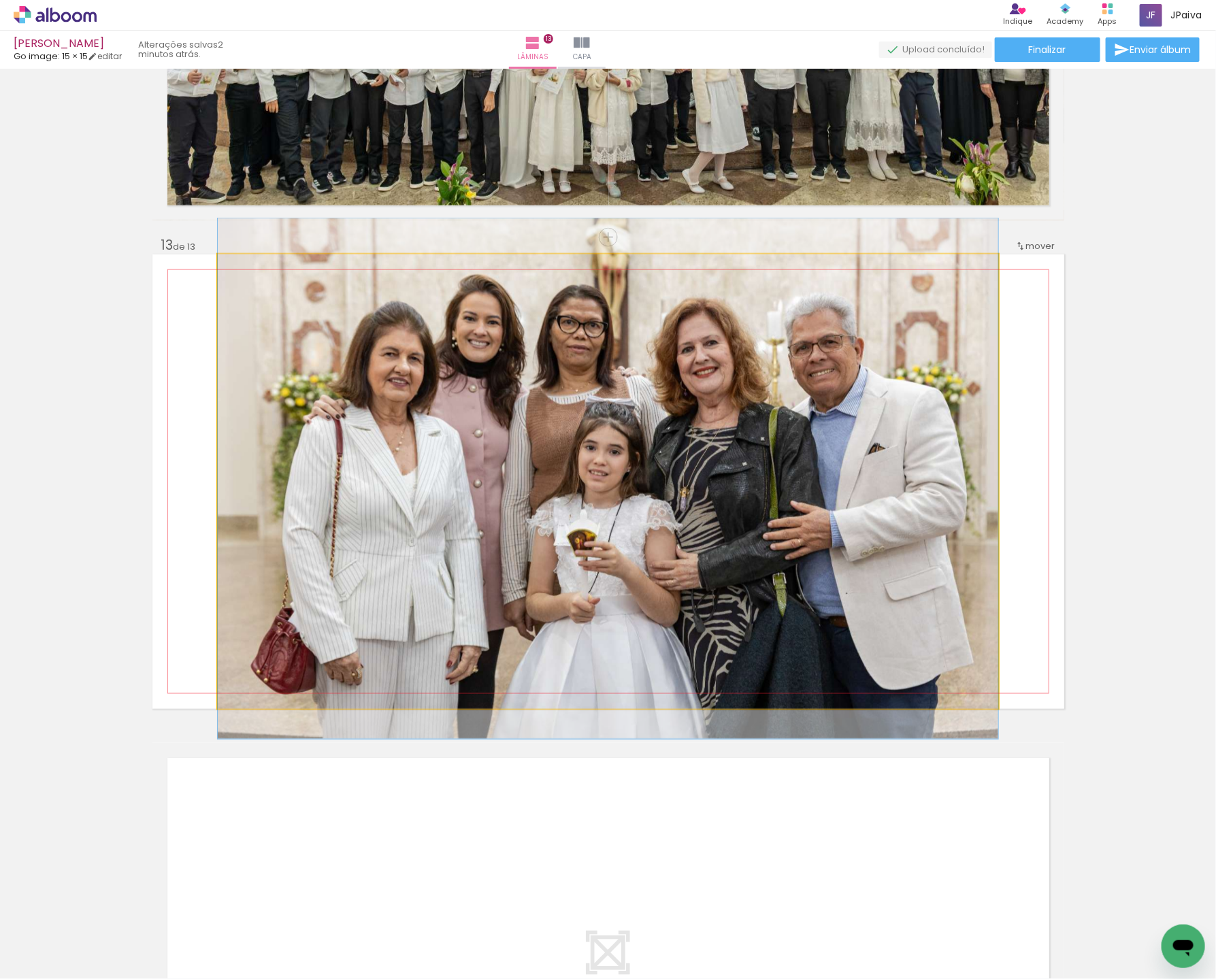
click at [735, 613] on div at bounding box center [608, 478] width 780 height 520
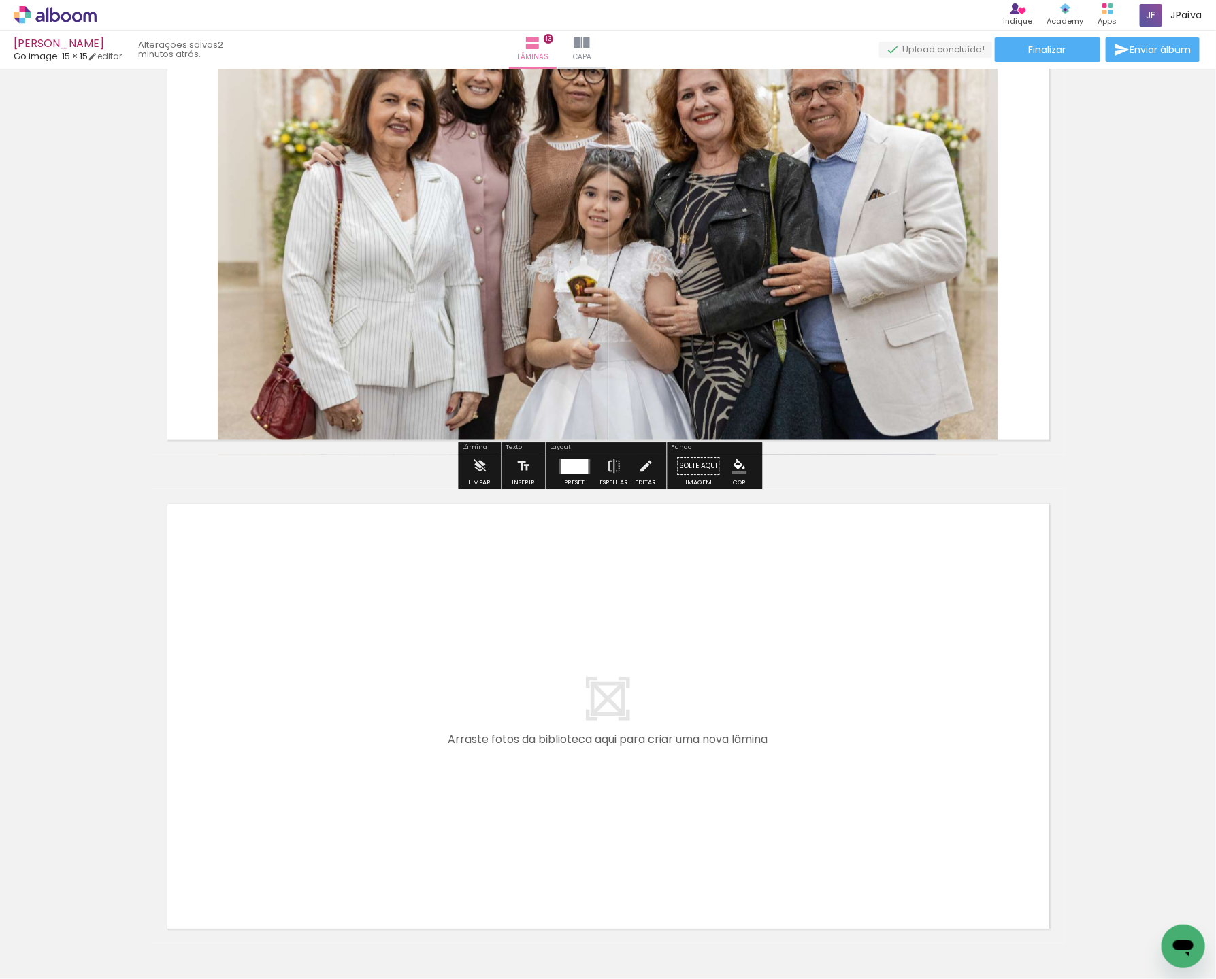
scroll to position [6008, 0]
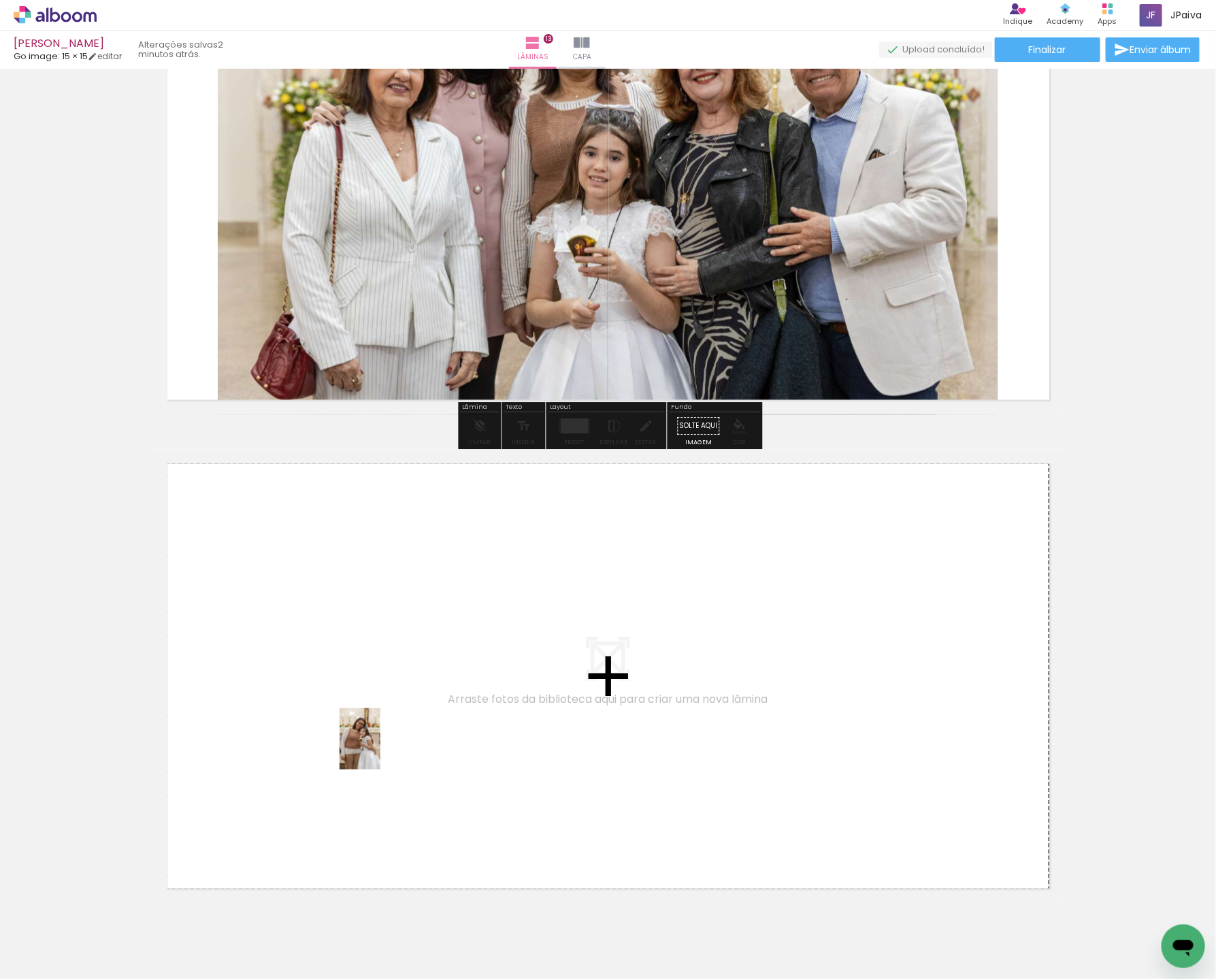
click at [440, 704] on quentale-workspace at bounding box center [608, 489] width 1216 height 979
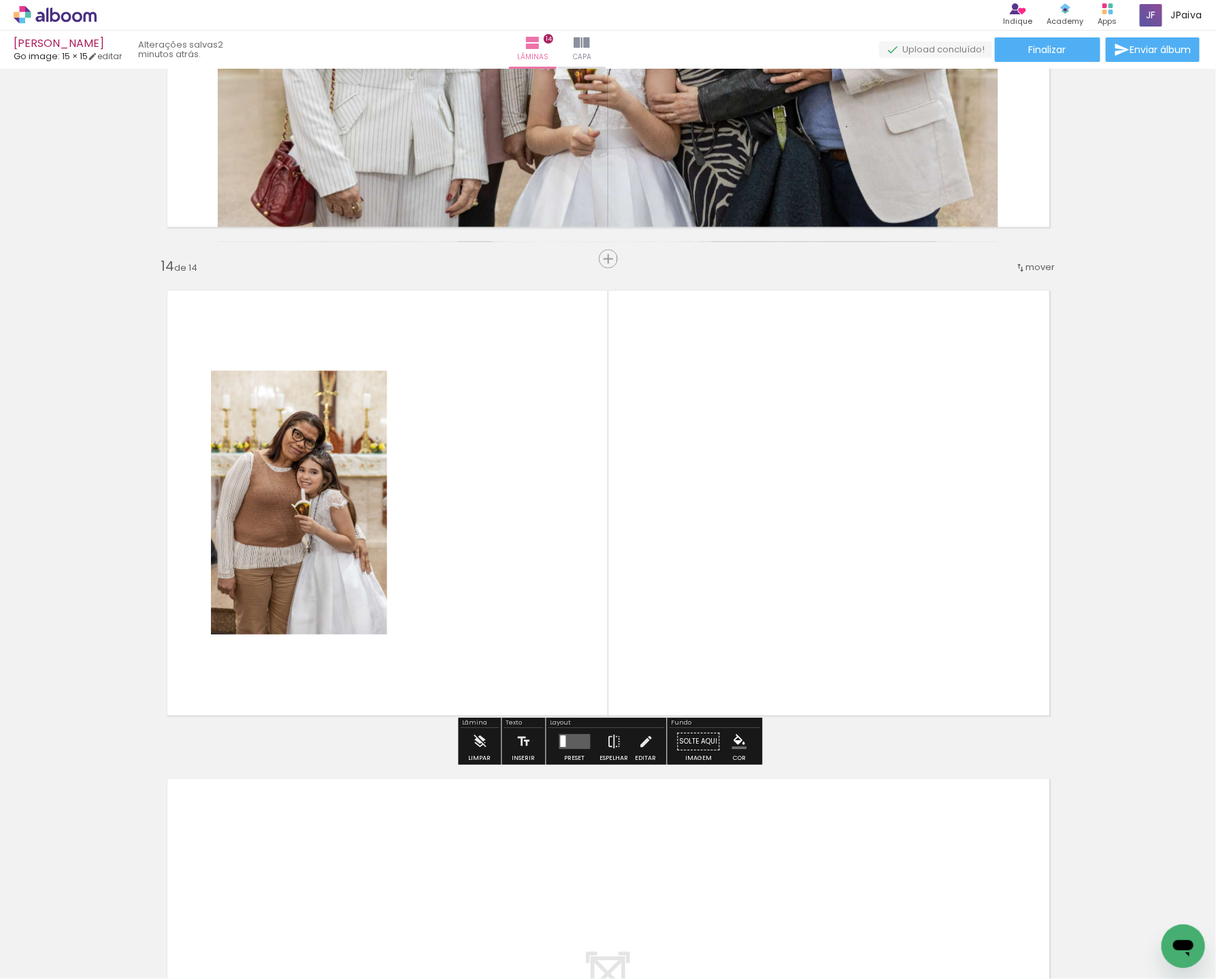
scroll to position [6203, 0]
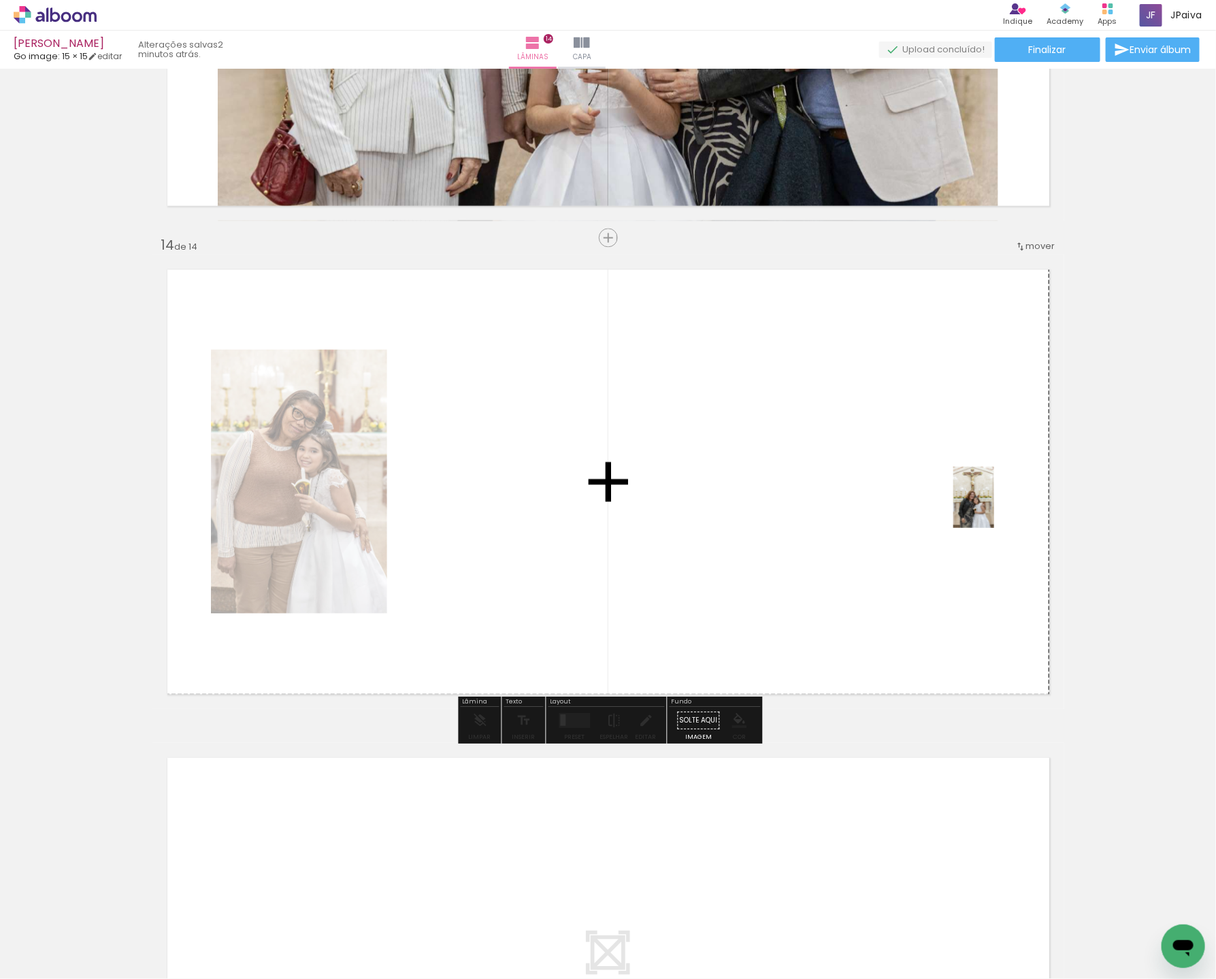
drag, startPoint x: 136, startPoint y: 940, endPoint x: 994, endPoint y: 507, distance: 961.6
click at [994, 507] on quentale-workspace at bounding box center [608, 489] width 1216 height 979
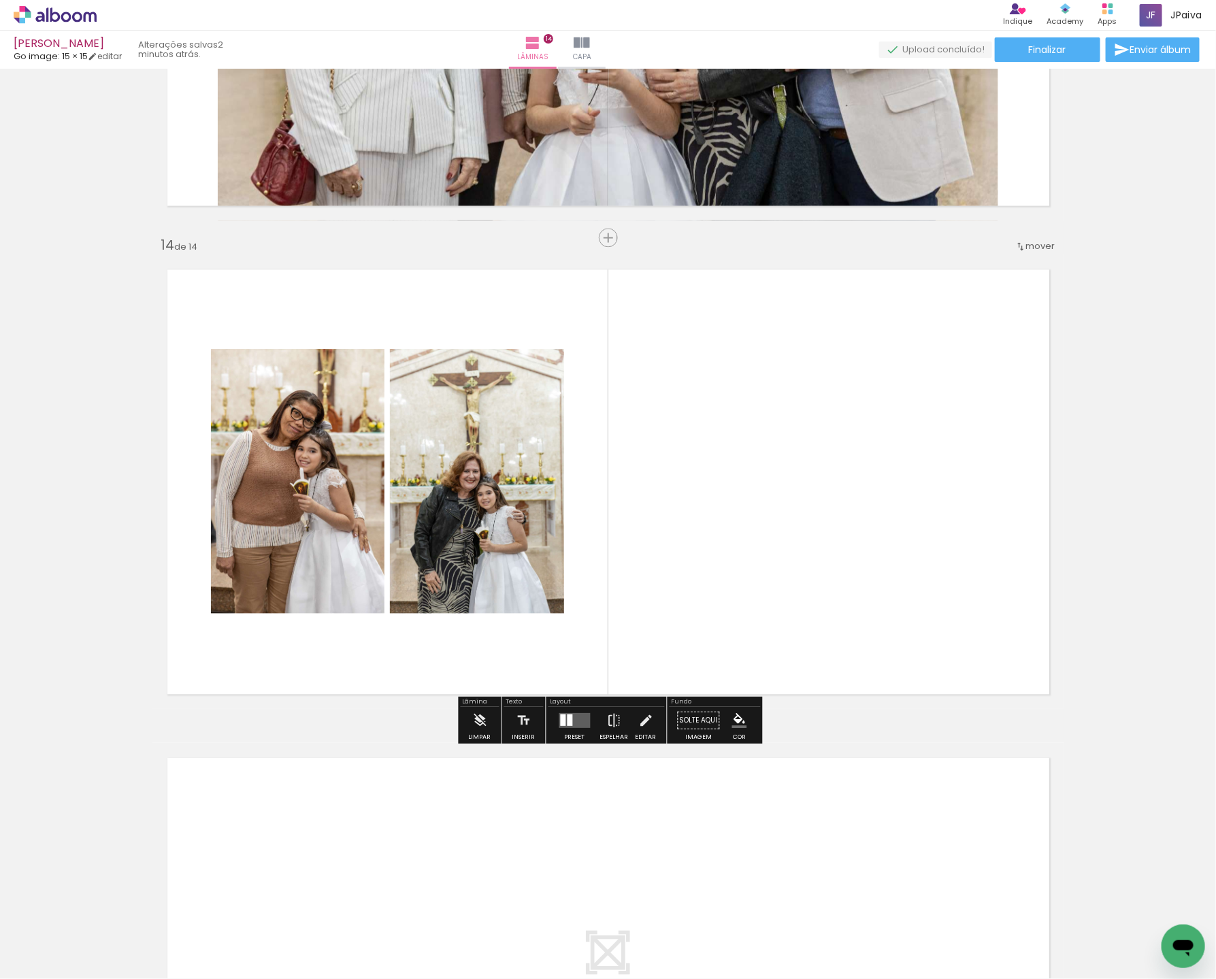
click at [574, 718] on quentale-layouter at bounding box center [574, 720] width 31 height 15
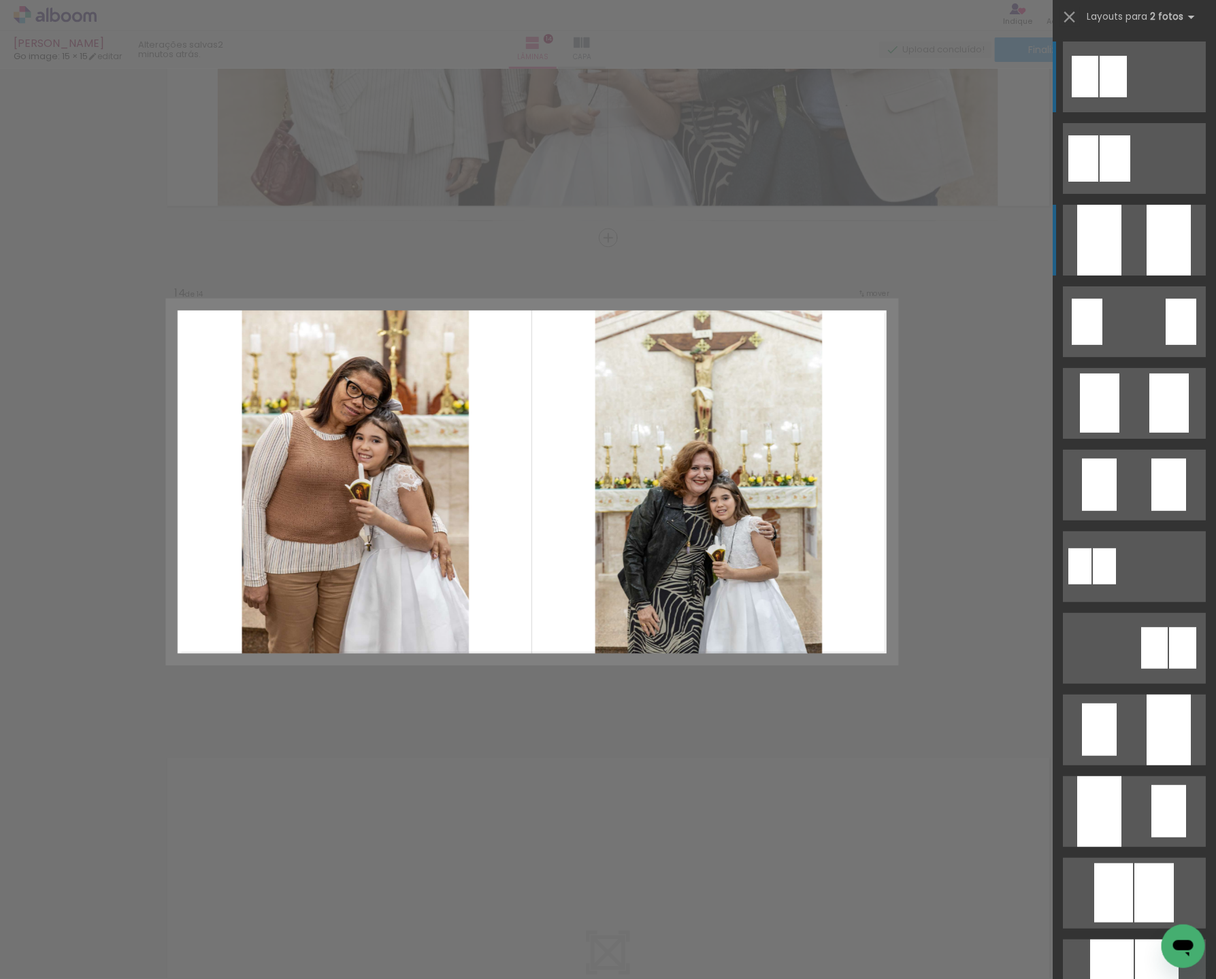
click at [1168, 258] on div at bounding box center [1168, 240] width 44 height 71
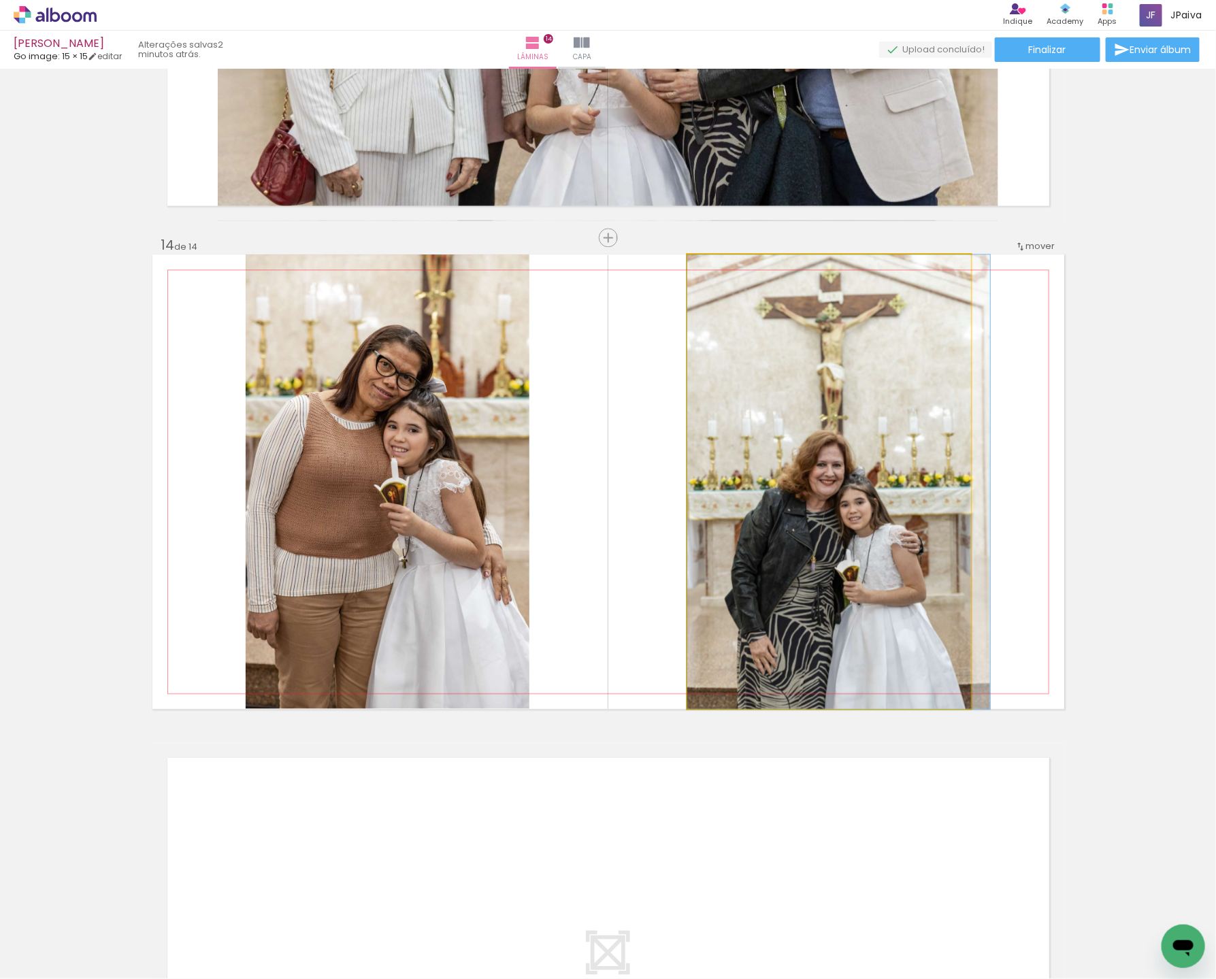
drag, startPoint x: 807, startPoint y: 478, endPoint x: 818, endPoint y: 440, distance: 39.6
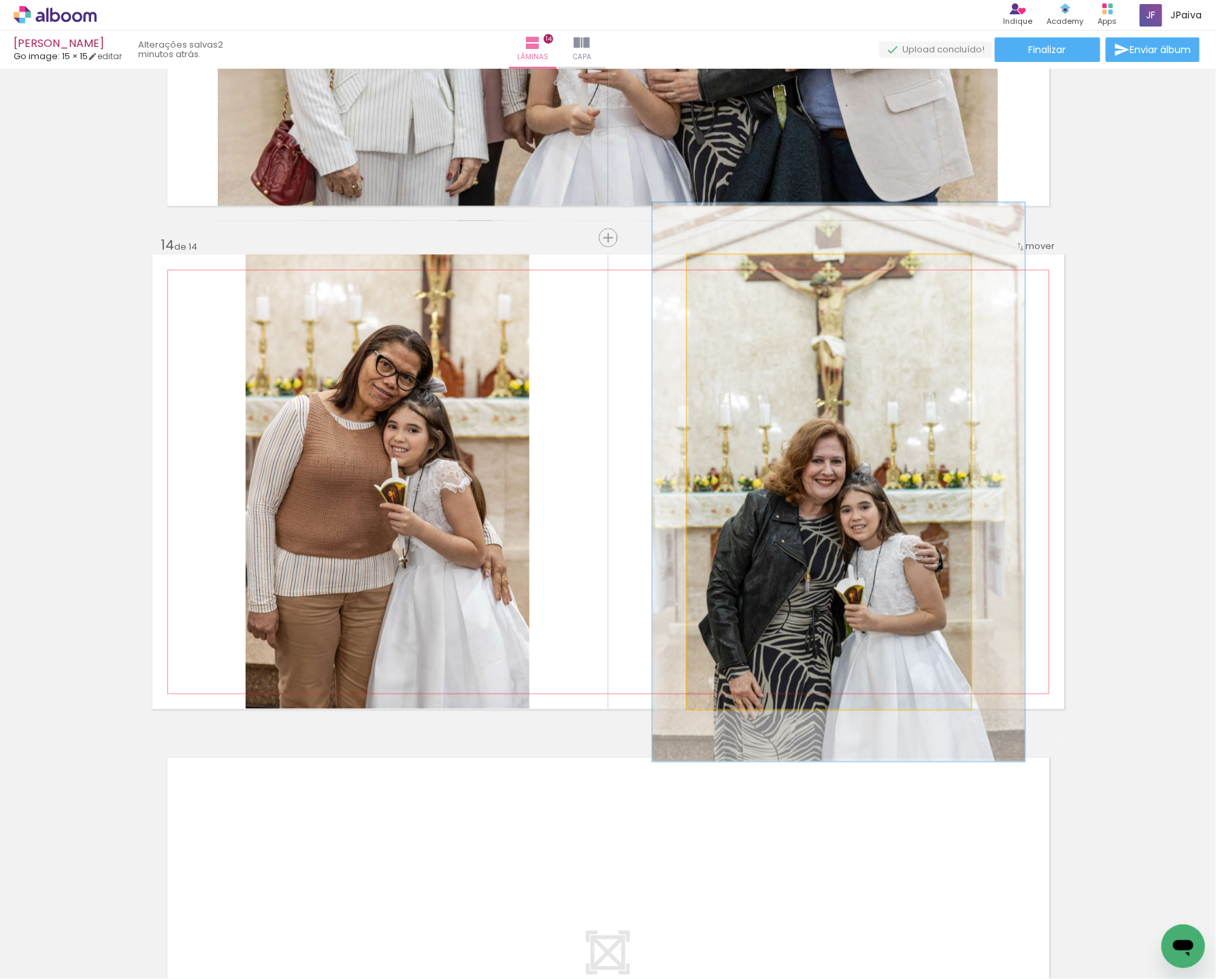
drag, startPoint x: 724, startPoint y: 271, endPoint x: 734, endPoint y: 269, distance: 9.7
click at [734, 269] on div at bounding box center [729, 269] width 22 height 22
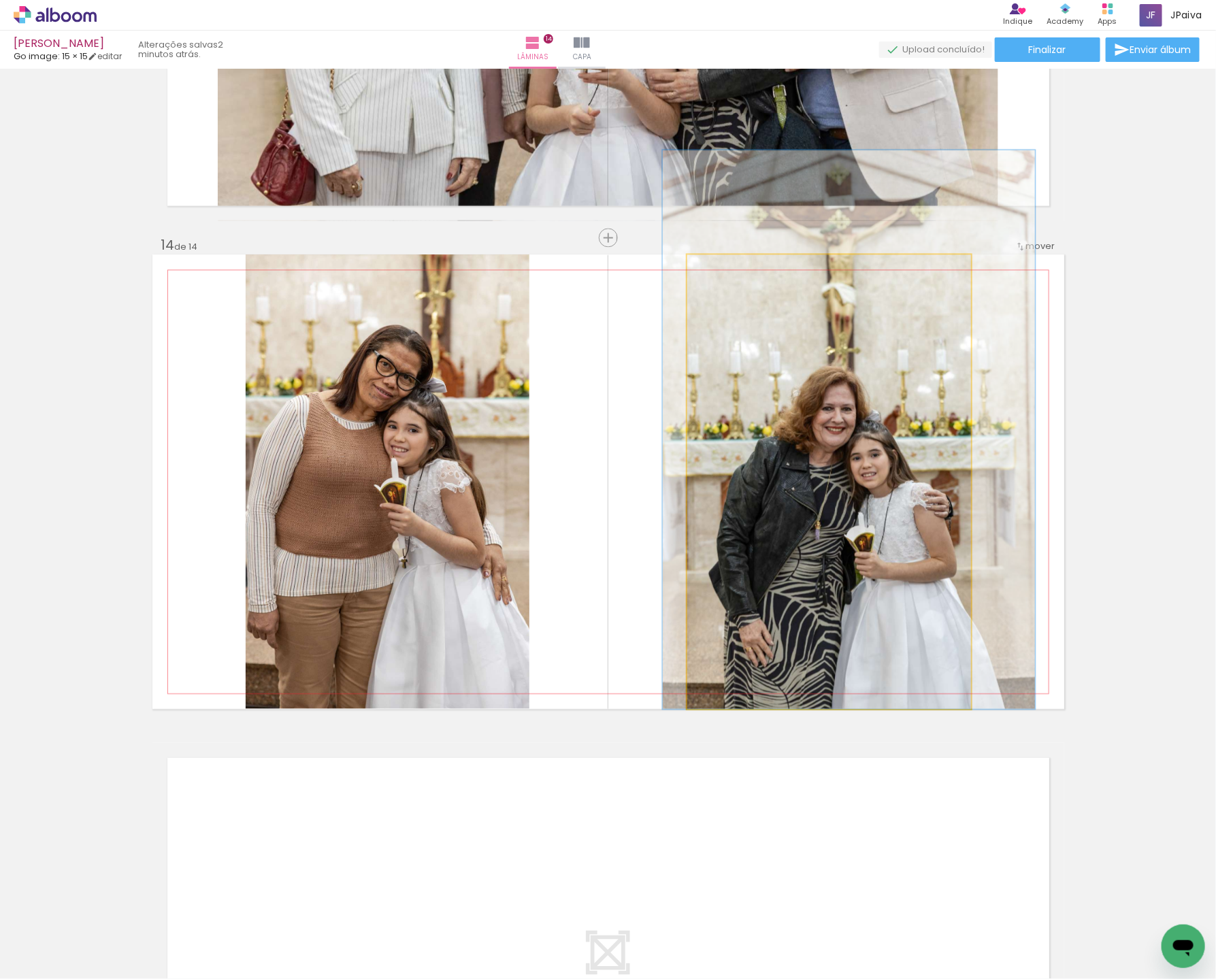
drag, startPoint x: 901, startPoint y: 552, endPoint x: 916, endPoint y: 380, distance: 173.4
click at [911, 409] on div at bounding box center [848, 429] width 372 height 559
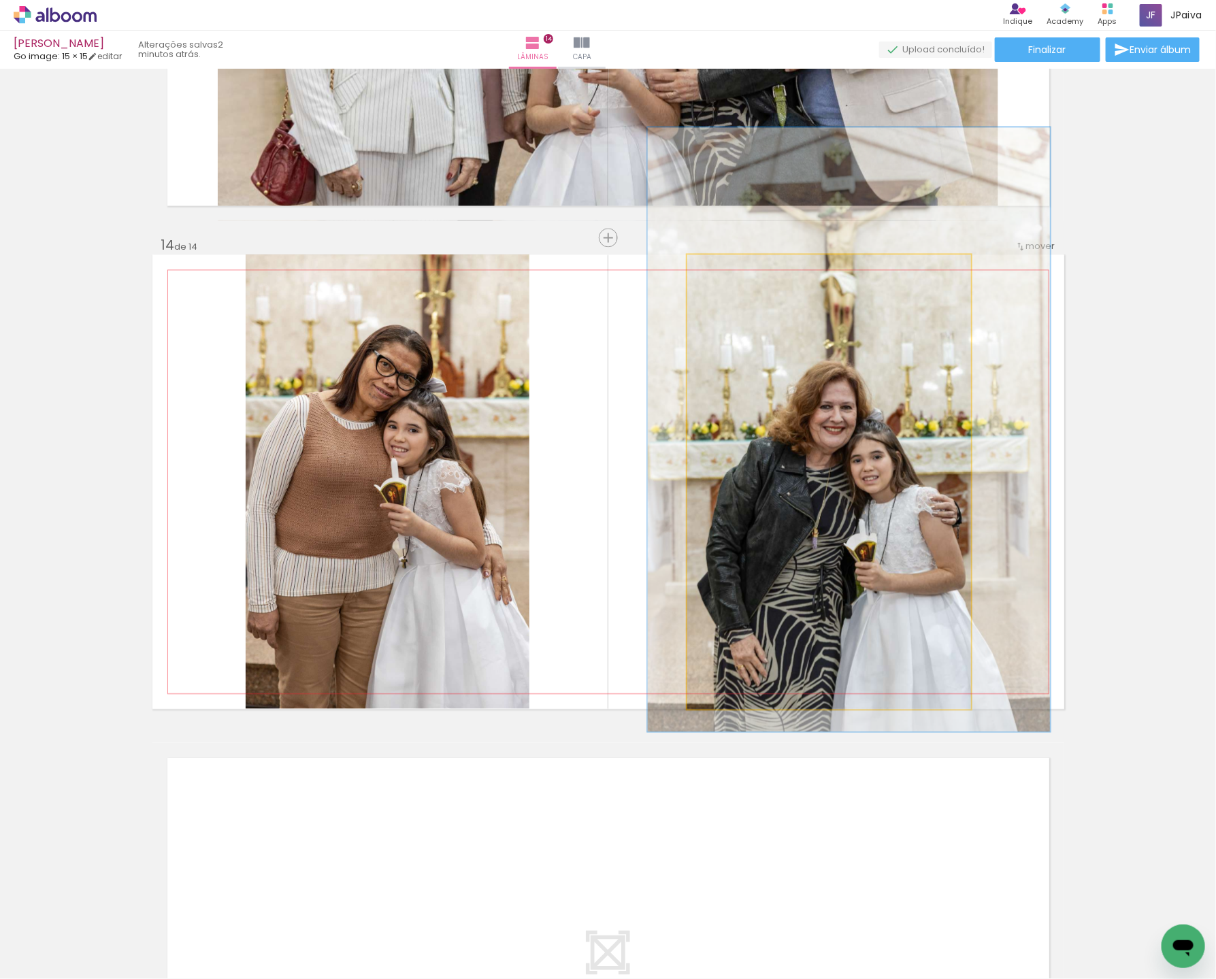
click at [735, 271] on div at bounding box center [736, 269] width 12 height 12
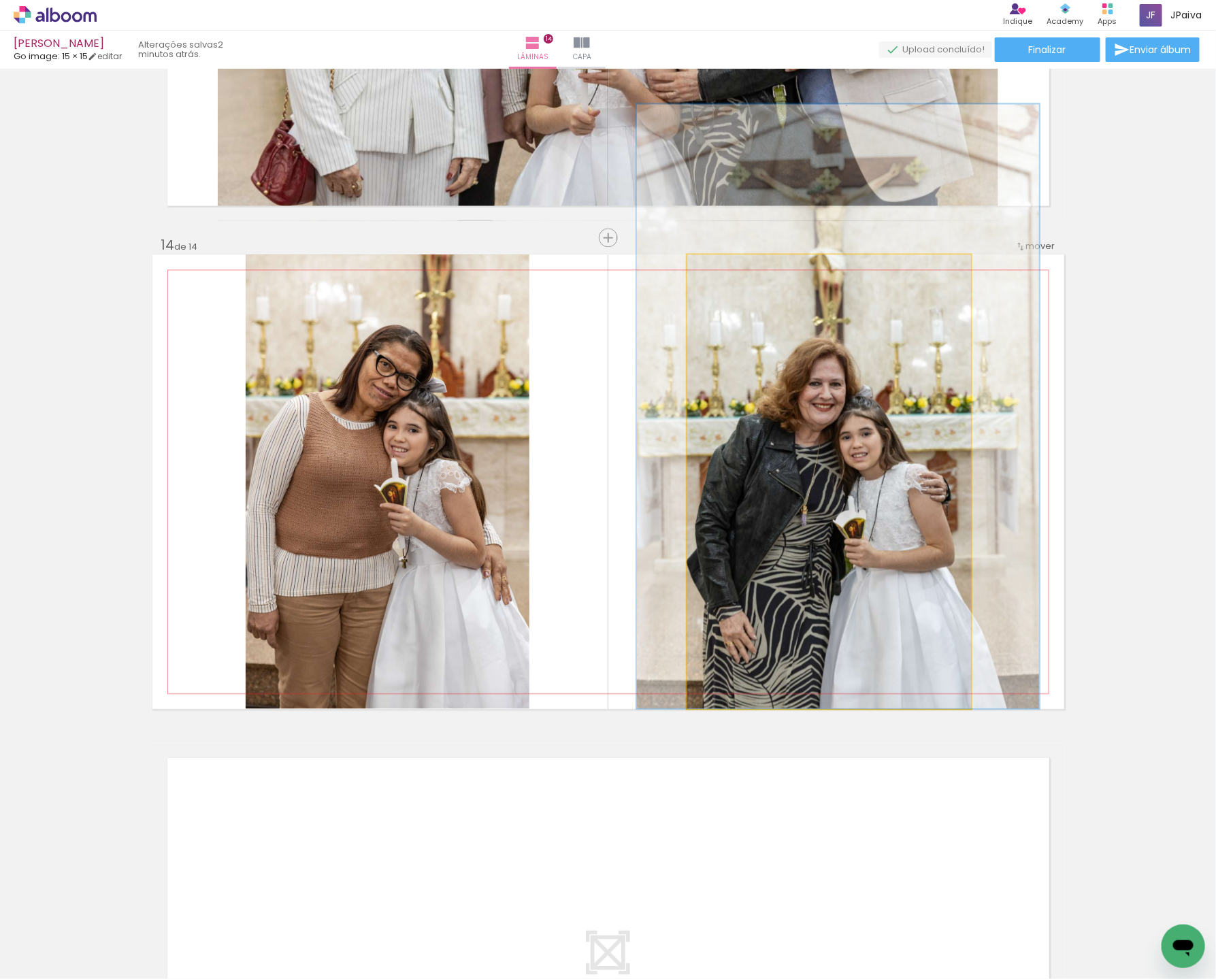
drag, startPoint x: 854, startPoint y: 512, endPoint x: 843, endPoint y: 447, distance: 65.5
click at [843, 447] on div at bounding box center [837, 406] width 403 height 604
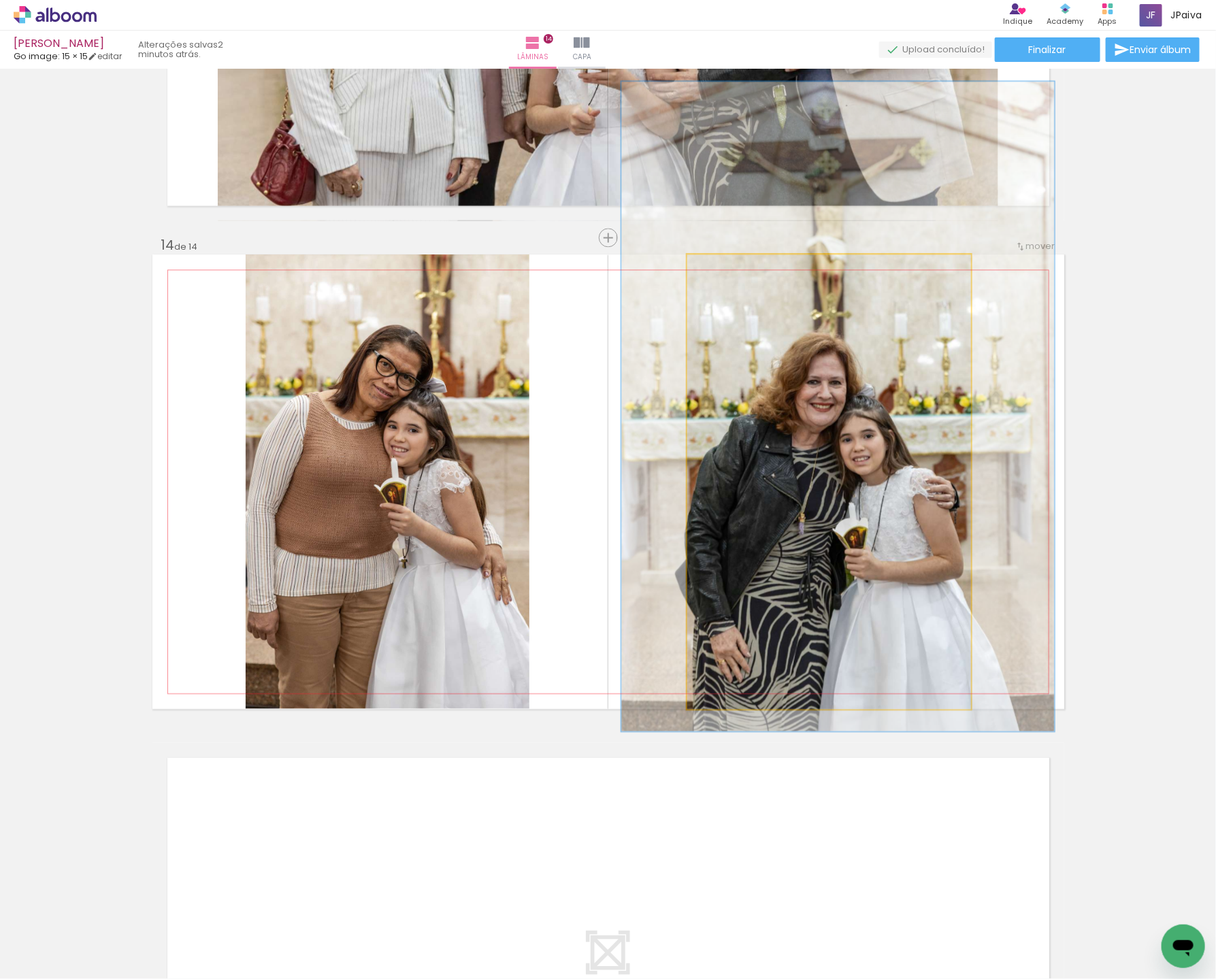
drag, startPoint x: 742, startPoint y: 271, endPoint x: 745, endPoint y: 282, distance: 10.6
type paper-slider "143"
click at [748, 271] on div at bounding box center [742, 269] width 22 height 22
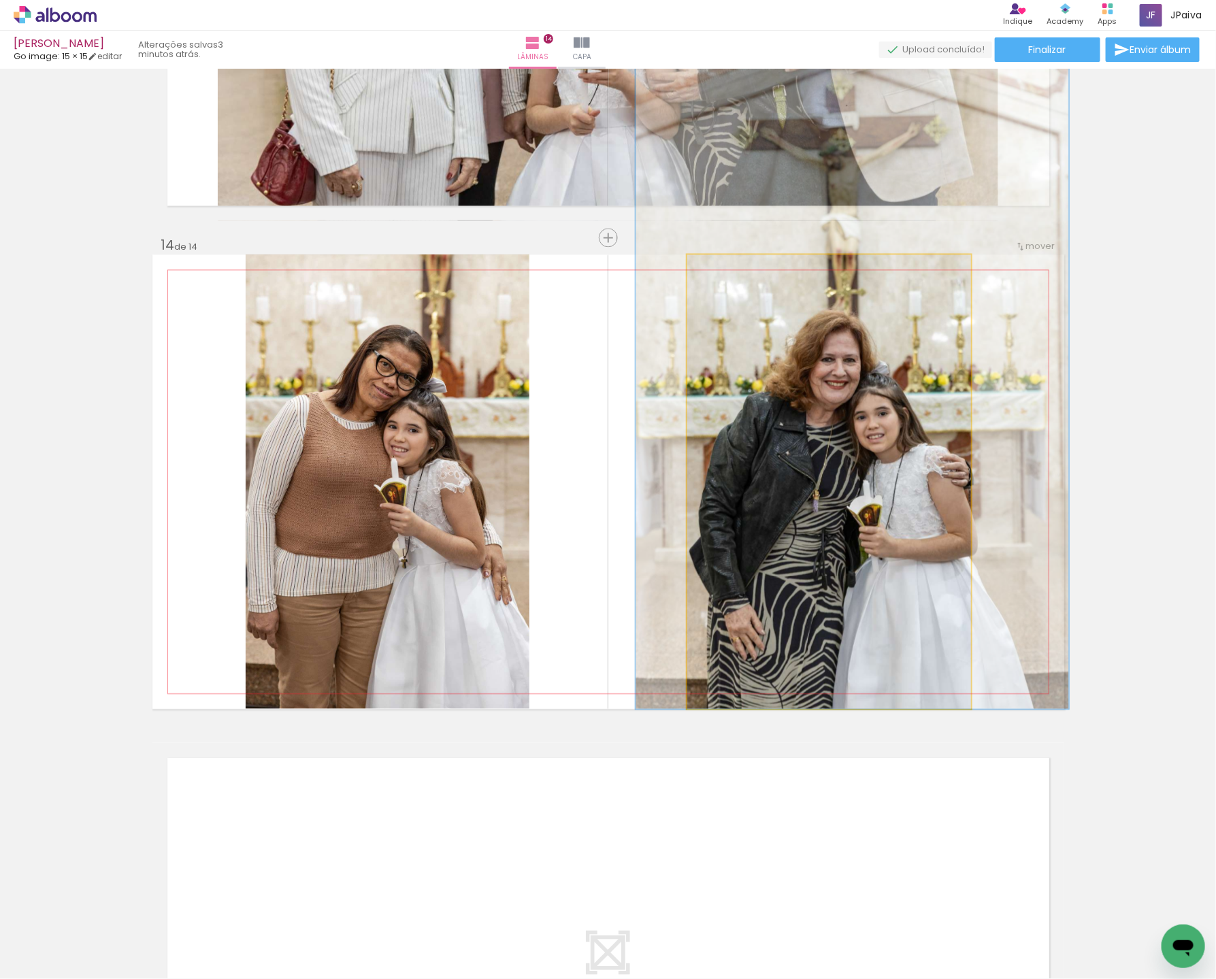
drag, startPoint x: 918, startPoint y: 581, endPoint x: 933, endPoint y: 523, distance: 59.6
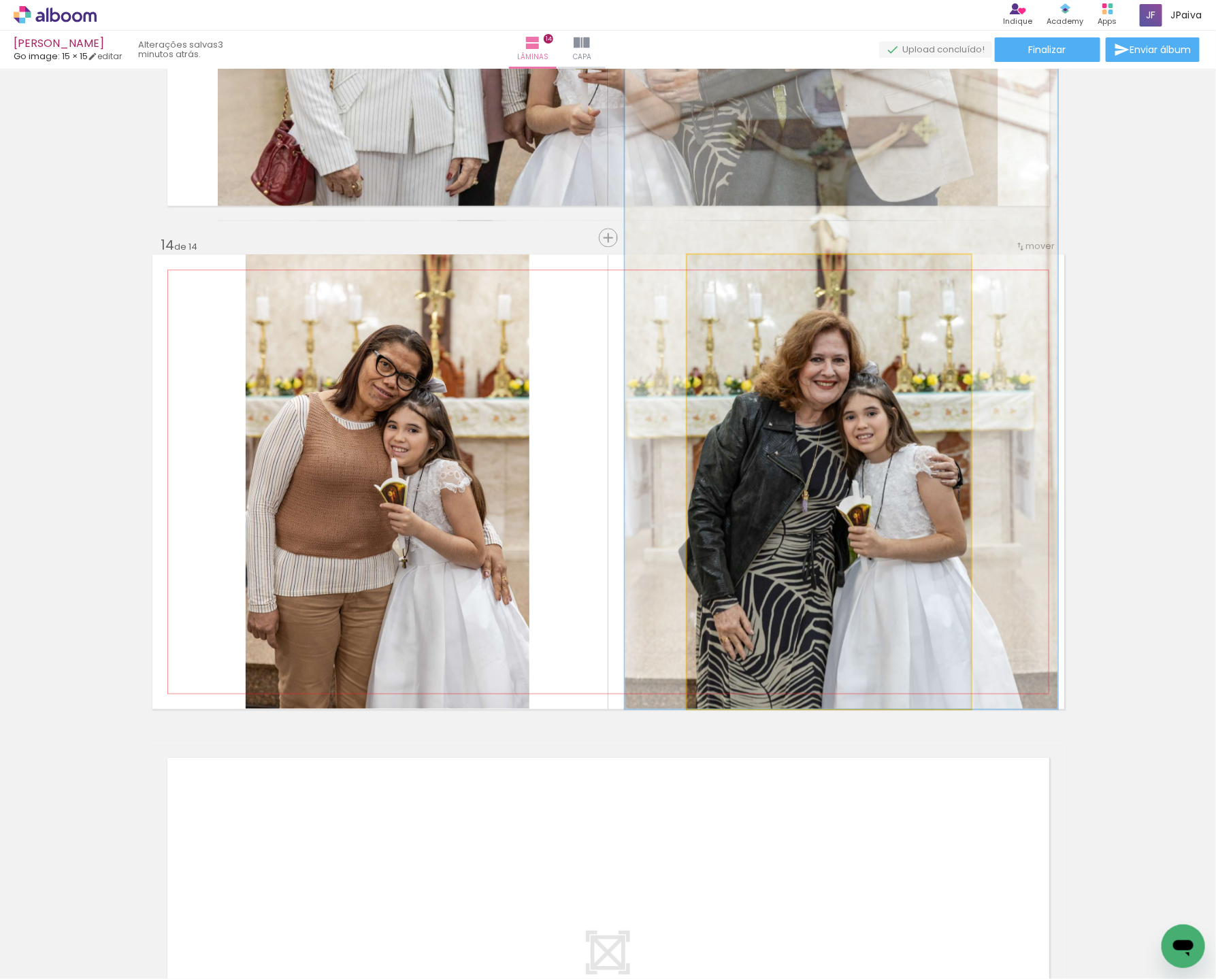
drag, startPoint x: 933, startPoint y: 523, endPoint x: 922, endPoint y: 523, distance: 10.9
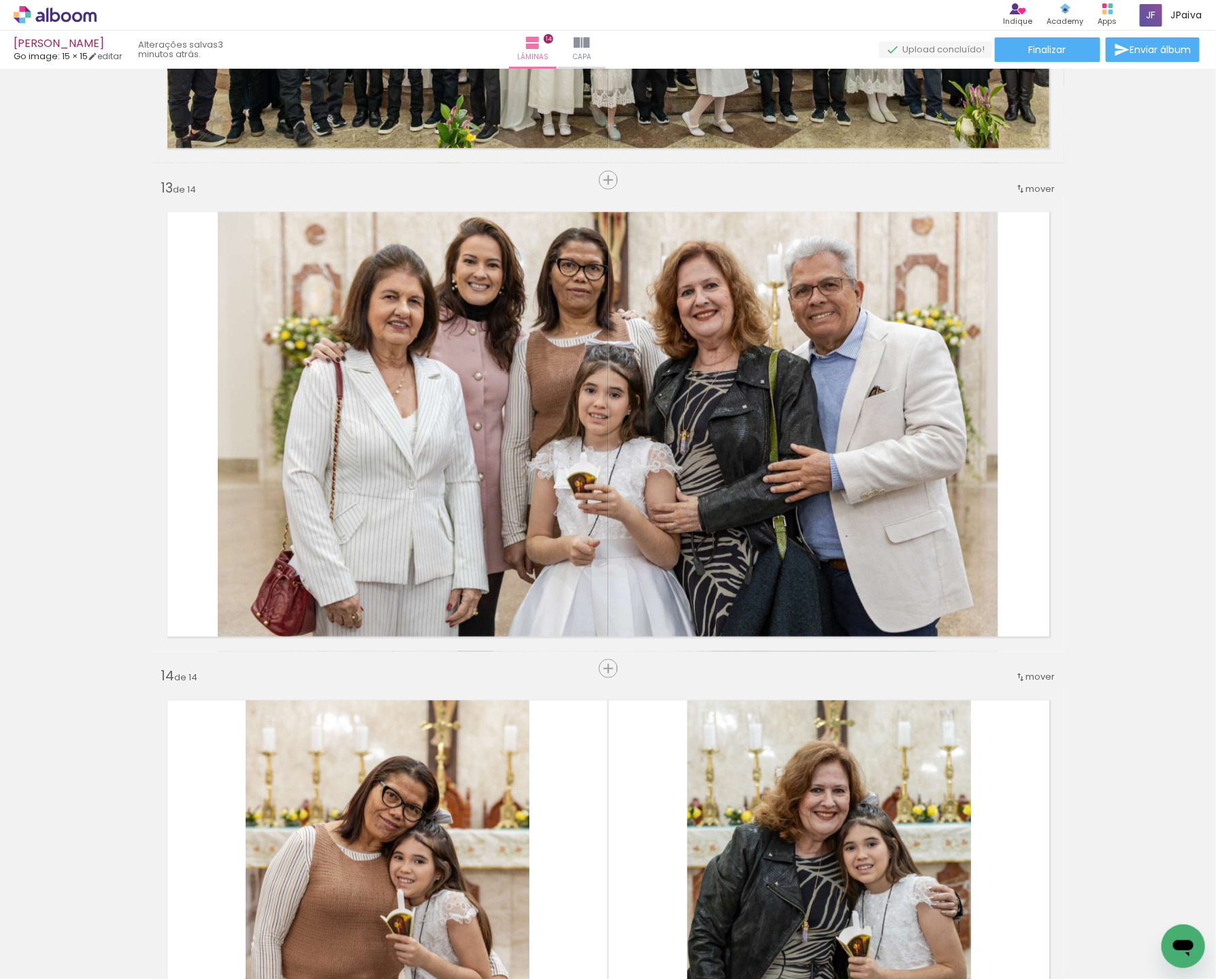
scroll to position [5745, 0]
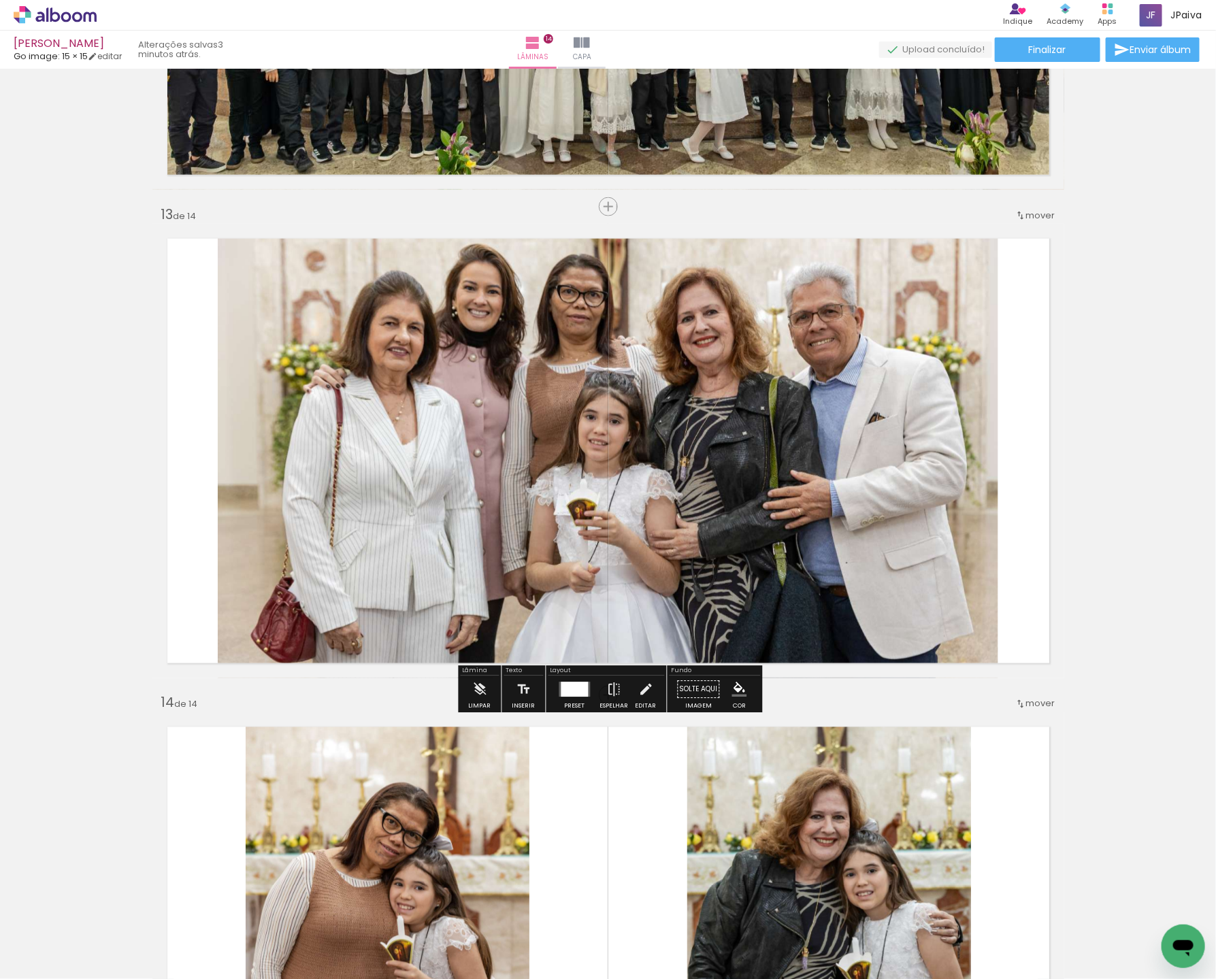
click at [1041, 209] on span "mover" at bounding box center [1040, 215] width 29 height 13
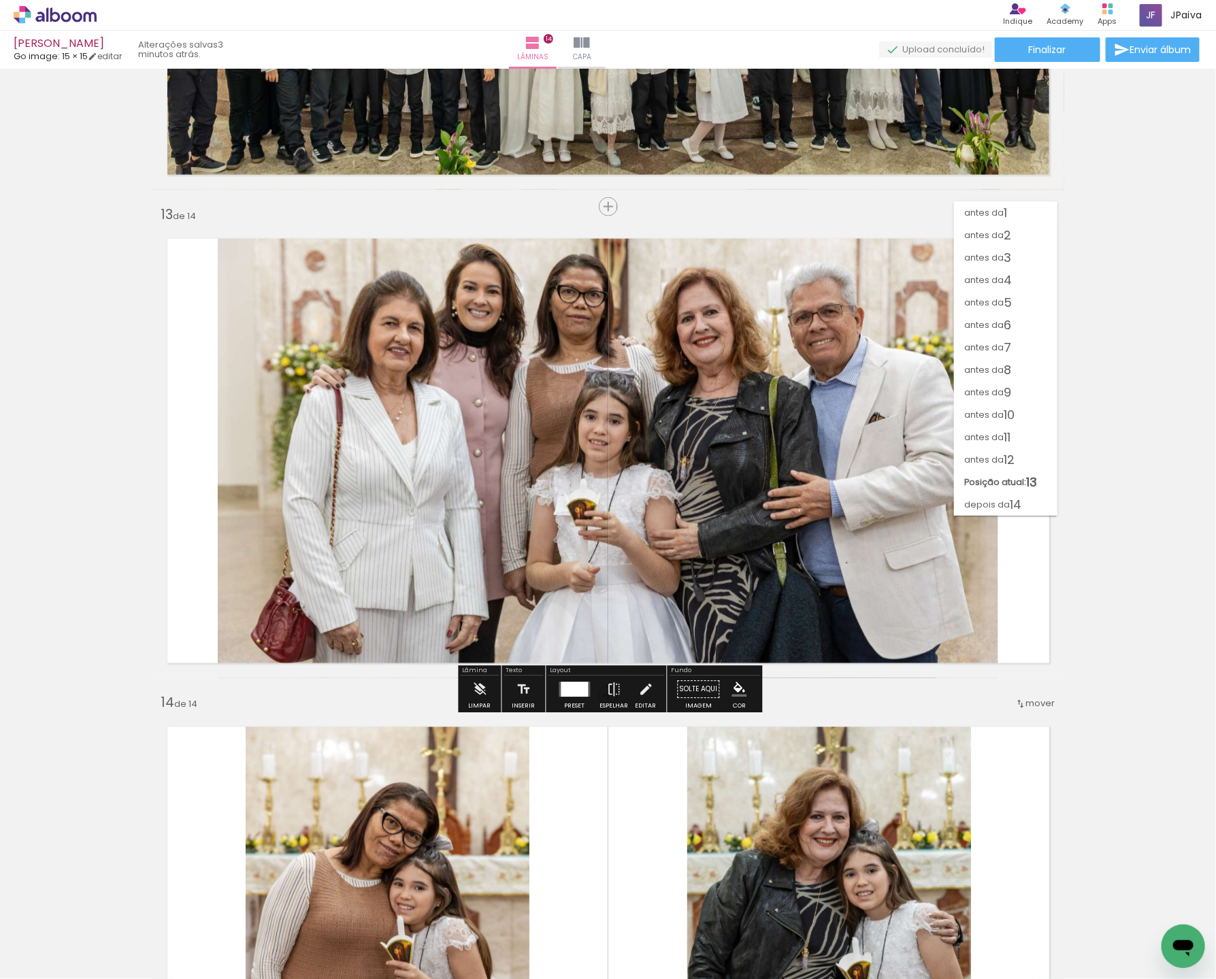
click at [1028, 503] on paper-item "depois da 14" at bounding box center [1005, 504] width 103 height 22
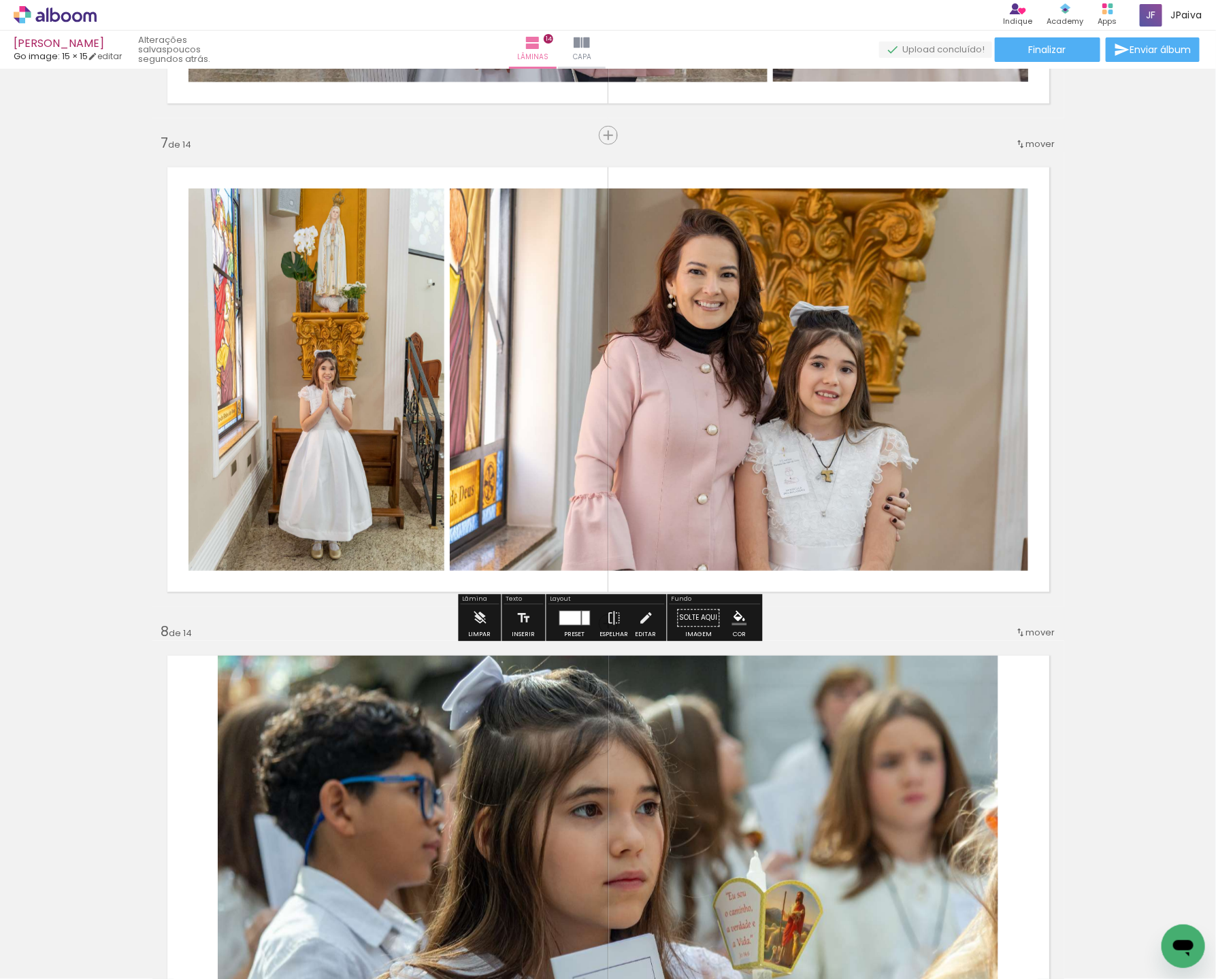
scroll to position [3028, 0]
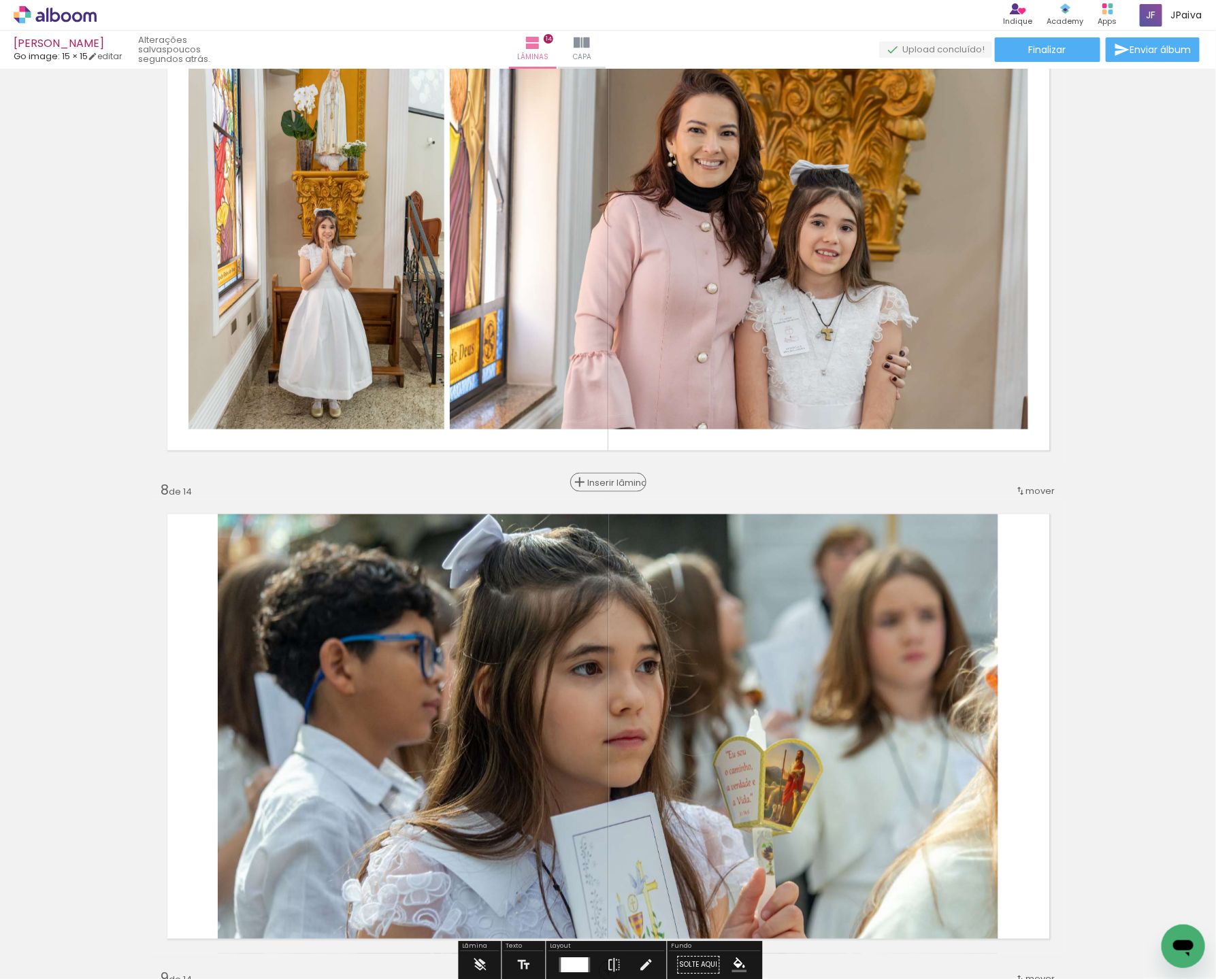
drag, startPoint x: 611, startPoint y: 481, endPoint x: 622, endPoint y: 480, distance: 11.6
click at [611, 481] on span "Inserir lâmina" at bounding box center [614, 482] width 53 height 9
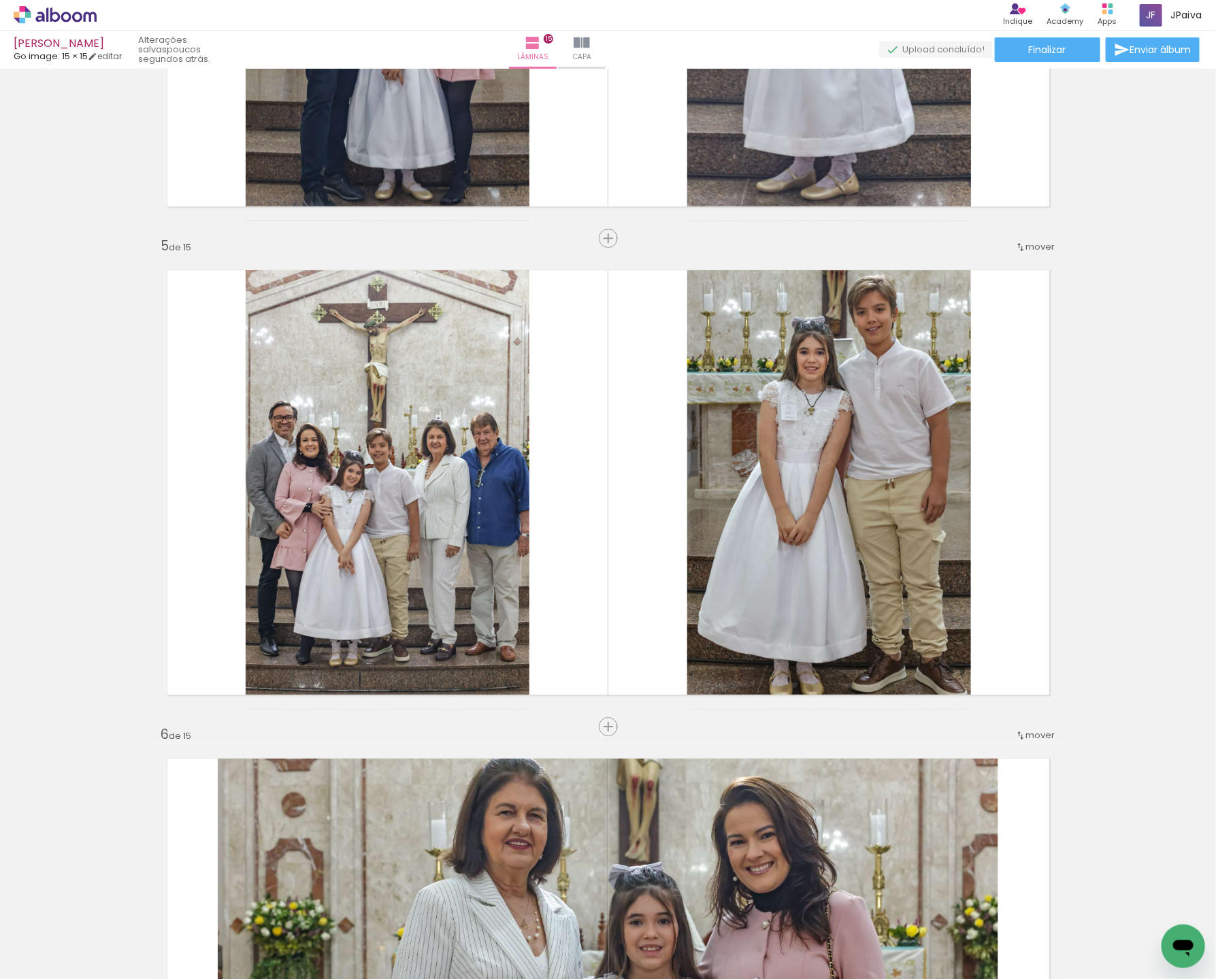
scroll to position [5797, 0]
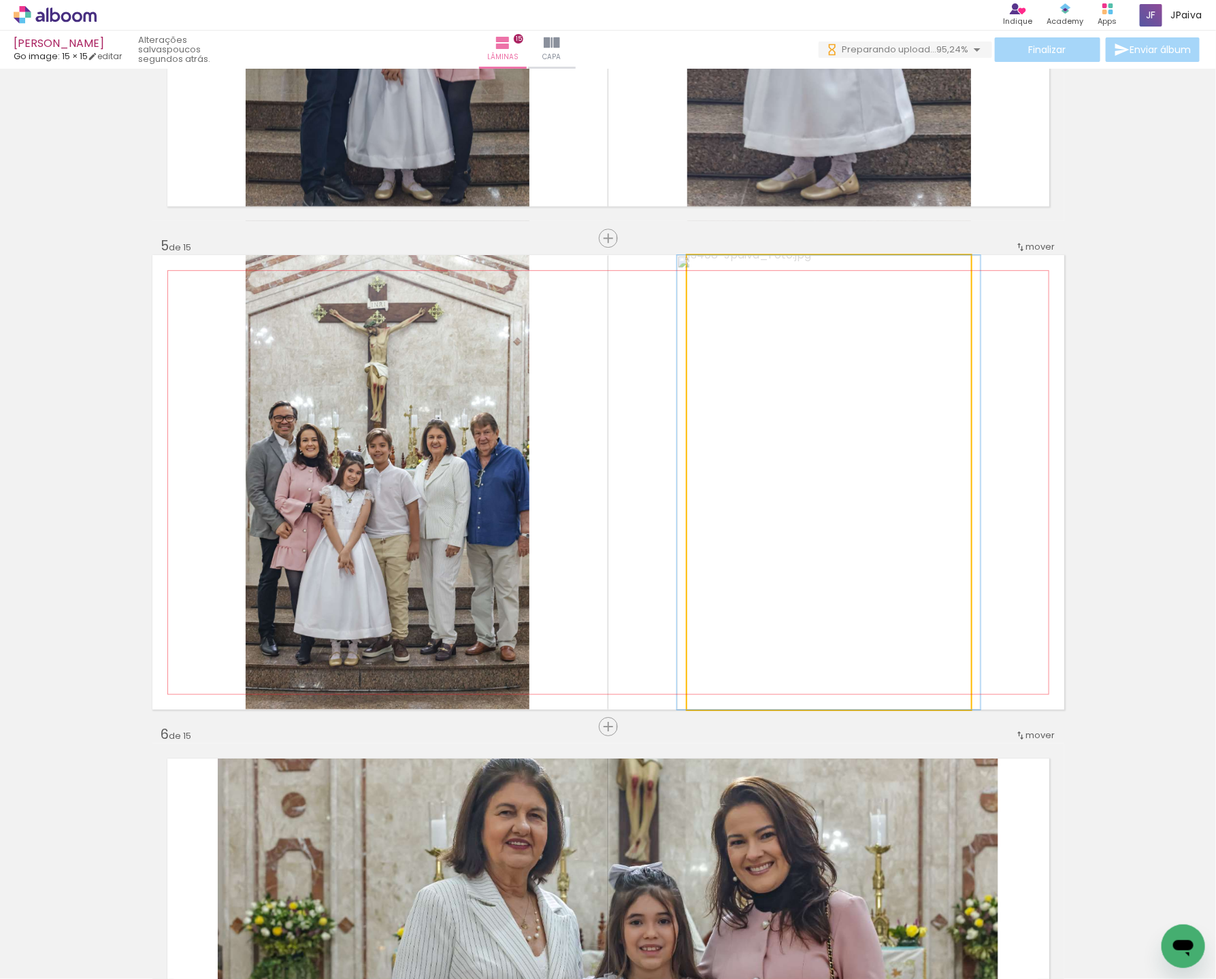
click at [871, 507] on quentale-photo at bounding box center [829, 482] width 284 height 454
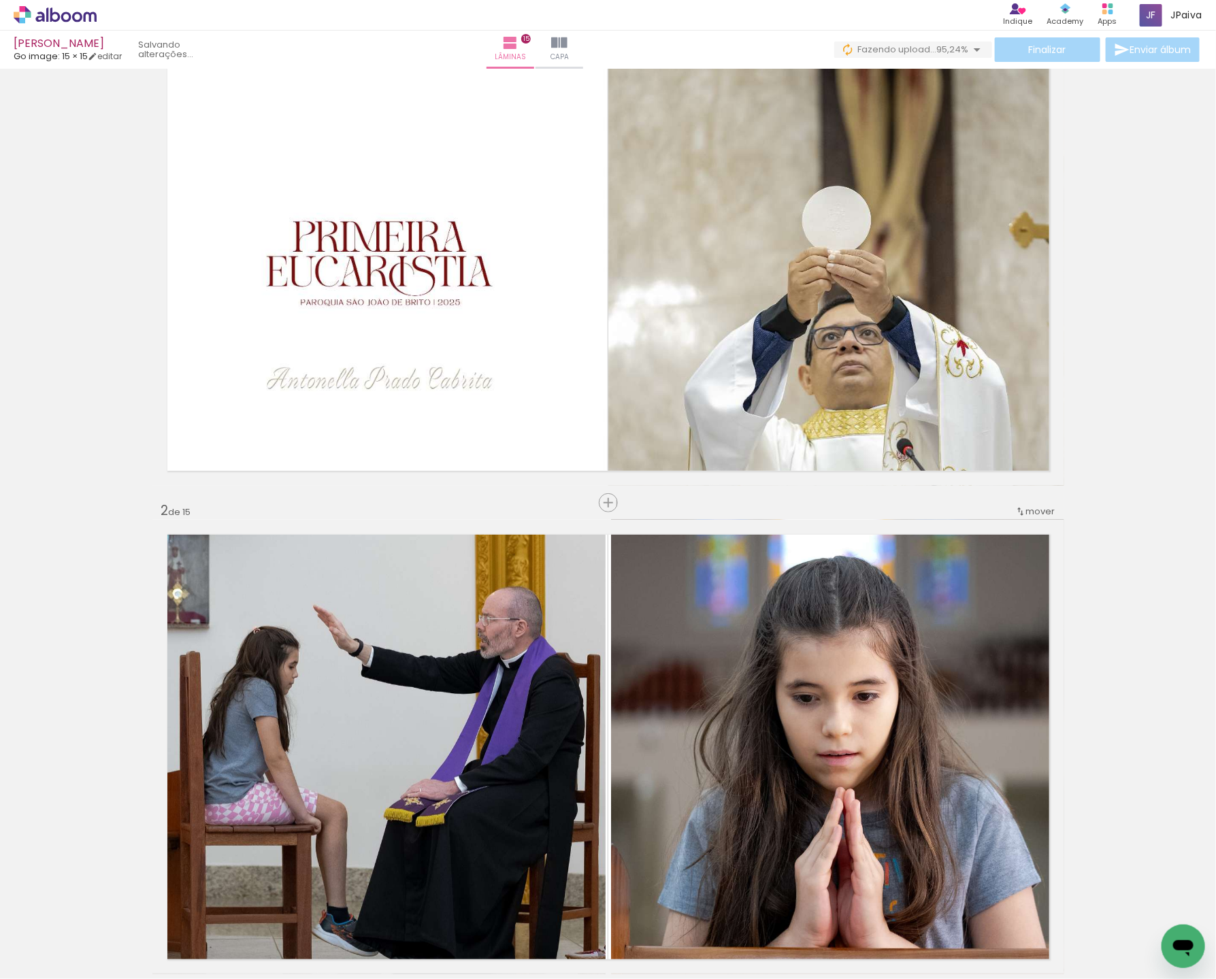
scroll to position [0, 0]
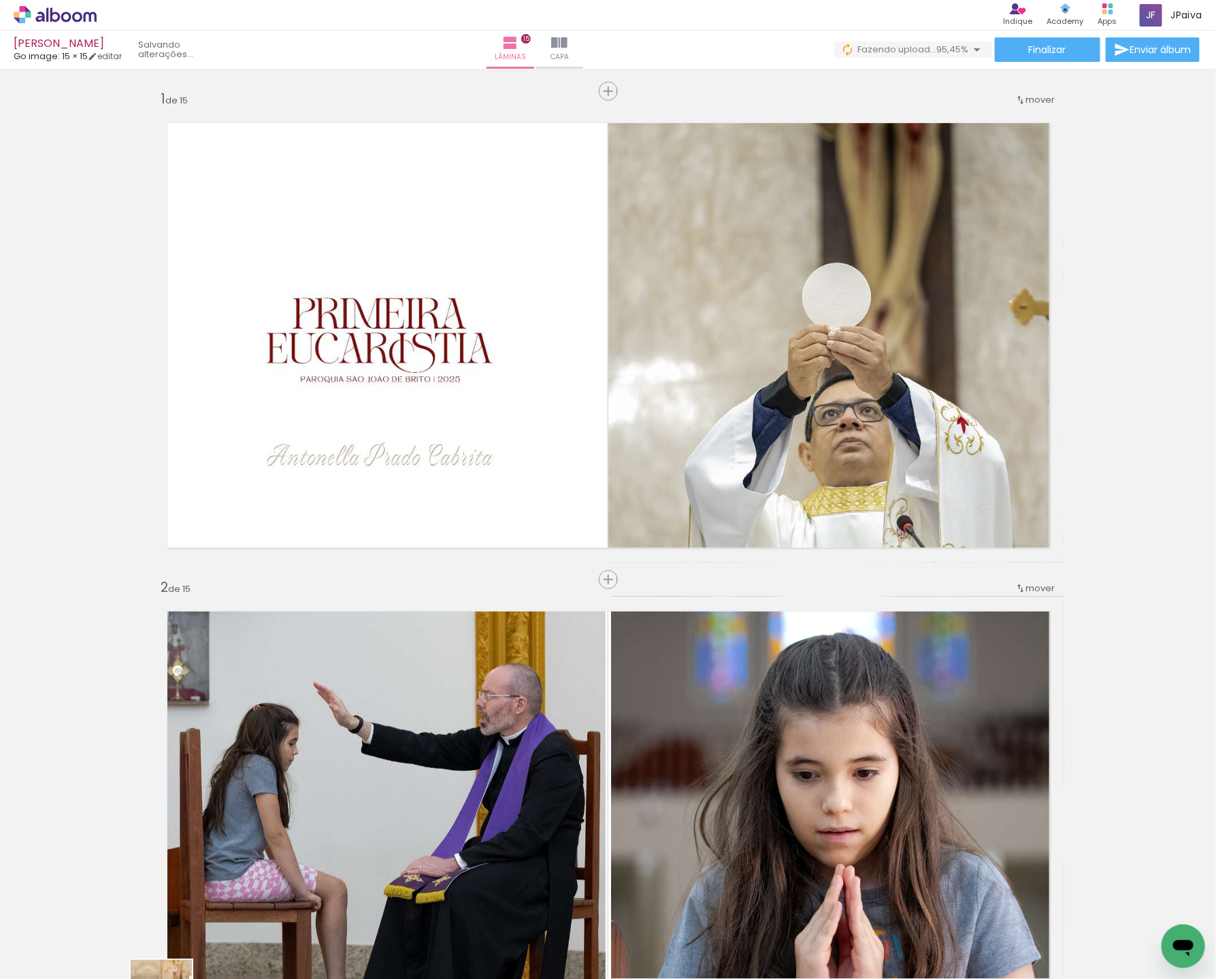
drag, startPoint x: 152, startPoint y: 929, endPoint x: 178, endPoint y: 977, distance: 55.4
click at [172, 978] on html "link( href="../../bower_components/polymer/polymer.html" rel="import" ) picture…" at bounding box center [608, 489] width 1216 height 979
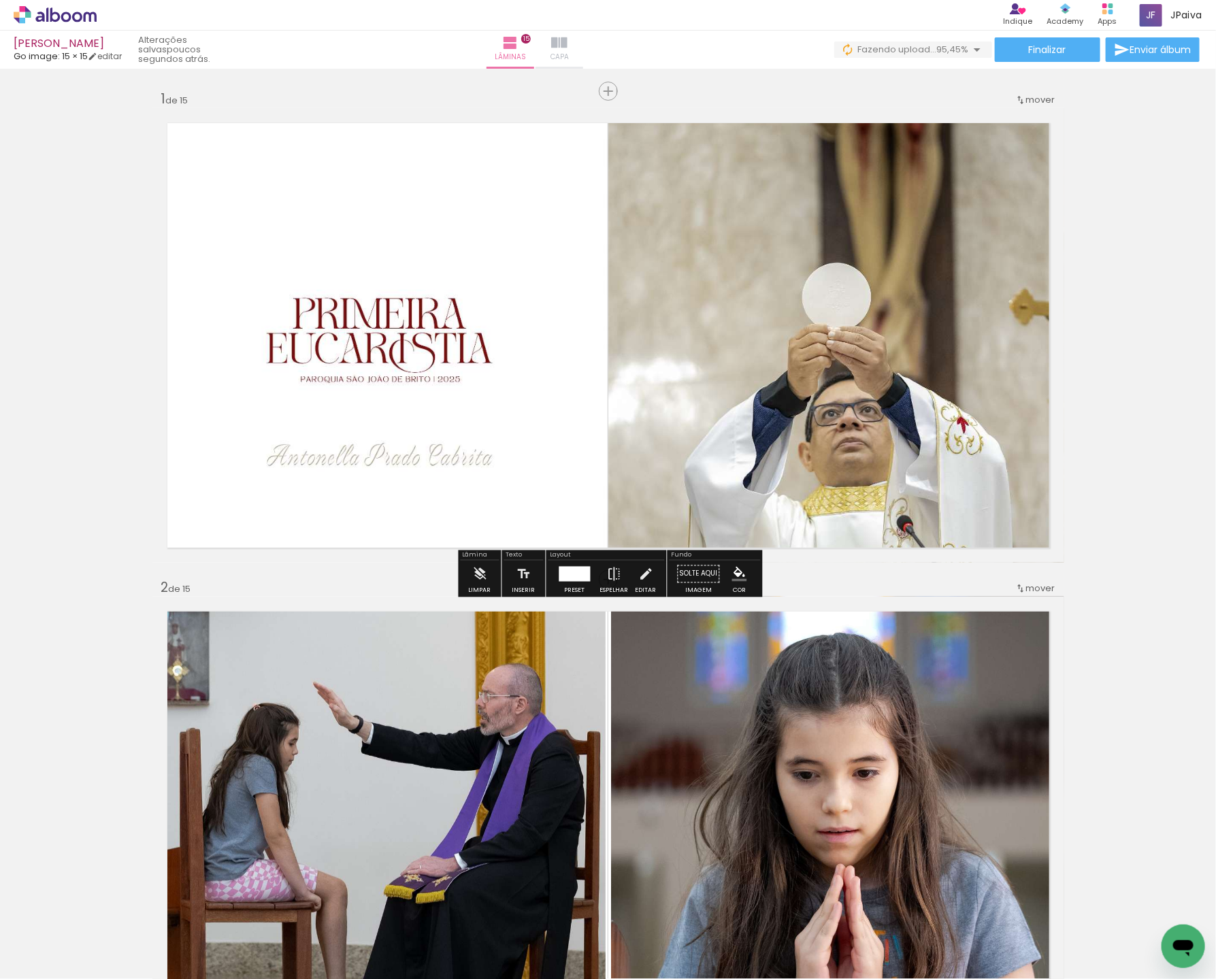
click at [583, 33] on paper-button "Capa" at bounding box center [559, 50] width 48 height 38
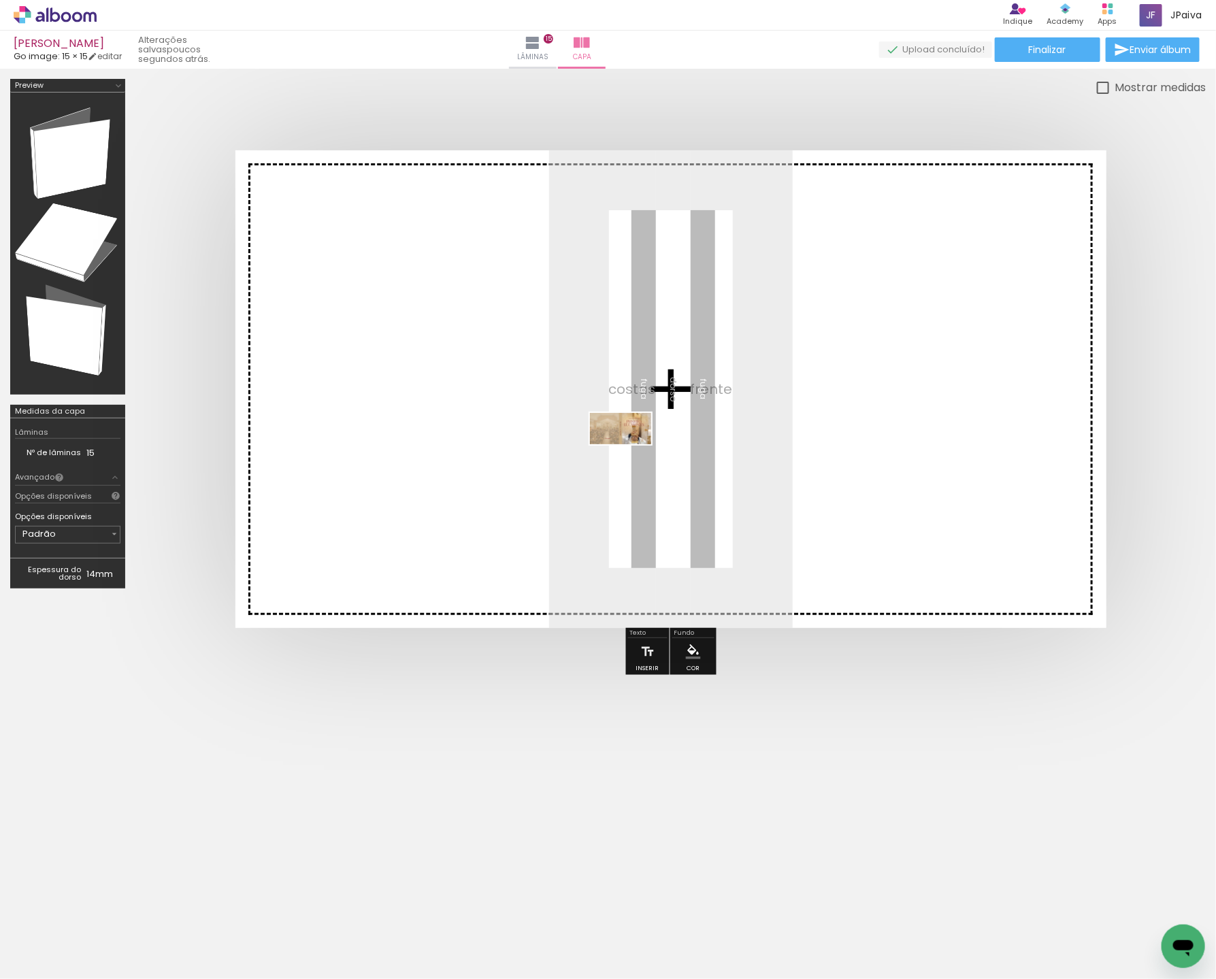
drag, startPoint x: 131, startPoint y: 918, endPoint x: 631, endPoint y: 450, distance: 685.3
click at [637, 444] on quentale-workspace at bounding box center [608, 489] width 1216 height 979
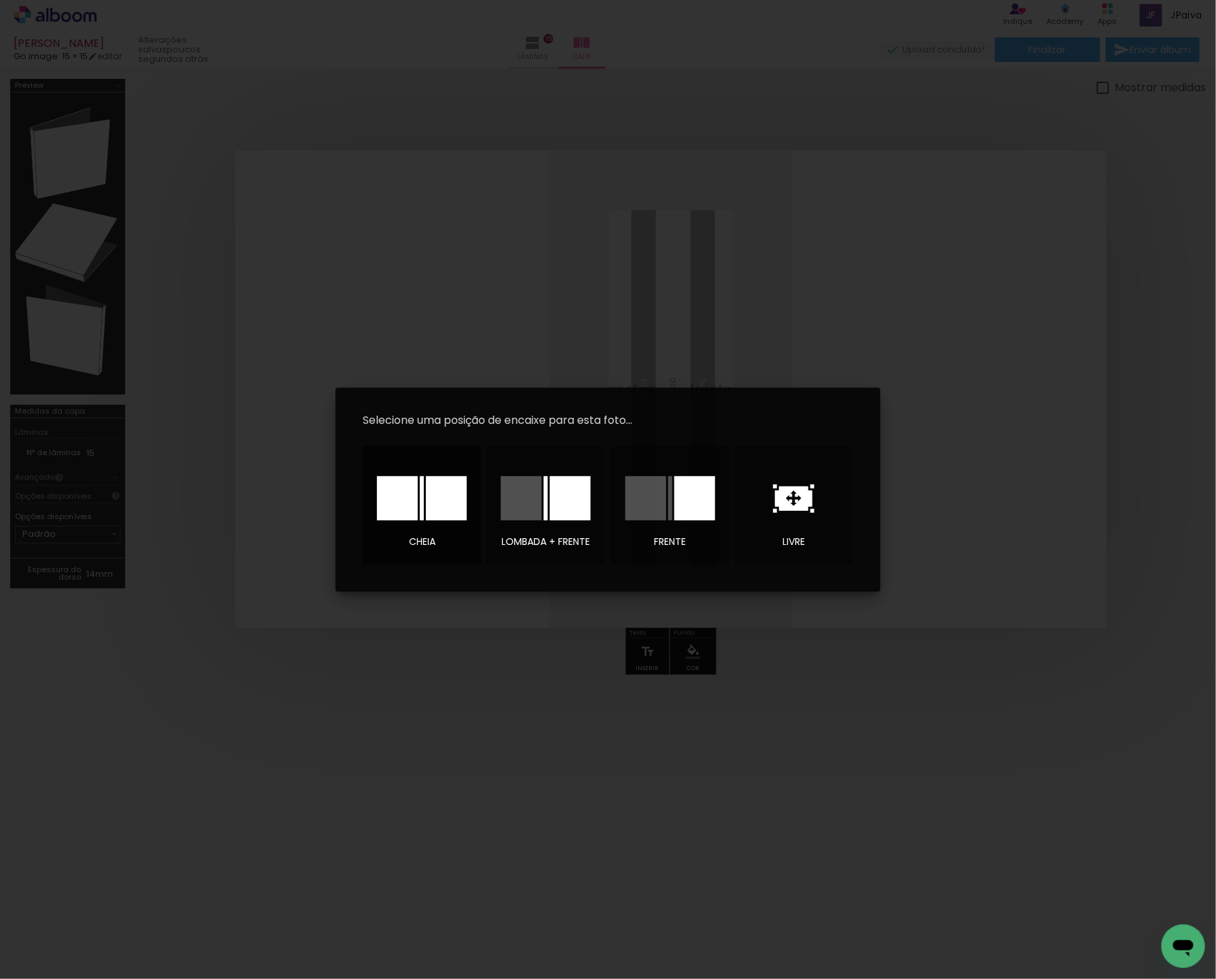
click at [446, 507] on div at bounding box center [446, 498] width 41 height 44
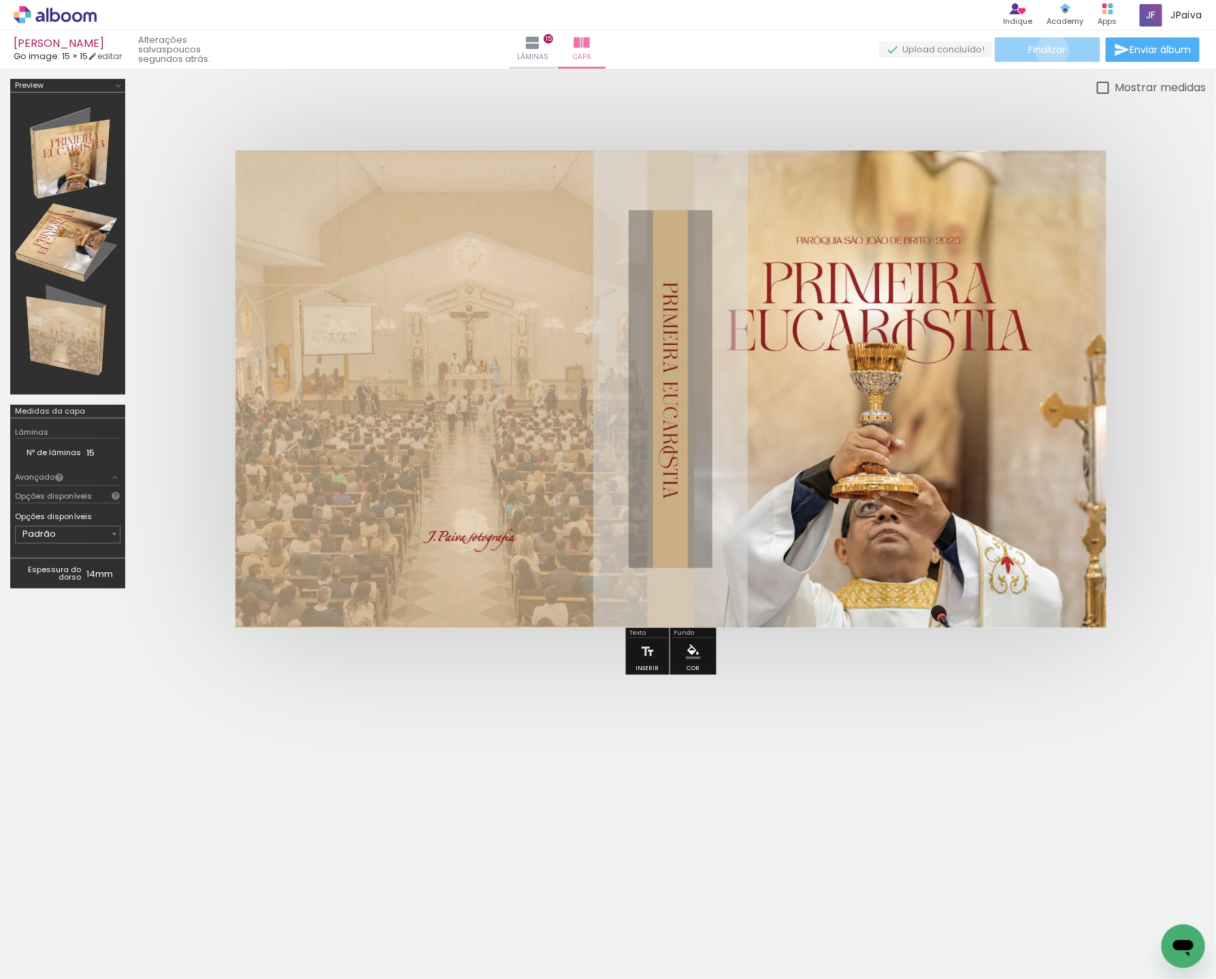
click at [1048, 50] on span "Finalizar" at bounding box center [1047, 50] width 37 height 10
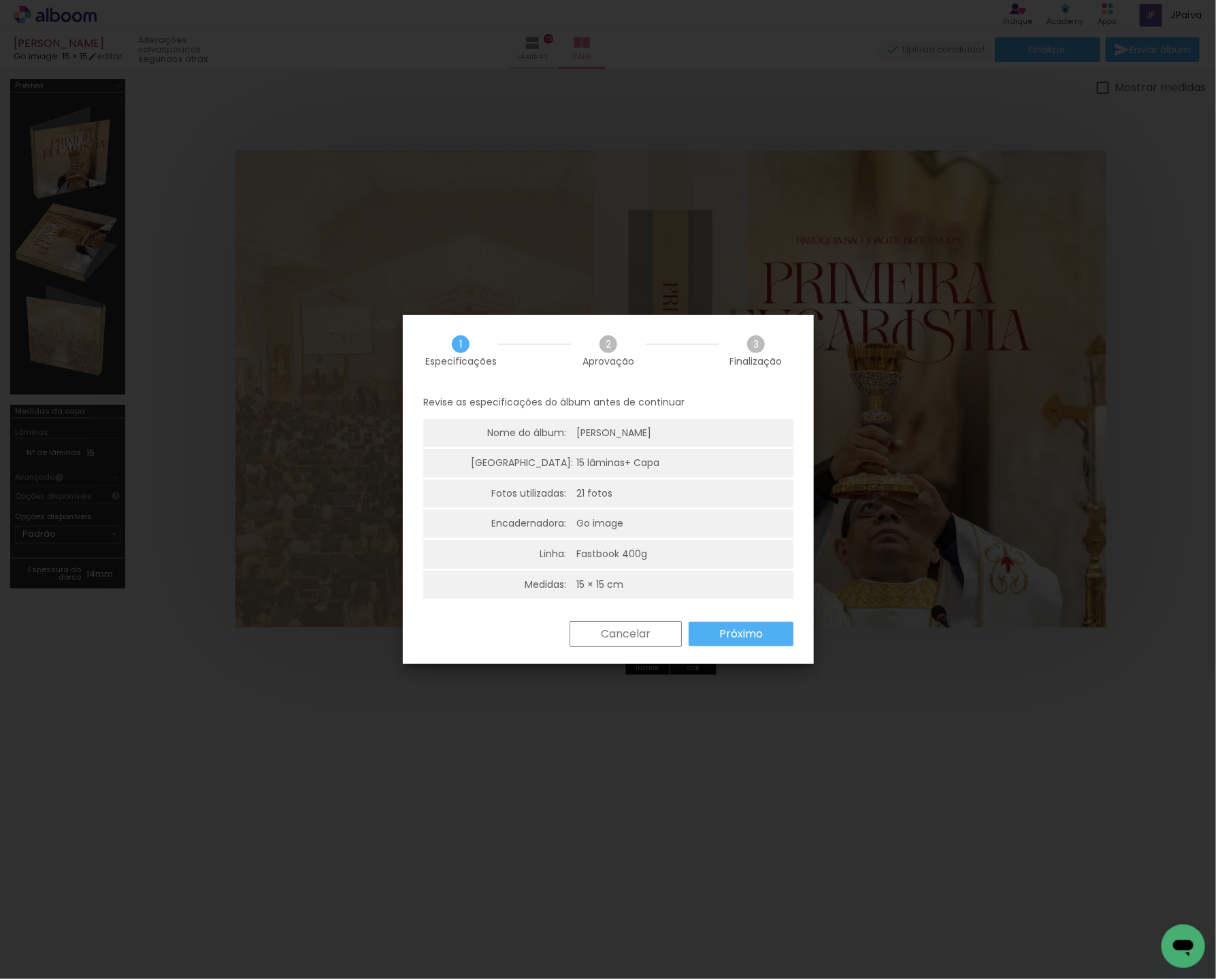
click at [0, 0] on slot "Próximo" at bounding box center [0, 0] width 0 height 0
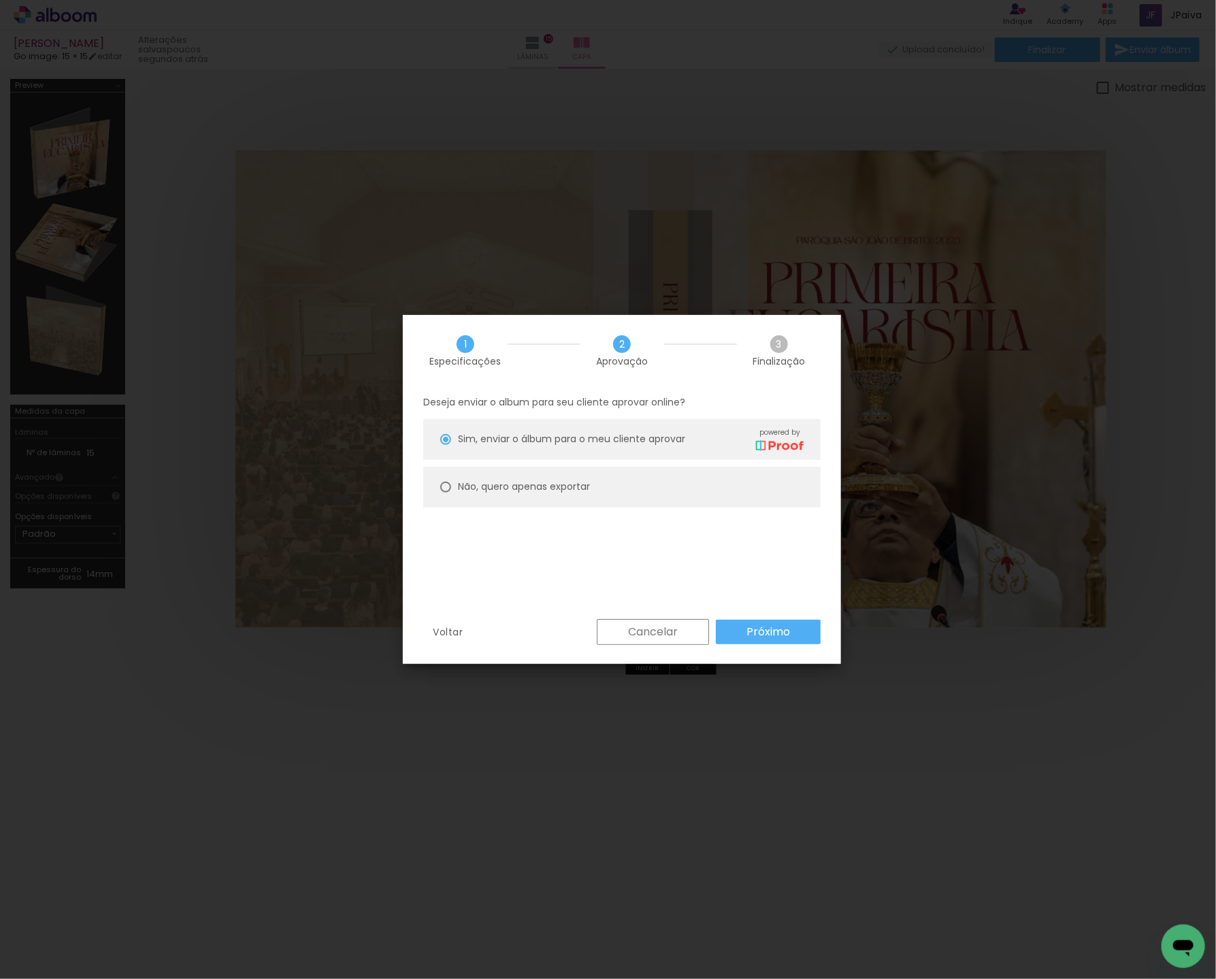
click at [0, 0] on slot "Próximo" at bounding box center [0, 0] width 0 height 0
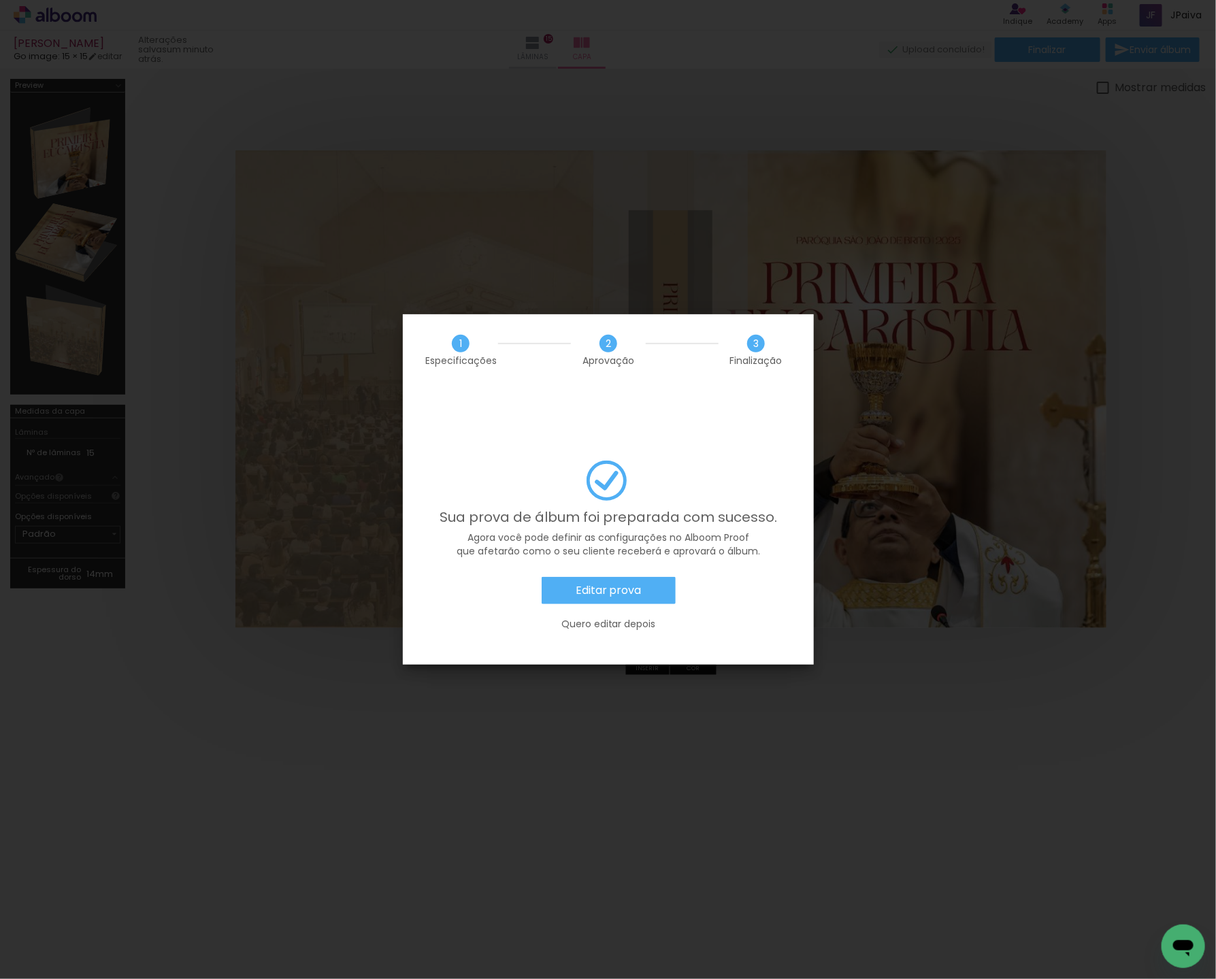
click at [0, 0] on slot "Editar prova" at bounding box center [0, 0] width 0 height 0
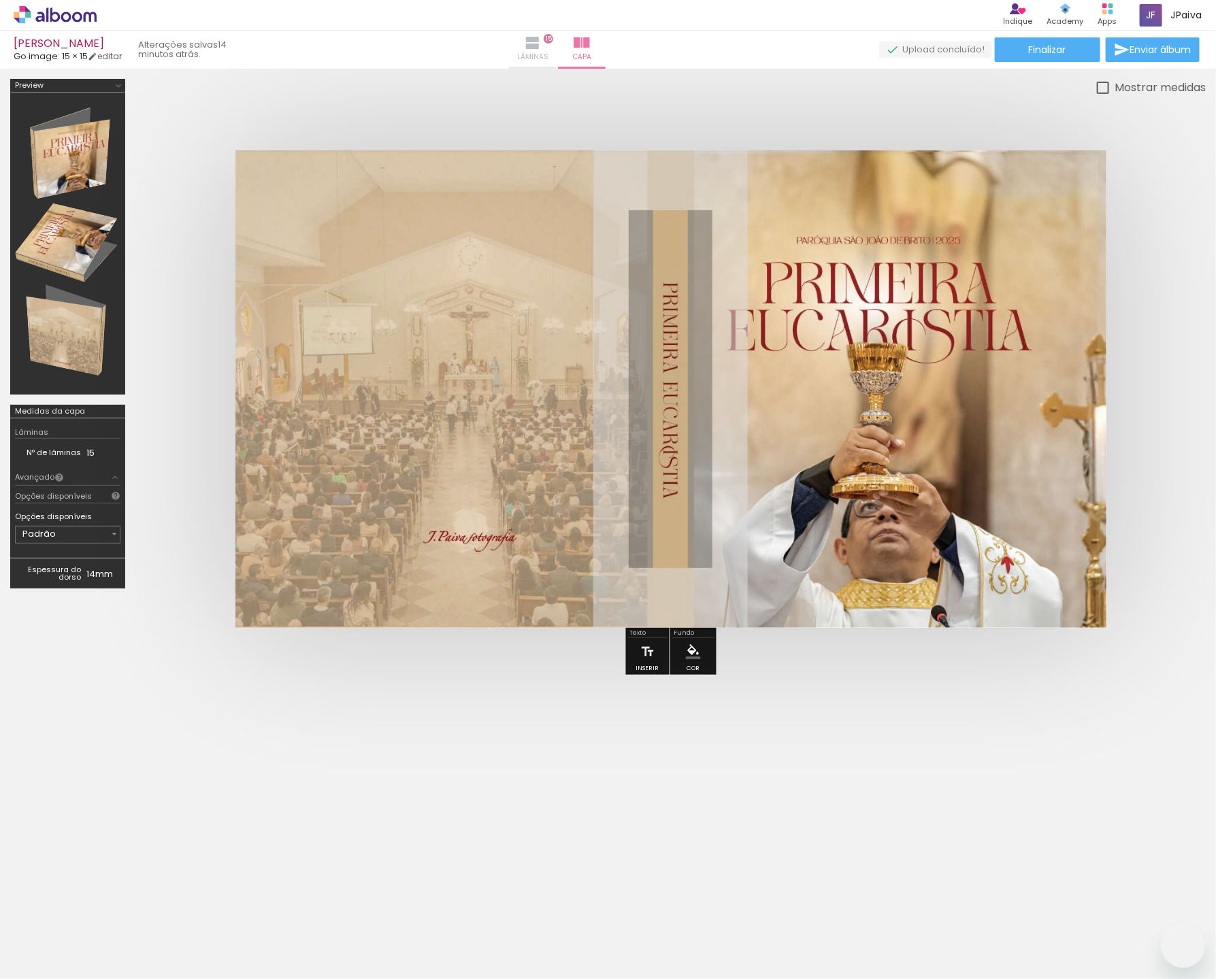
click at [541, 46] on iron-icon at bounding box center [532, 43] width 16 height 16
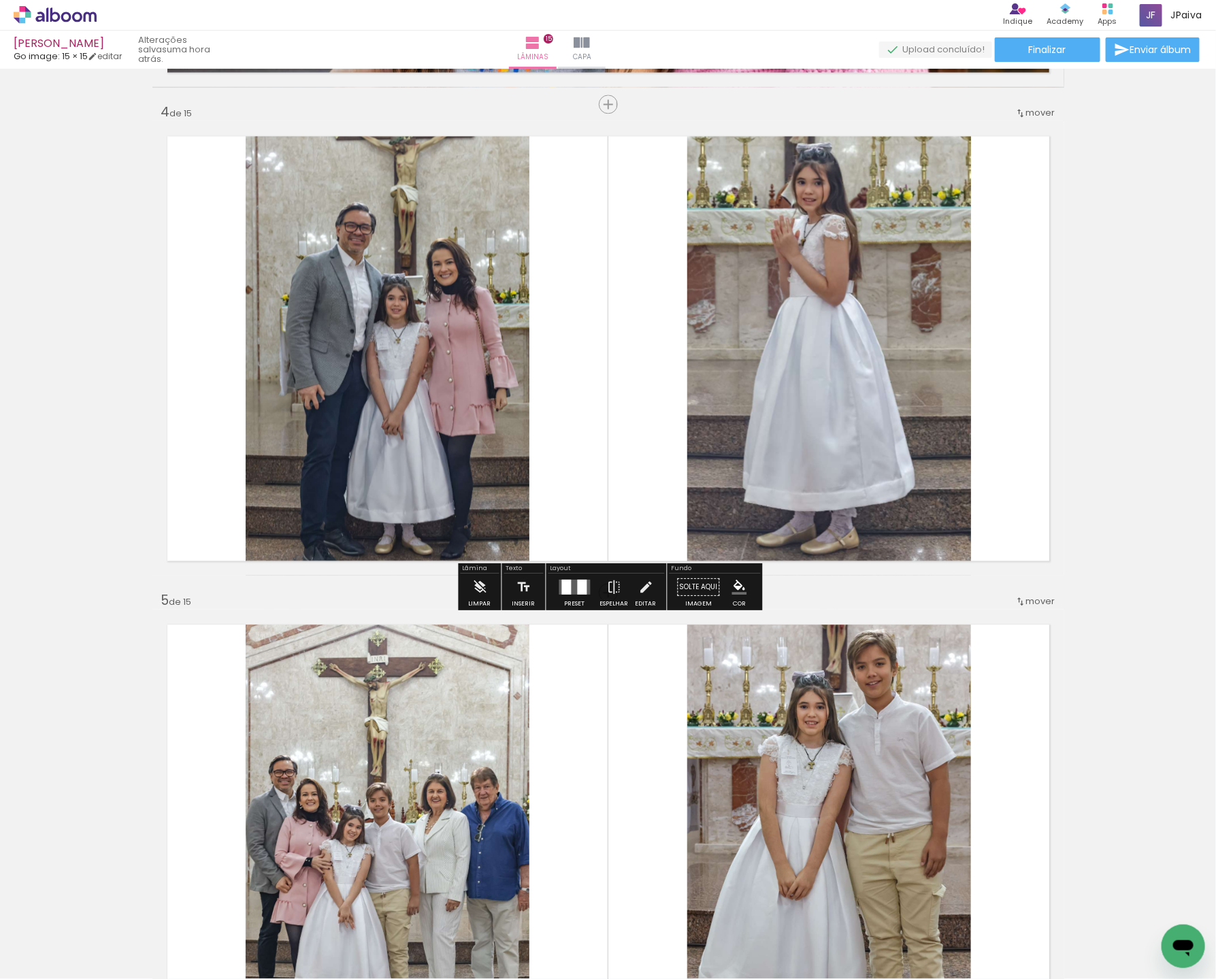
scroll to position [1456, 0]
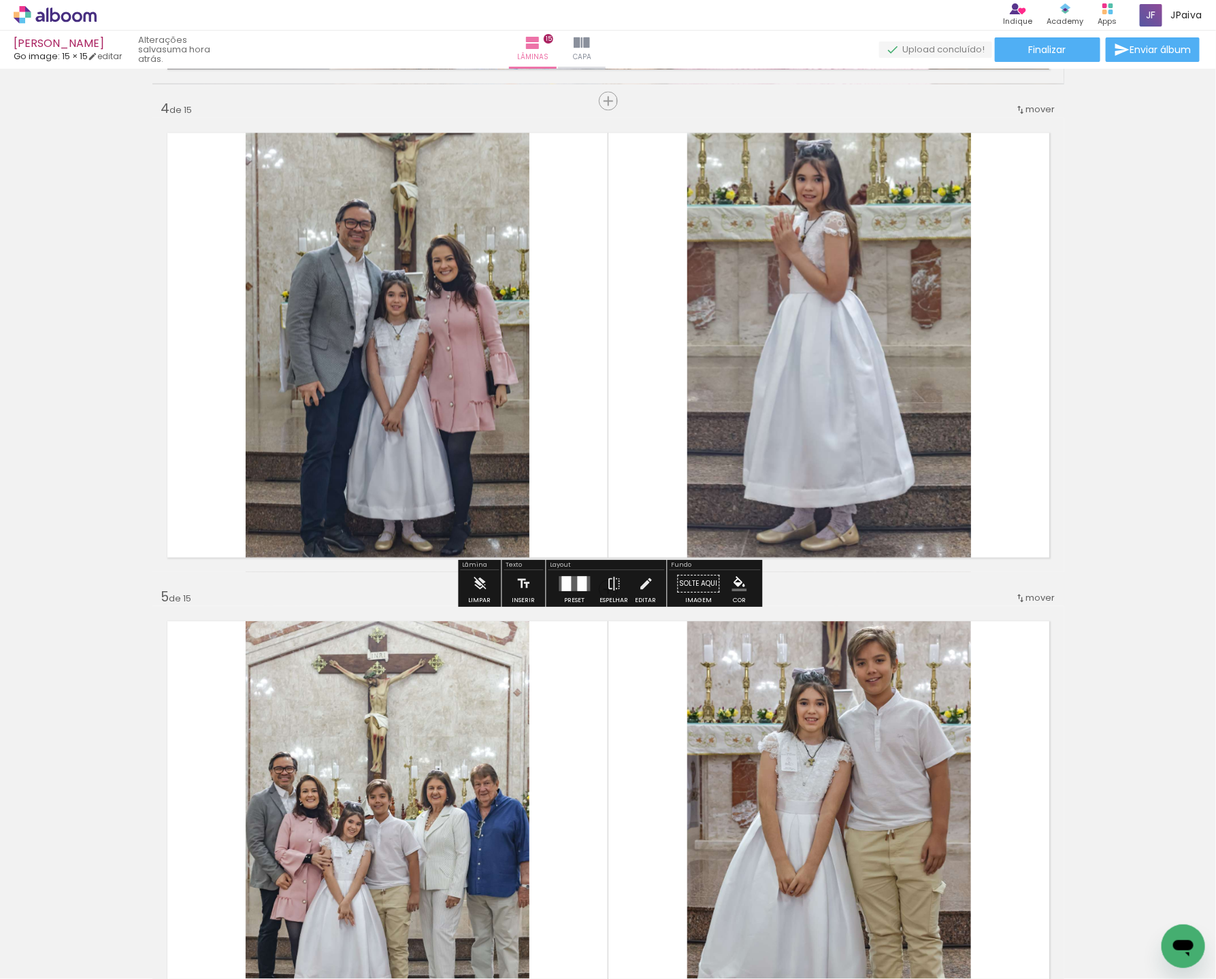
click at [844, 266] on quentale-photo at bounding box center [829, 345] width 284 height 454
